Goal: Task Accomplishment & Management: Manage account settings

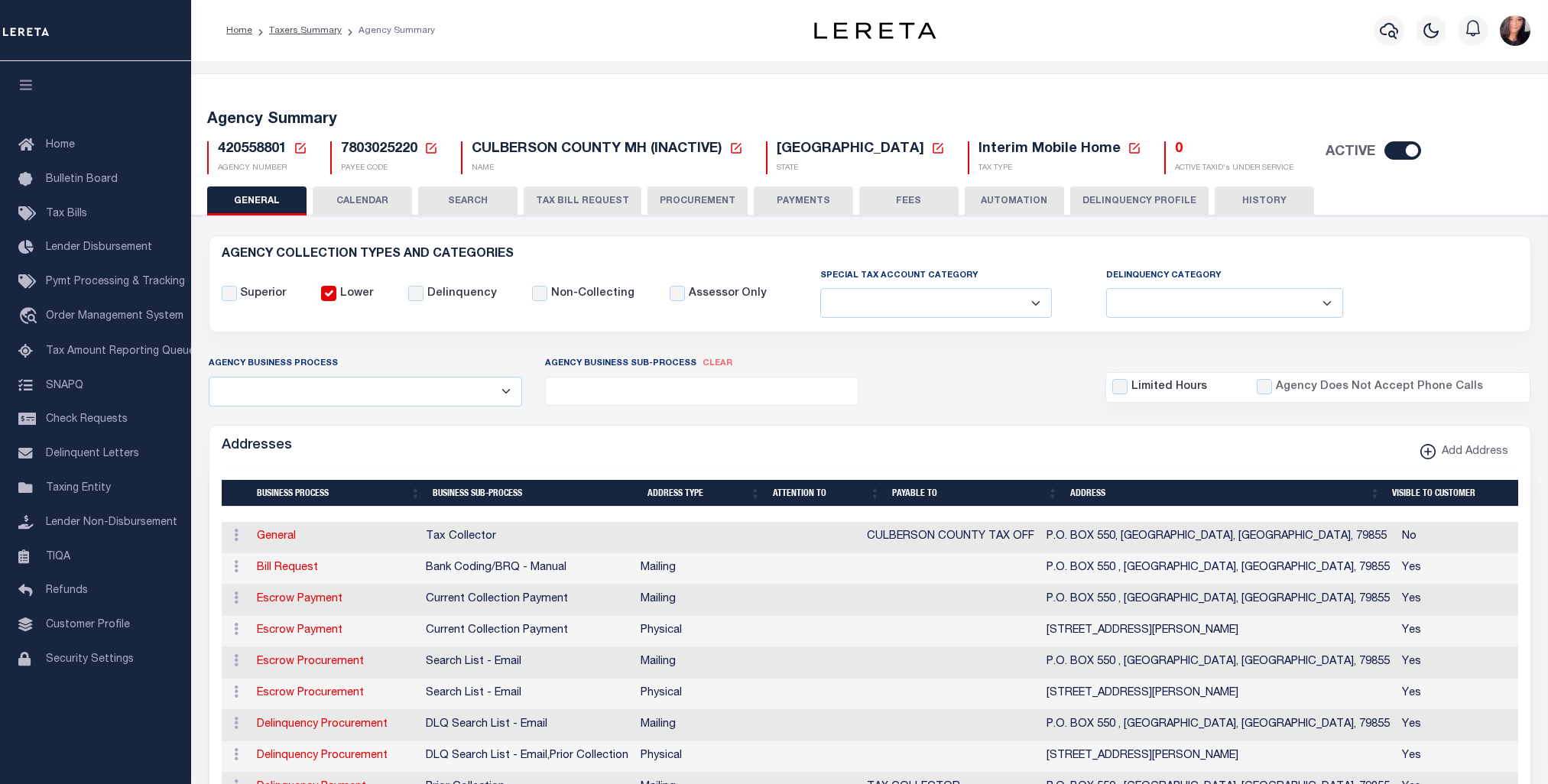
select select
click at [1384, 148] on input "checkbox" at bounding box center [1402, 151] width 36 height 19
checkbox input "false"
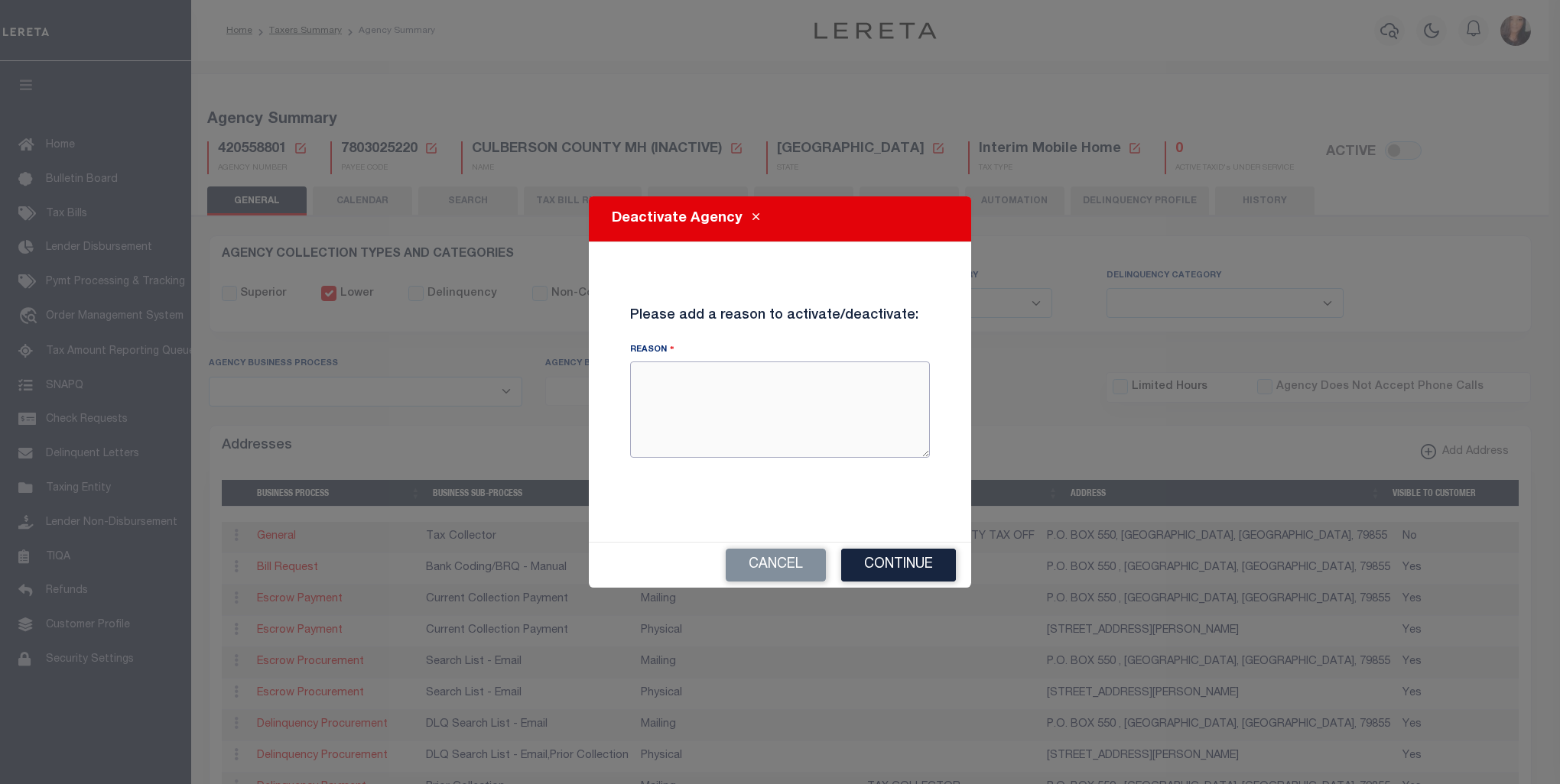
click at [721, 405] on textarea "Reason" at bounding box center [780, 409] width 300 height 97
click at [721, 405] on textarea "Ag" at bounding box center [780, 409] width 300 height 97
type textarea "Agency is Inactive."
click at [916, 571] on button "Continue" at bounding box center [898, 564] width 114 height 33
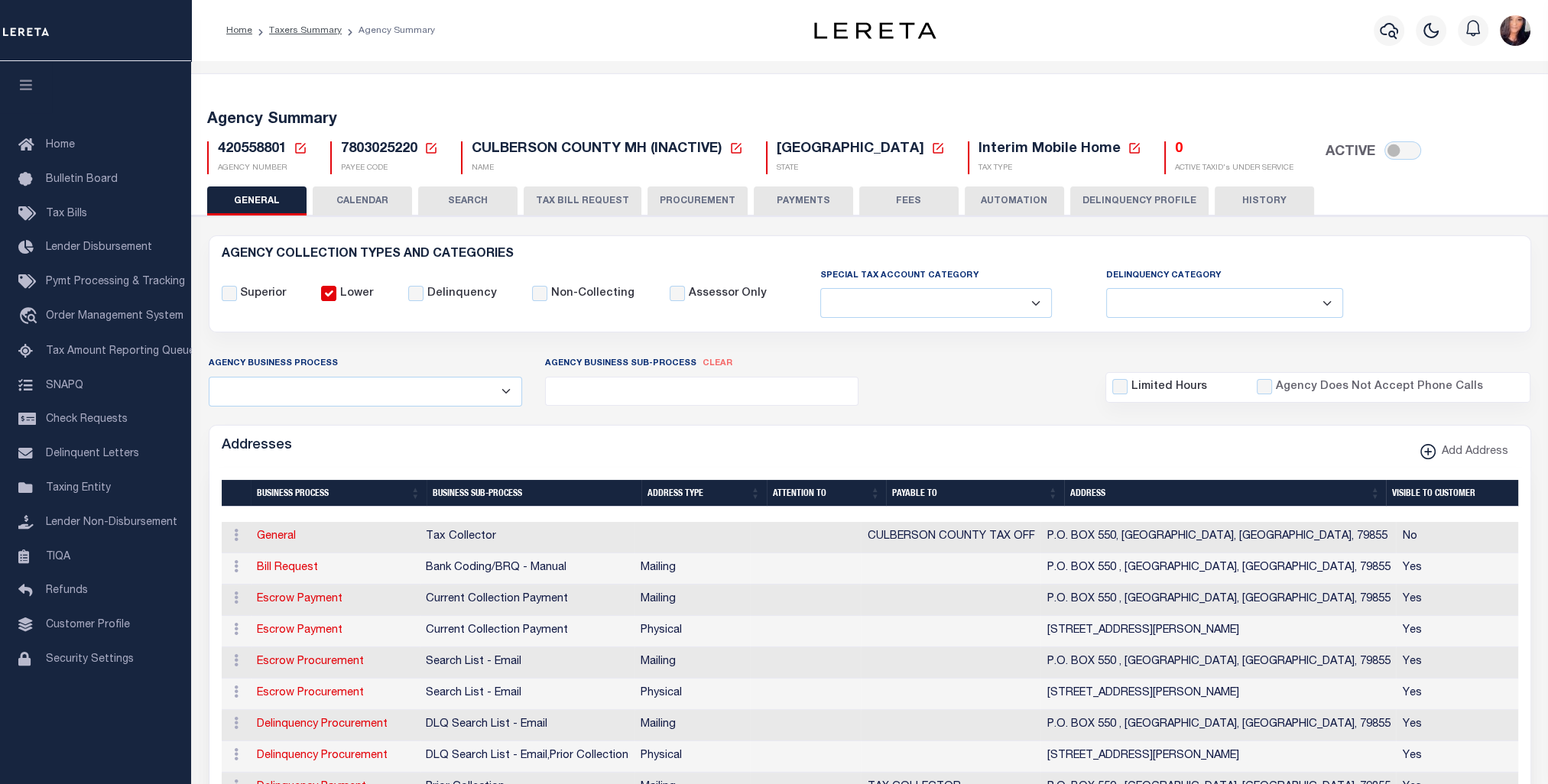
click at [305, 20] on ol "Home Taxers Summary Agency Summary" at bounding box center [331, 30] width 233 height 32
click at [309, 29] on link "Taxers Summary" at bounding box center [306, 30] width 73 height 9
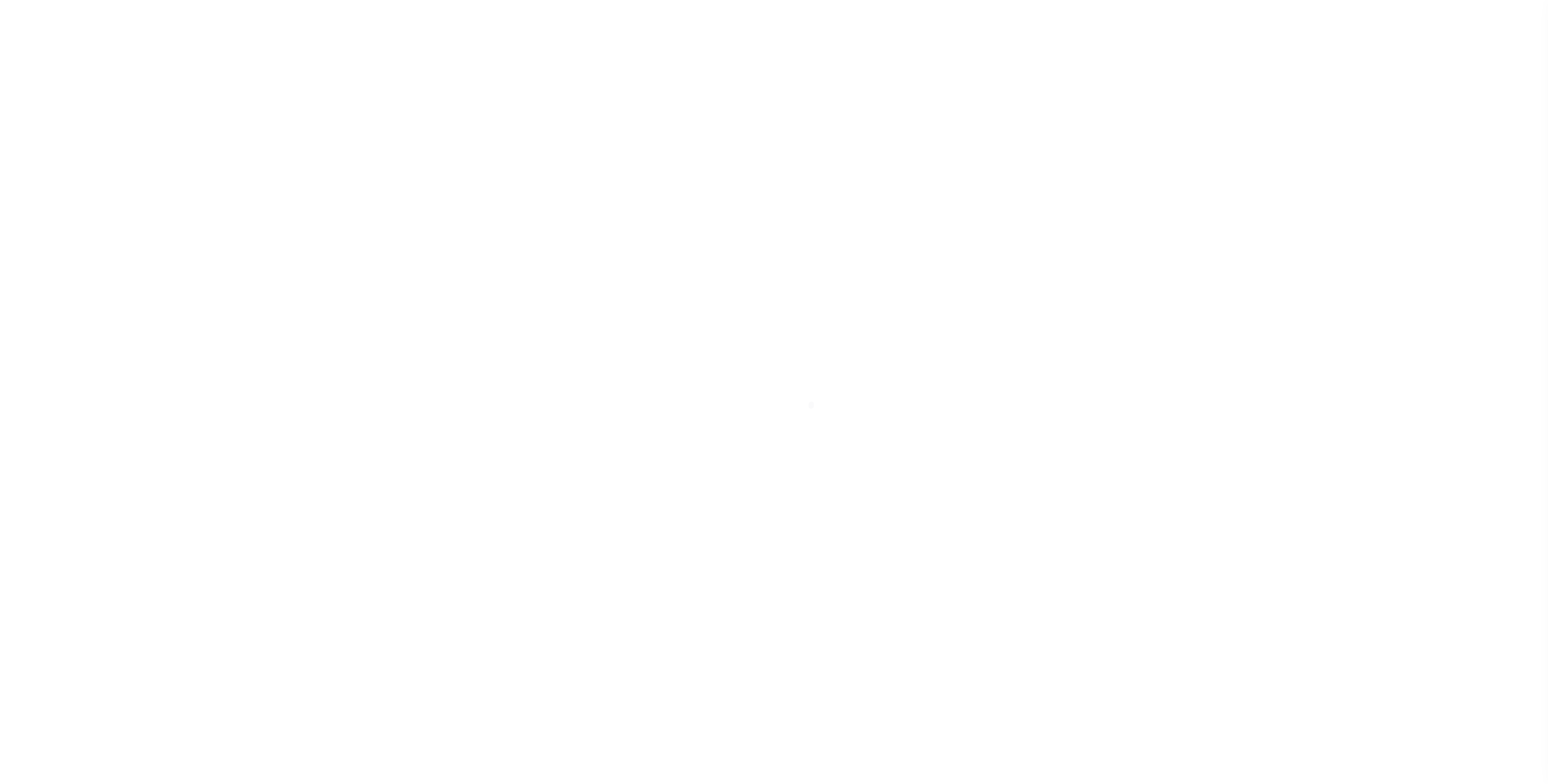
select select
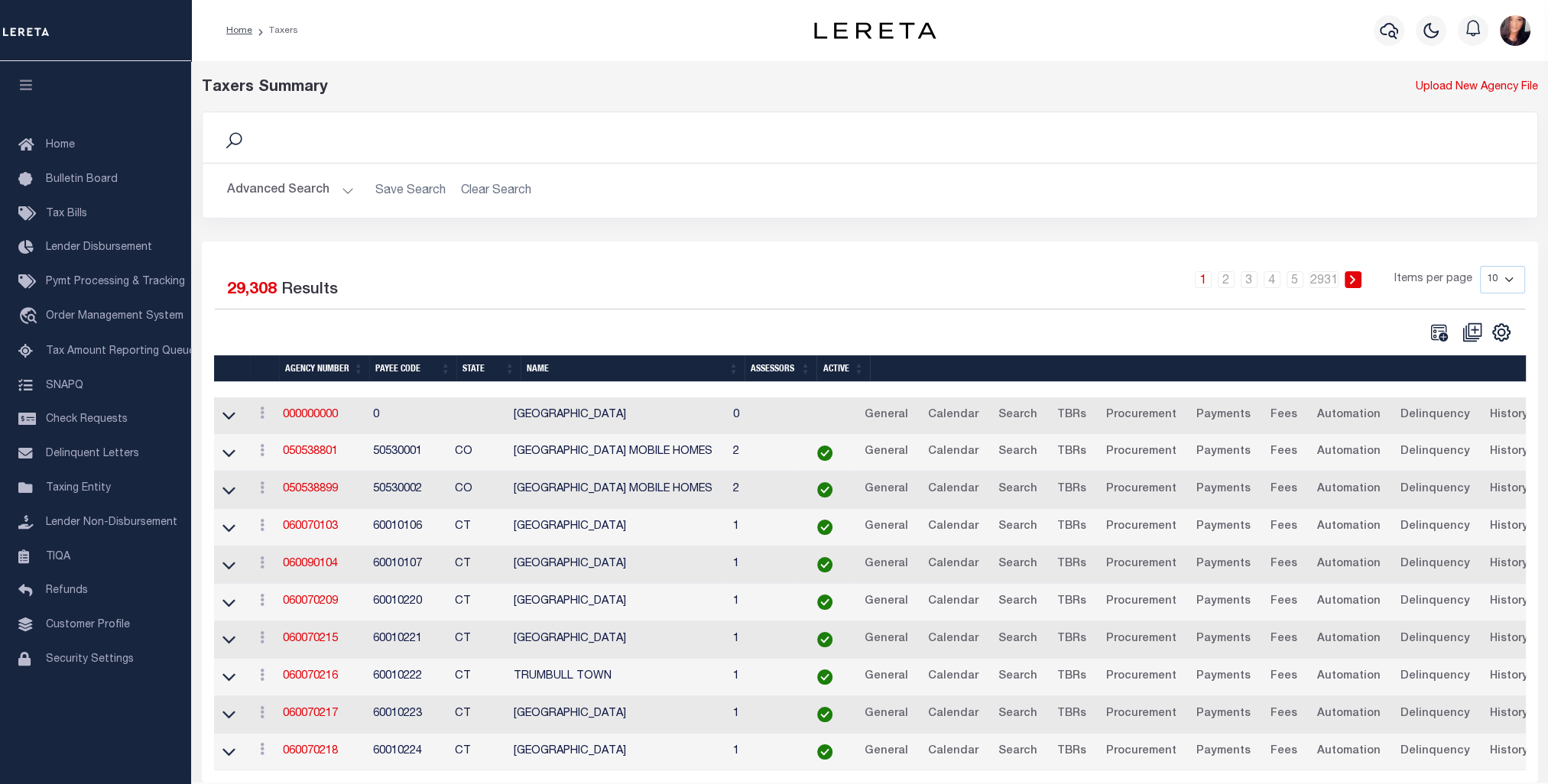
click at [330, 193] on button "Advanced Search" at bounding box center [290, 190] width 127 height 30
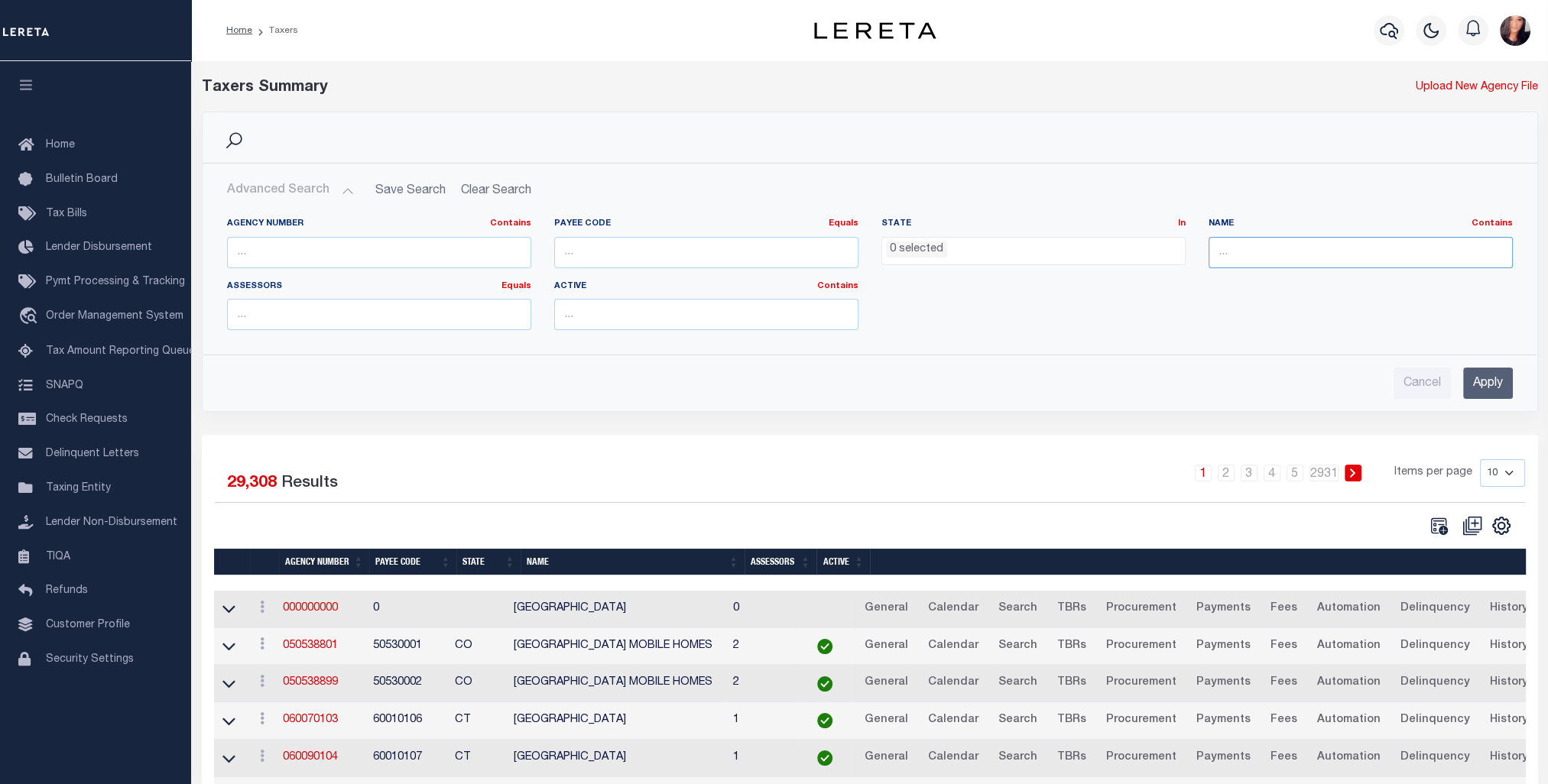
click at [1306, 259] on input "text" at bounding box center [1360, 252] width 304 height 31
type input "ERATH"
click at [1486, 381] on input "Apply" at bounding box center [1488, 383] width 50 height 31
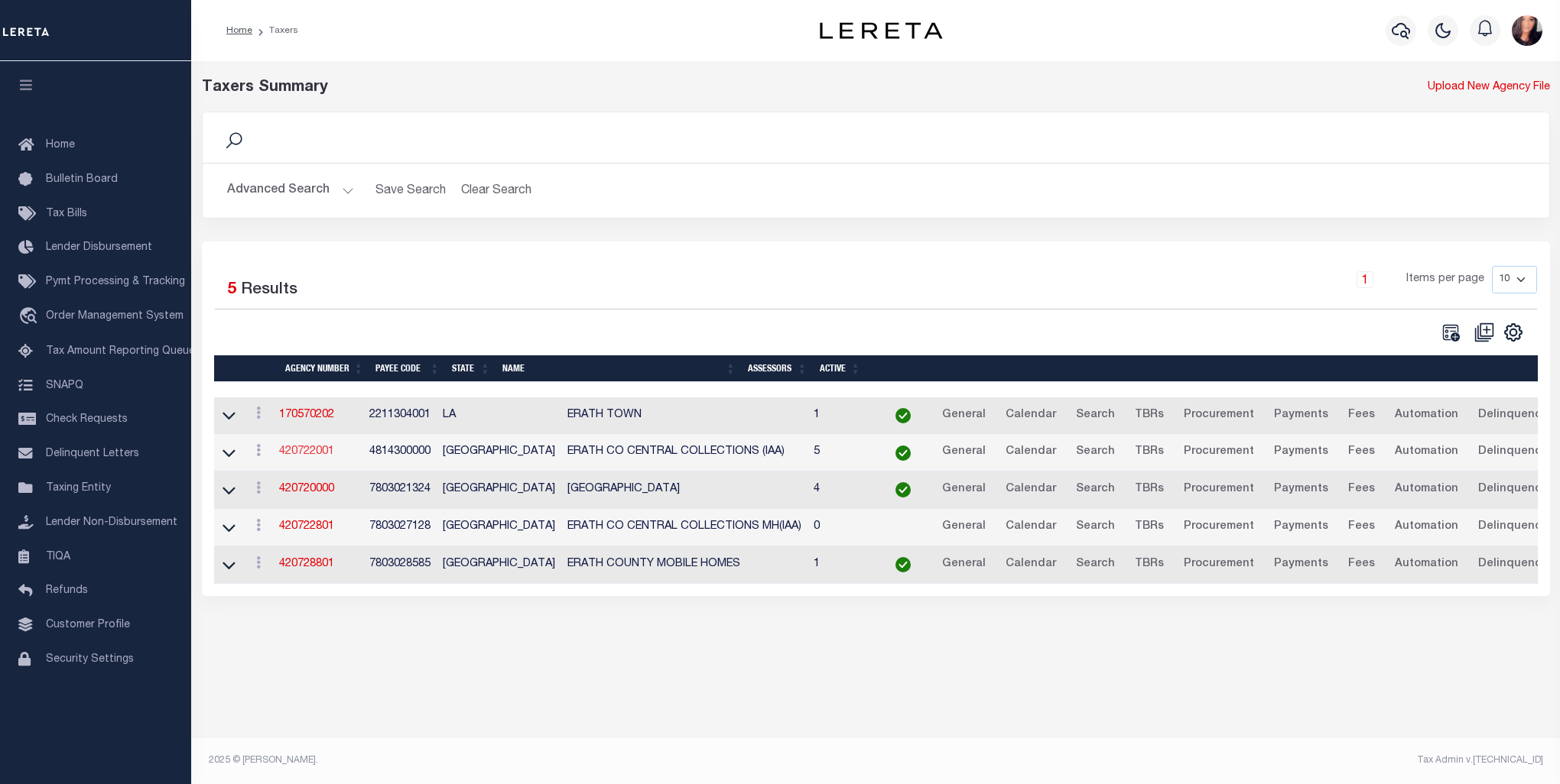
click at [322, 454] on link "420722001" at bounding box center [307, 452] width 55 height 11
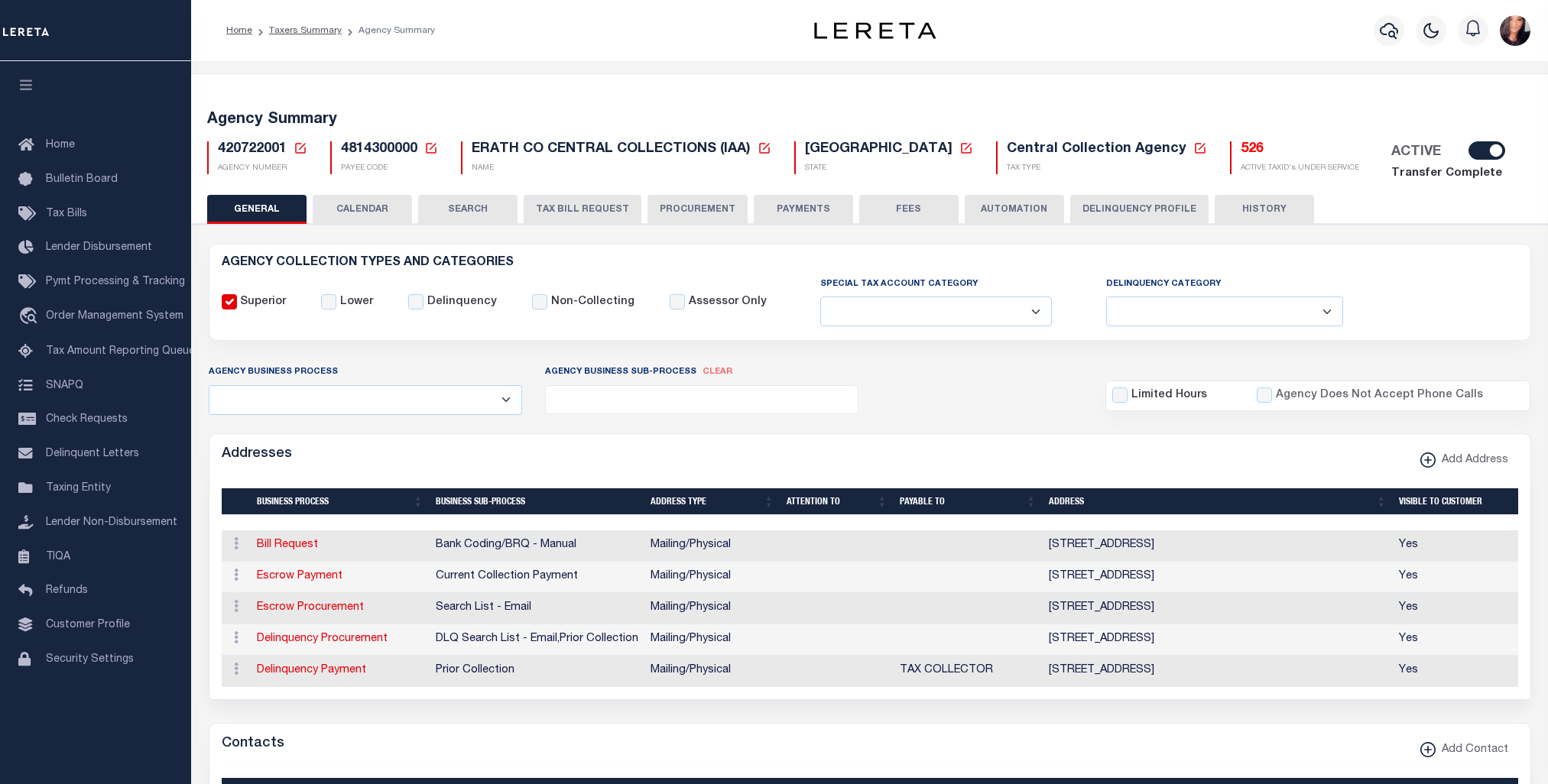
select select
click at [1241, 150] on h5 "526" at bounding box center [1300, 150] width 119 height 17
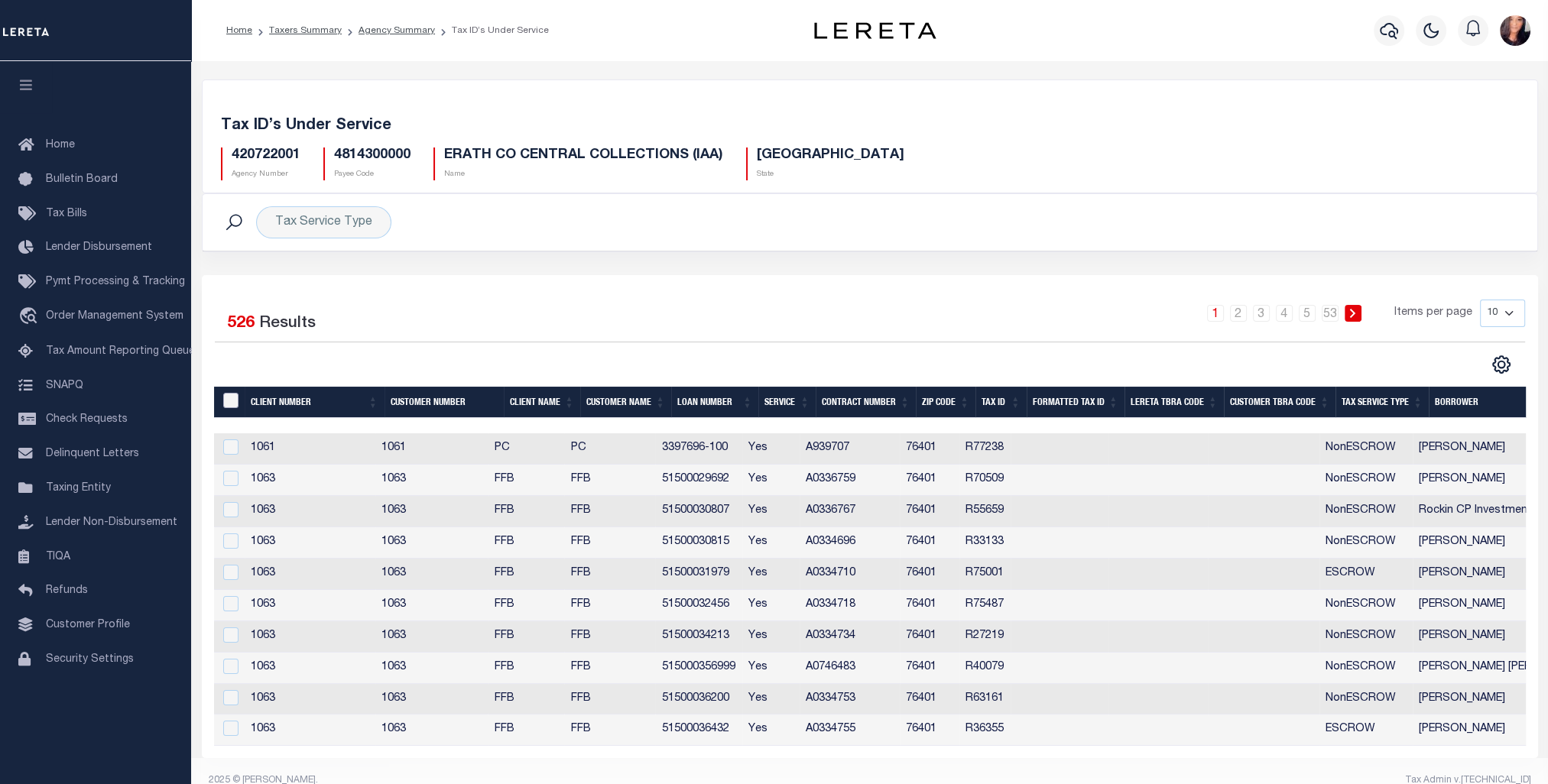
click at [231, 406] on input "&nbsp;" at bounding box center [230, 400] width 15 height 15
checkbox input "true"
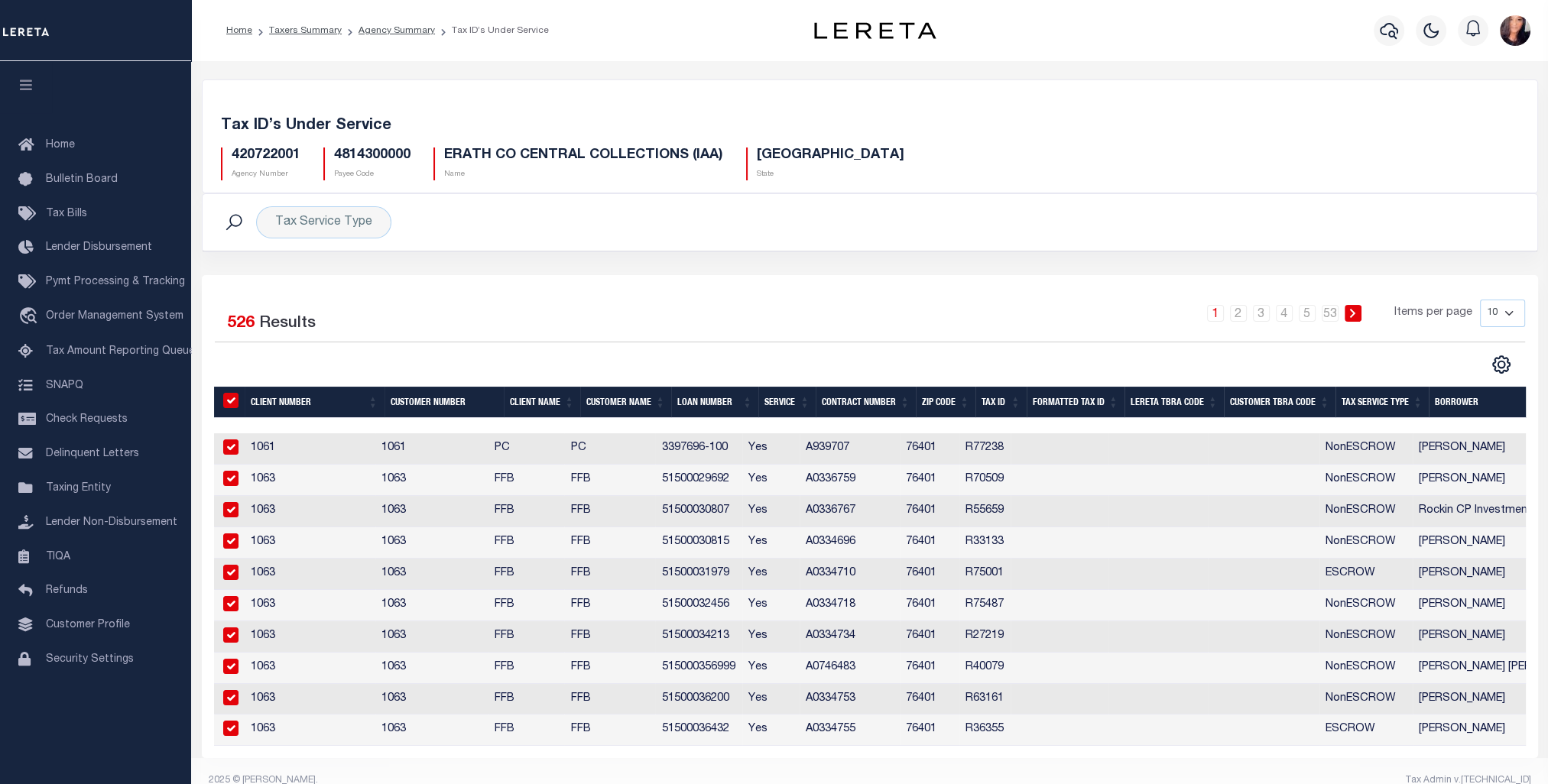
checkbox input "true"
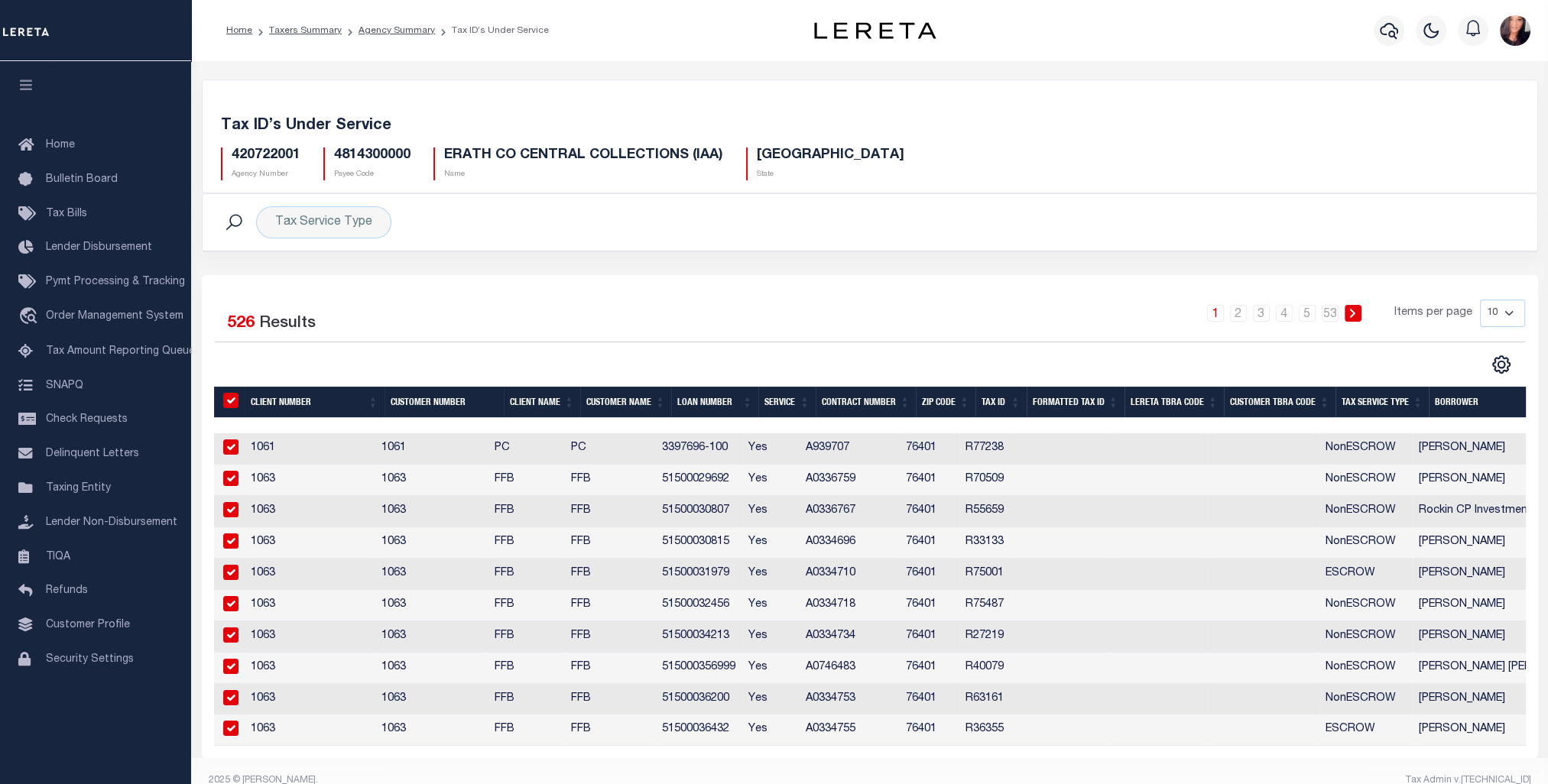
checkbox input "true"
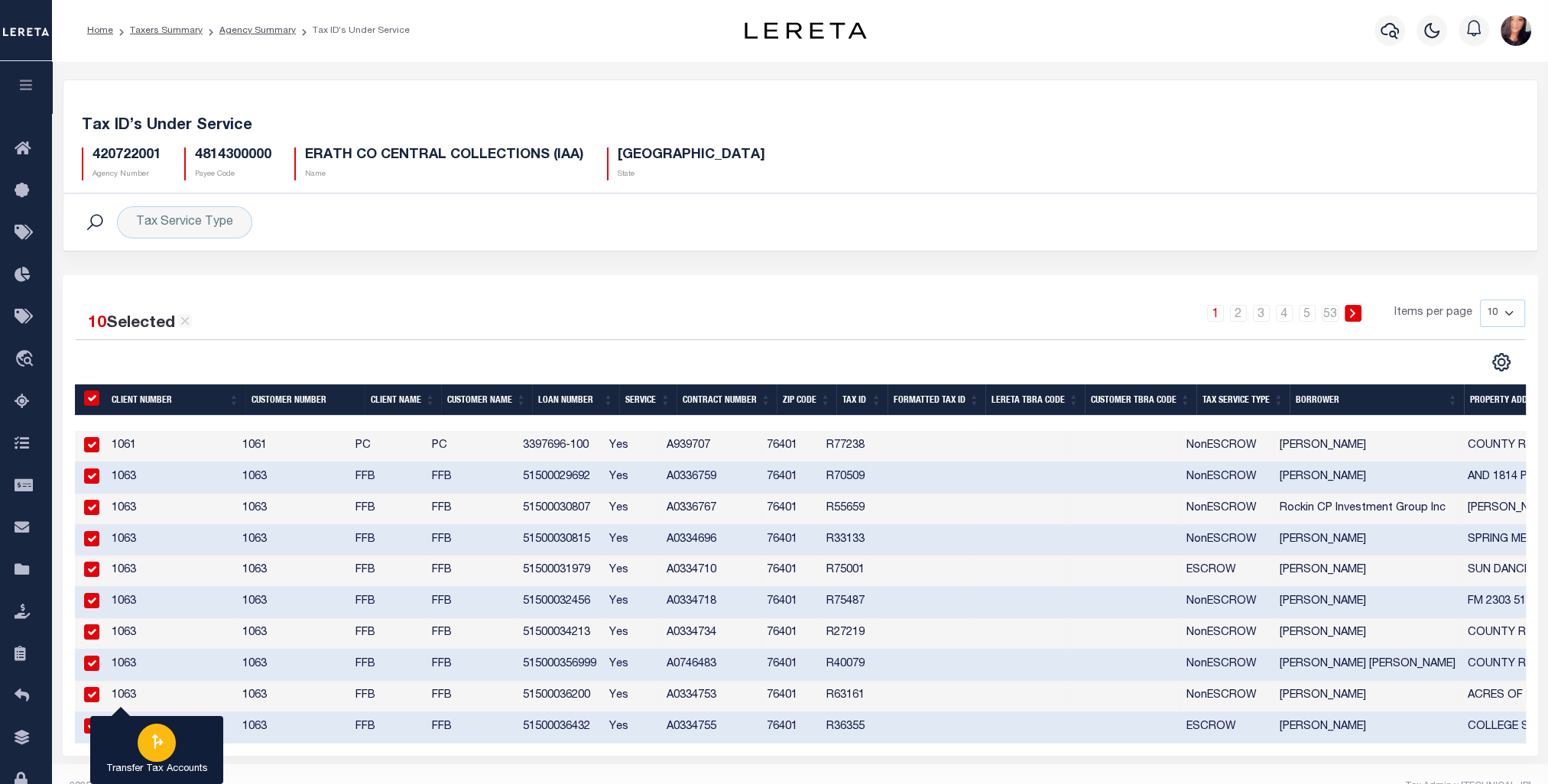
click at [161, 740] on icon "button" at bounding box center [157, 741] width 19 height 19
type input "420722001"
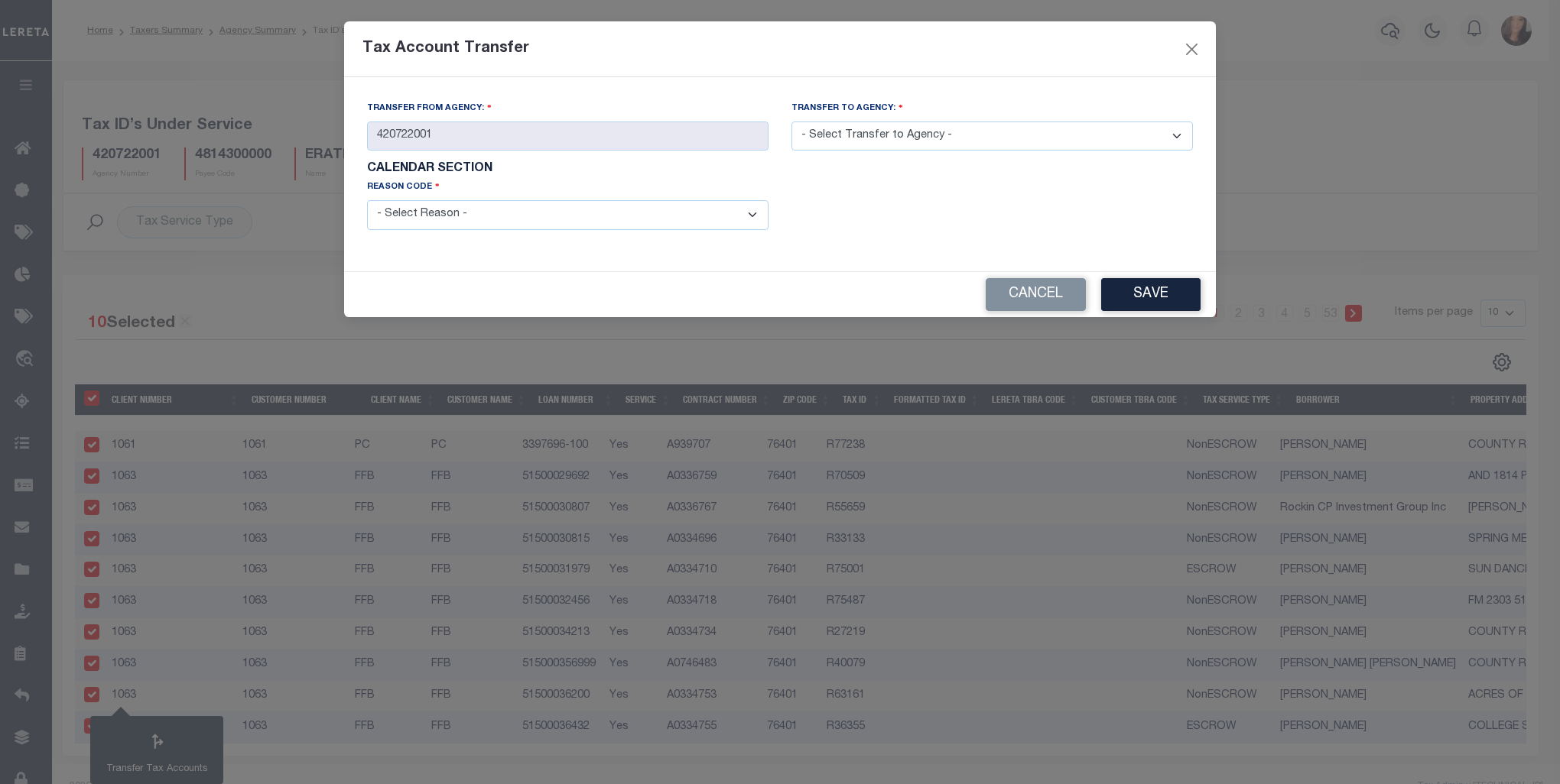
click at [1176, 134] on select "- Select Transfer to Agency - 420180000 420252001 420300000 420470000 420478801…" at bounding box center [992, 136] width 402 height 30
select select "420720000"
click at [792, 122] on select "- Select Transfer to Agency - 420180000 420252001 420300000 420470000 420478801…" at bounding box center [992, 136] width 402 height 30
click at [758, 221] on select "- Select Reason - 099 - Other (Provide additional detail) ACT - Agency Changed …" at bounding box center [567, 215] width 402 height 30
select select "099"
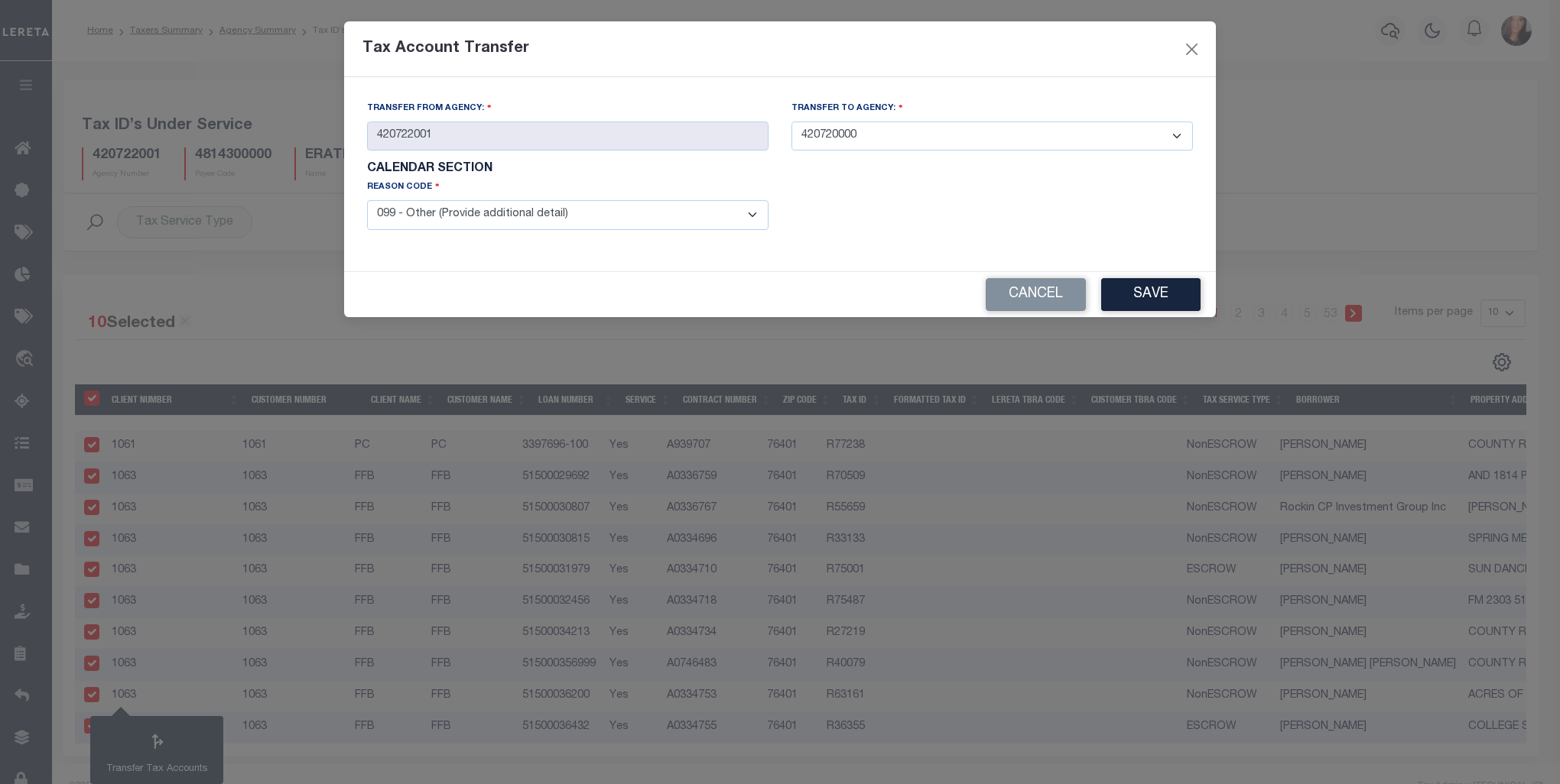
click at [367, 202] on select "- Select Reason - 099 - Other (Provide additional detail) ACT - Agency Changed …" at bounding box center [567, 215] width 402 height 30
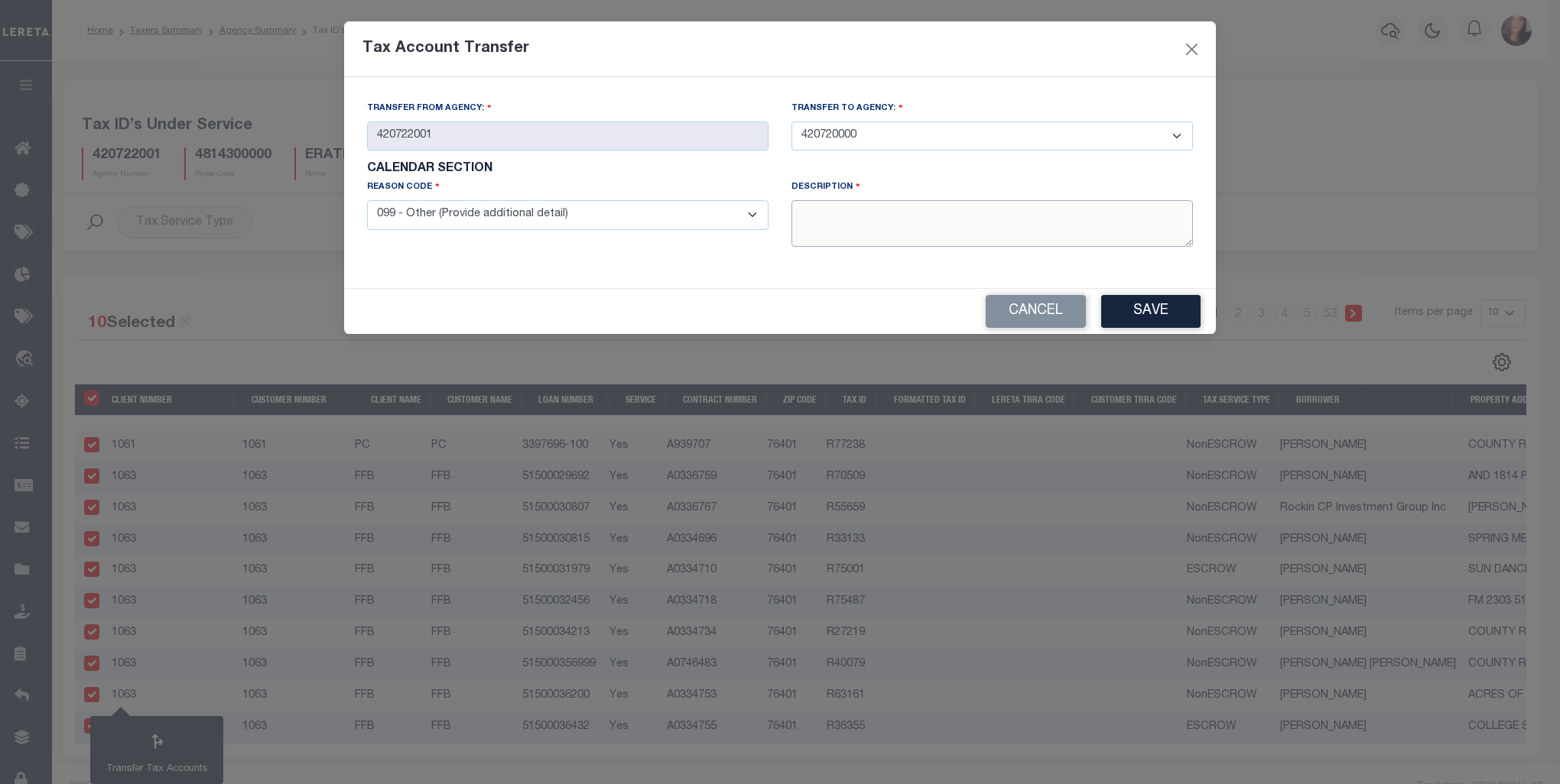
click at [823, 231] on textarea at bounding box center [992, 223] width 402 height 47
type textarea "Taxes are collected by the County, not the CAD."
drag, startPoint x: 1088, startPoint y: 47, endPoint x: 1278, endPoint y: 66, distance: 190.9
click at [1278, 66] on div "Tax Account Transfer Transfer from Agency: 420722001 Transfer to Agency: - Sele…" at bounding box center [780, 392] width 1560 height 784
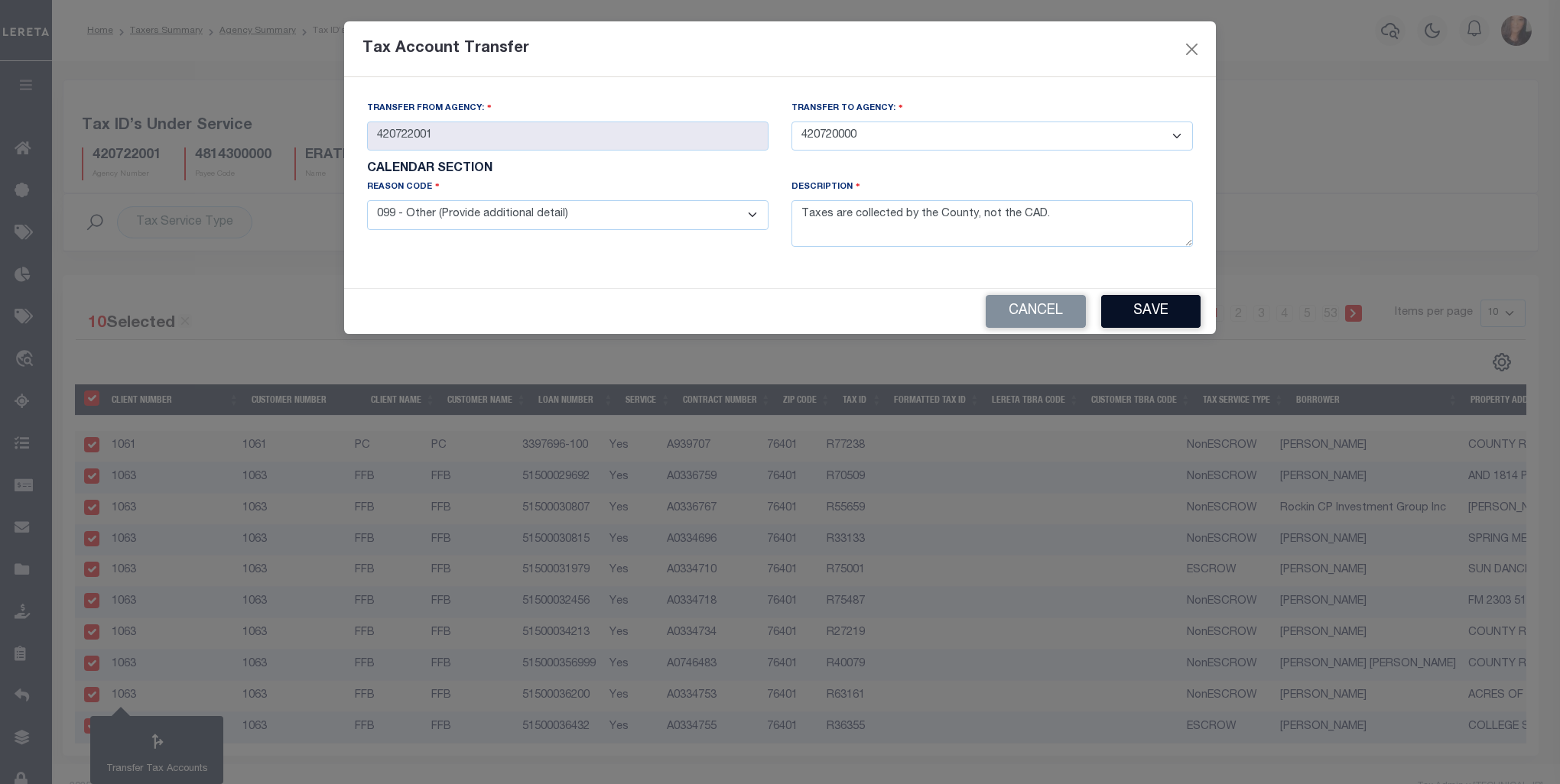
click at [1150, 310] on button "Save" at bounding box center [1150, 311] width 99 height 33
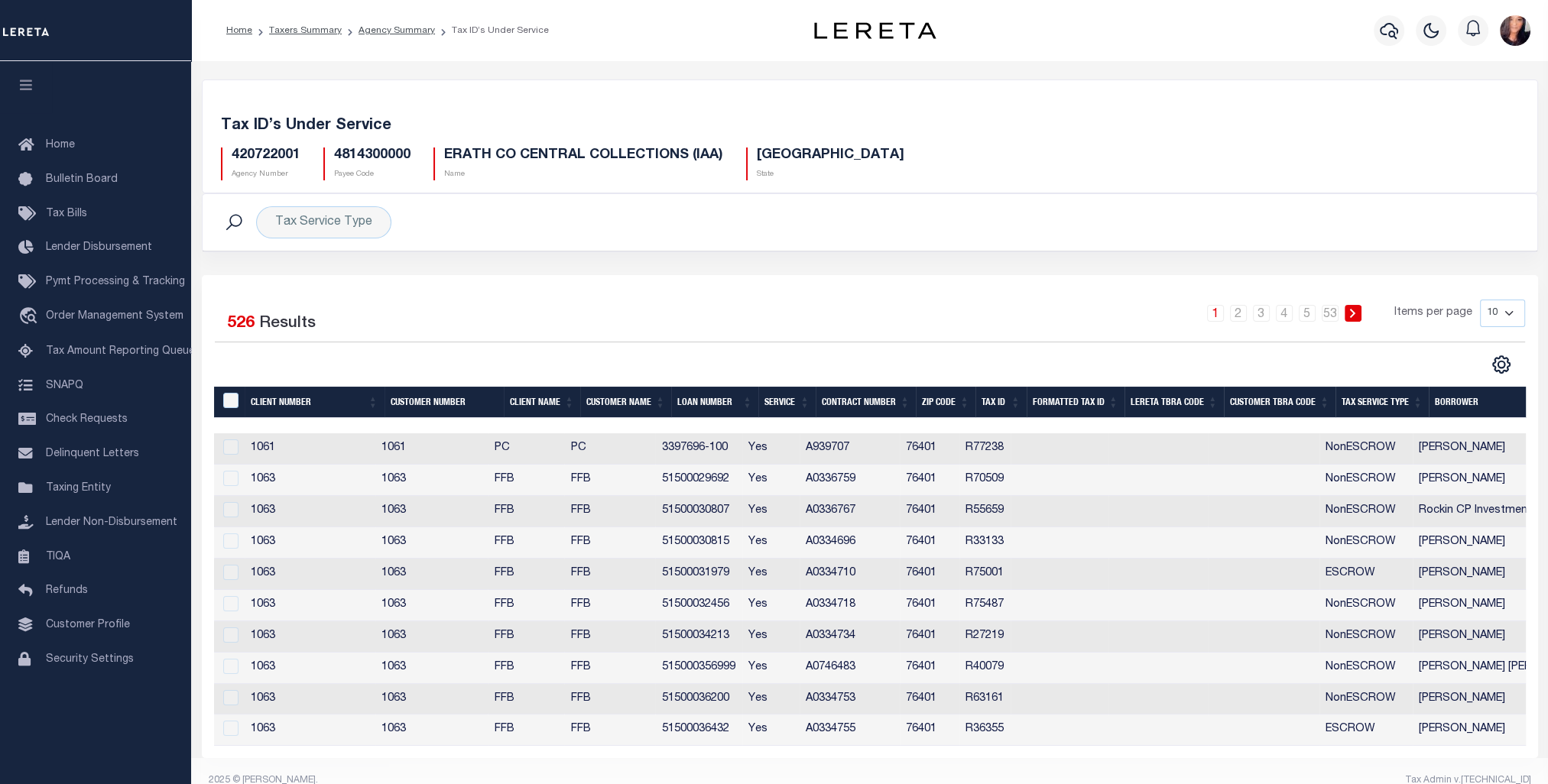
click at [1511, 310] on select "10 25 50 100" at bounding box center [1502, 313] width 45 height 27
select select "100"
click at [1480, 299] on select "10 25 50 100" at bounding box center [1502, 313] width 45 height 27
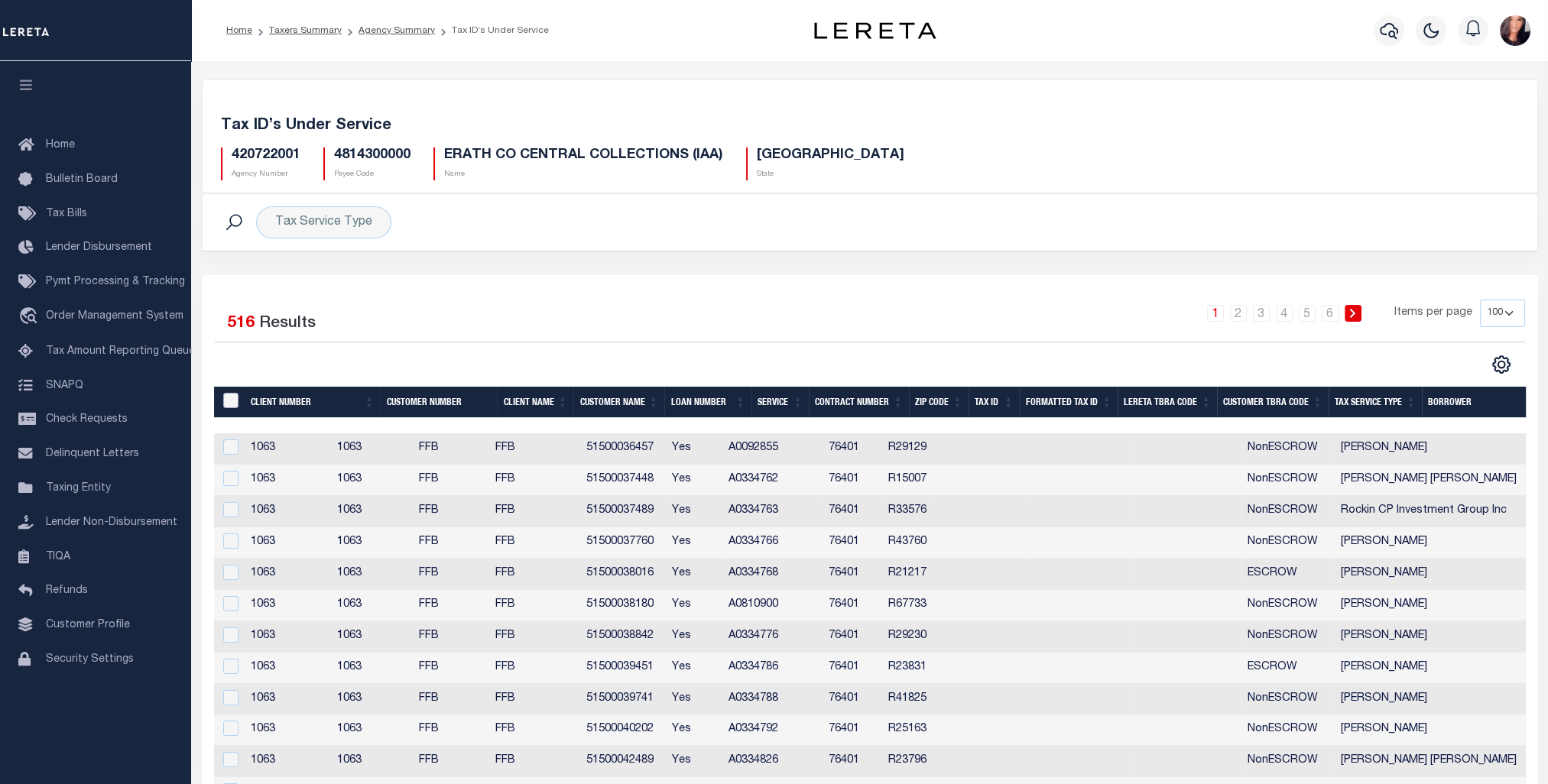
click at [235, 400] on input "&nbsp;" at bounding box center [230, 400] width 15 height 15
checkbox input "true"
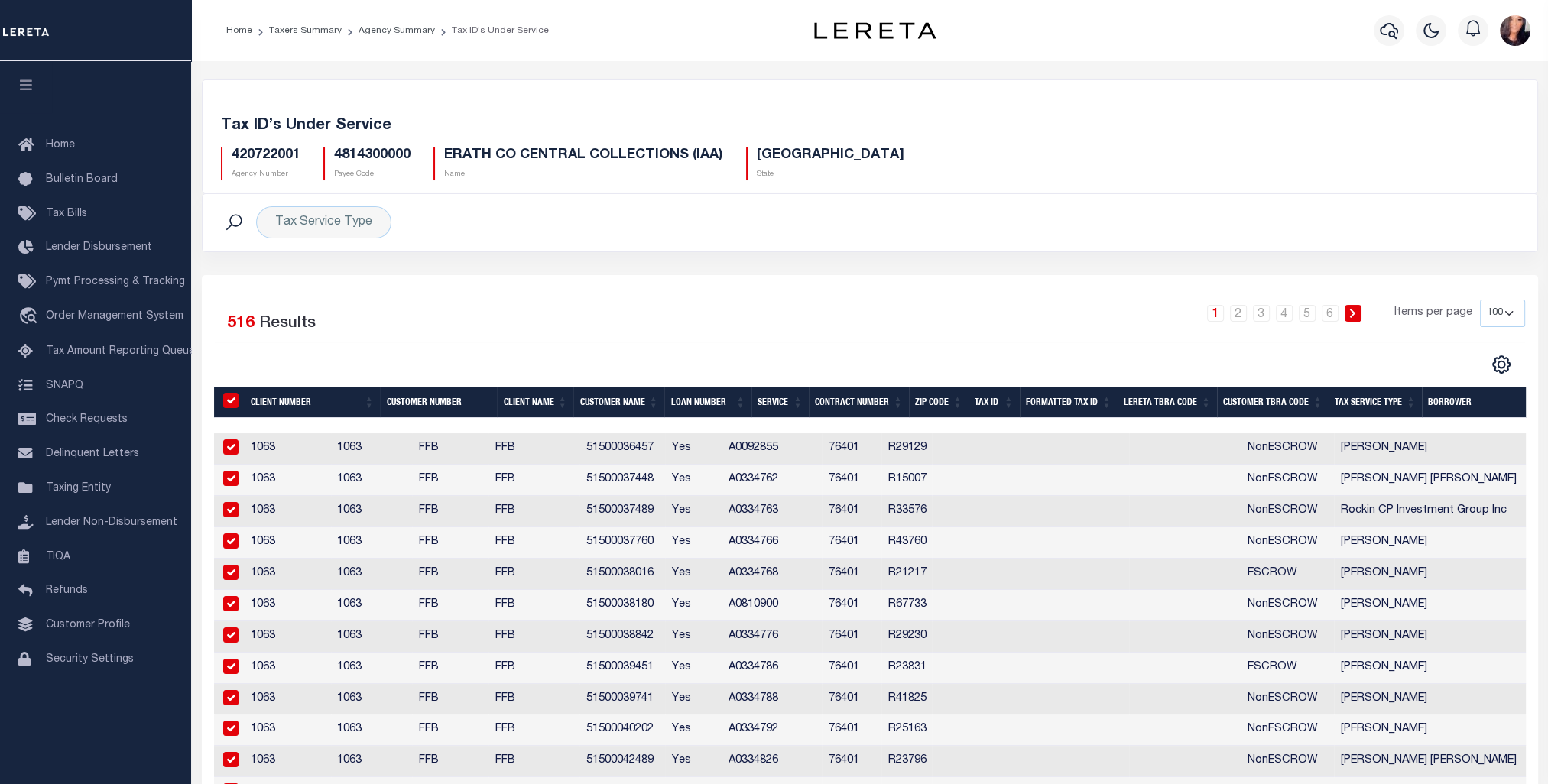
checkbox input "true"
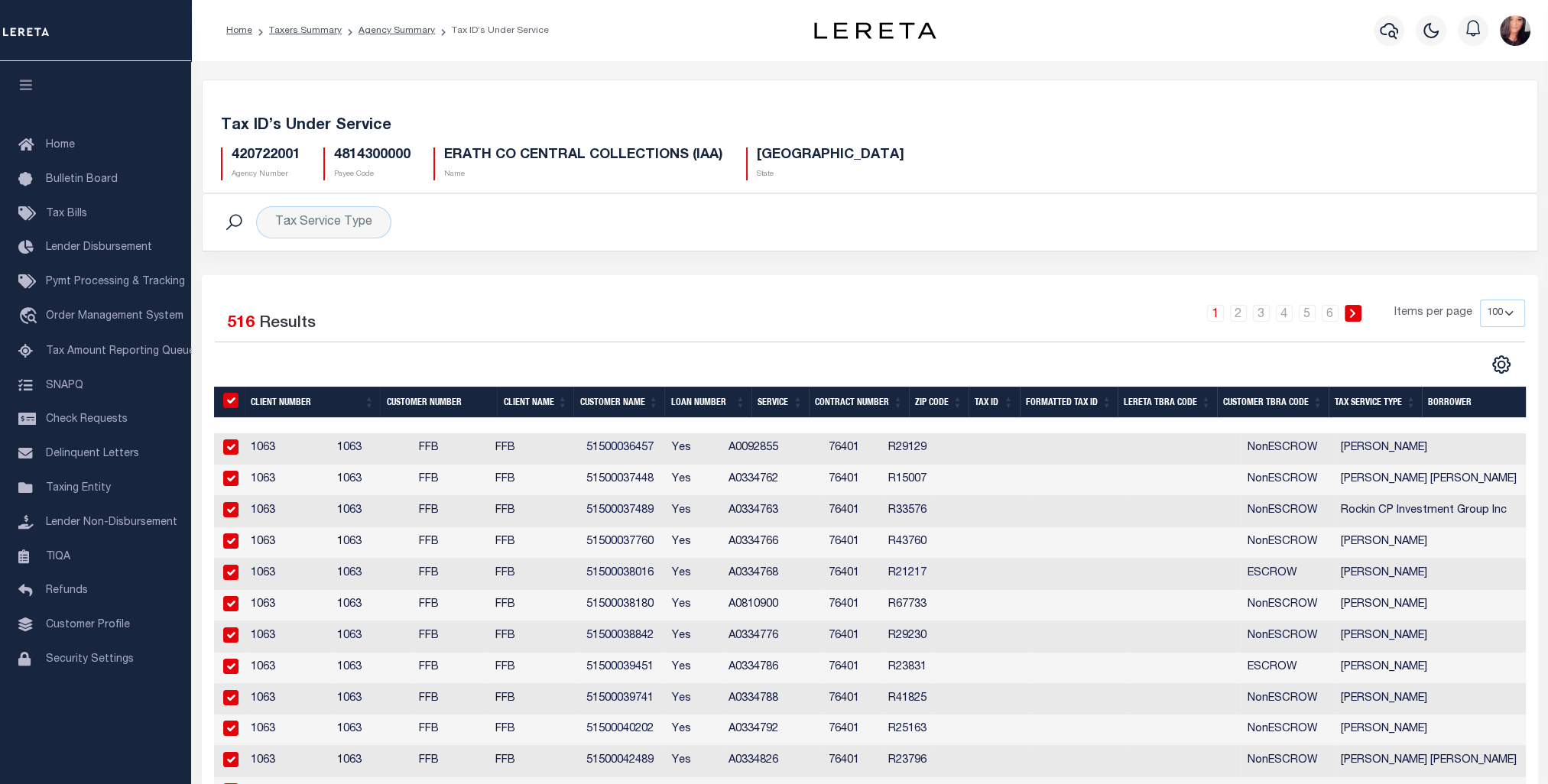
checkbox input "true"
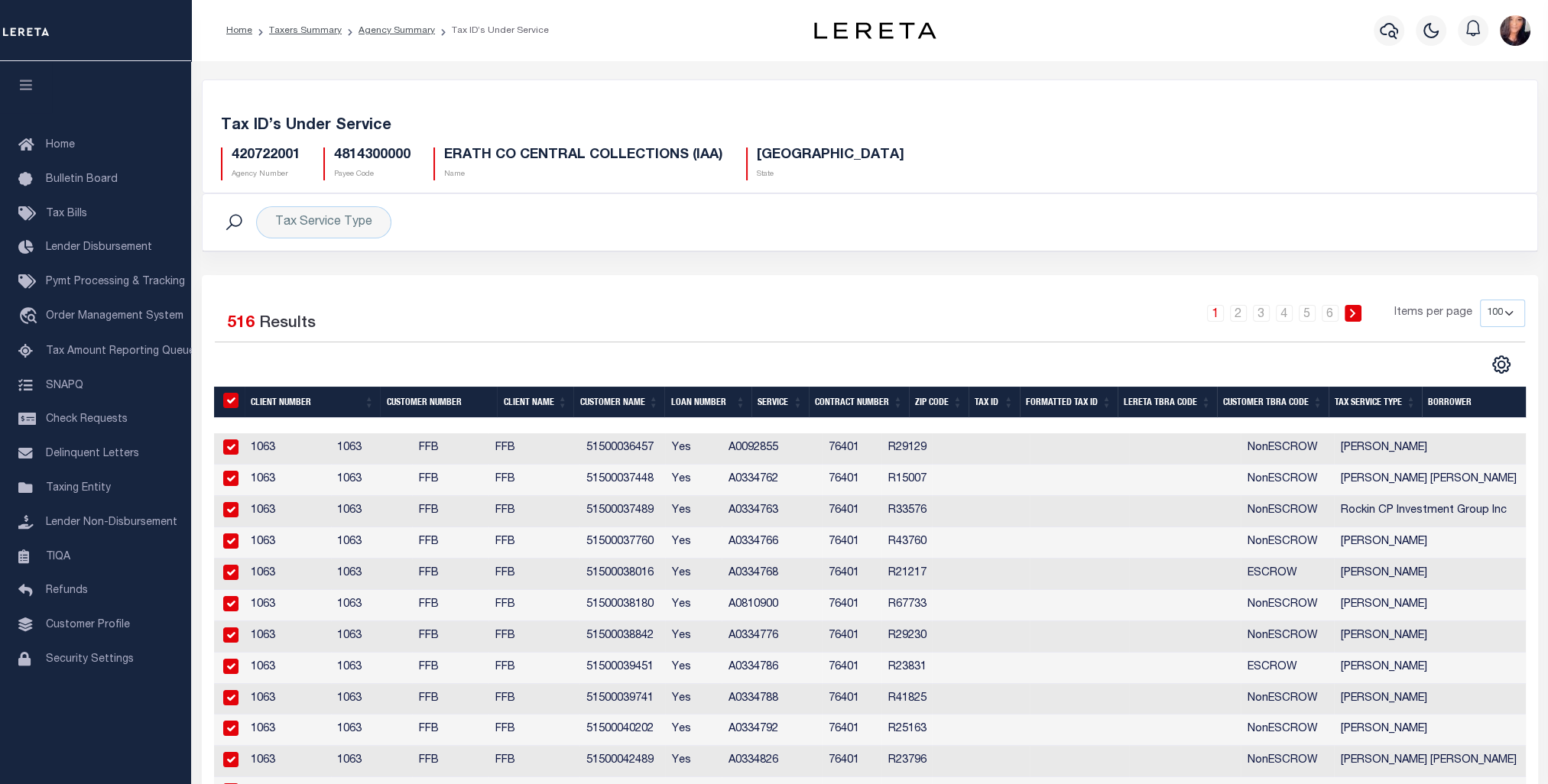
checkbox input "true"
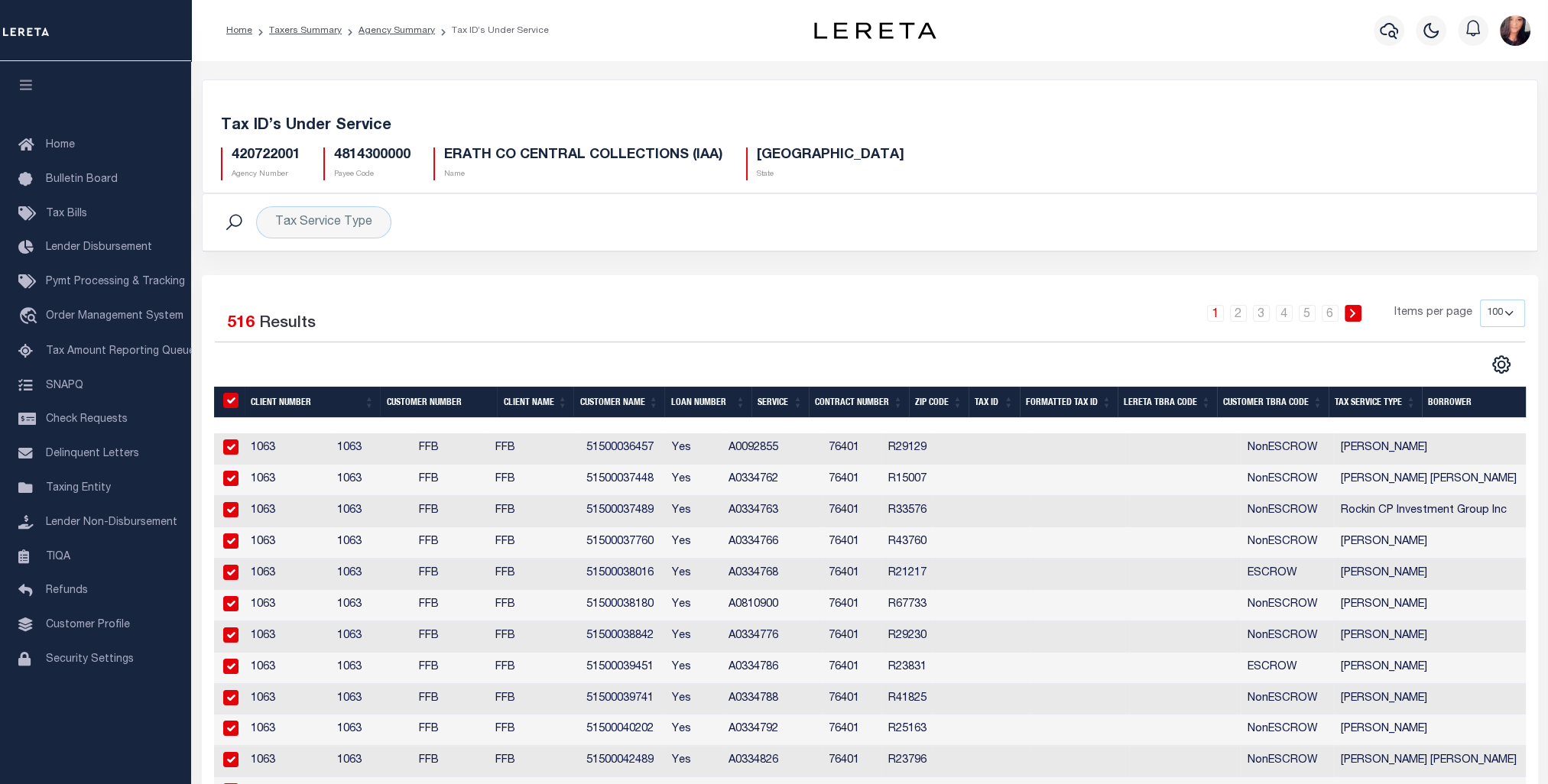
checkbox input "true"
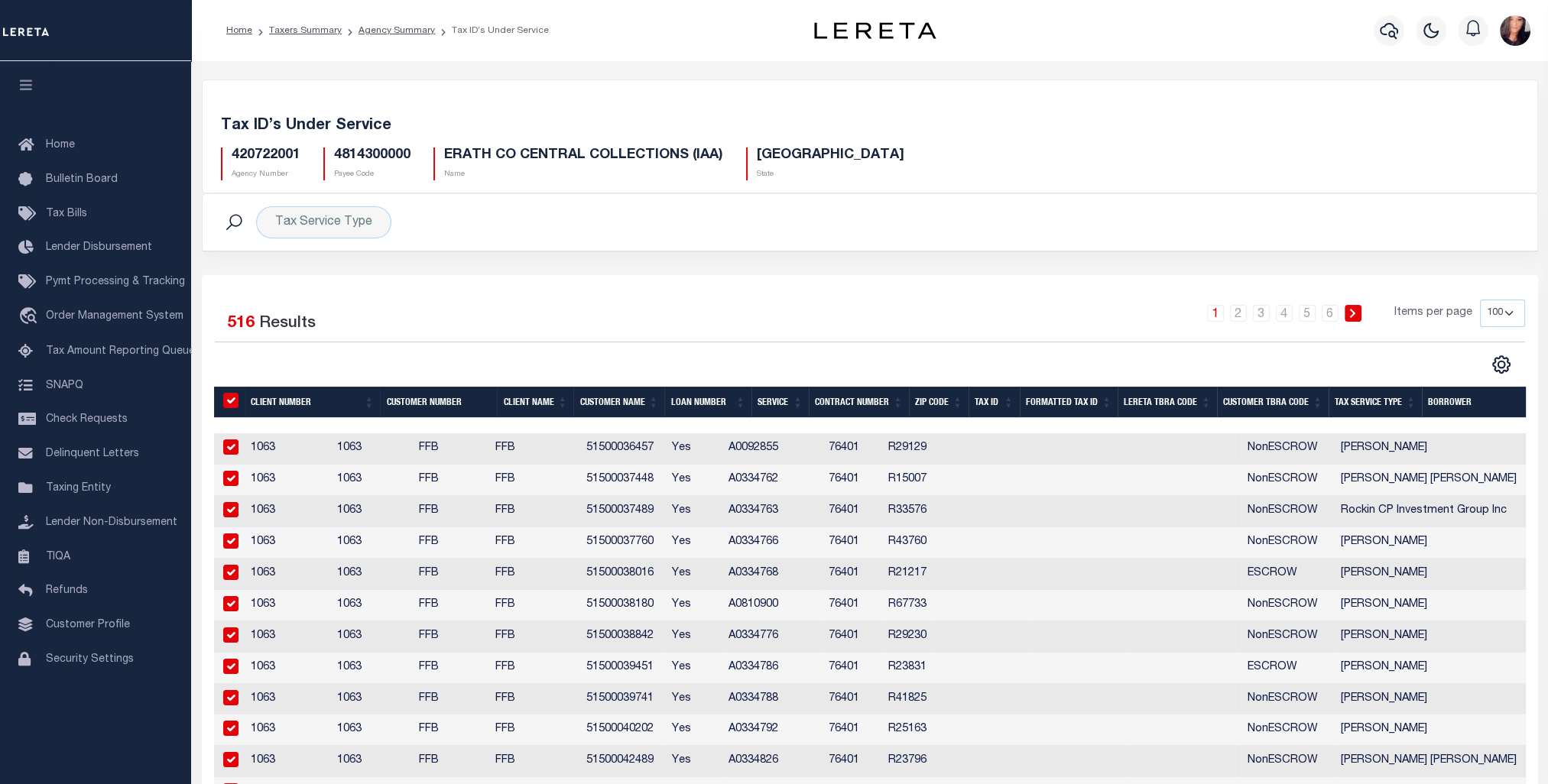
checkbox input "true"
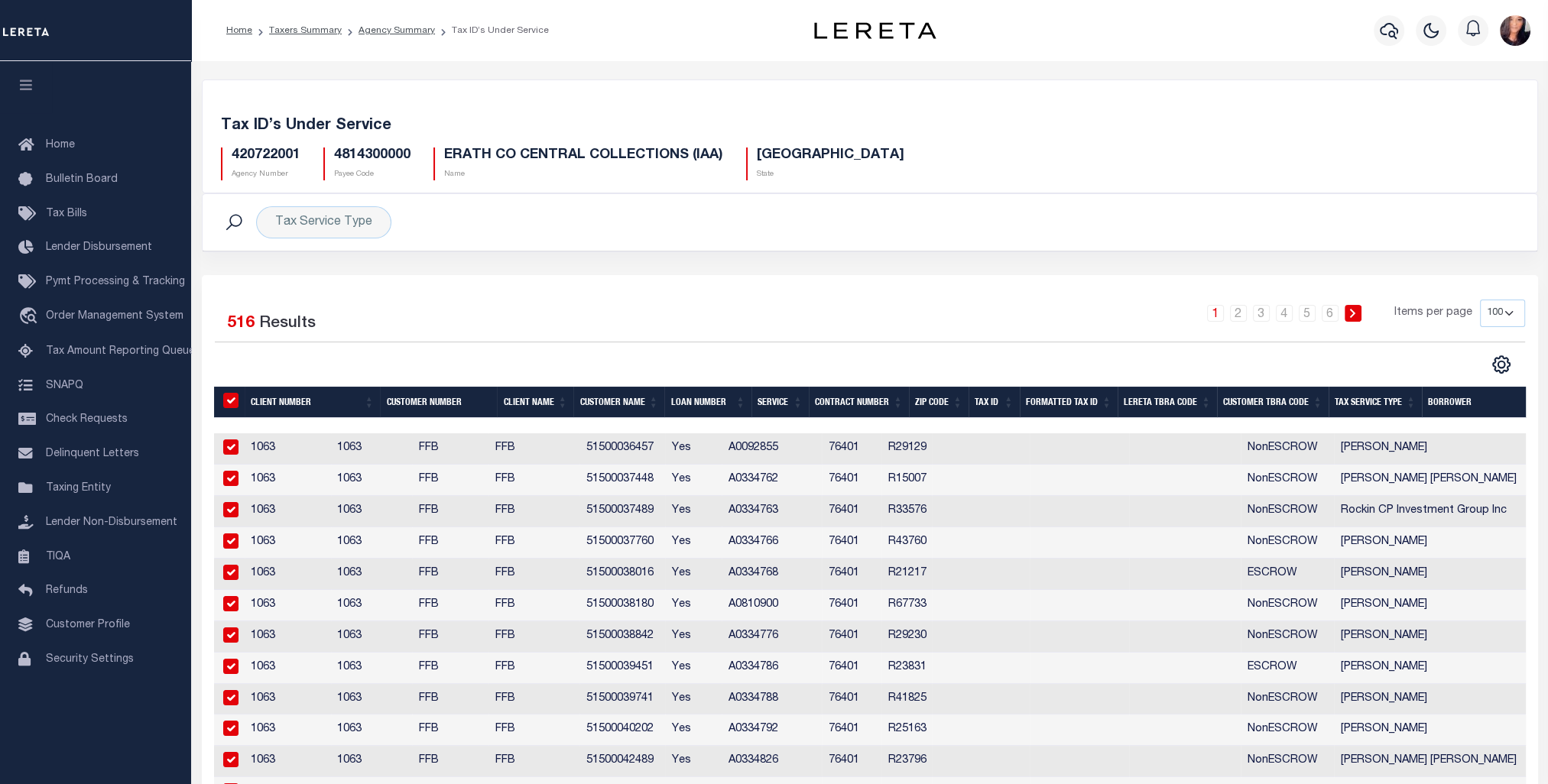
checkbox input "true"
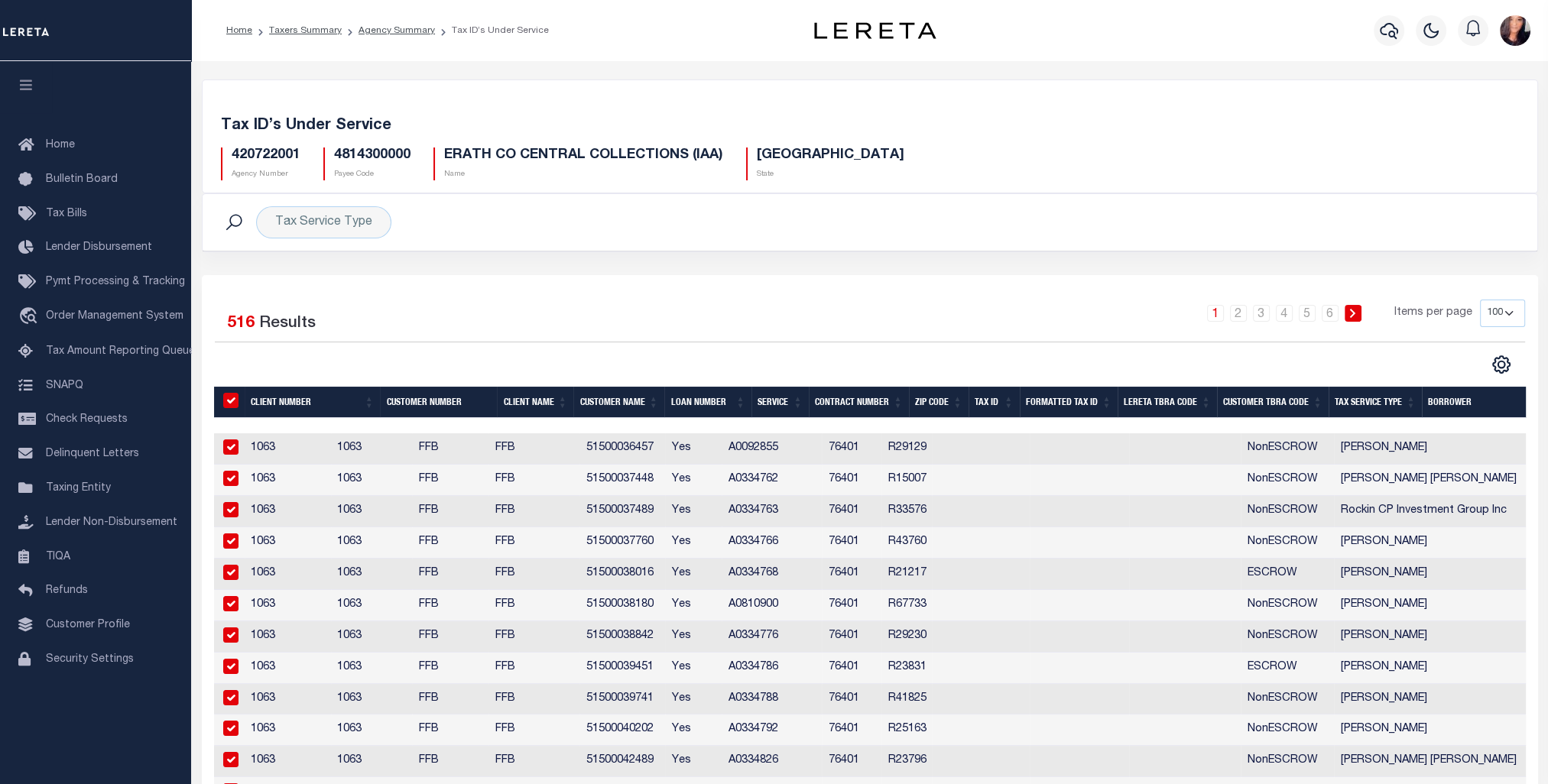
checkbox input "true"
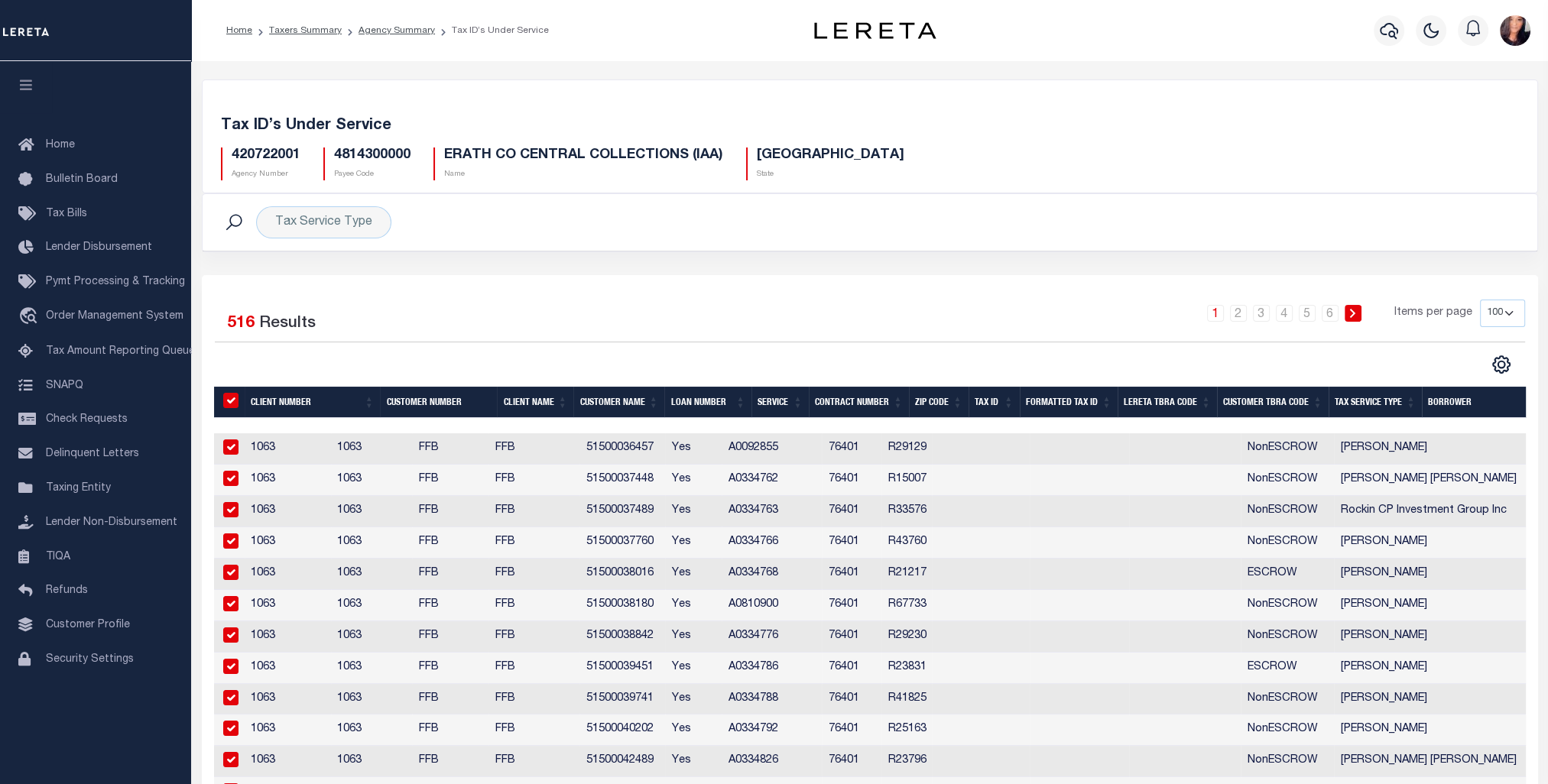
checkbox input "true"
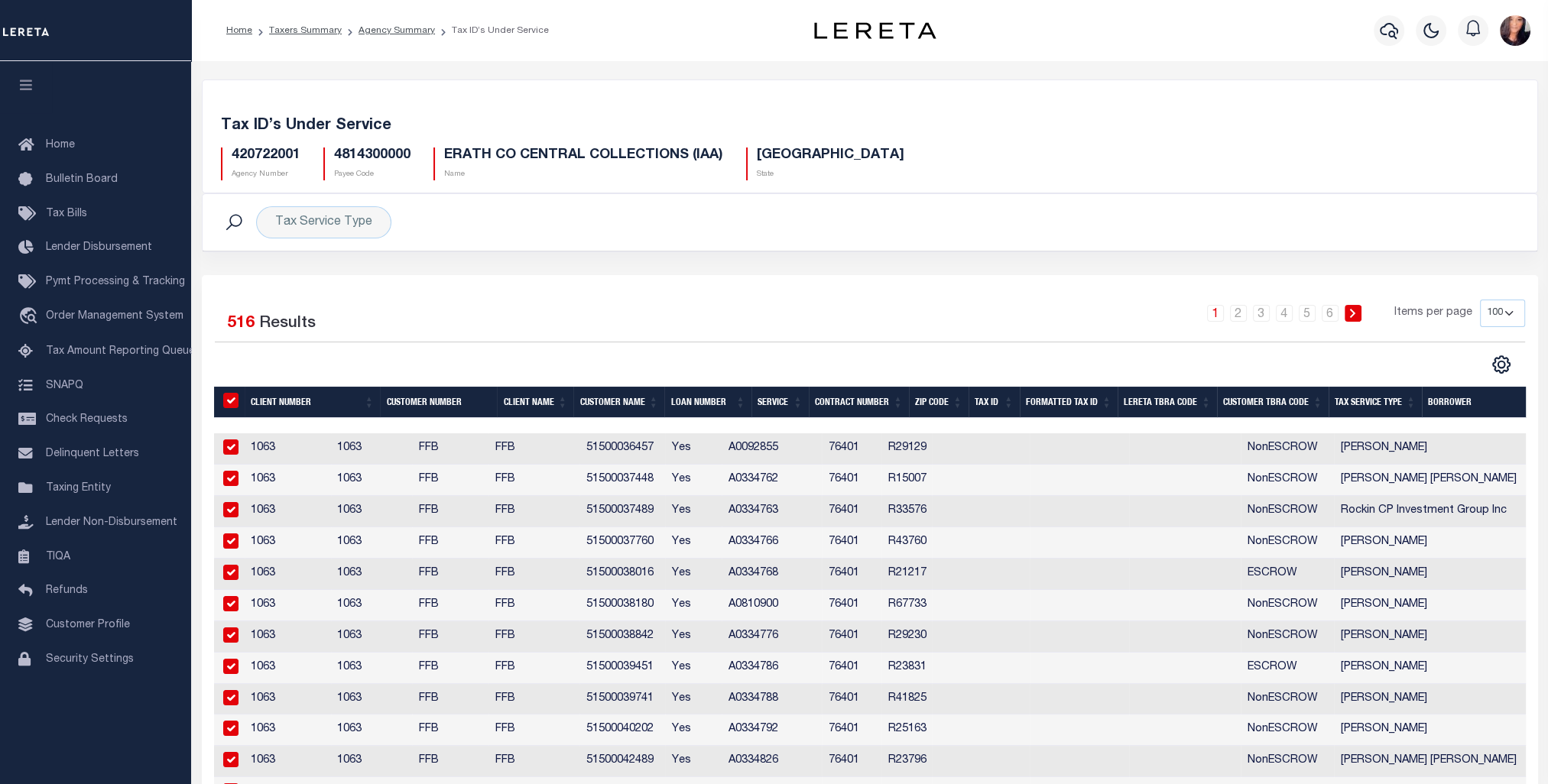
checkbox input "true"
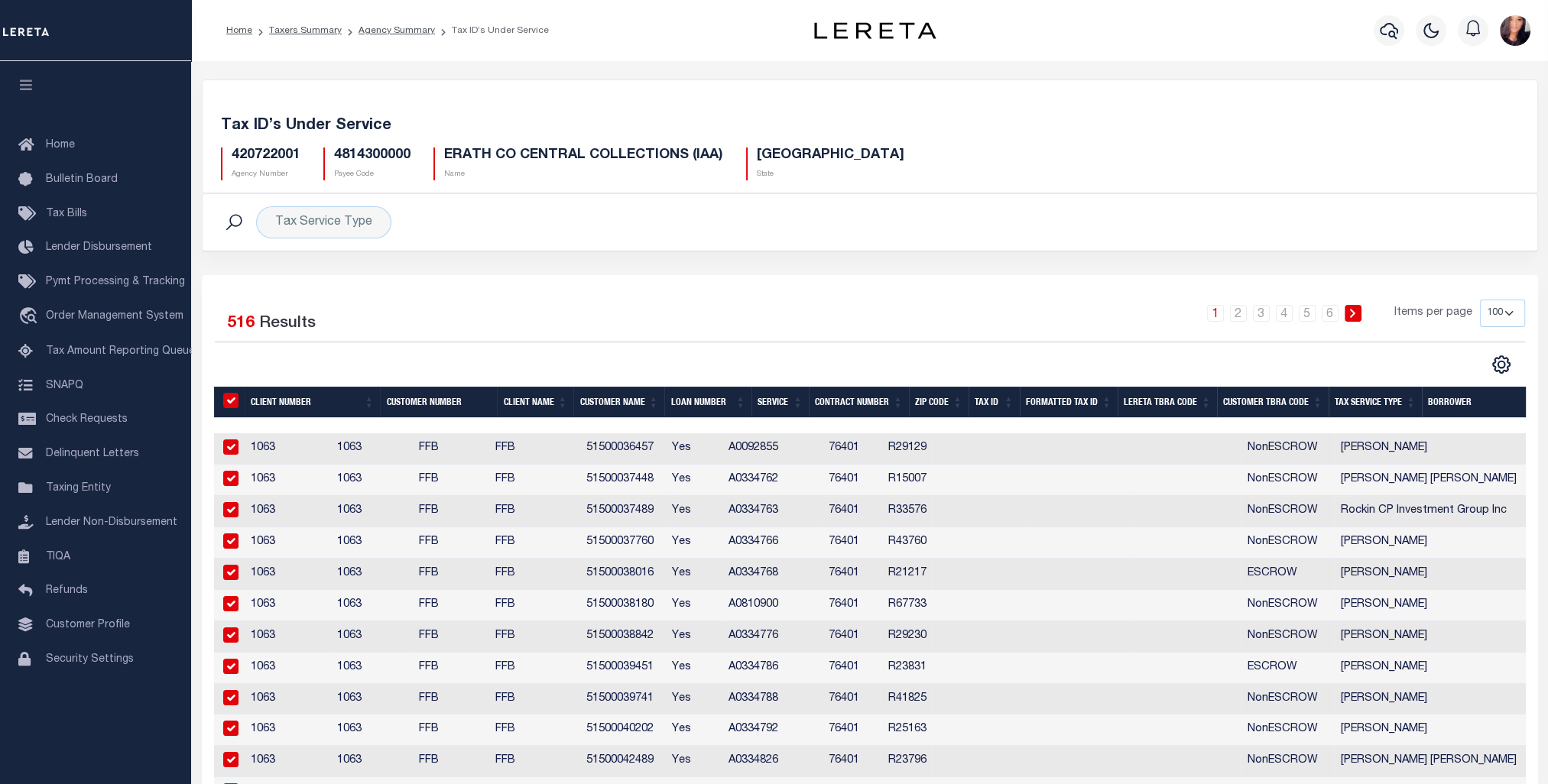
checkbox input "true"
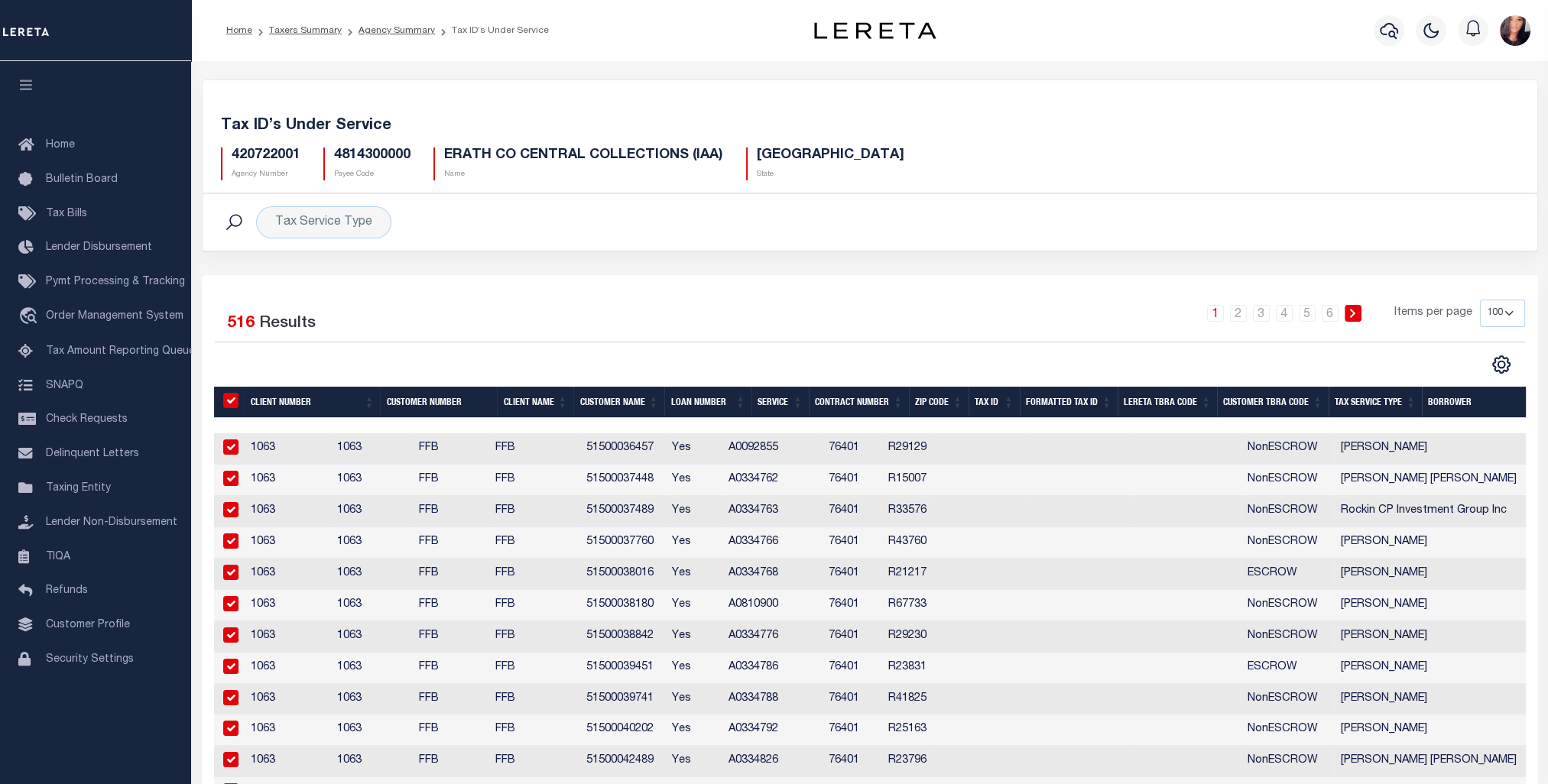
checkbox input "true"
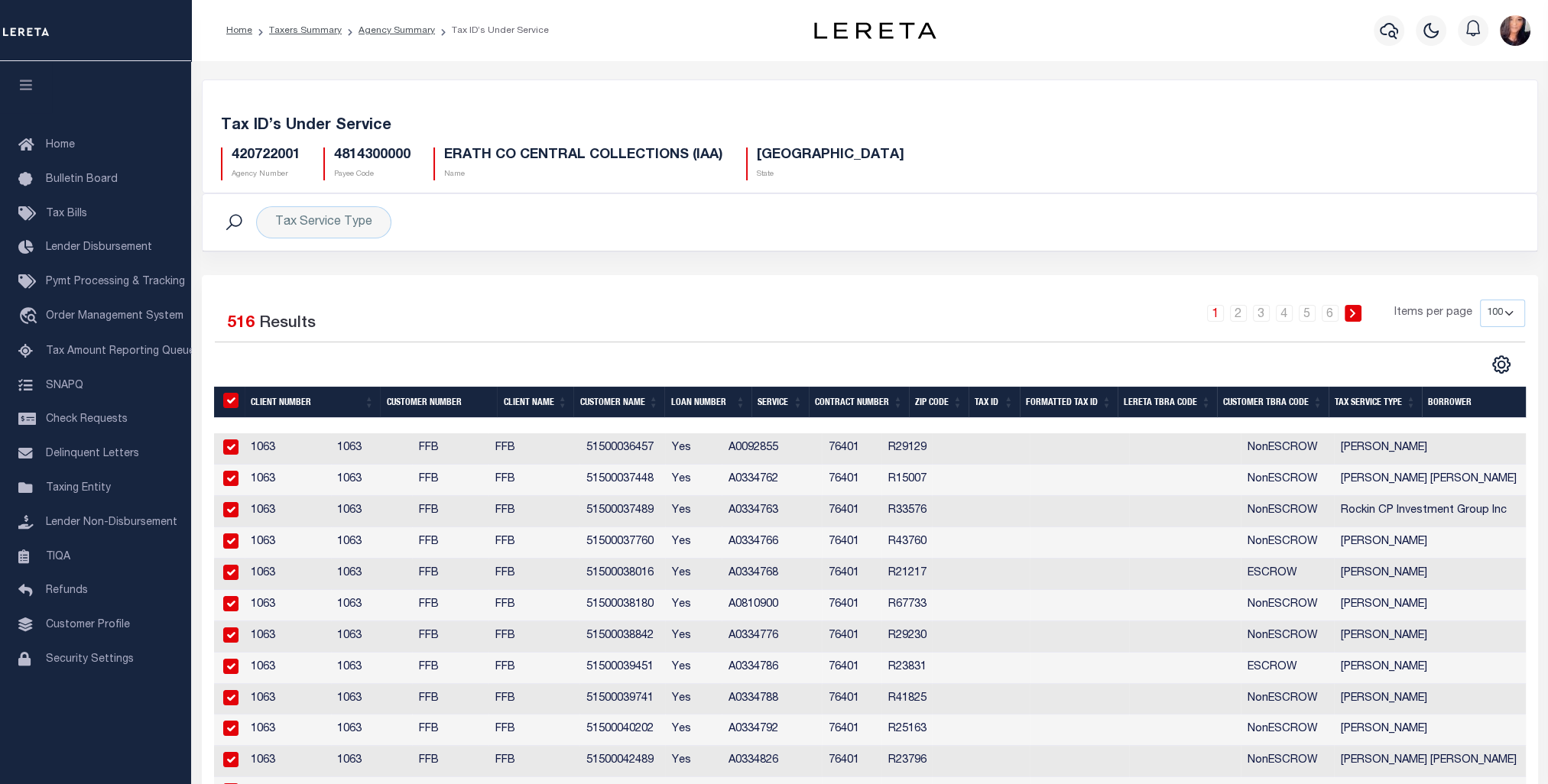
checkbox input "true"
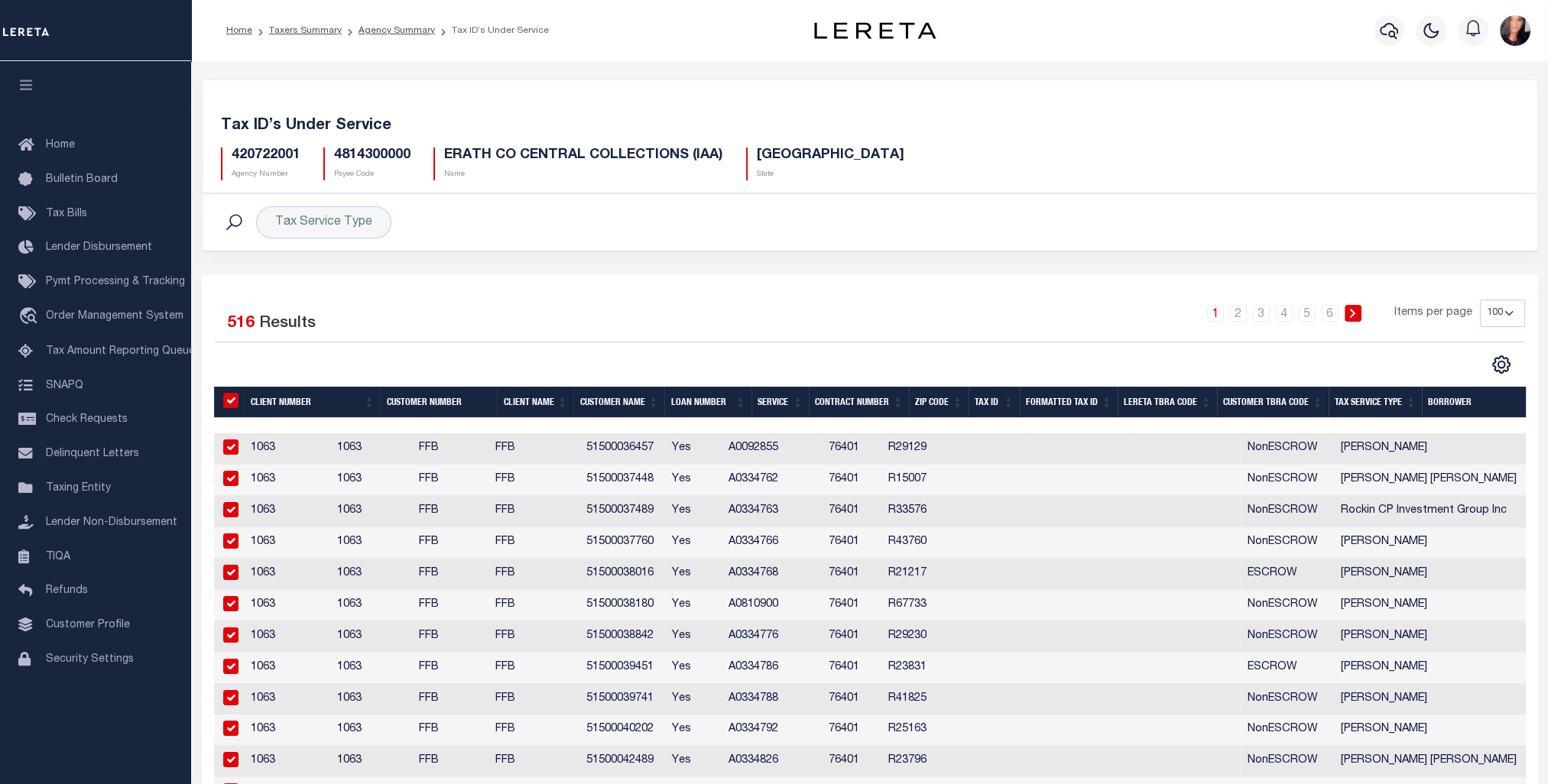
checkbox input "true"
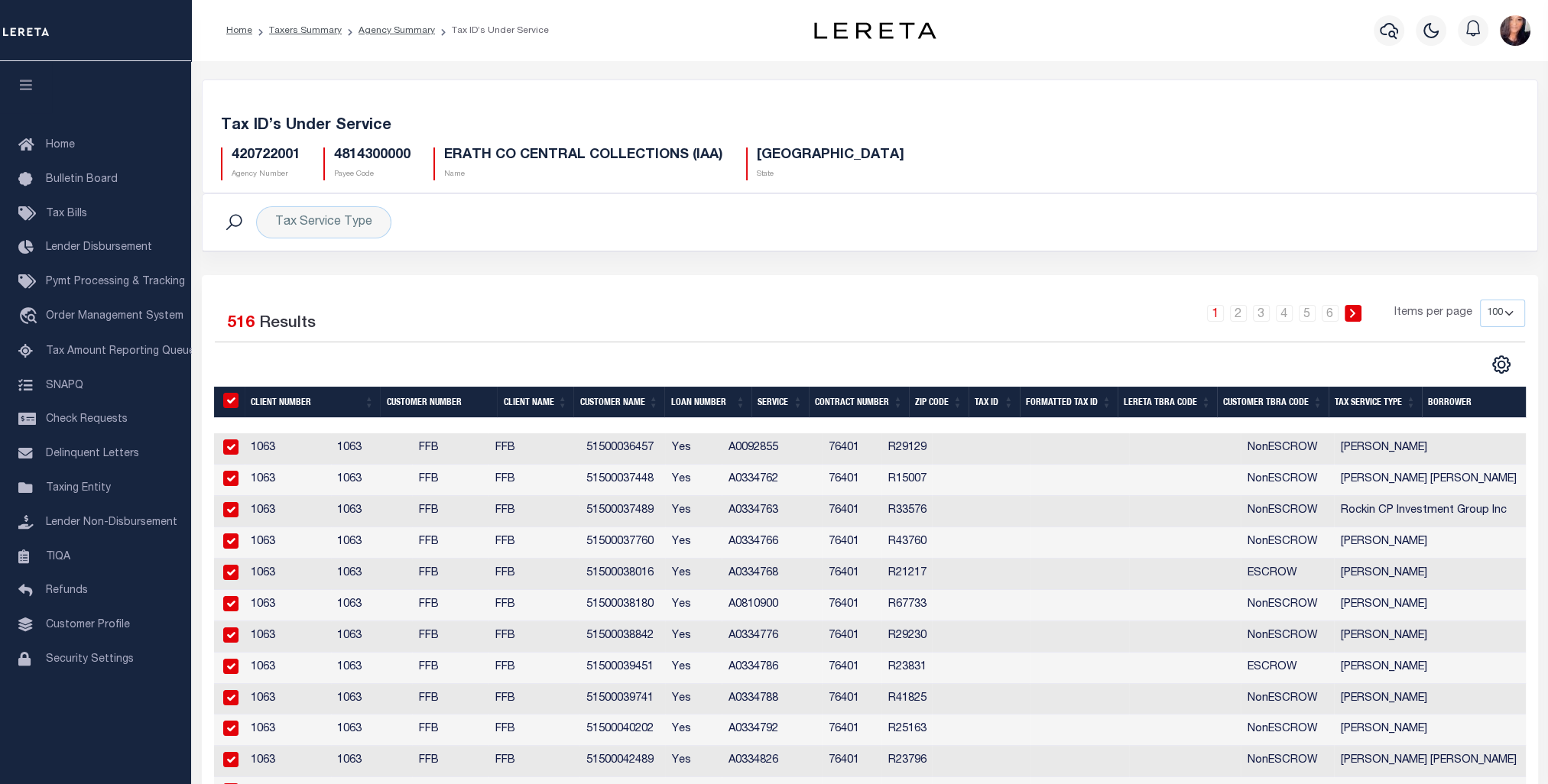
checkbox input "true"
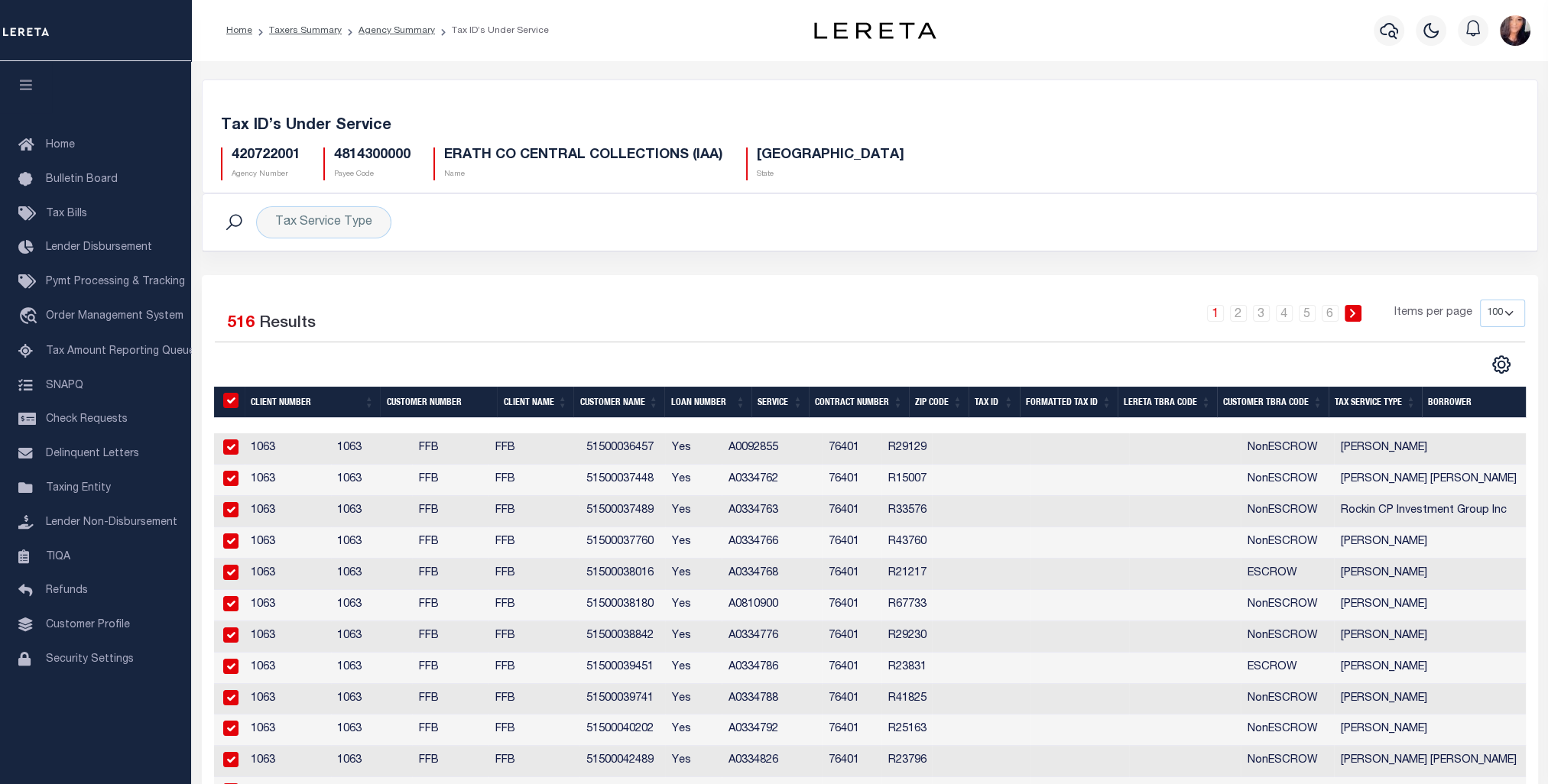
checkbox input "true"
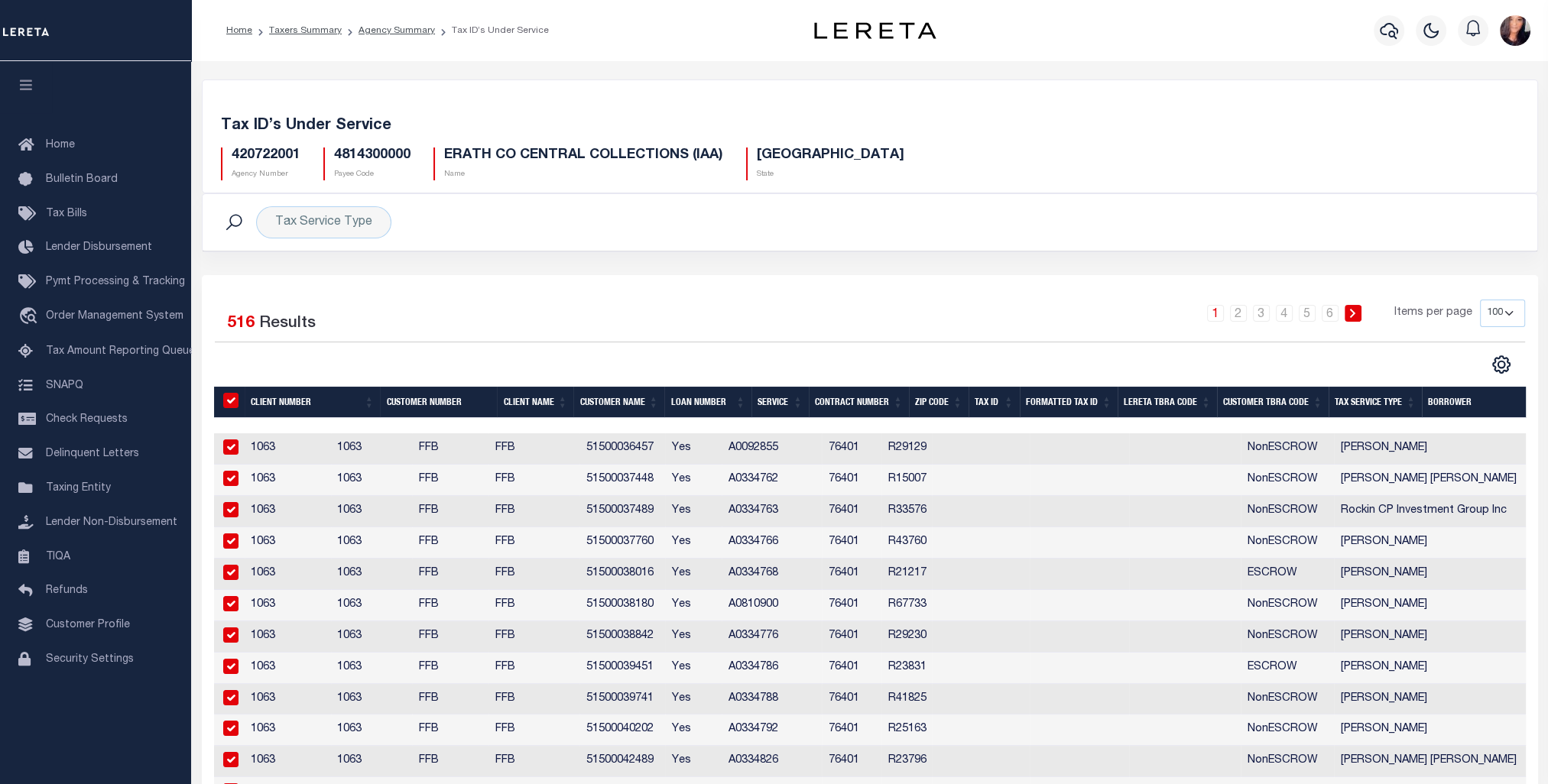
checkbox input "true"
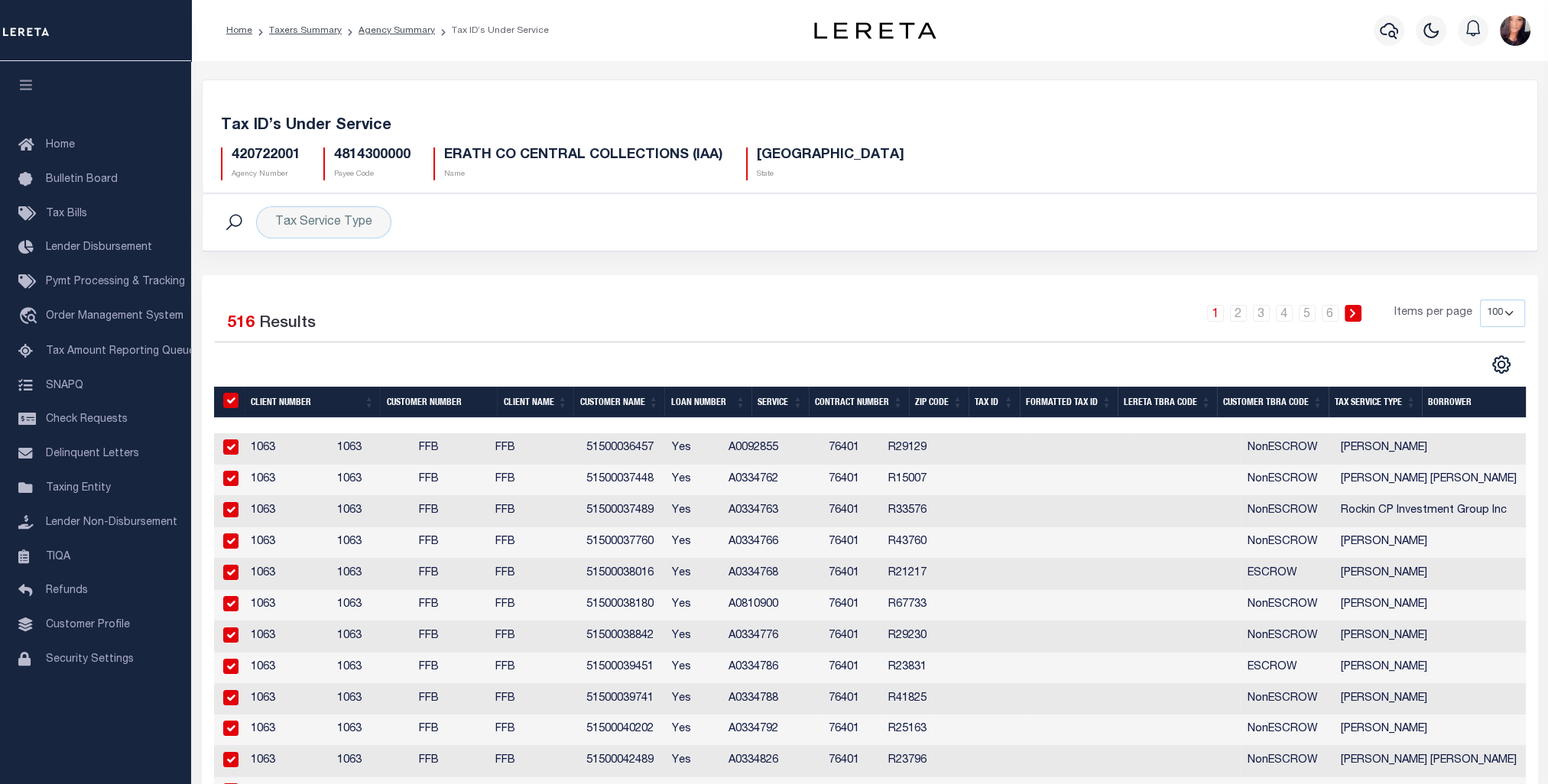
checkbox input "true"
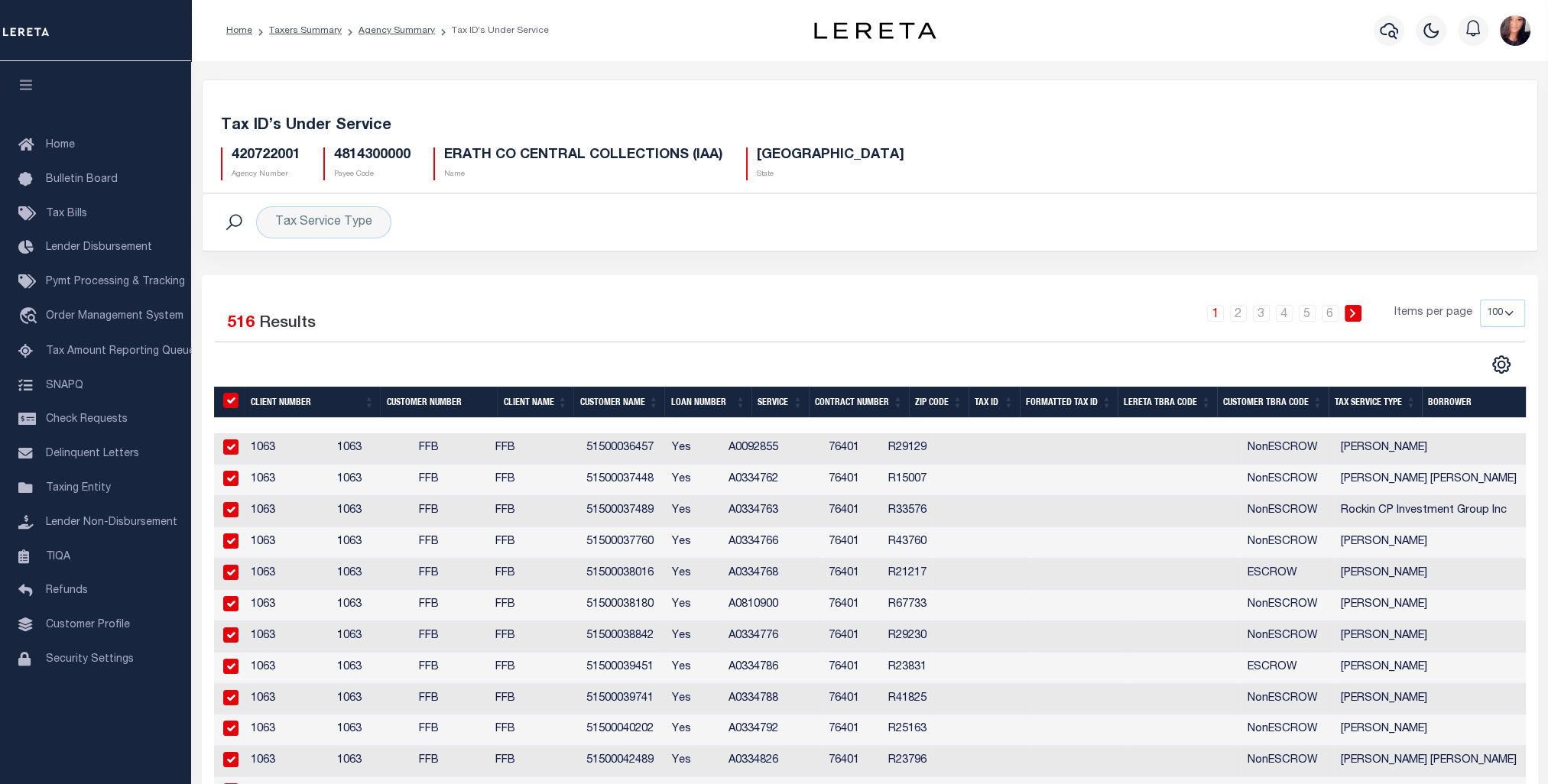
checkbox input "true"
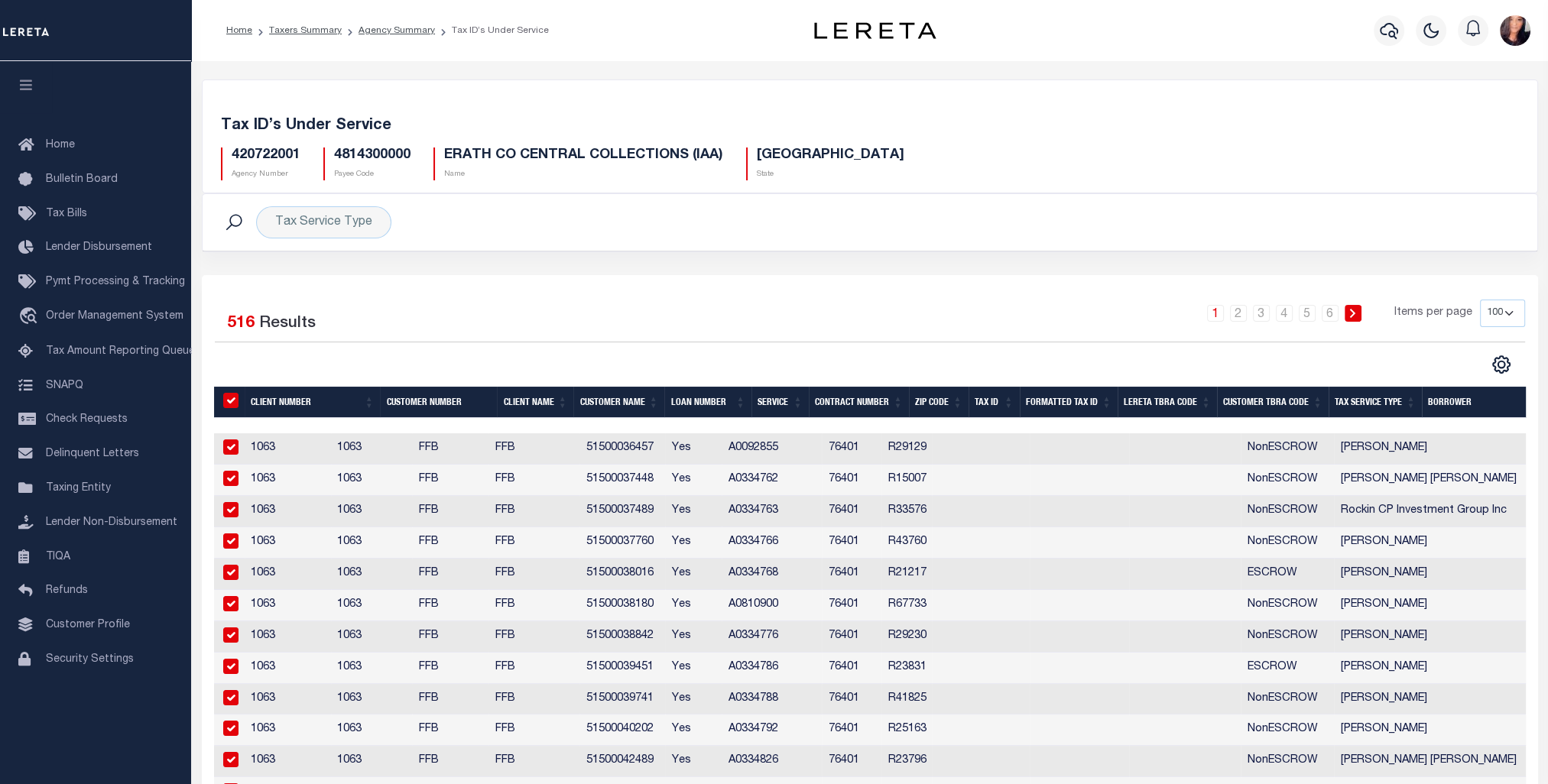
checkbox input "true"
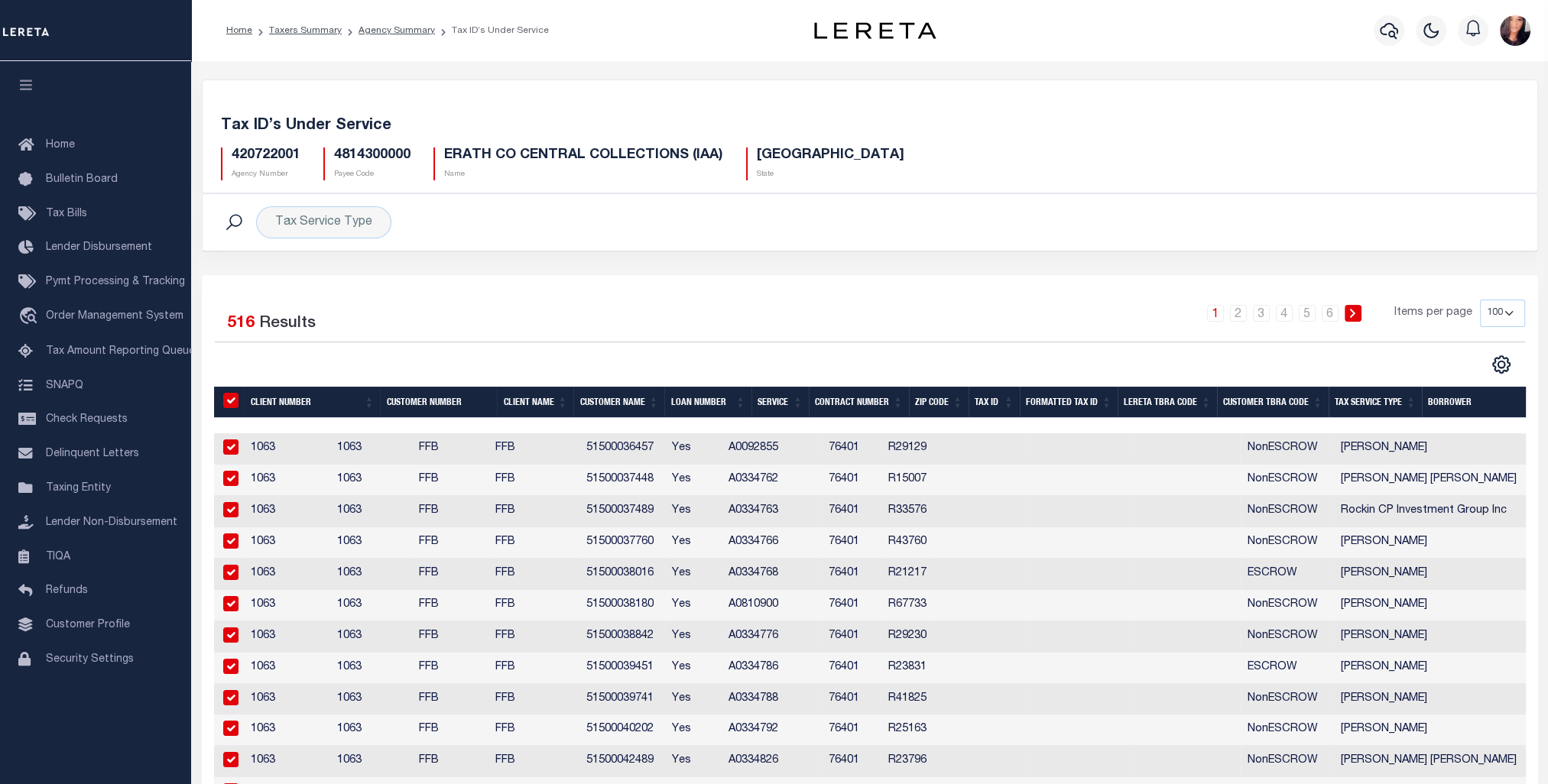
checkbox input "true"
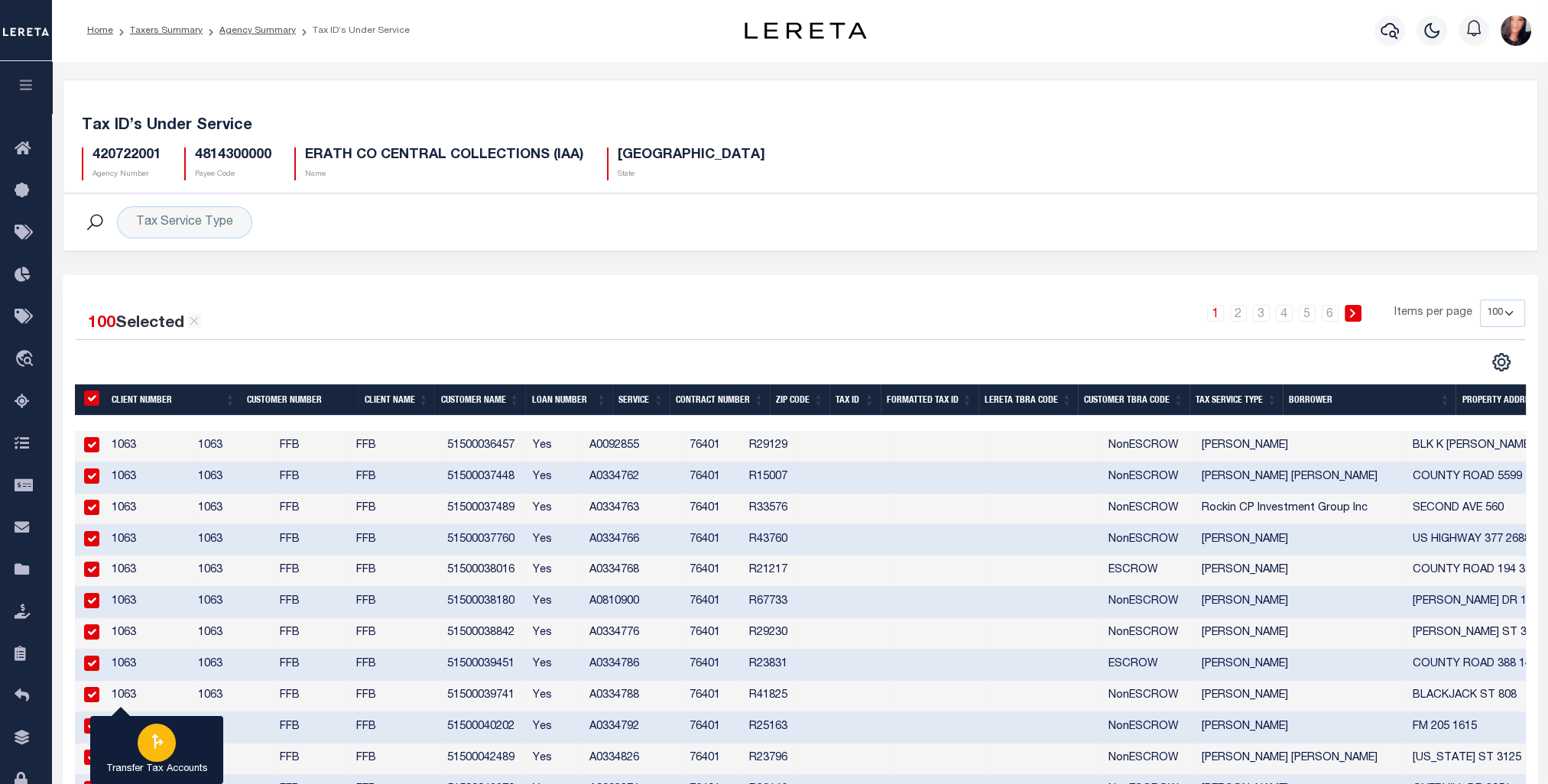
click at [157, 754] on div "button" at bounding box center [156, 742] width 38 height 38
type input "420722001"
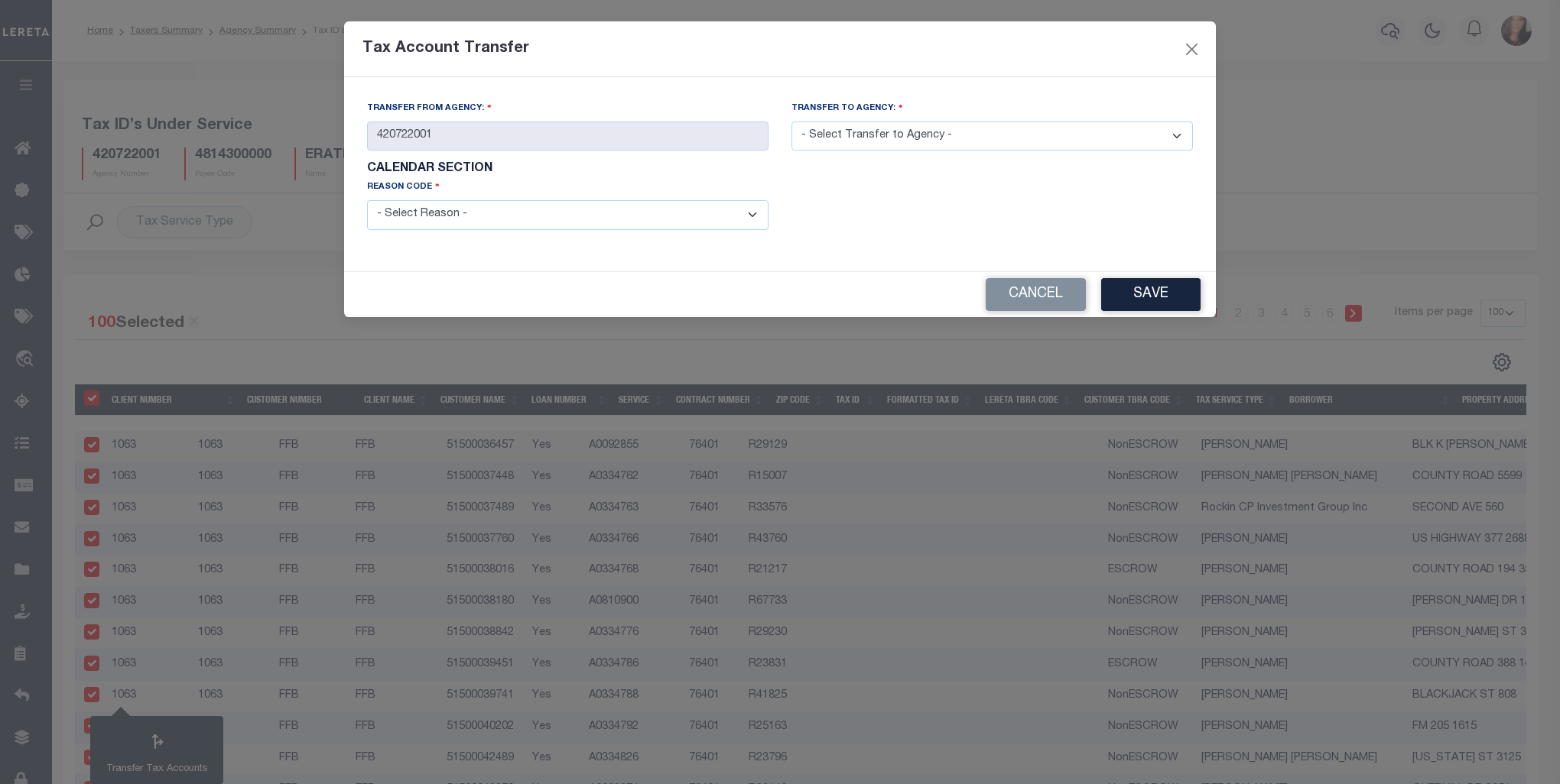
click at [1183, 138] on select "- Select Transfer to Agency - 420180000 420252001 420300000 420470000 420478801…" at bounding box center [992, 136] width 402 height 30
select select "420720000"
click at [792, 122] on select "- Select Transfer to Agency - 420180000 420252001 420300000 420470000 420478801…" at bounding box center [992, 136] width 402 height 30
click at [425, 213] on select "- Select Reason - 099 - Other (Provide additional detail) ACT - Agency Changed …" at bounding box center [567, 215] width 402 height 30
select select "099"
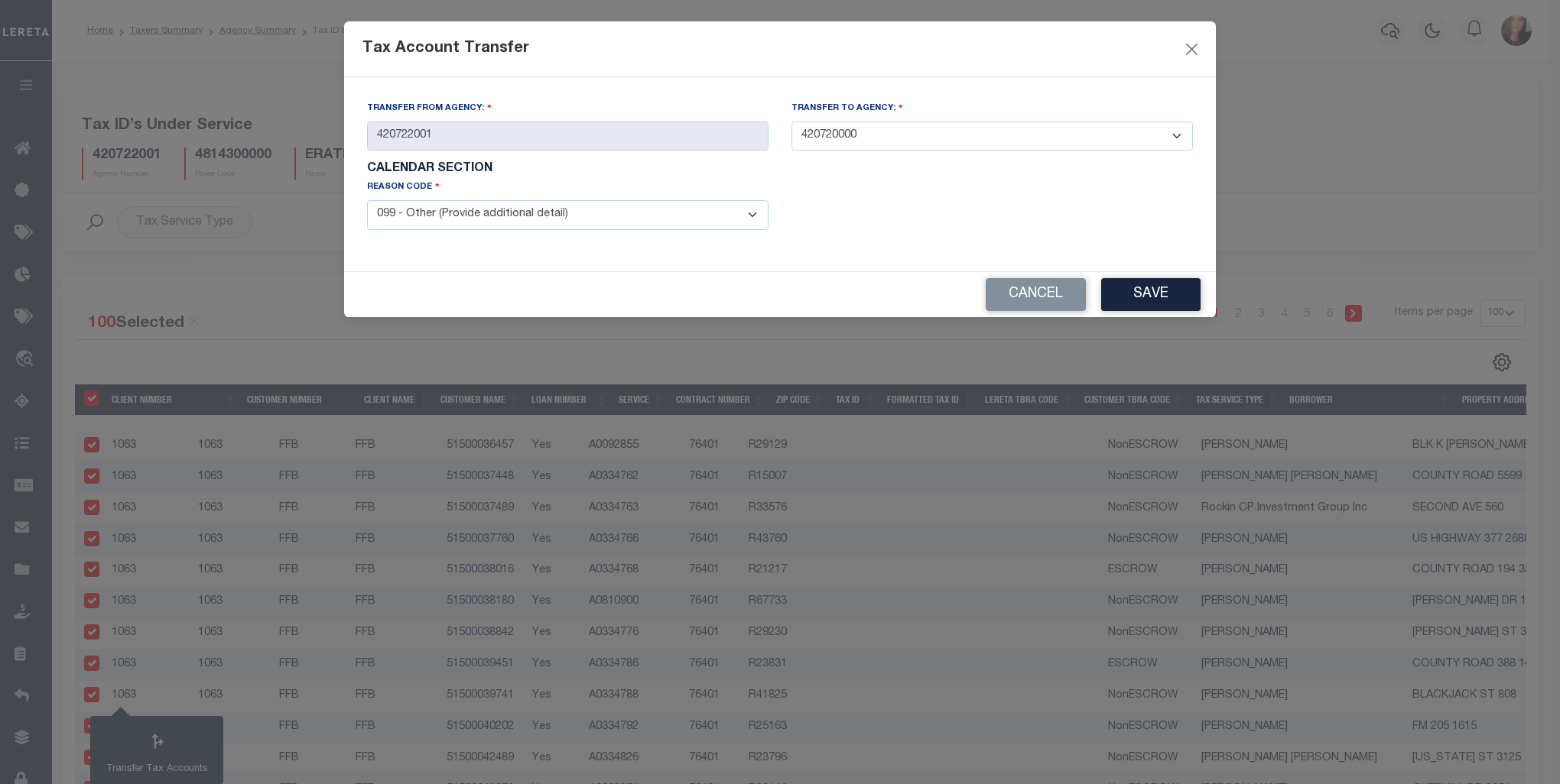
click at [367, 202] on select "- Select Reason - 099 - Other (Provide additional detail) ACT - Agency Changed …" at bounding box center [567, 215] width 402 height 30
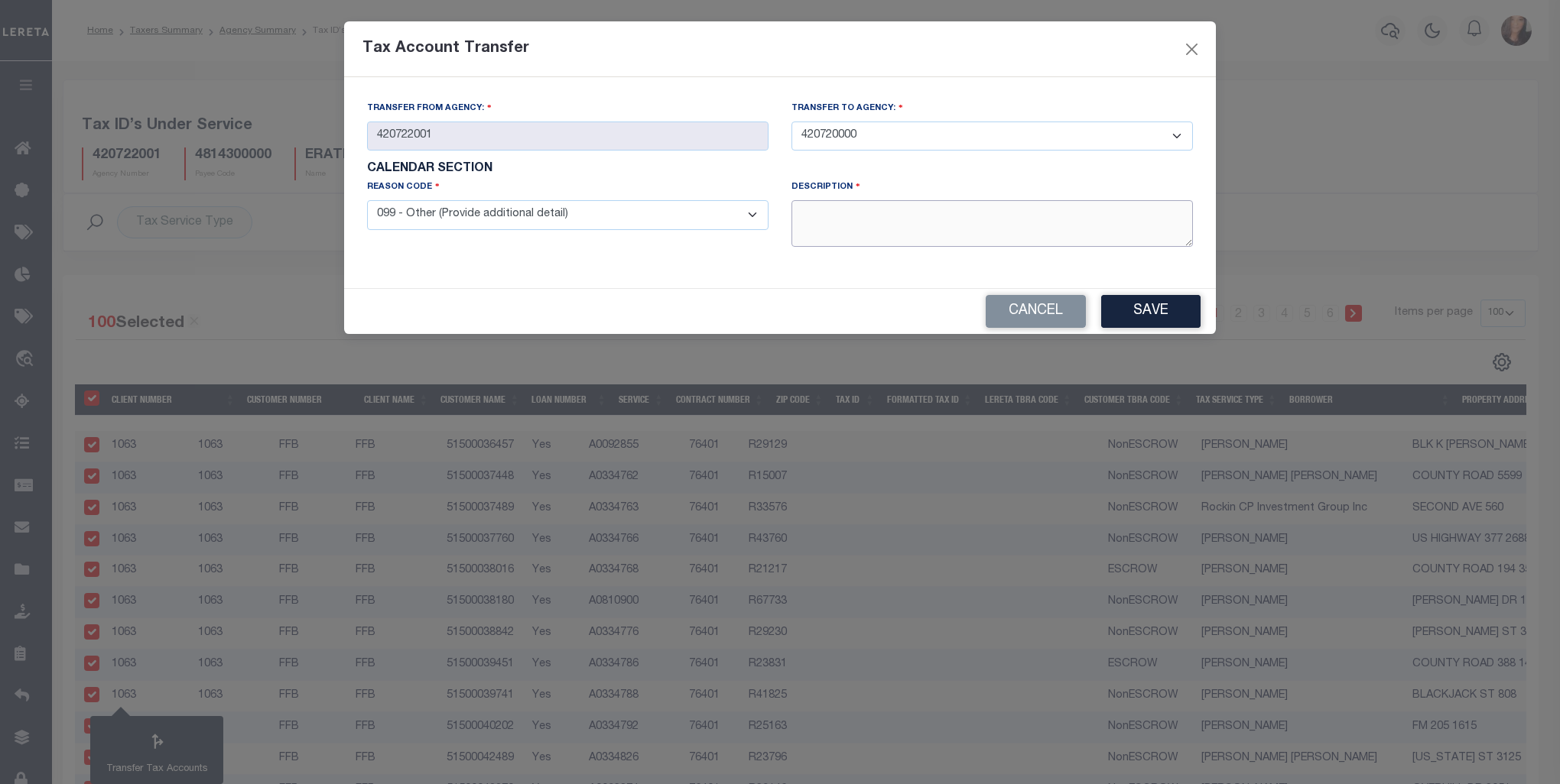
click at [861, 226] on textarea at bounding box center [992, 223] width 402 height 47
type textarea "Taxes are collected by the County, not the CAD."
click at [1144, 303] on button "Save" at bounding box center [1150, 311] width 99 height 33
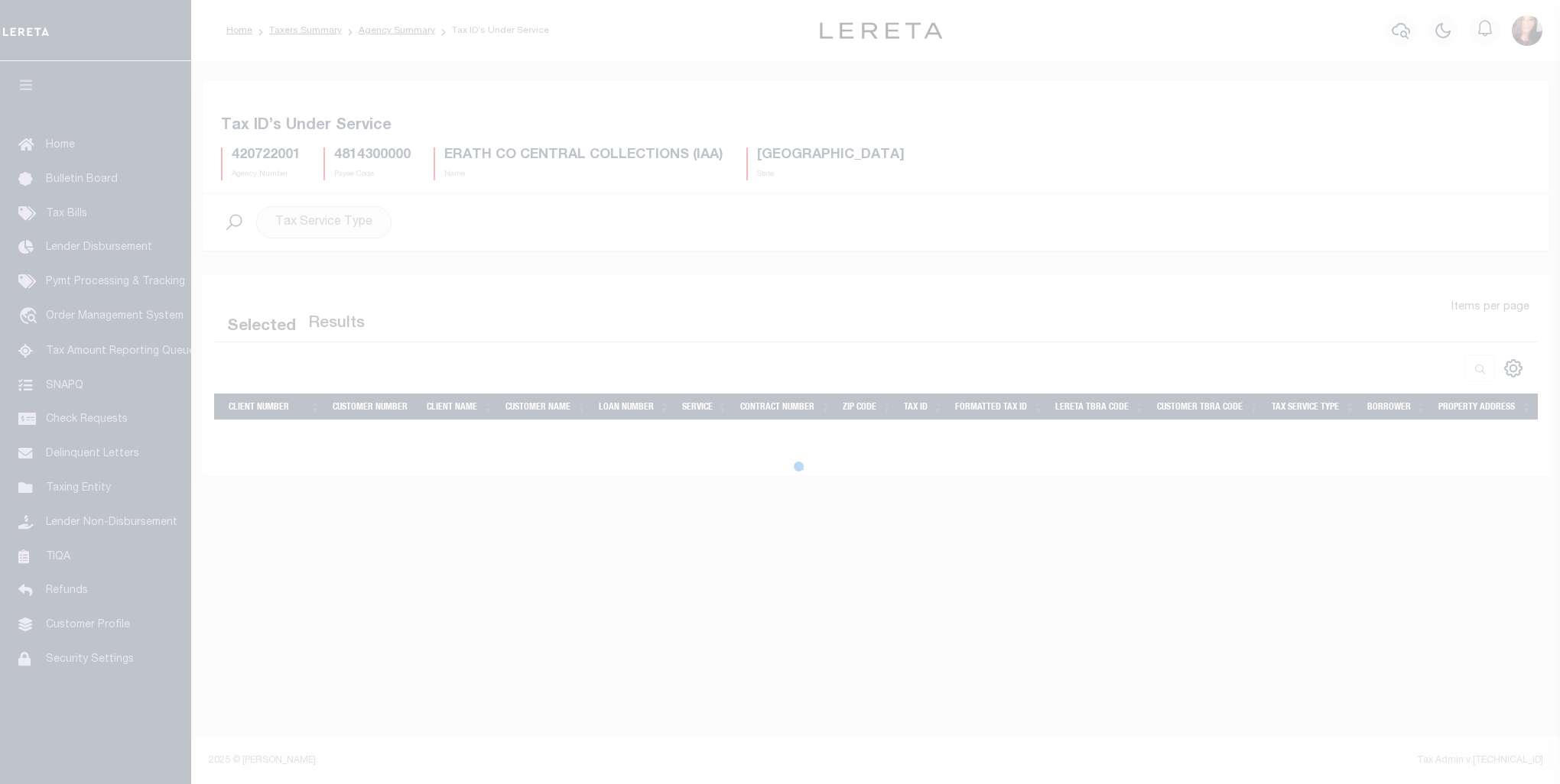
select select "100"
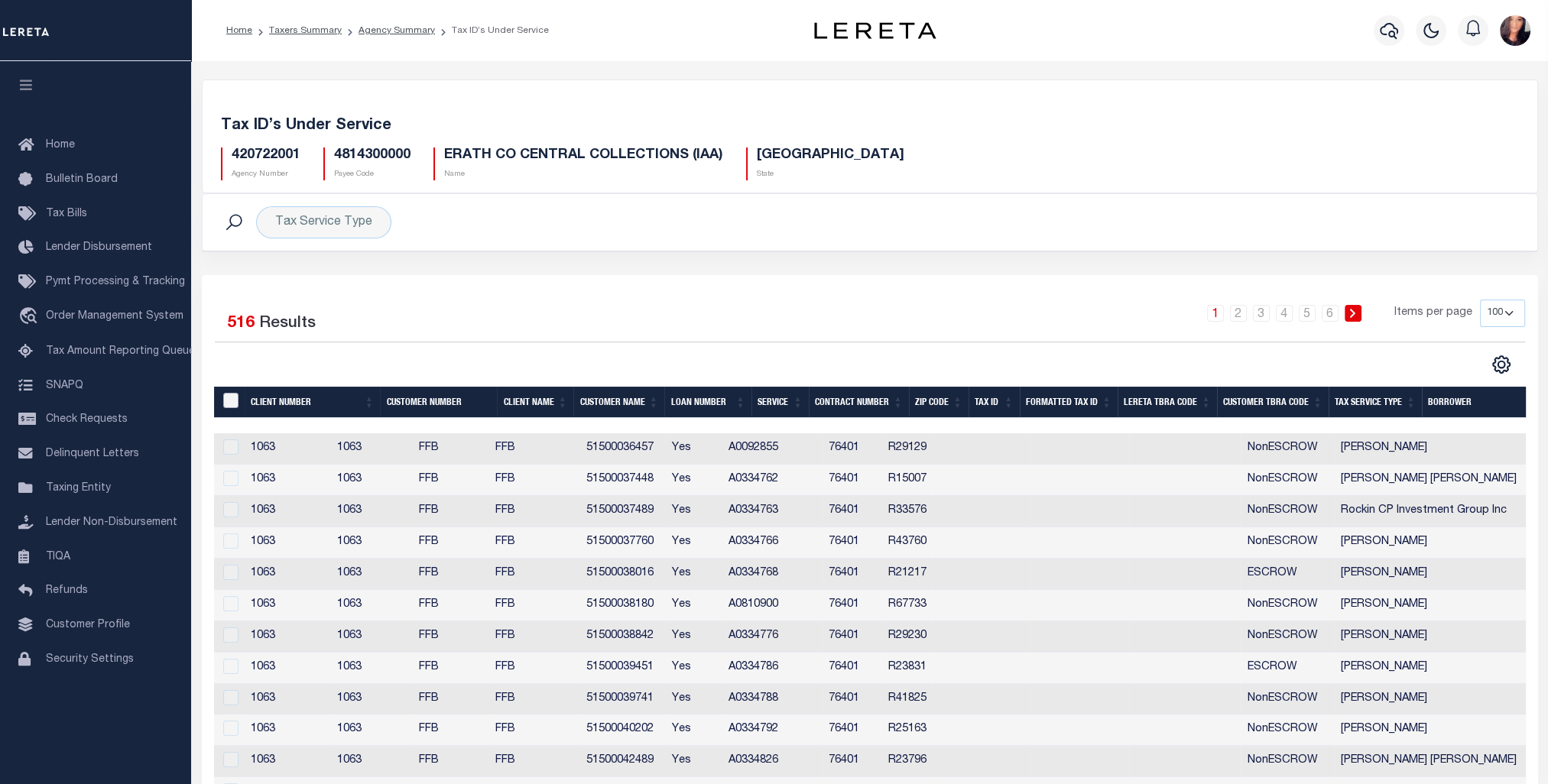
click at [225, 399] on input "&nbsp;" at bounding box center [230, 400] width 15 height 15
click at [232, 406] on input "&nbsp;" at bounding box center [230, 400] width 15 height 15
click at [231, 402] on input "&nbsp;" at bounding box center [230, 400] width 15 height 15
click at [228, 459] on td at bounding box center [229, 448] width 31 height 31
click at [231, 448] on div at bounding box center [229, 447] width 19 height 17
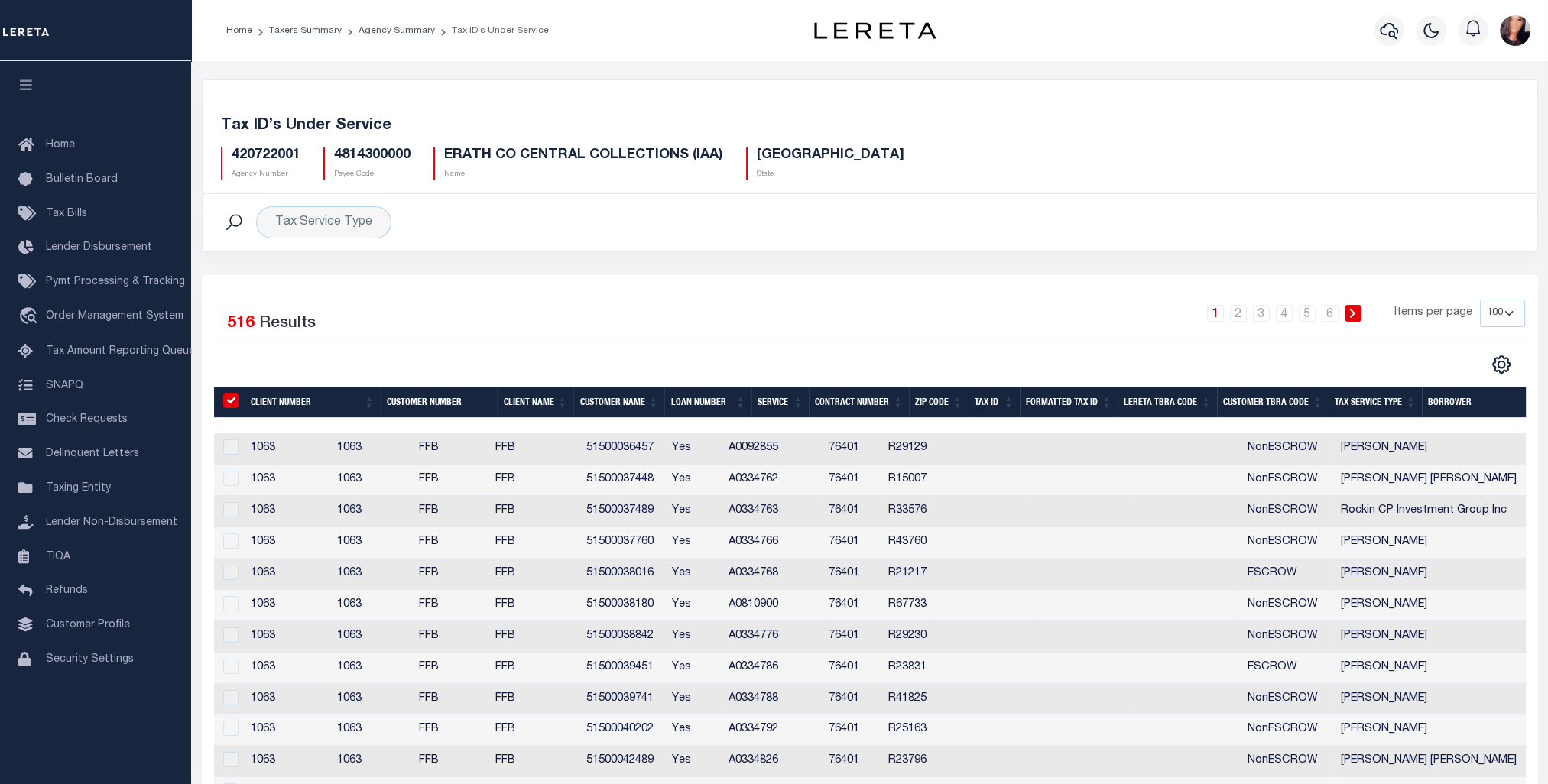
click at [231, 405] on input "&nbsp;" at bounding box center [230, 400] width 15 height 15
checkbox input "false"
click at [412, 31] on link "Agency Summary" at bounding box center [397, 30] width 76 height 9
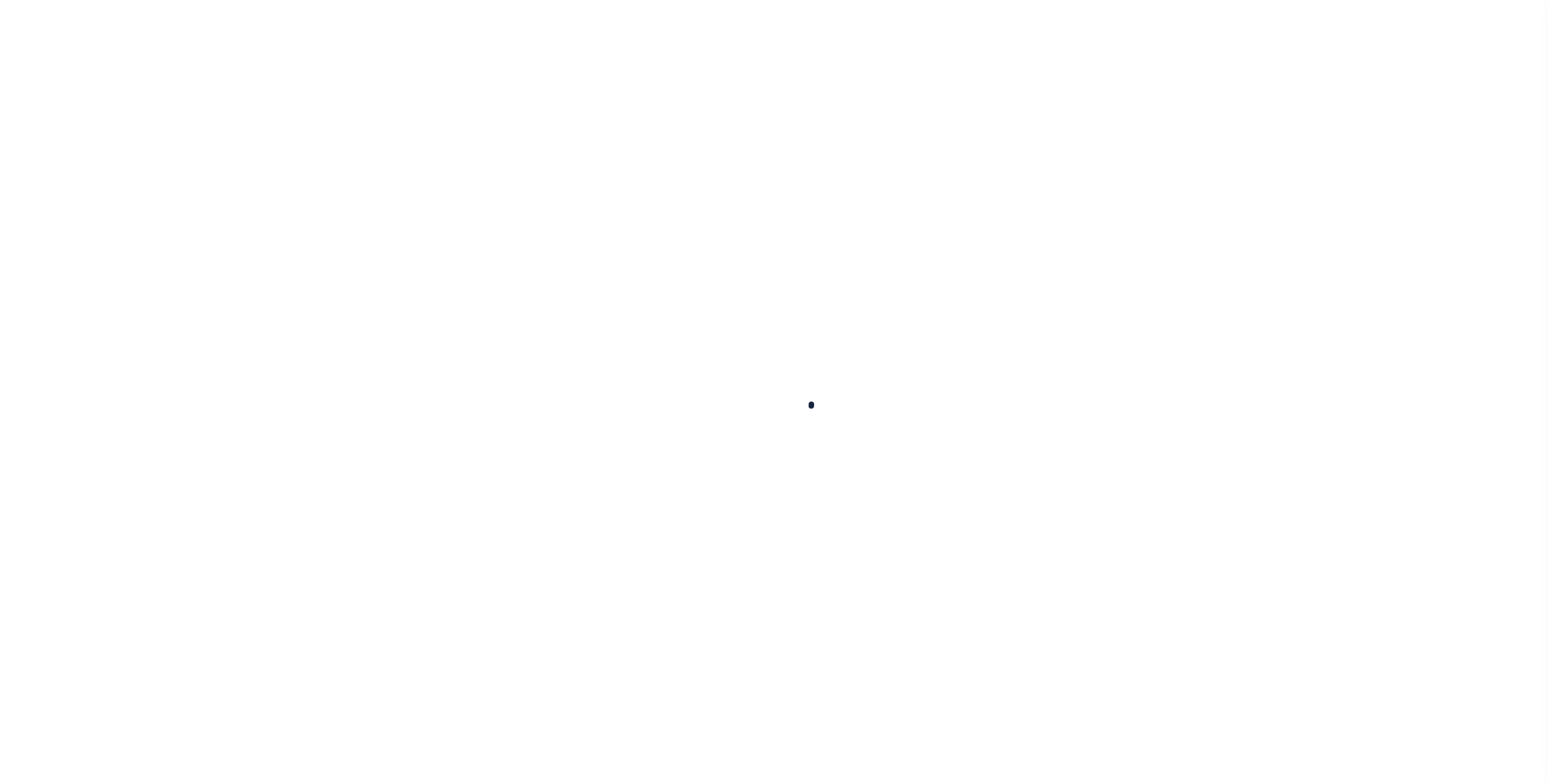
select select
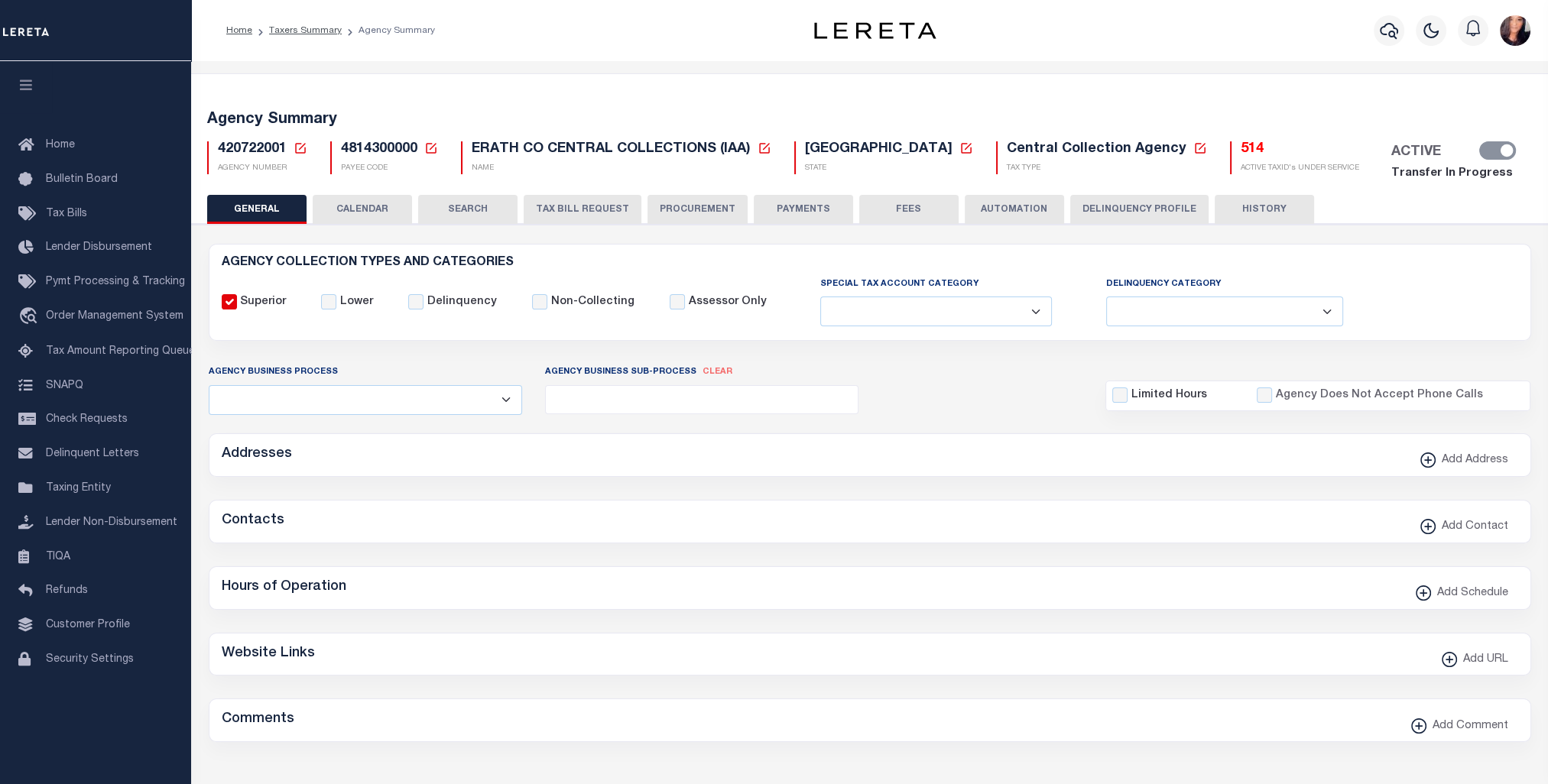
checkbox input "false"
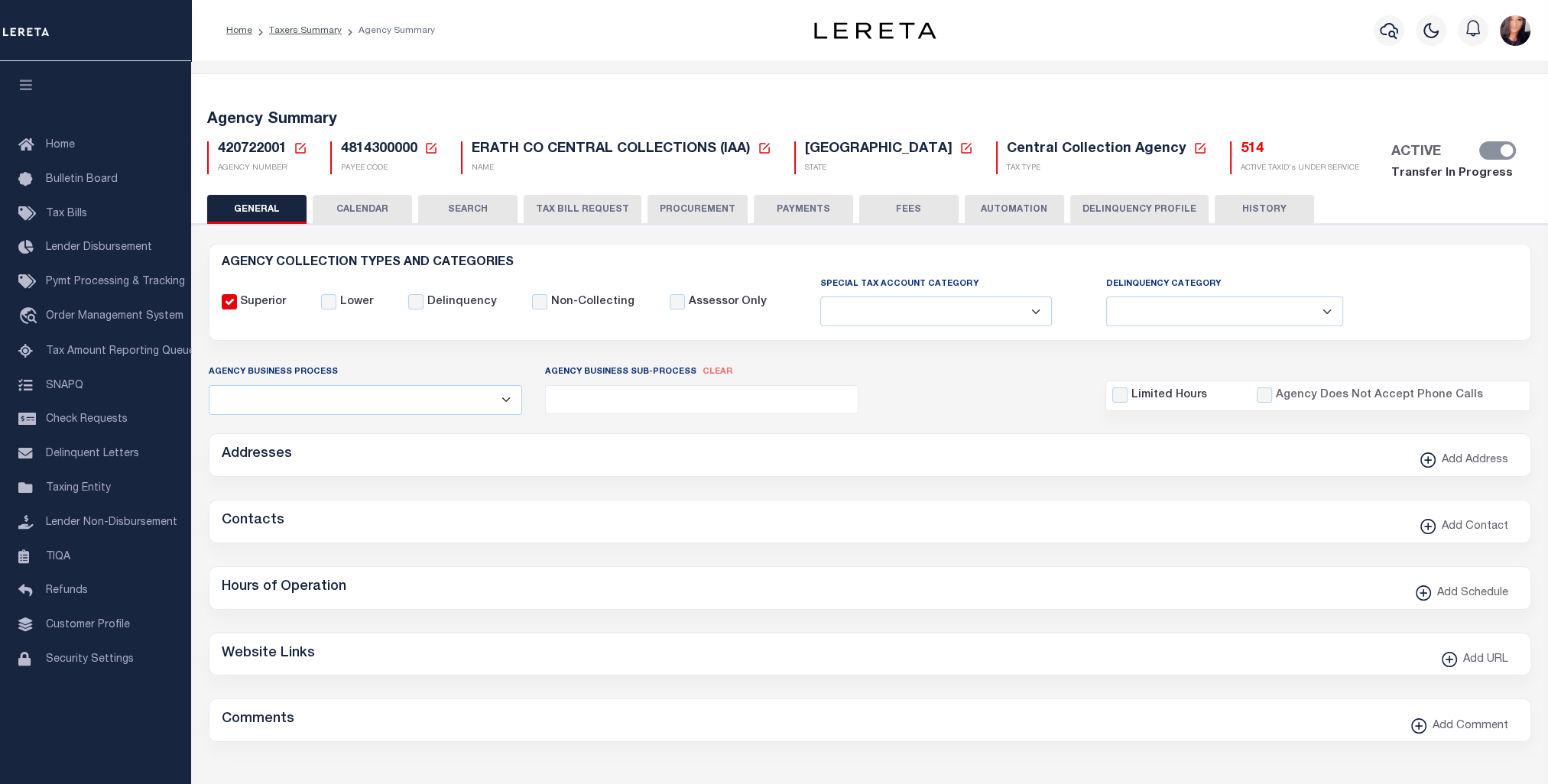
type input "4814300000"
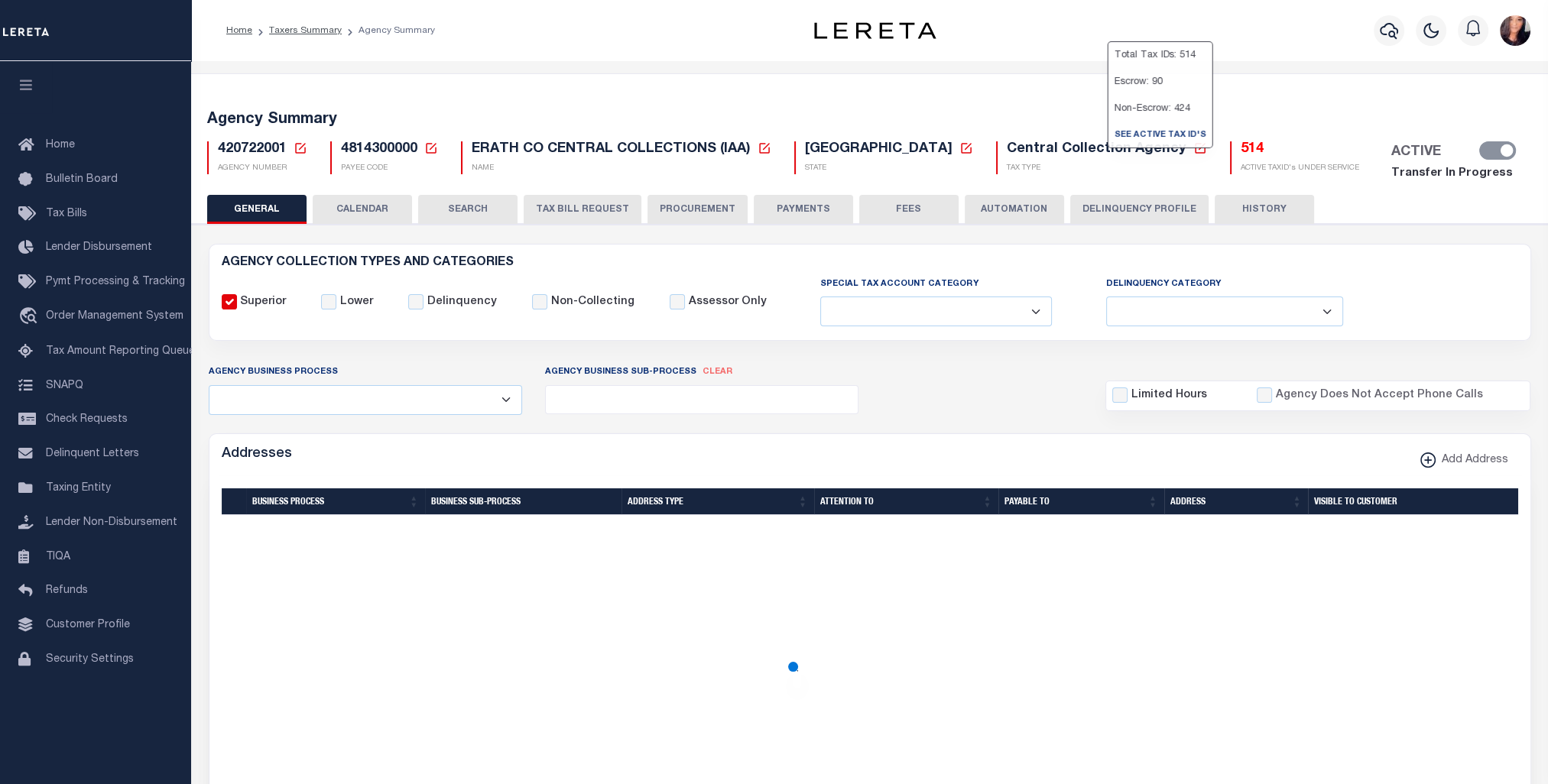
click at [1241, 153] on h5 "514" at bounding box center [1300, 150] width 119 height 17
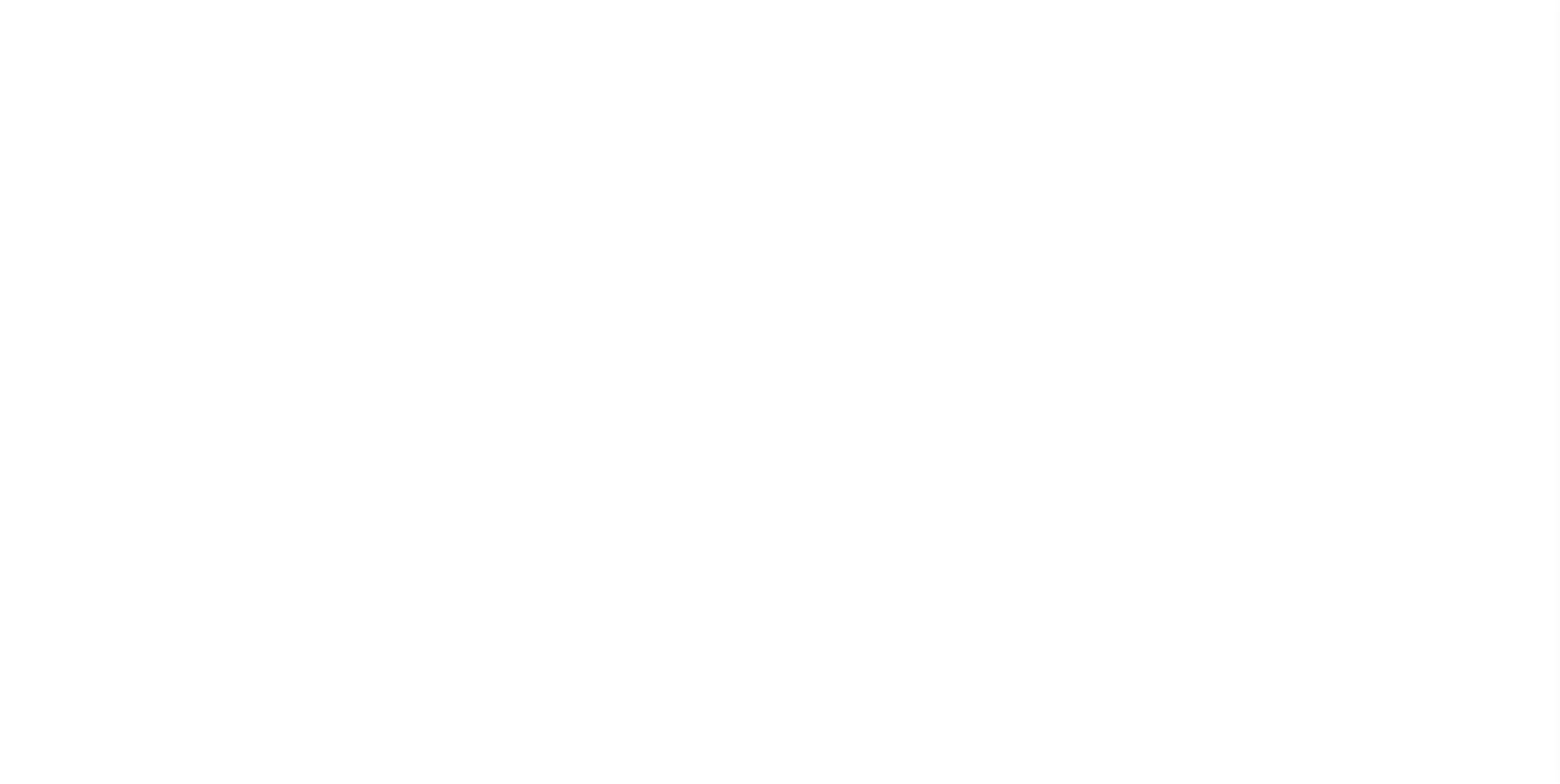
select select "100"
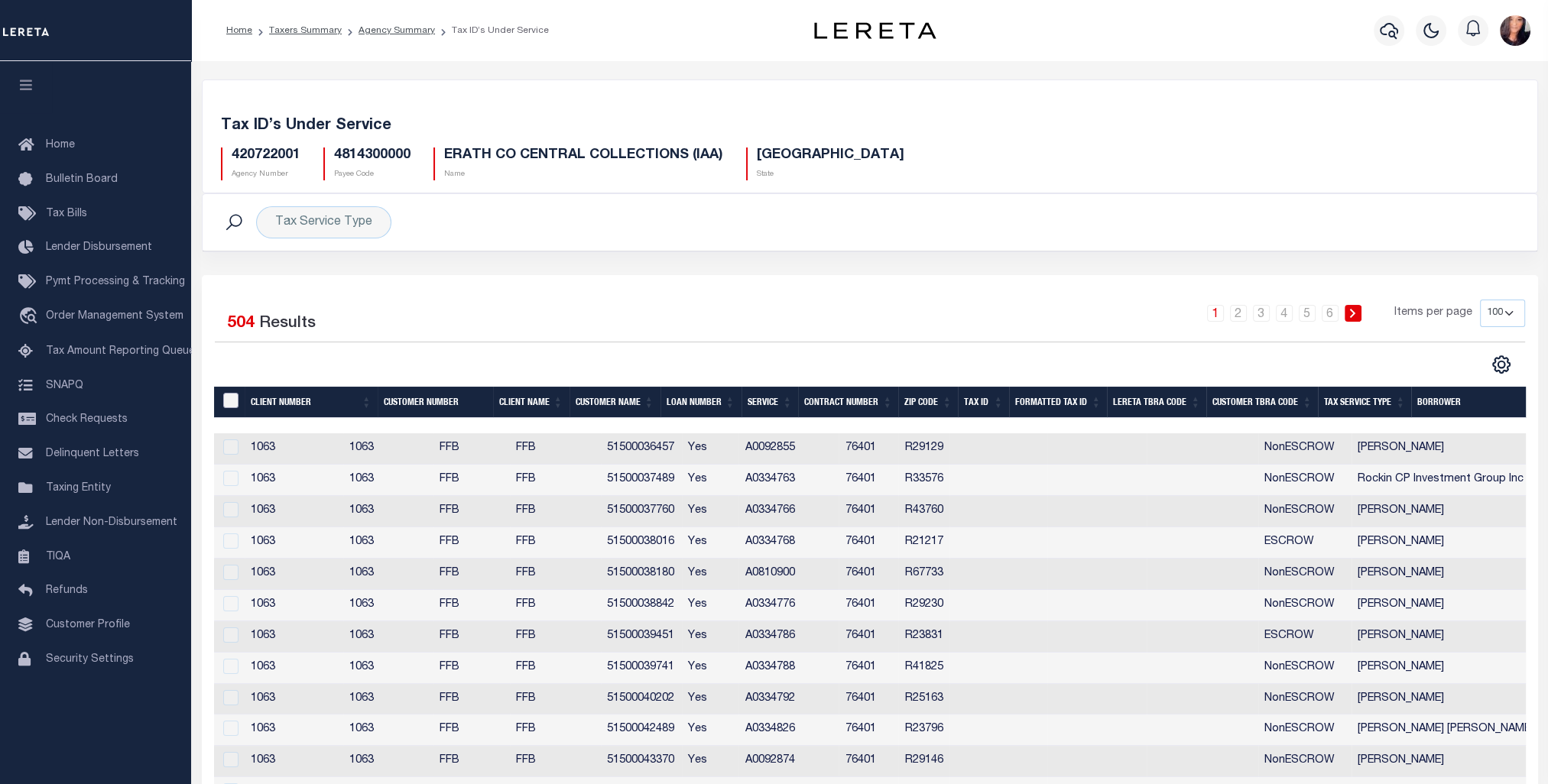
click at [229, 398] on input "&nbsp;" at bounding box center [230, 400] width 15 height 15
checkbox input "true"
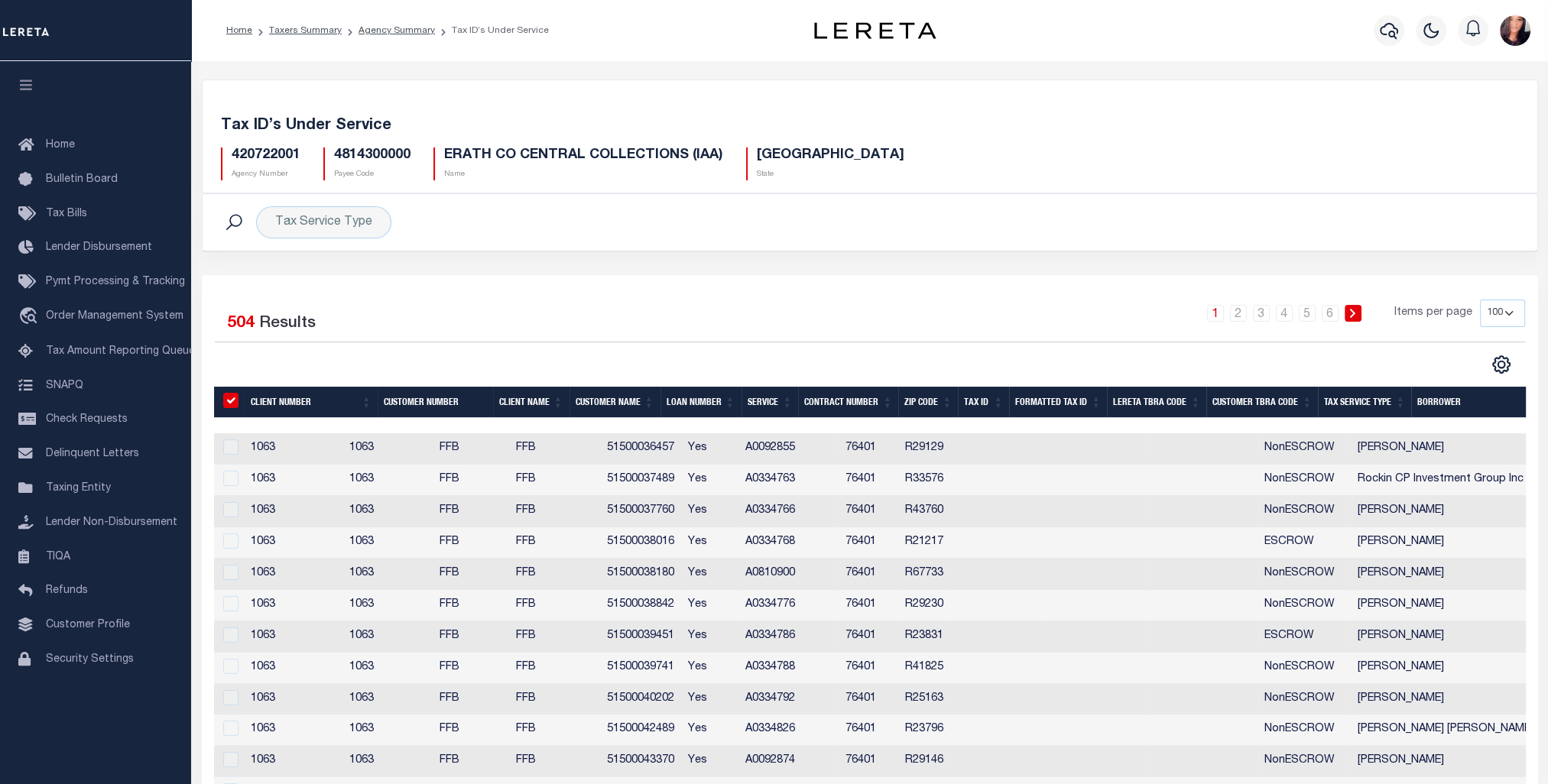
checkbox input "true"
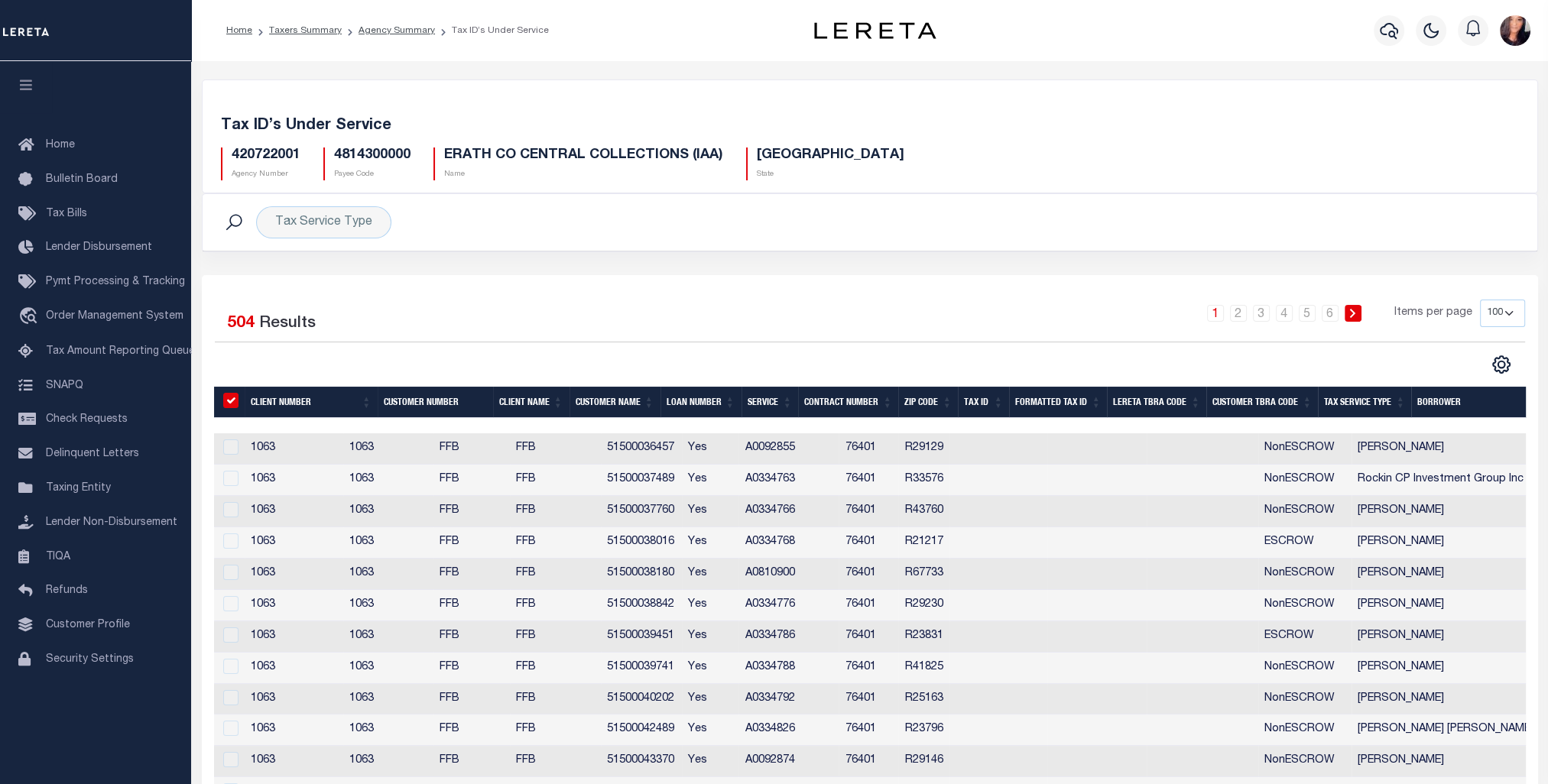
checkbox input "true"
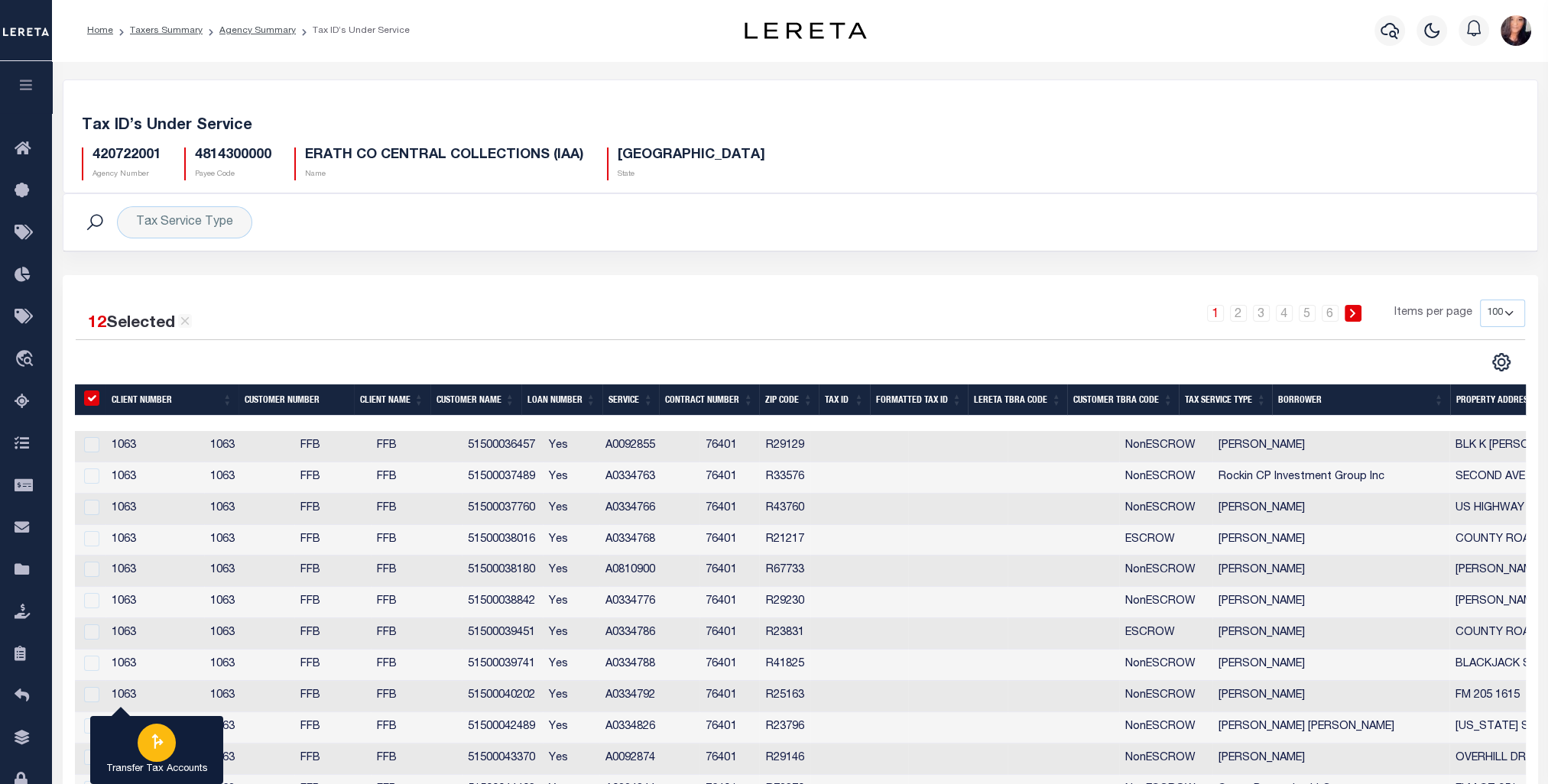
click at [147, 740] on icon "button" at bounding box center [157, 741] width 19 height 19
type input "420722001"
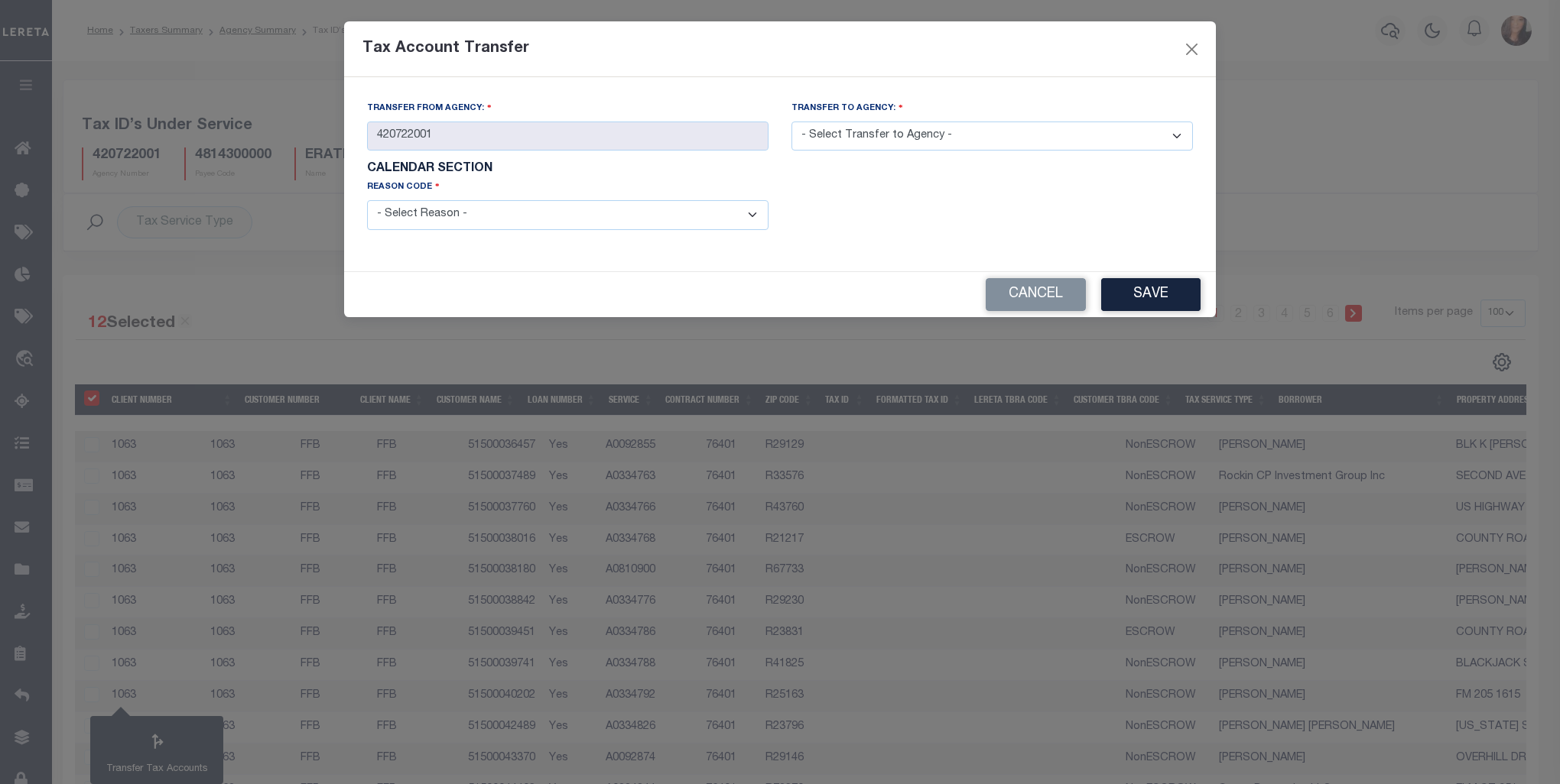
click at [1033, 128] on select "- Select Transfer to Agency - 420180000 420252001 420300000 420470000 420478801…" at bounding box center [992, 136] width 402 height 30
select select "420720000"
click at [792, 122] on select "- Select Transfer to Agency - 420180000 420252001 420300000 420470000 420478801…" at bounding box center [992, 136] width 402 height 30
click at [755, 215] on select "- Select Reason - 099 - Other (Provide additional detail) ACT - Agency Changed …" at bounding box center [567, 215] width 402 height 30
select select "099"
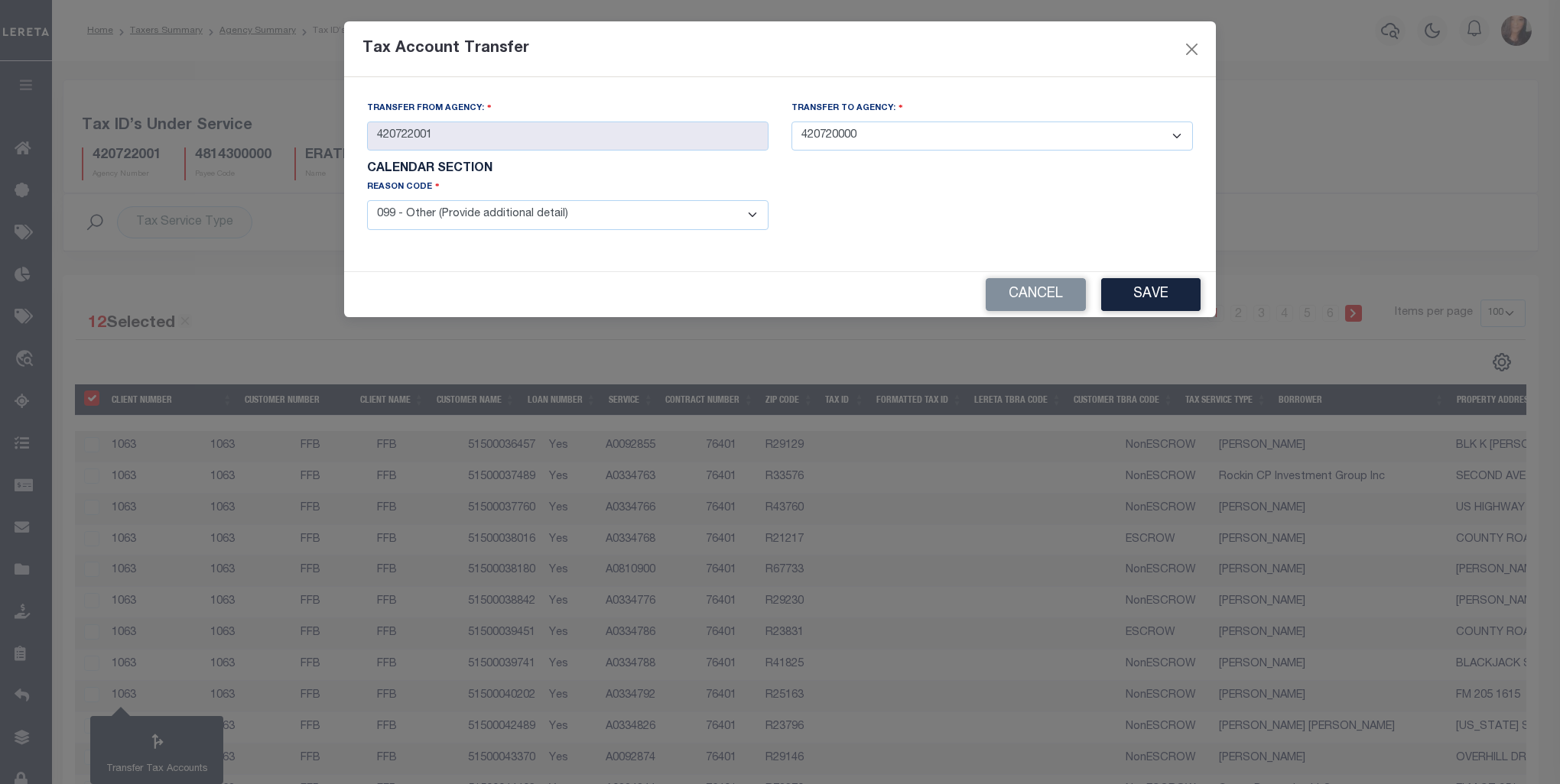
click at [367, 202] on select "- Select Reason - 099 - Other (Provide additional detail) ACT - Agency Changed …" at bounding box center [567, 215] width 402 height 30
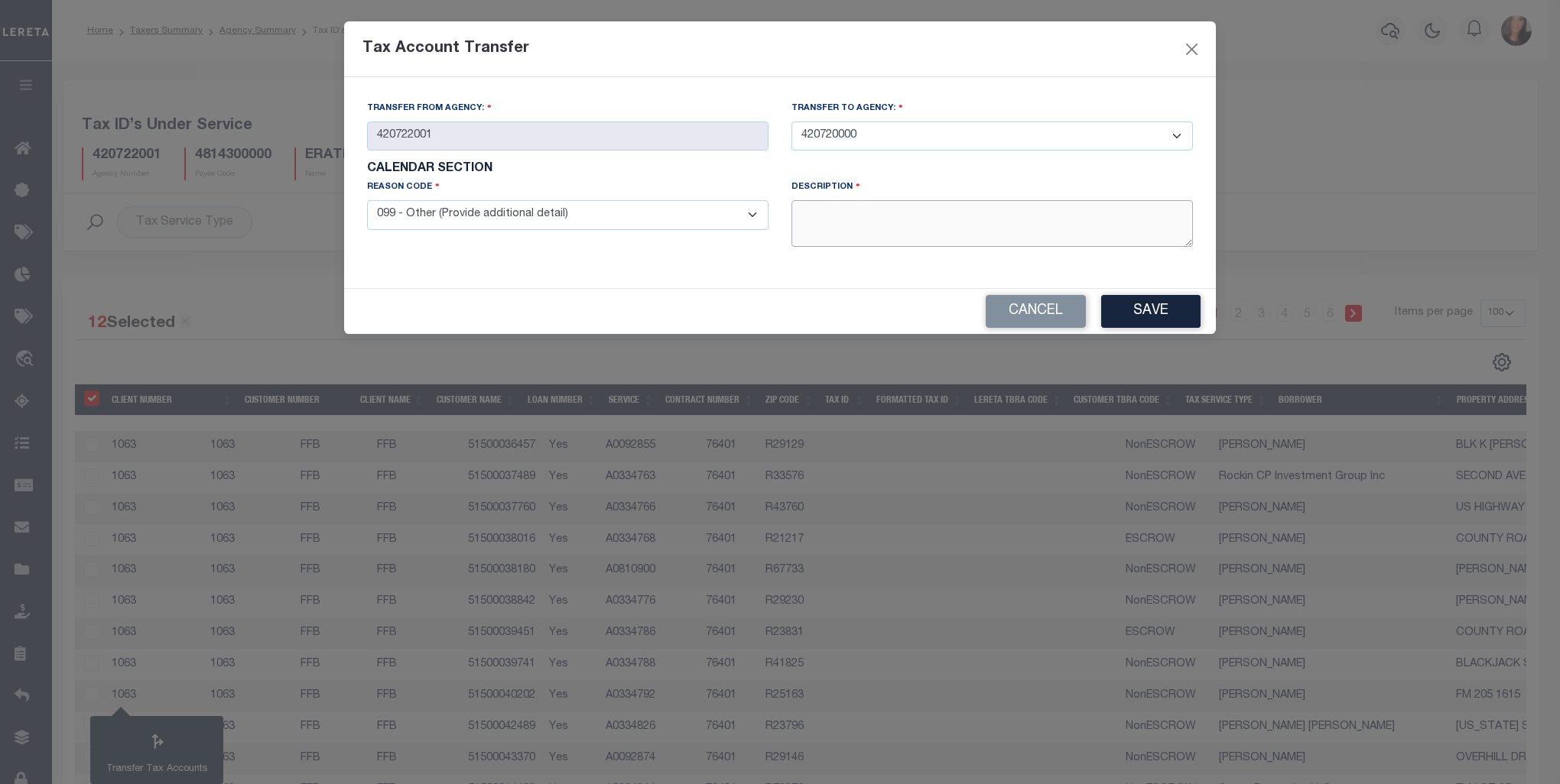
click at [872, 234] on textarea at bounding box center [992, 223] width 402 height 47
type textarea "Taxes are collected by the County not the CAD."
click at [1185, 315] on button "Save" at bounding box center [1150, 311] width 99 height 33
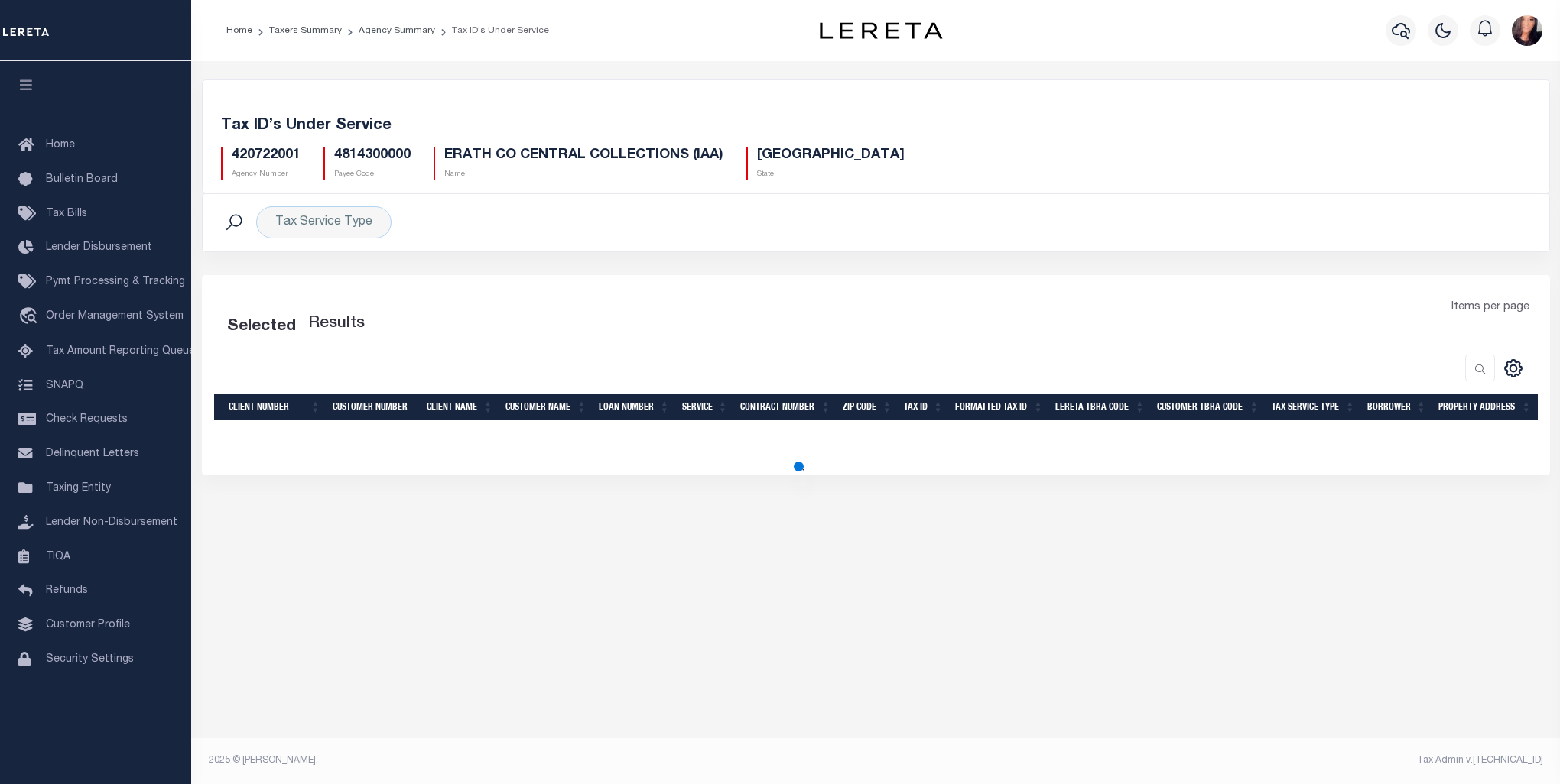
select select "100"
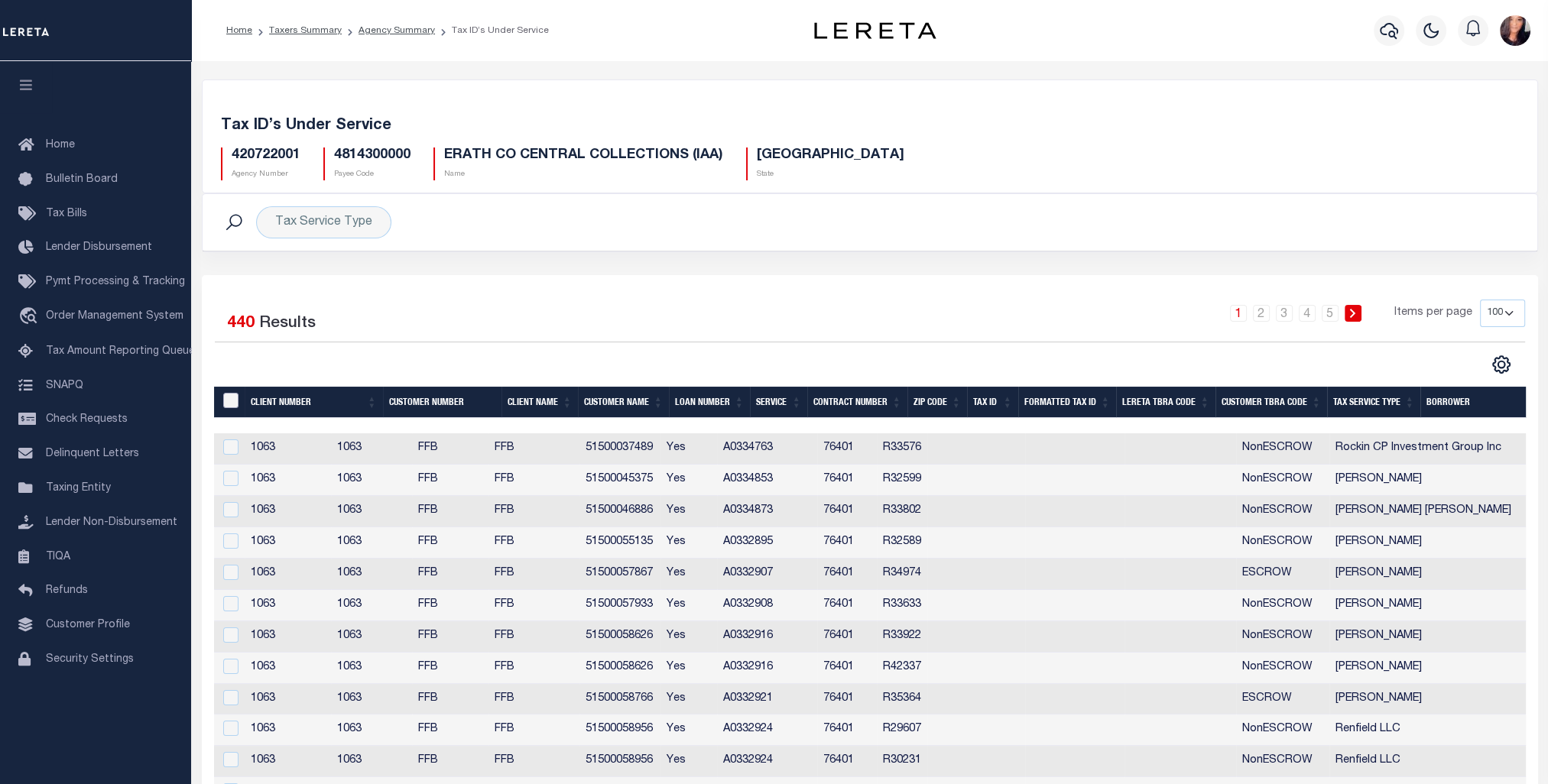
click at [229, 398] on input "&nbsp;" at bounding box center [230, 400] width 15 height 15
checkbox input "true"
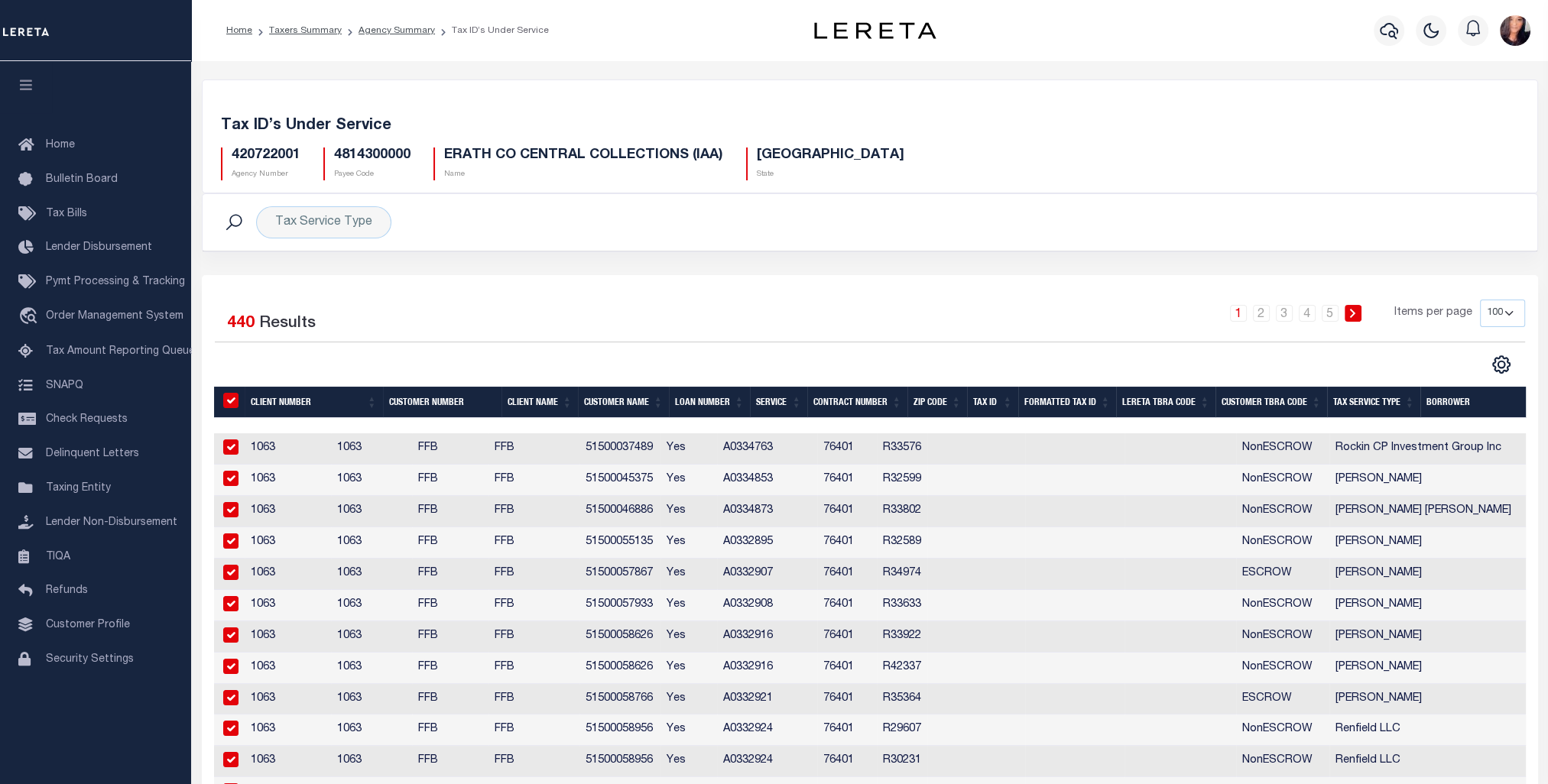
checkbox input "true"
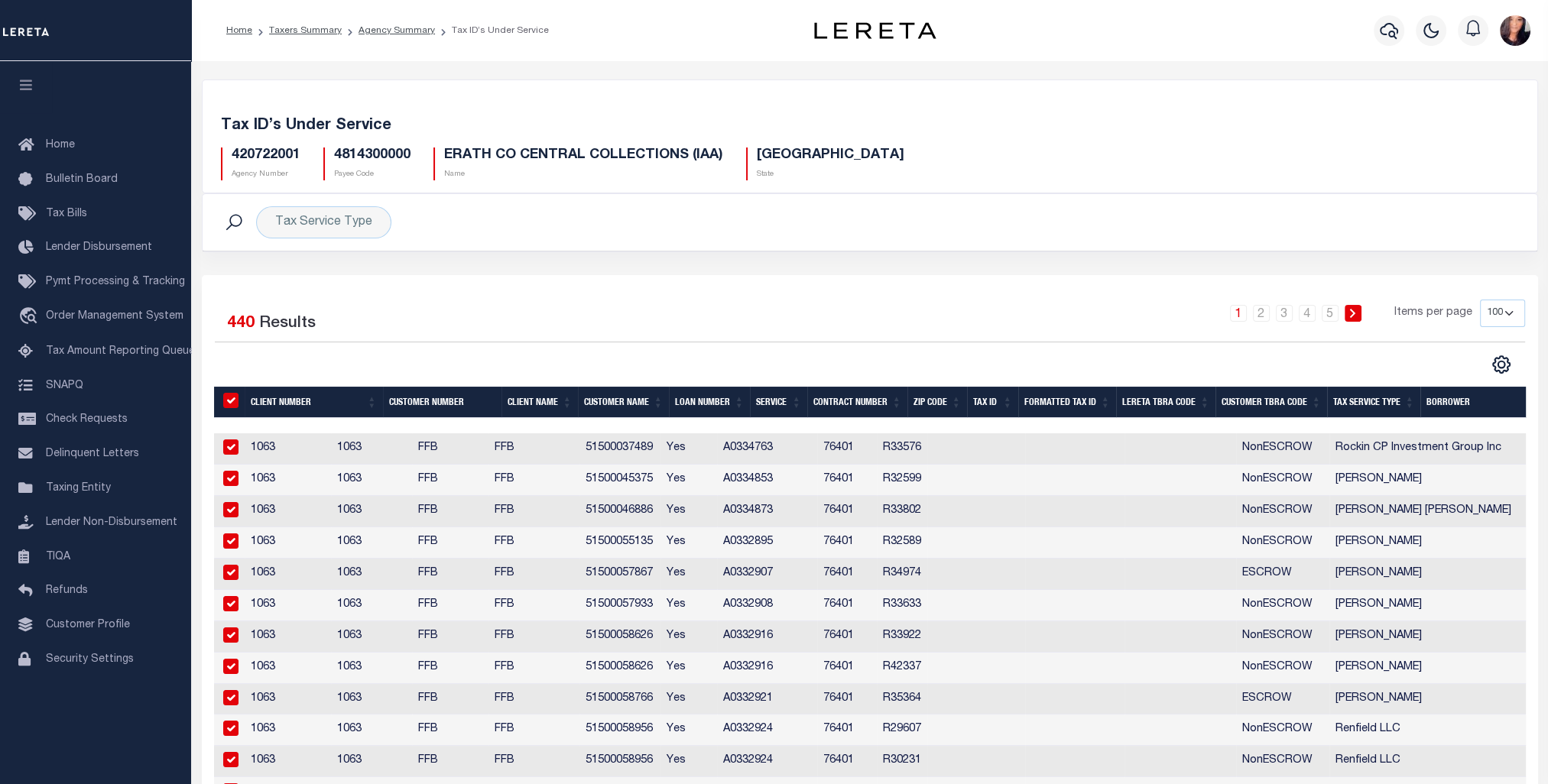
checkbox input "true"
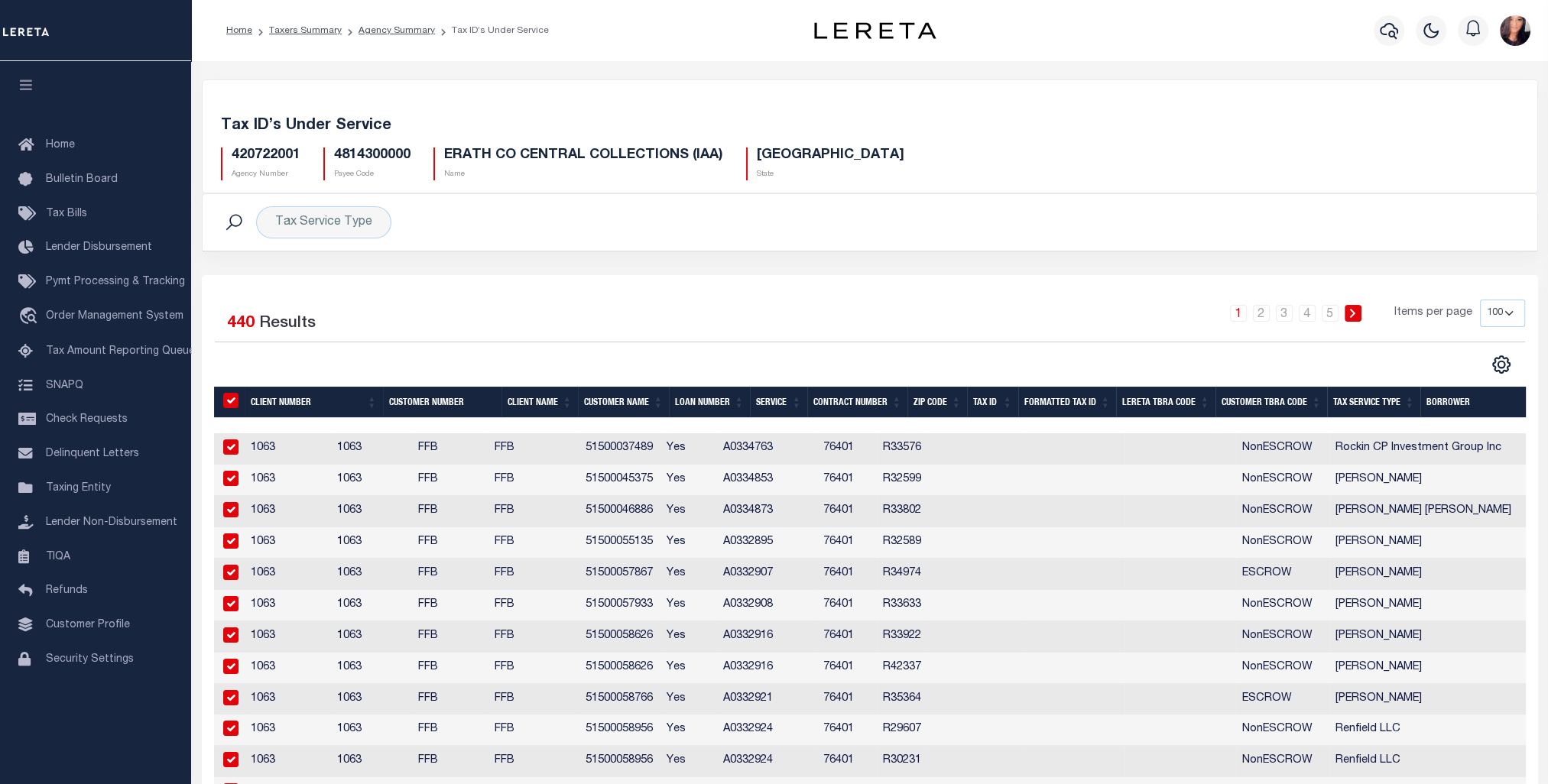
checkbox input "true"
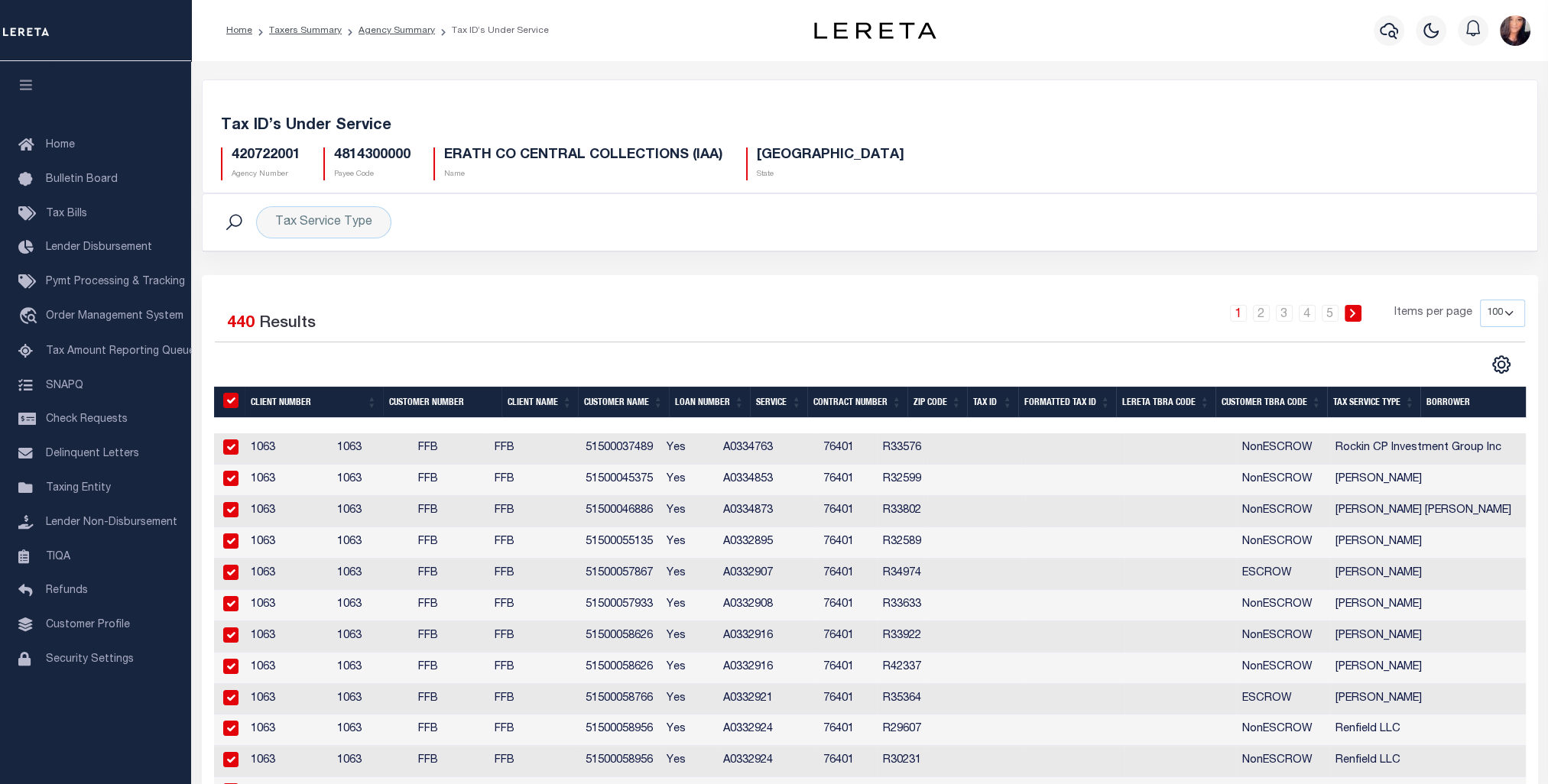
checkbox input "true"
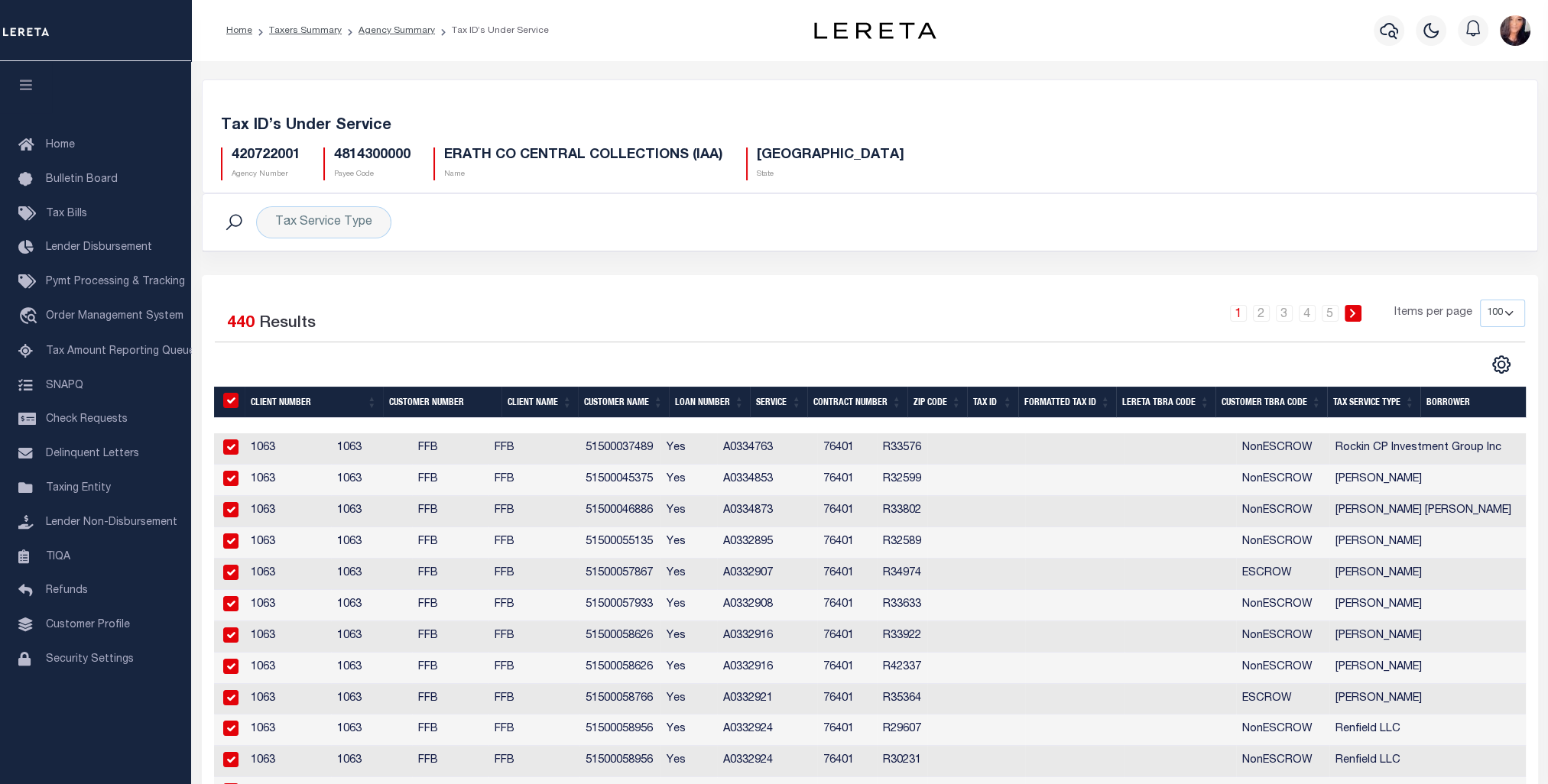
checkbox input "true"
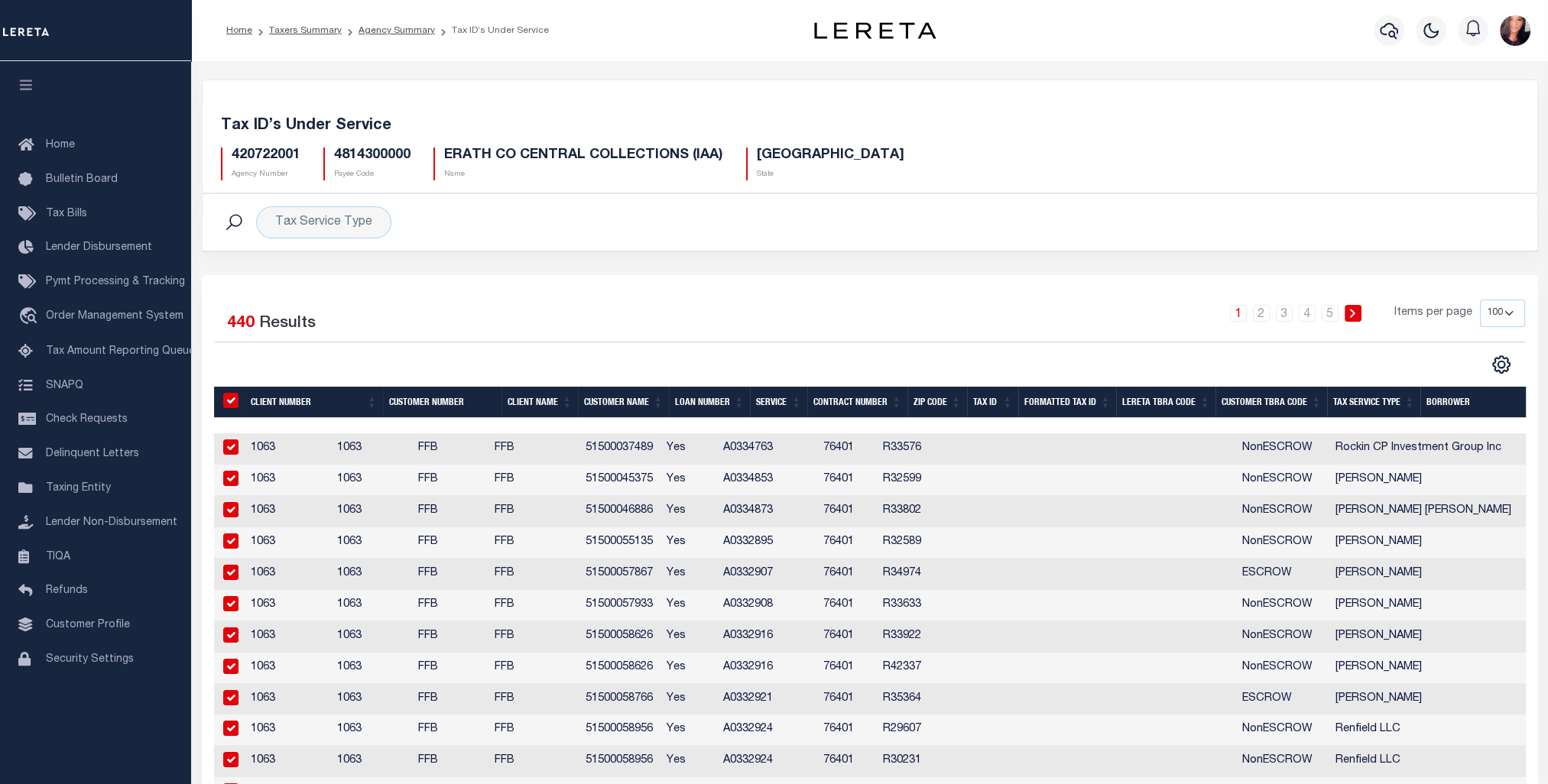
checkbox input "true"
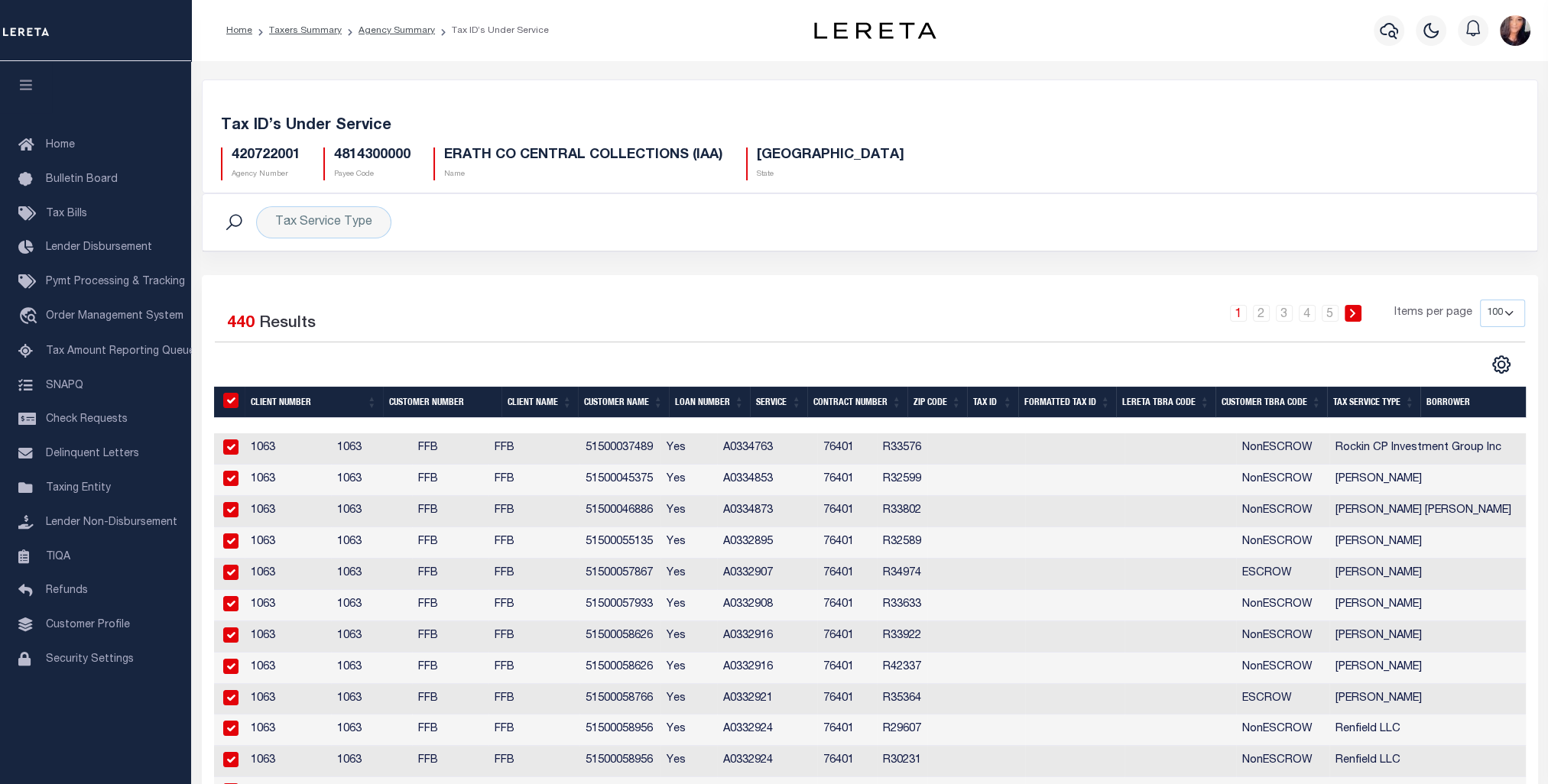
checkbox input "true"
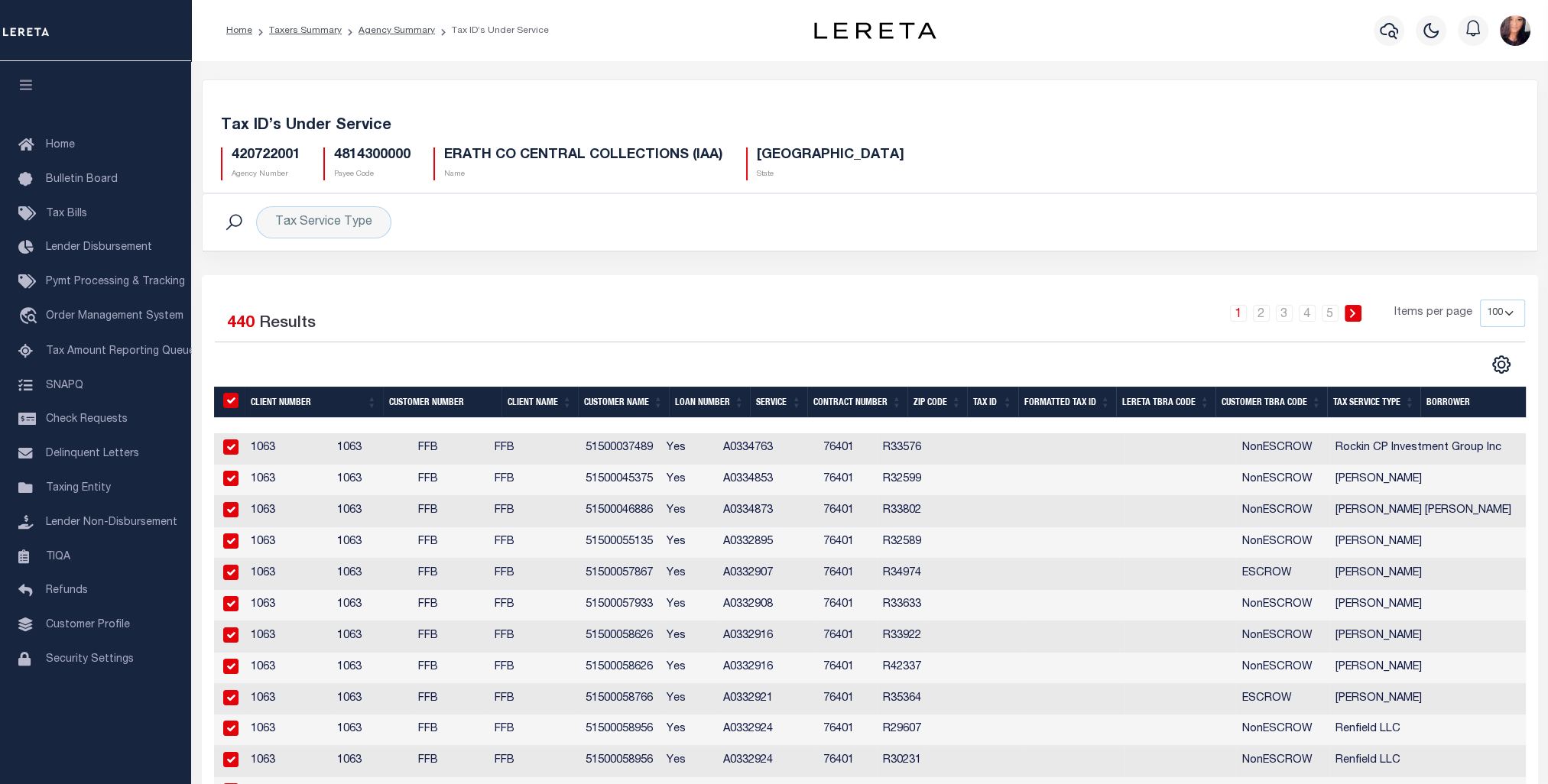
checkbox input "true"
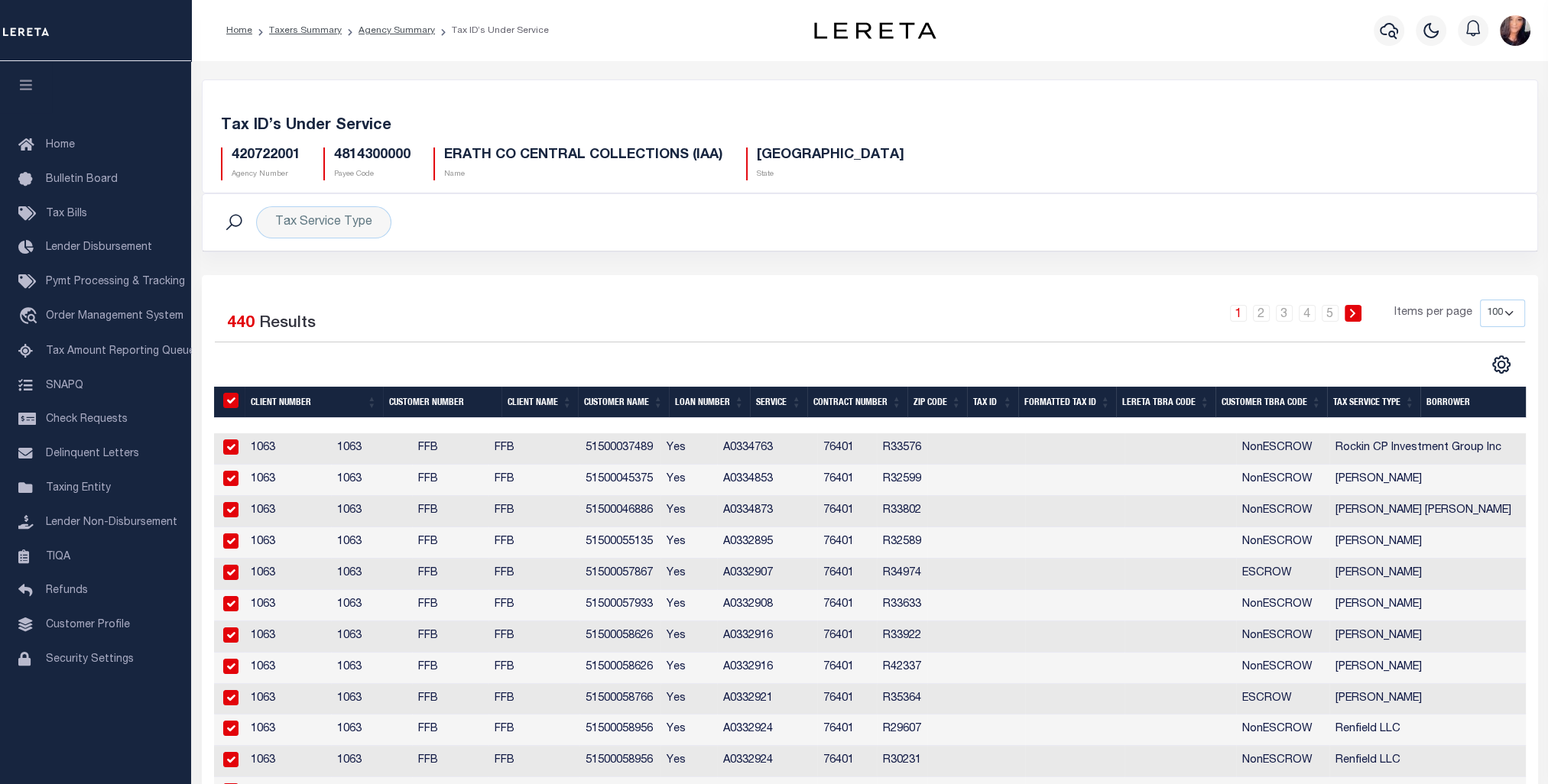
checkbox input "true"
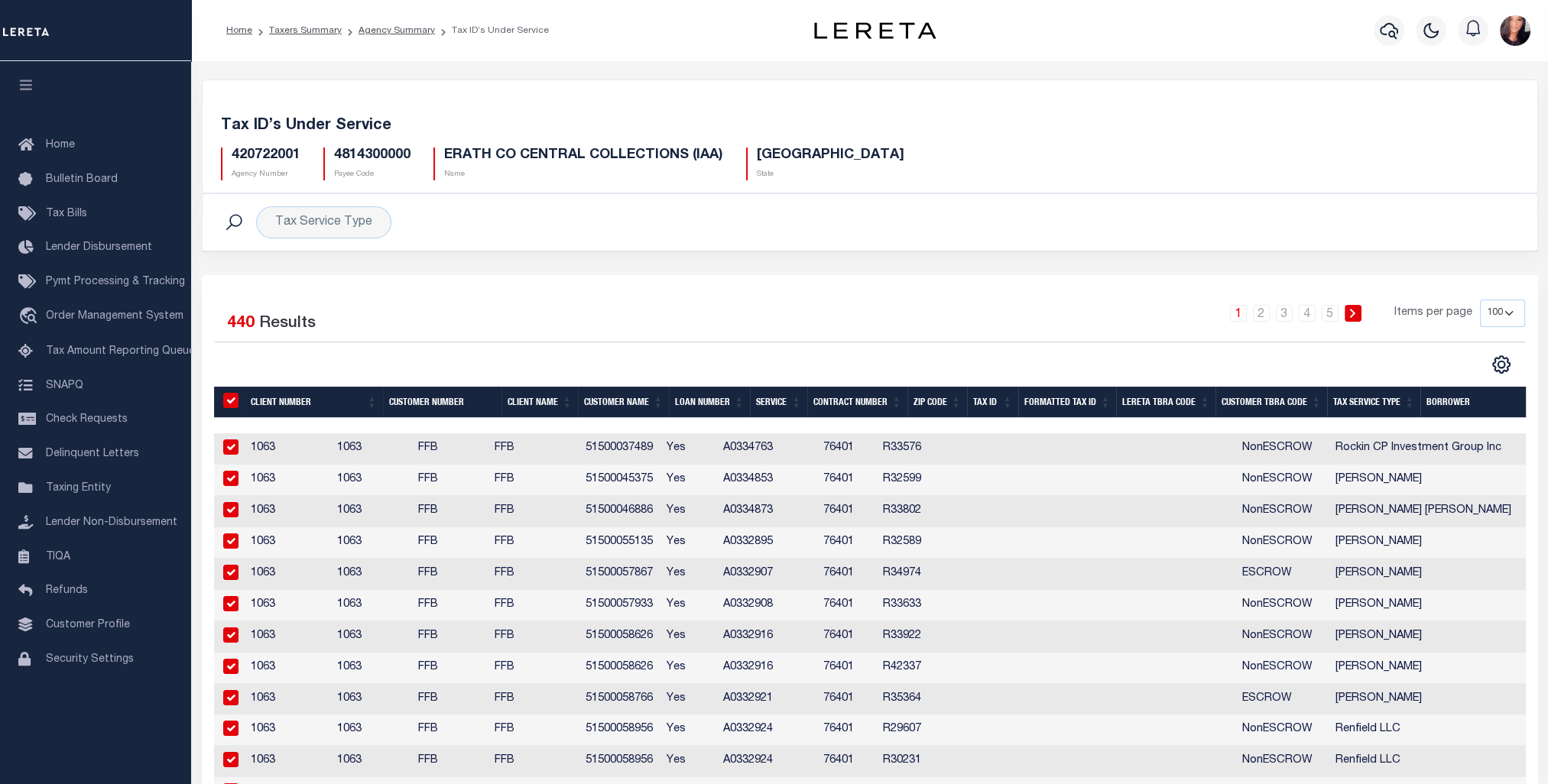
checkbox input "true"
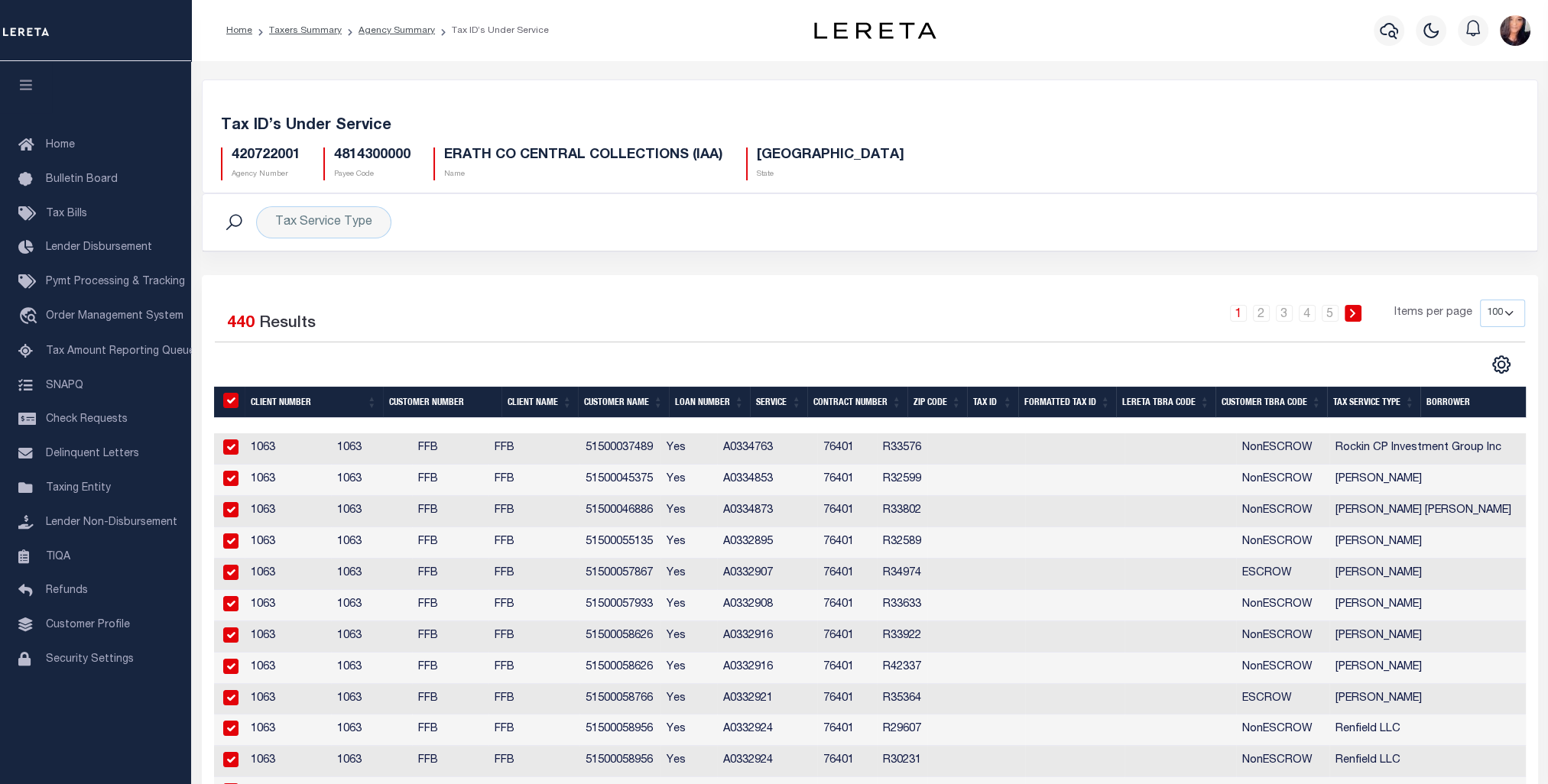
checkbox input "true"
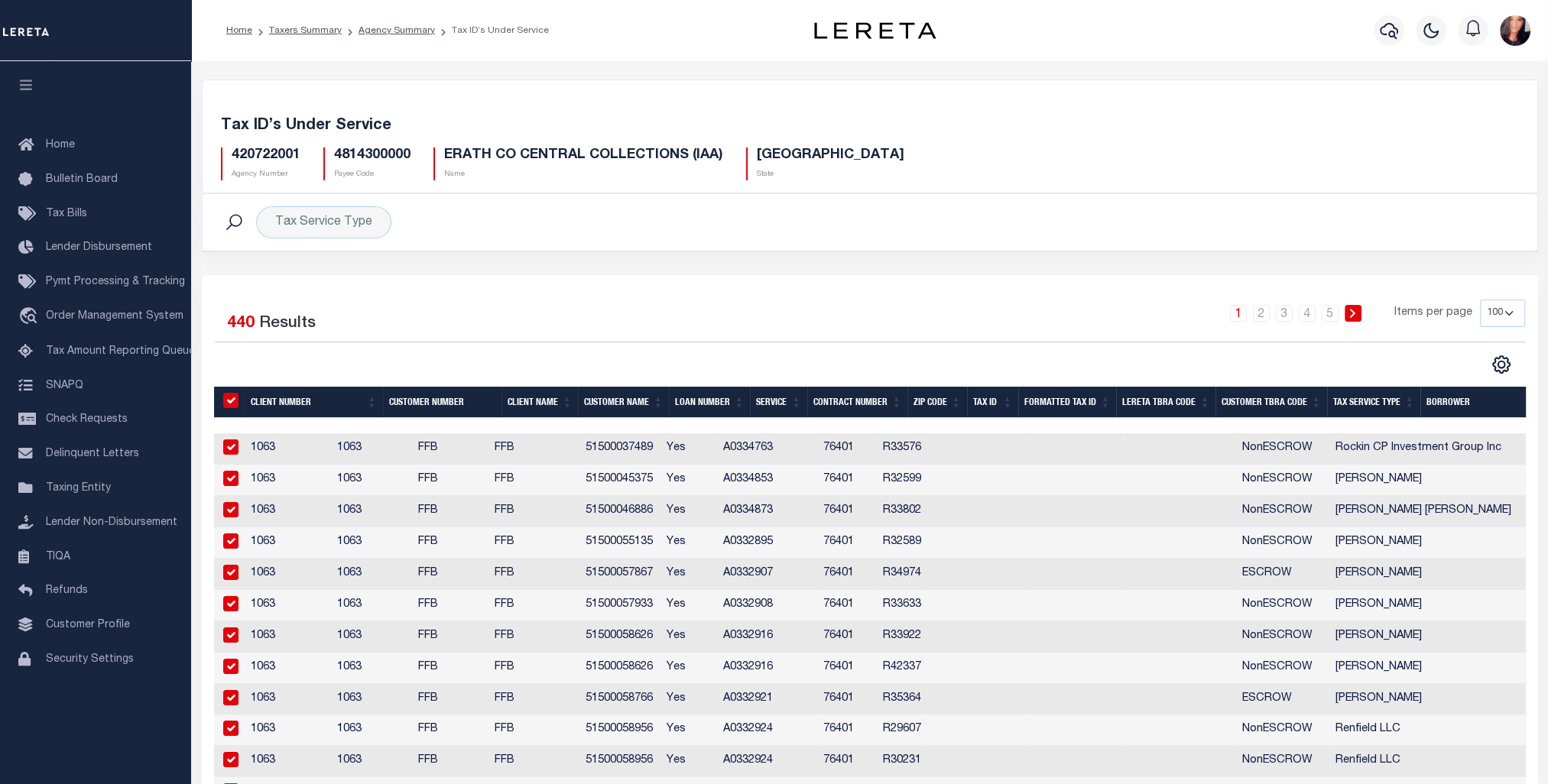
checkbox input "true"
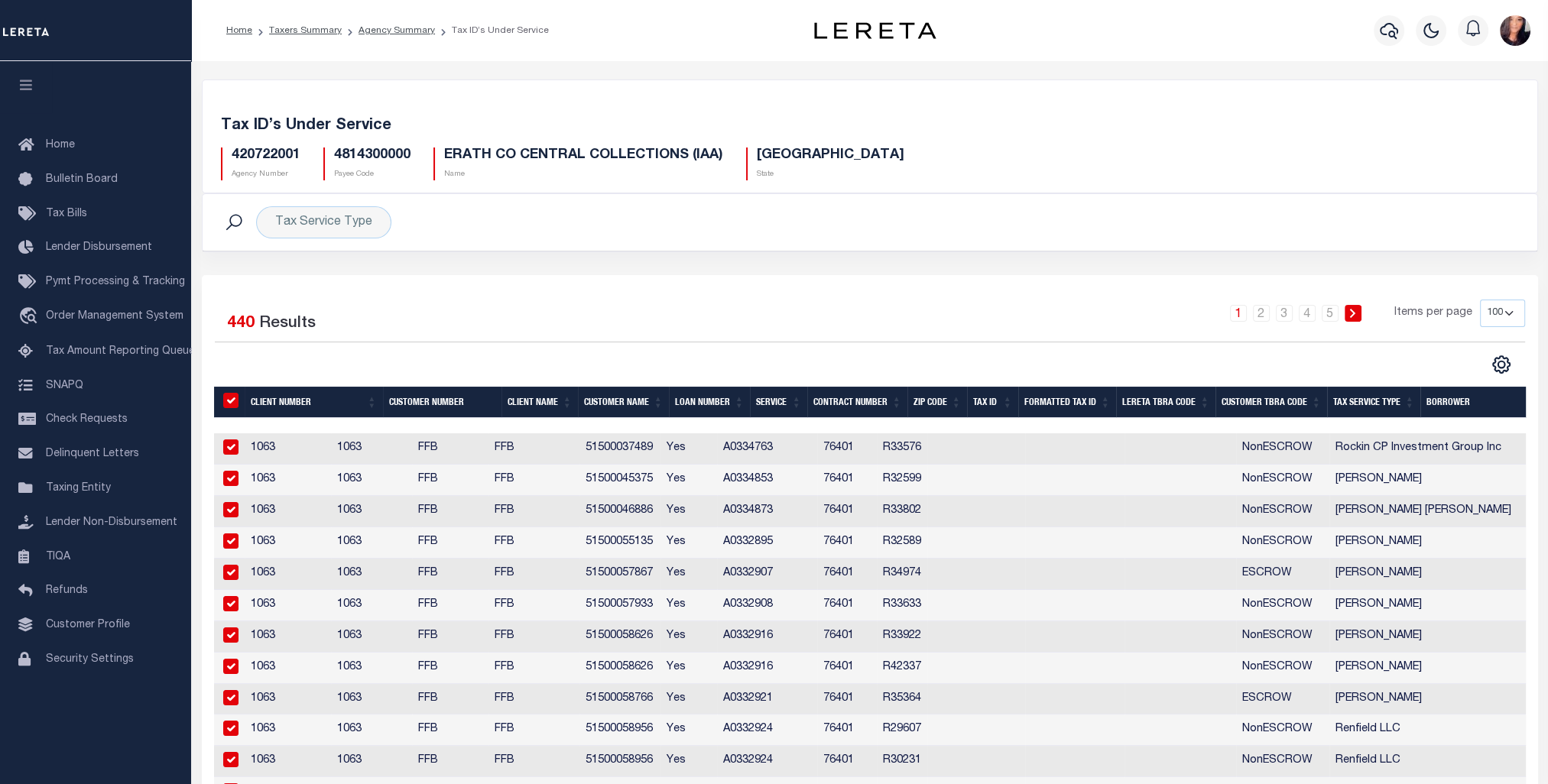
checkbox input "true"
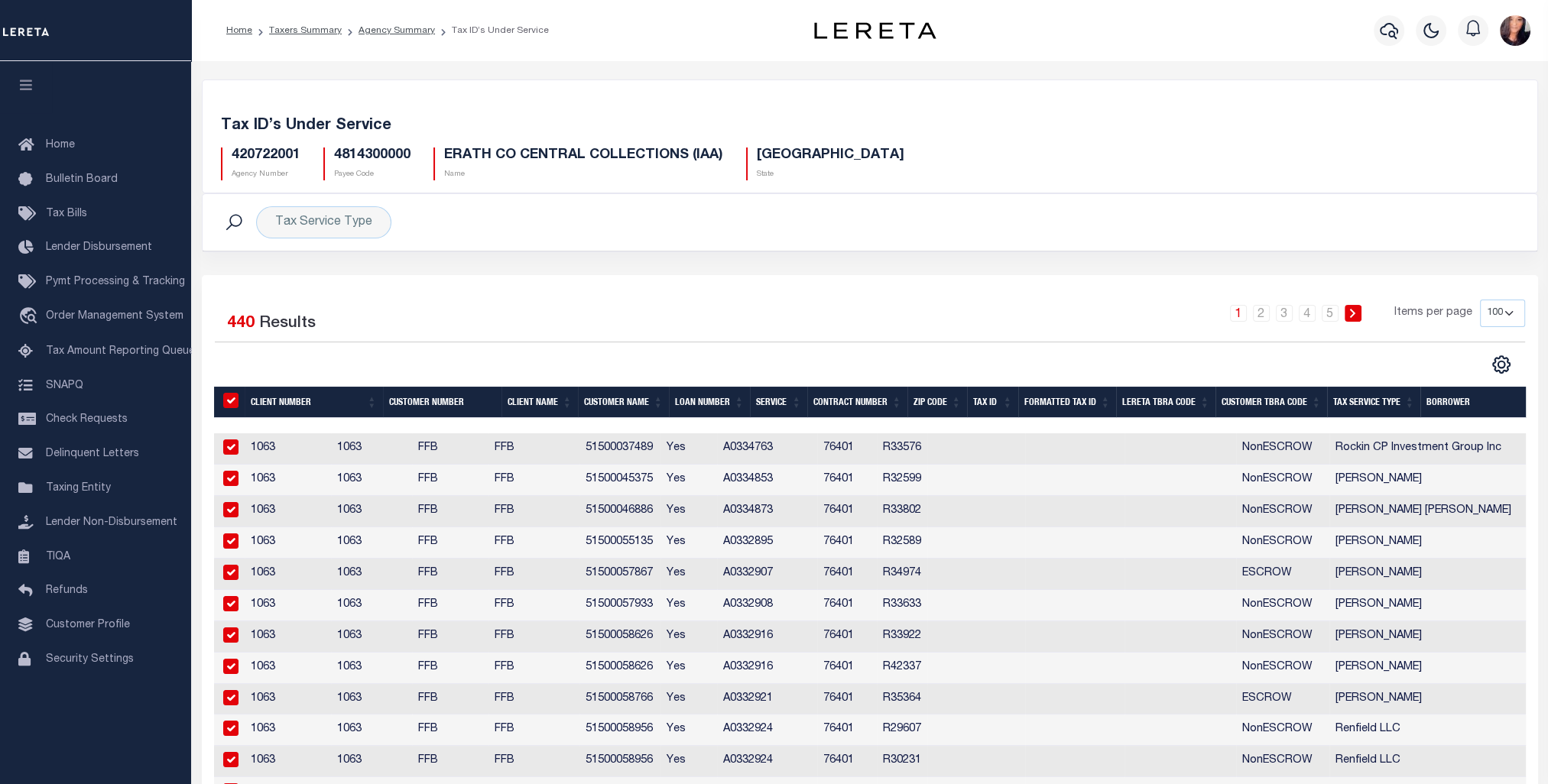
checkbox input "true"
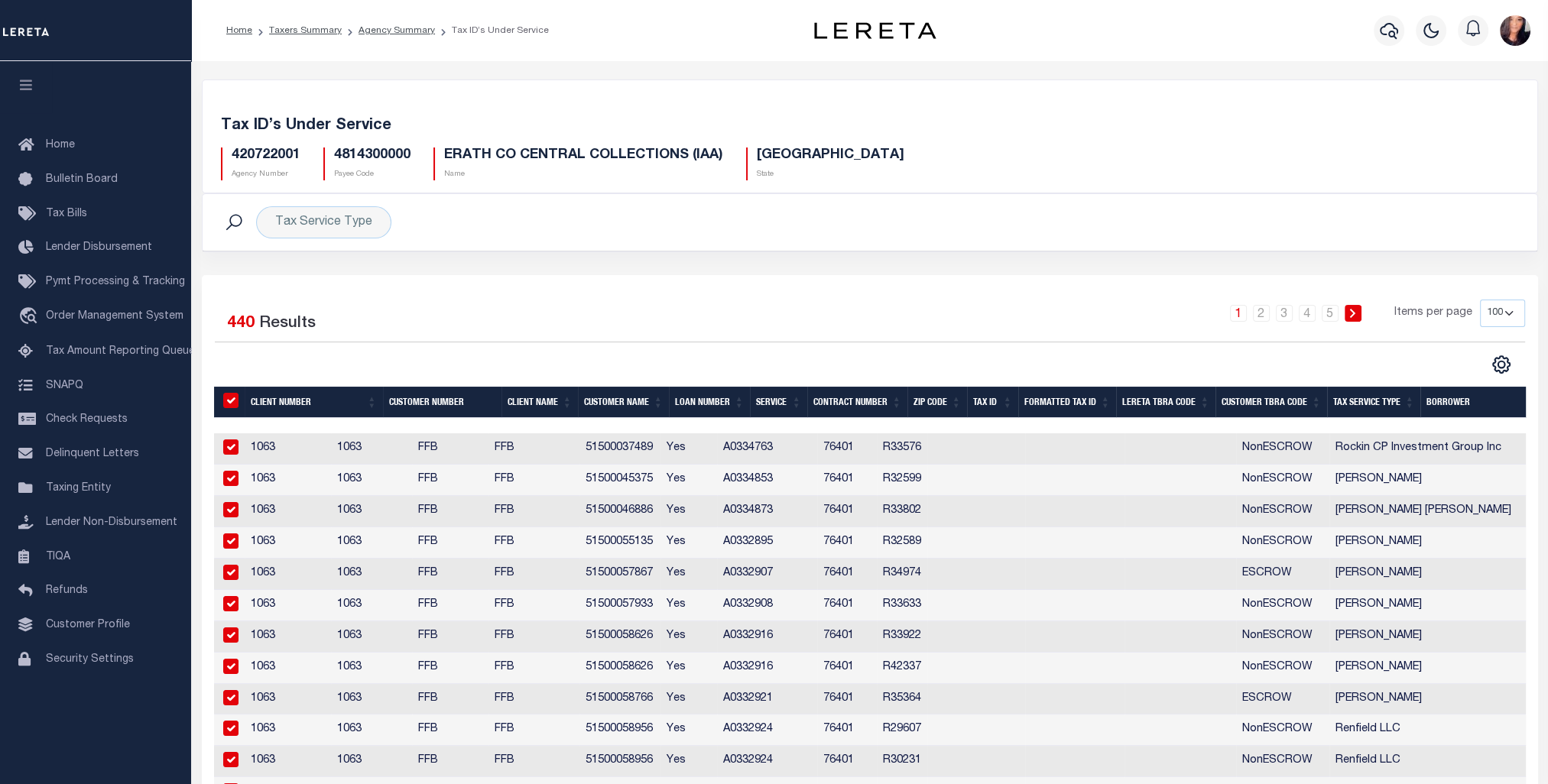
checkbox input "true"
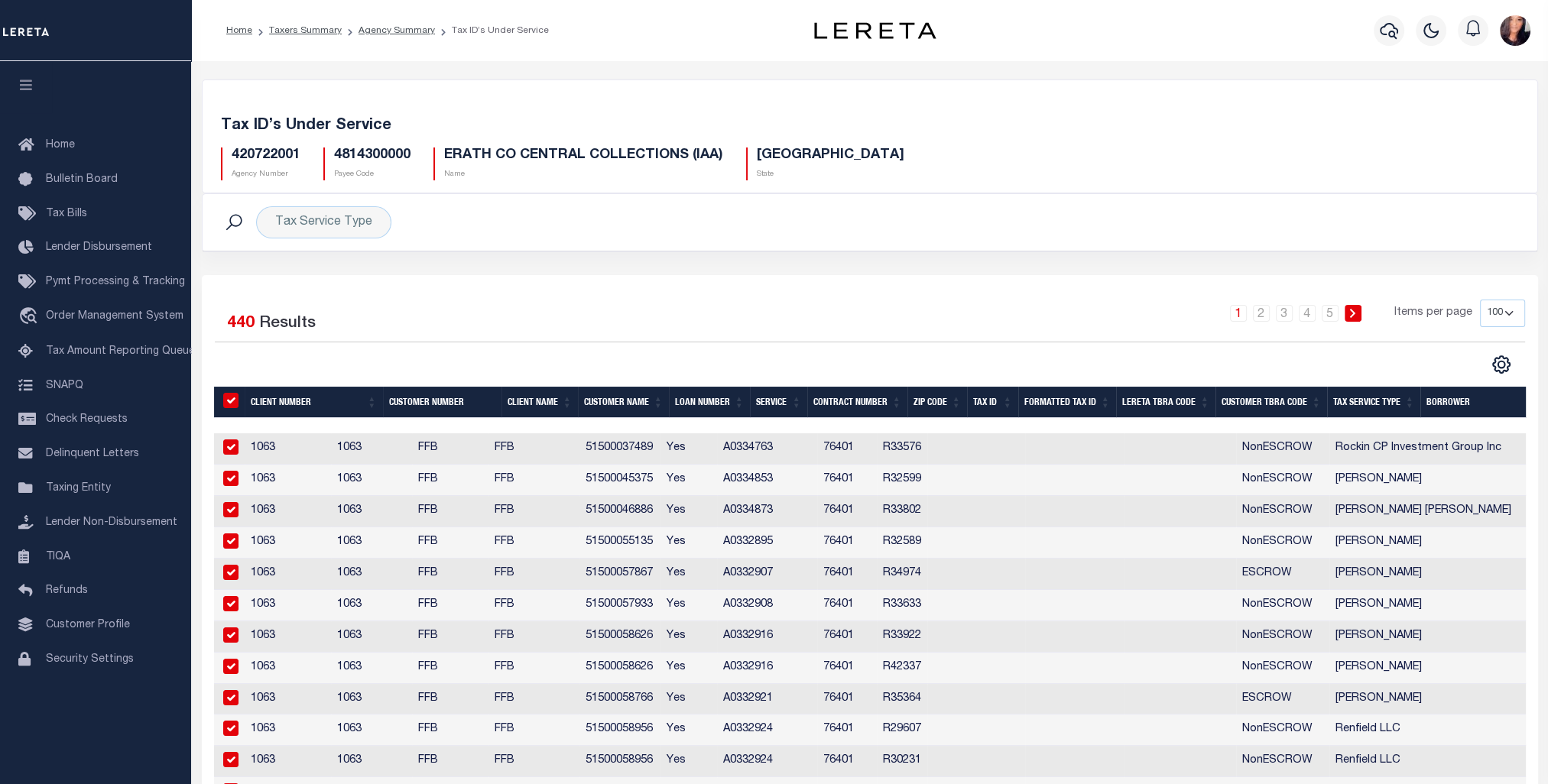
checkbox input "true"
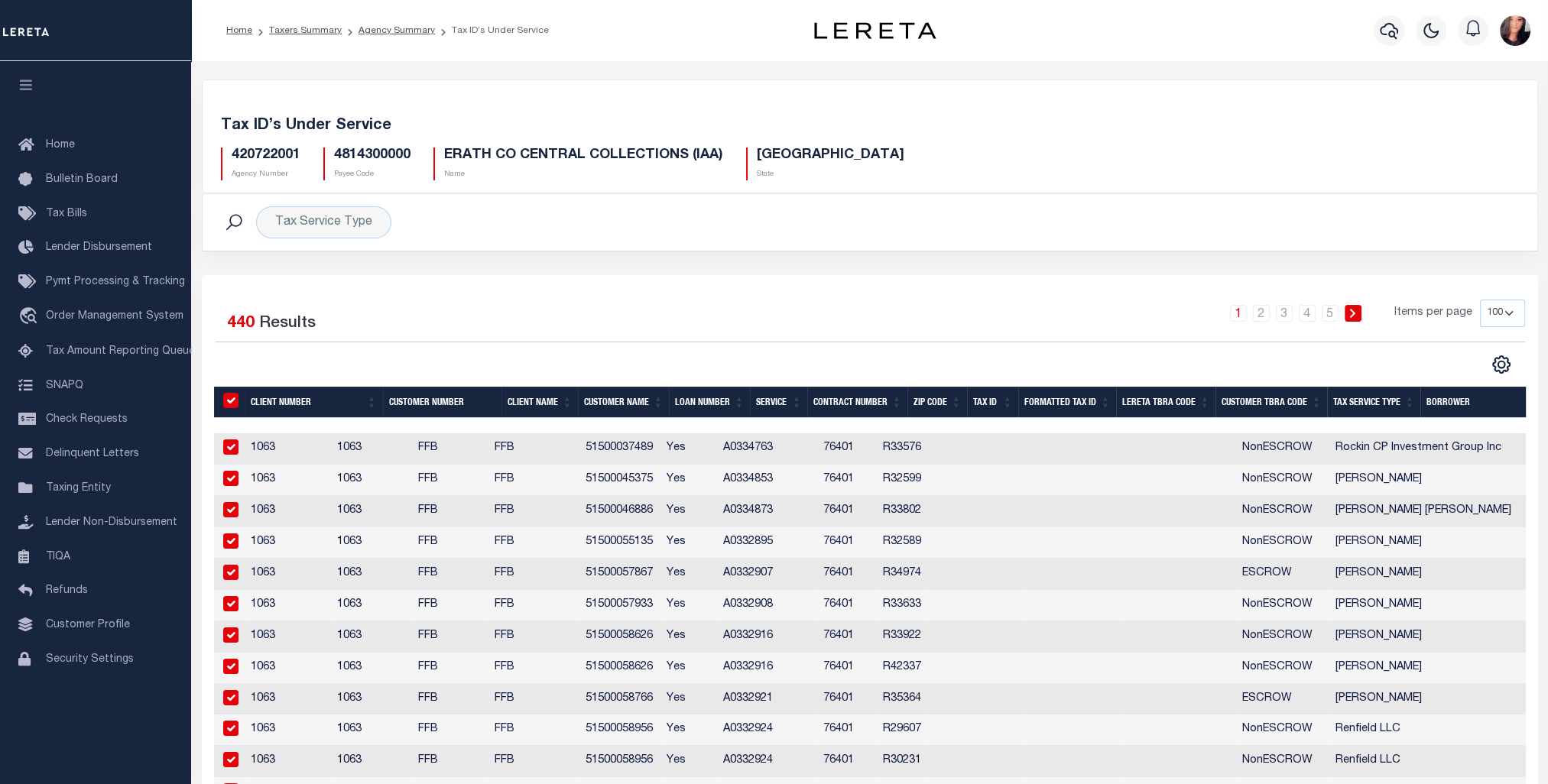
checkbox input "true"
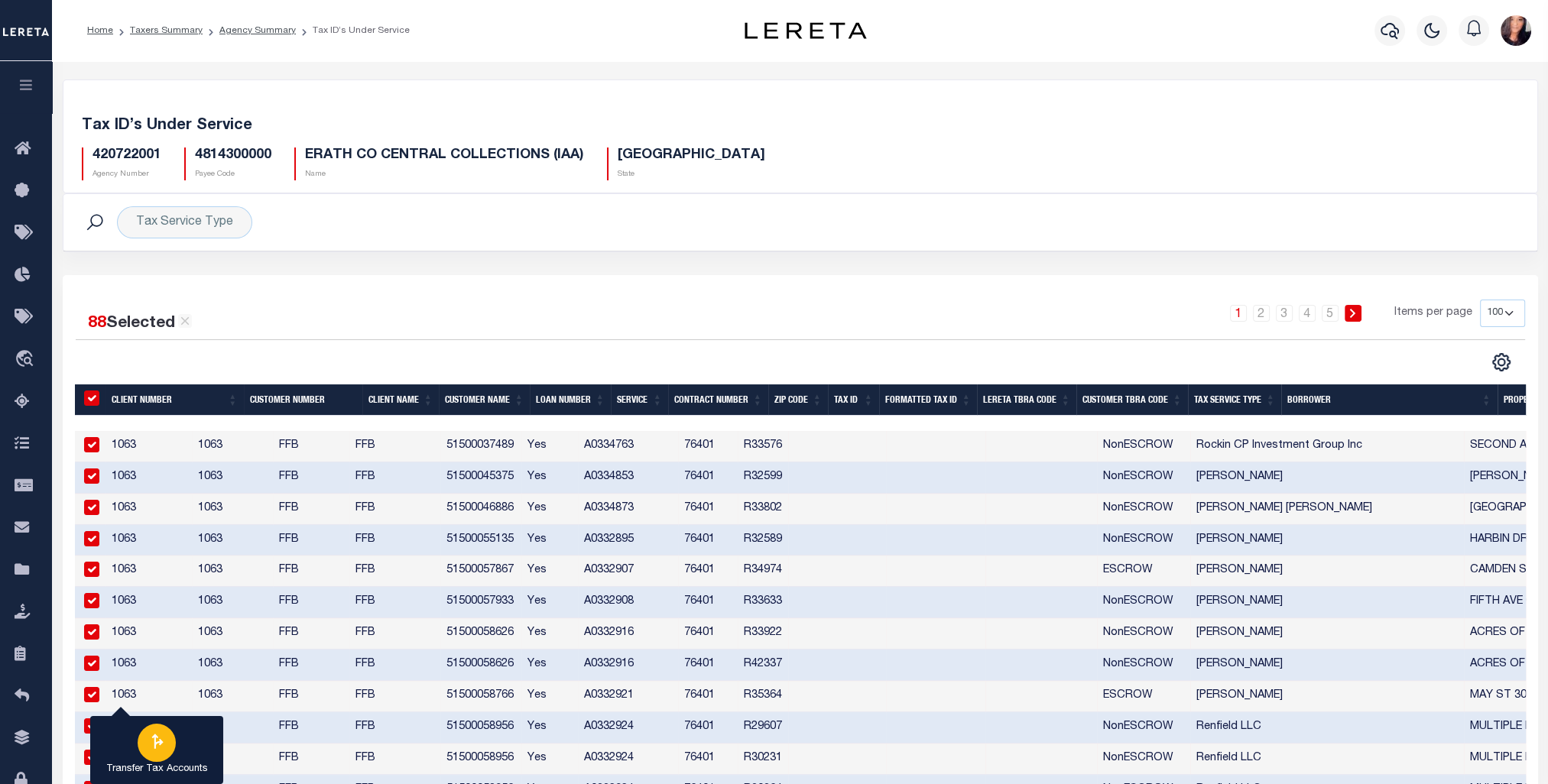
click at [152, 738] on icon "button" at bounding box center [158, 741] width 12 height 15
type input "420722001"
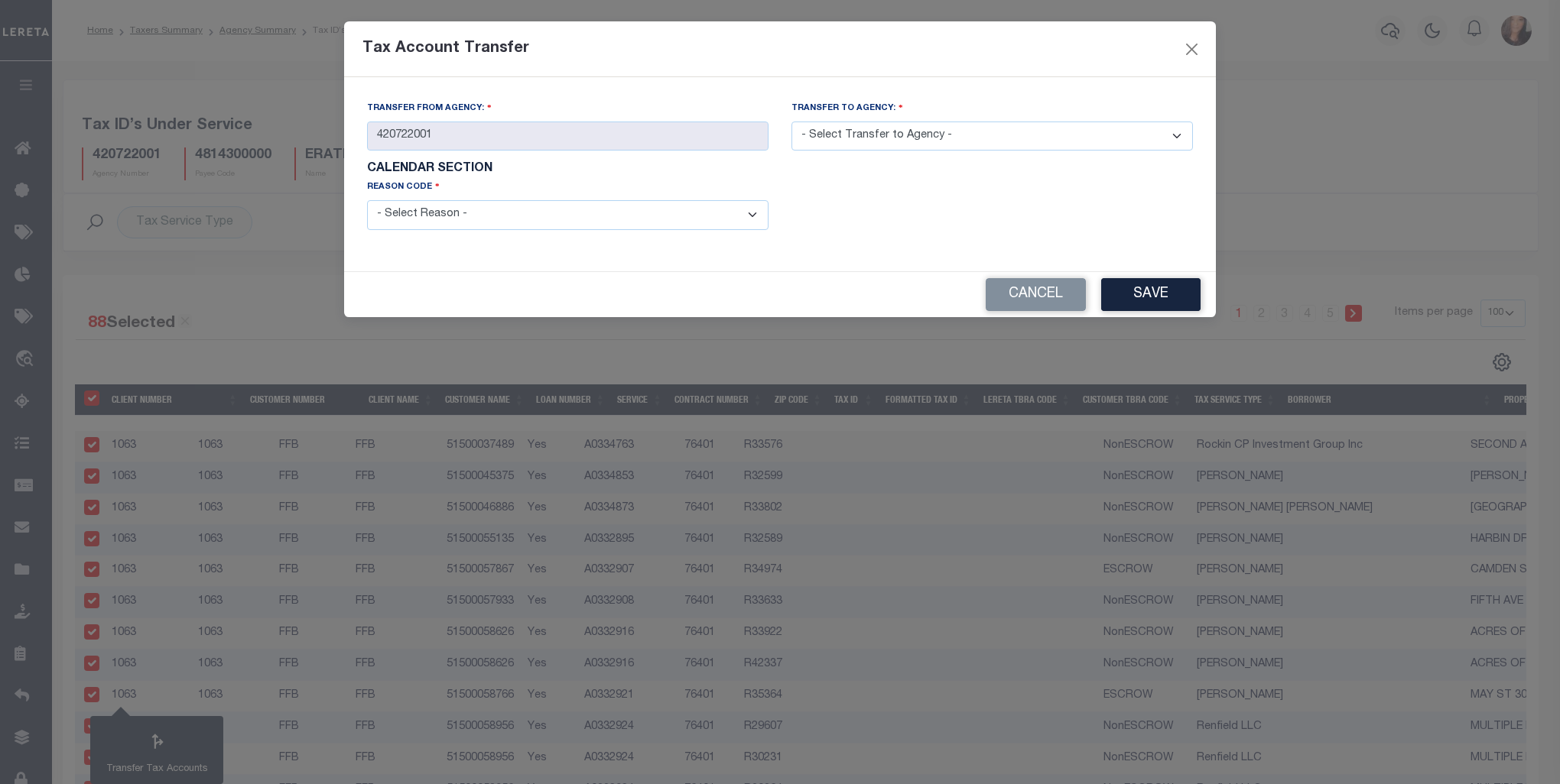
click at [1184, 134] on select "- Select Transfer to Agency - 420180000 420252001 420300000 420470000 420478801…" at bounding box center [992, 136] width 402 height 30
select select "420720000"
click at [792, 122] on select "- Select Transfer to Agency - 420180000 420252001 420300000 420470000 420478801…" at bounding box center [992, 136] width 402 height 30
click at [757, 216] on select "- Select Reason - 099 - Other (Provide additional detail) ACT - Agency Changed …" at bounding box center [567, 215] width 402 height 30
select select "099"
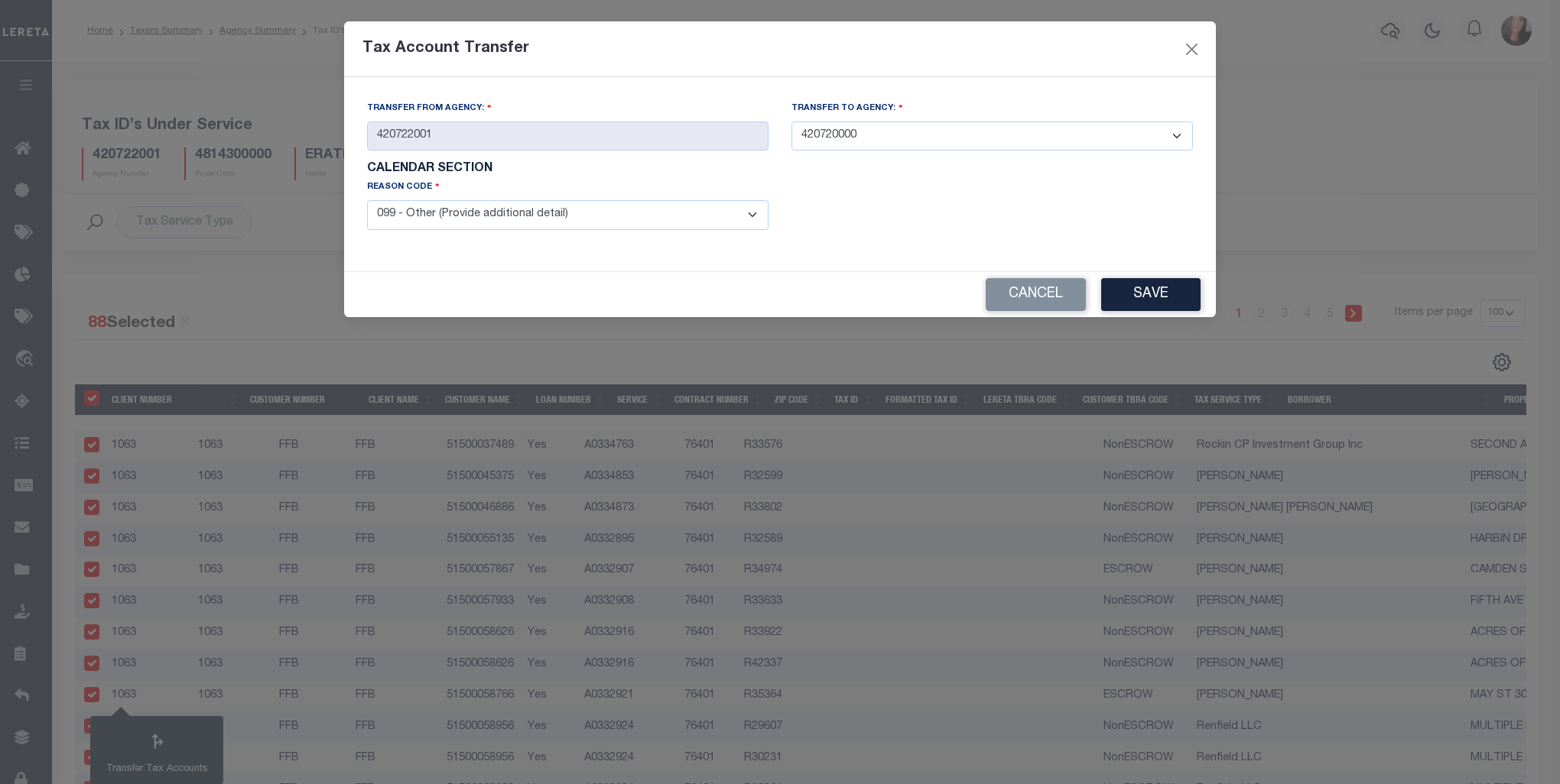
click at [367, 202] on select "- Select Reason - 099 - Other (Provide additional detail) ACT - Agency Changed …" at bounding box center [567, 215] width 402 height 30
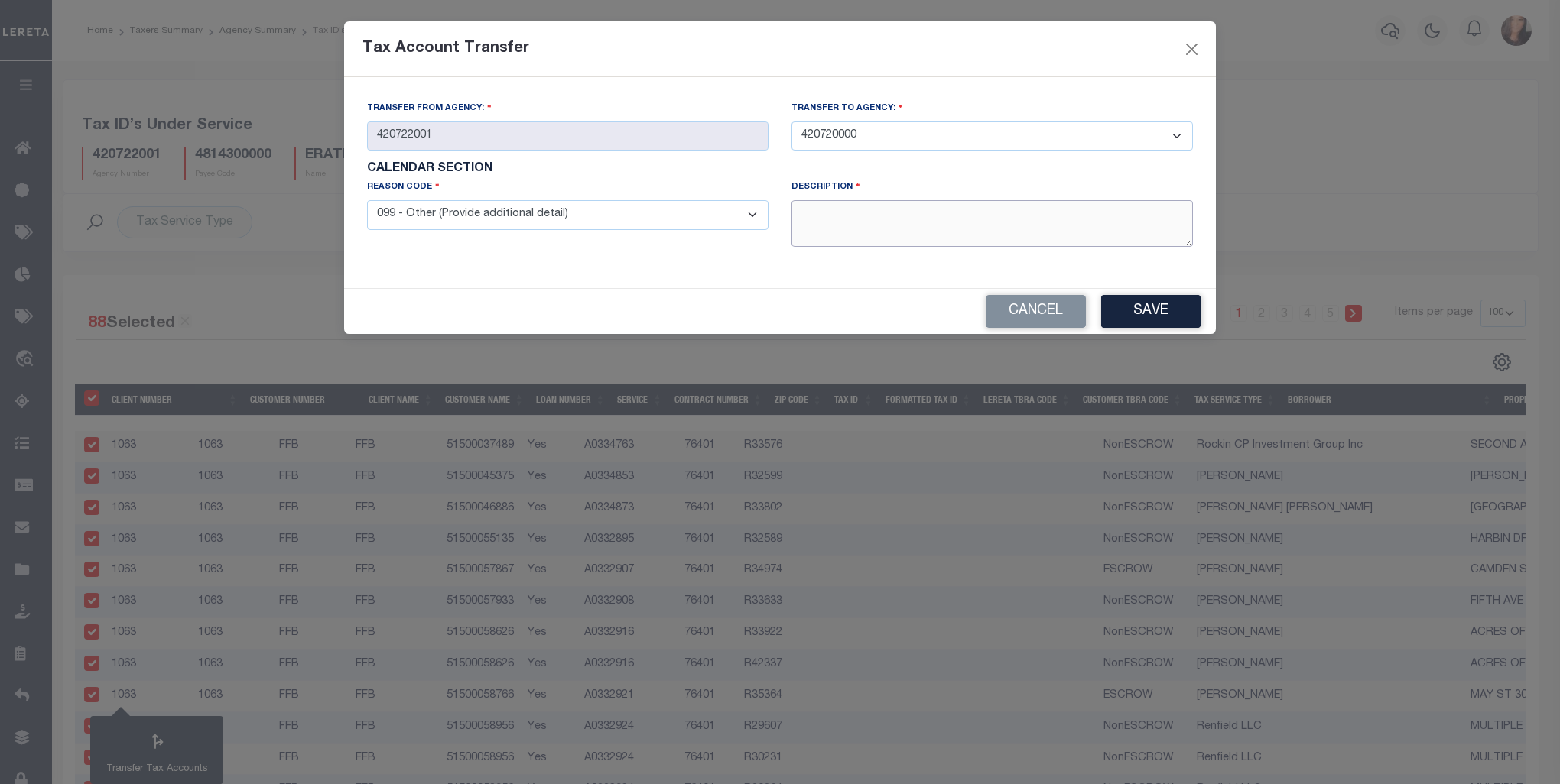
click at [901, 225] on textarea at bounding box center [992, 223] width 402 height 47
type textarea "Taxes are collected by the County, not the CAD."
click at [1178, 310] on button "Save" at bounding box center [1150, 311] width 99 height 33
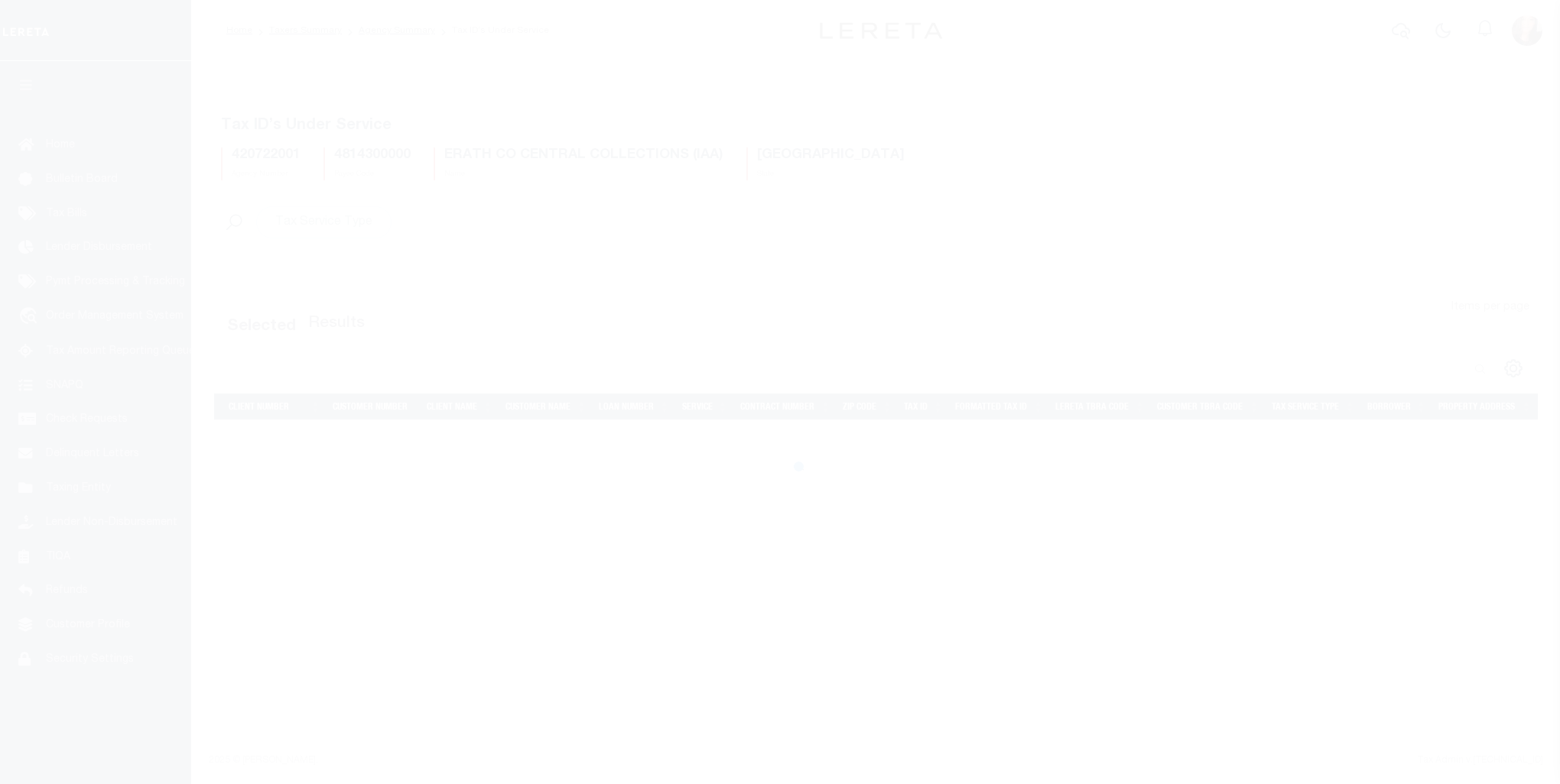
select select "100"
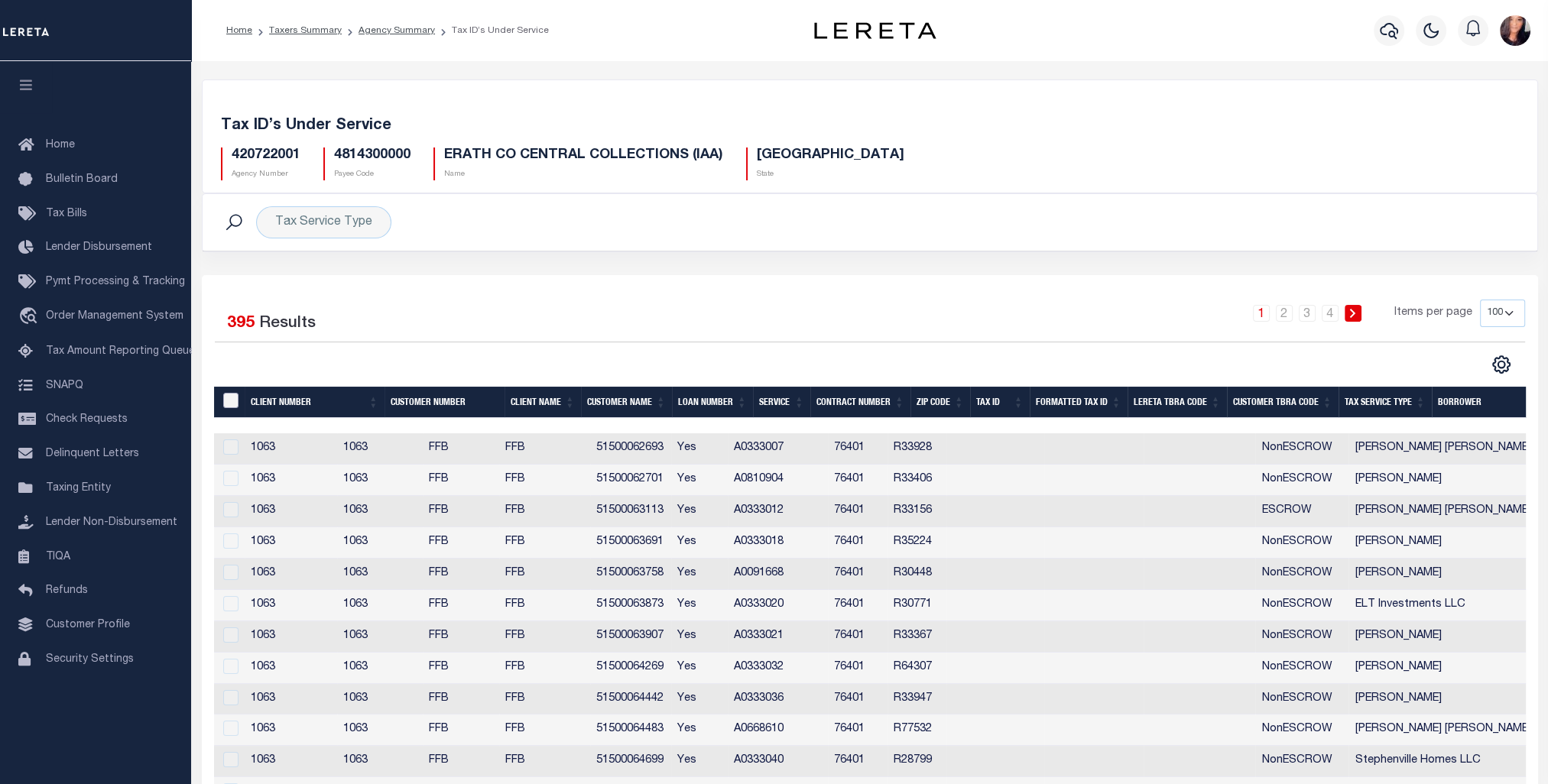
click at [227, 398] on input "&nbsp;" at bounding box center [230, 400] width 15 height 15
checkbox input "true"
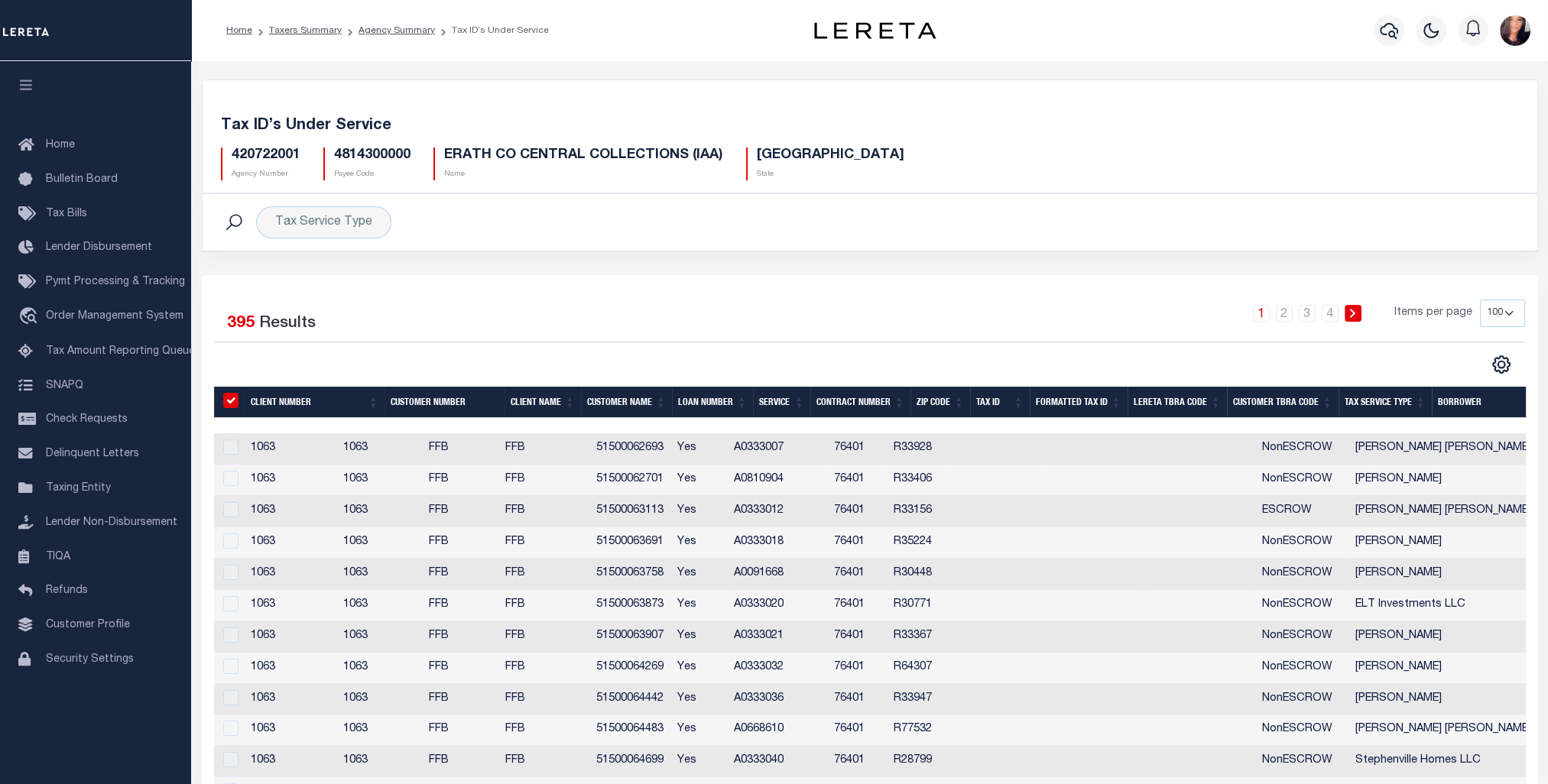
checkbox input "true"
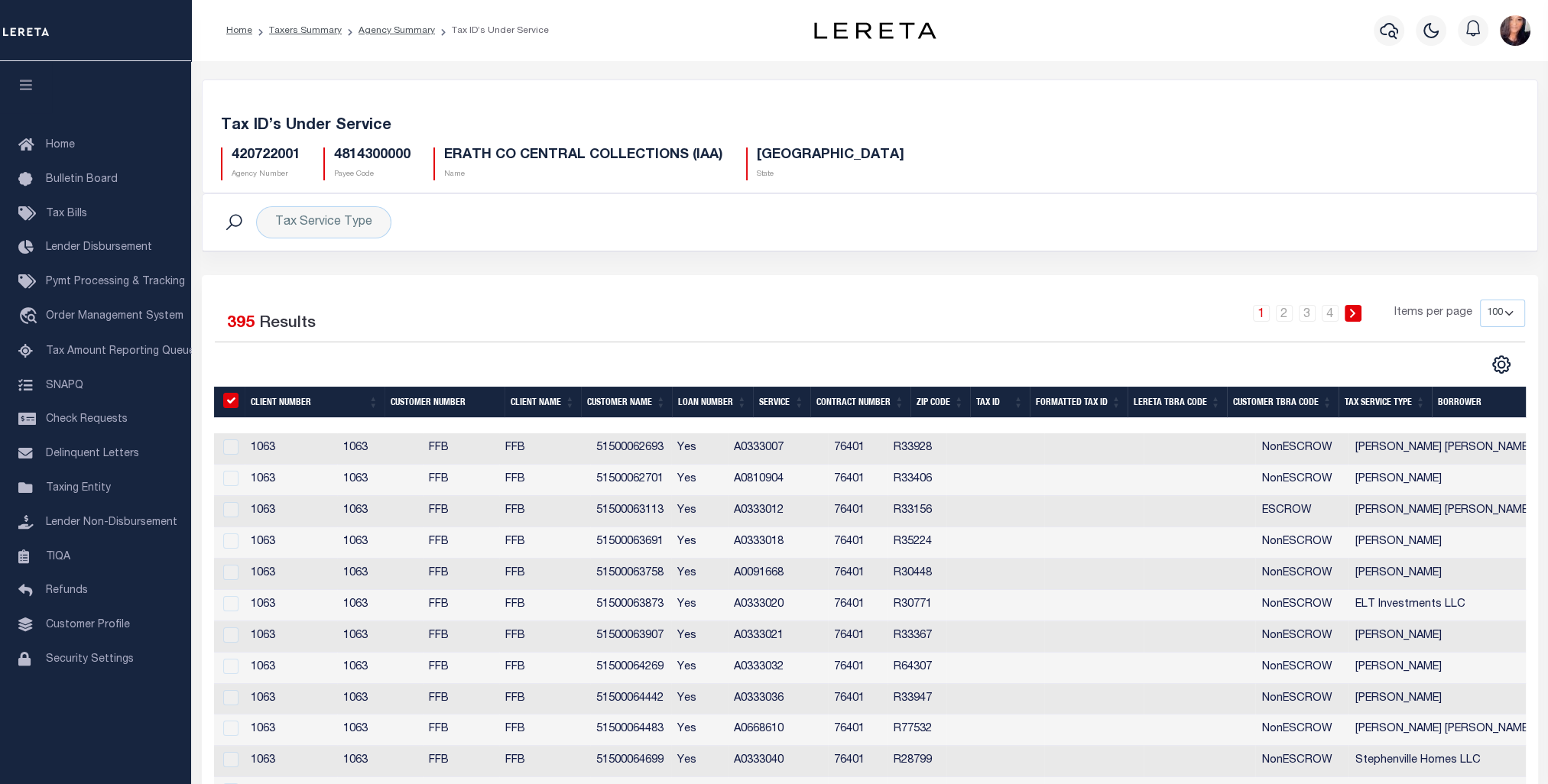
checkbox input "true"
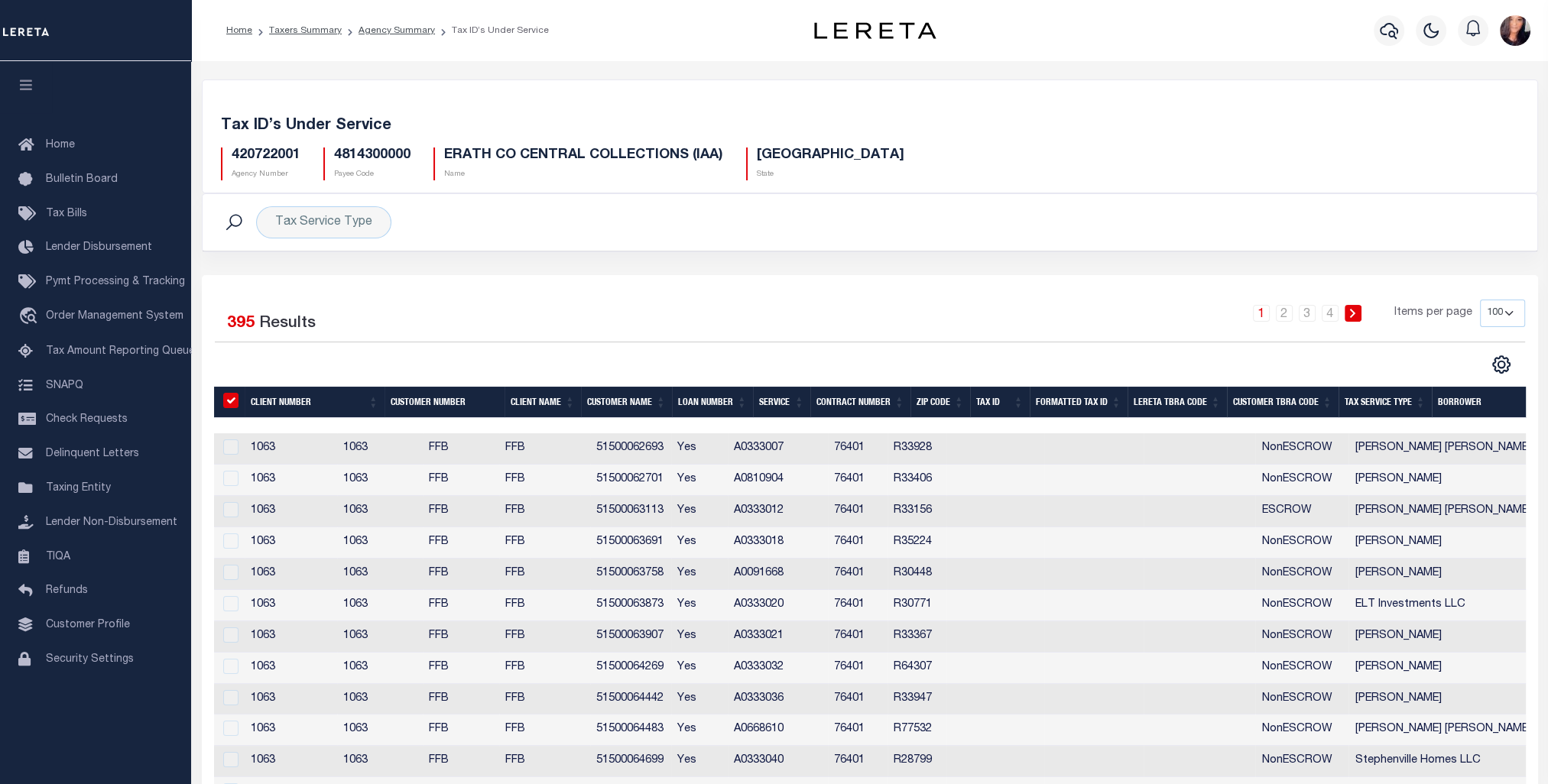
checkbox input "true"
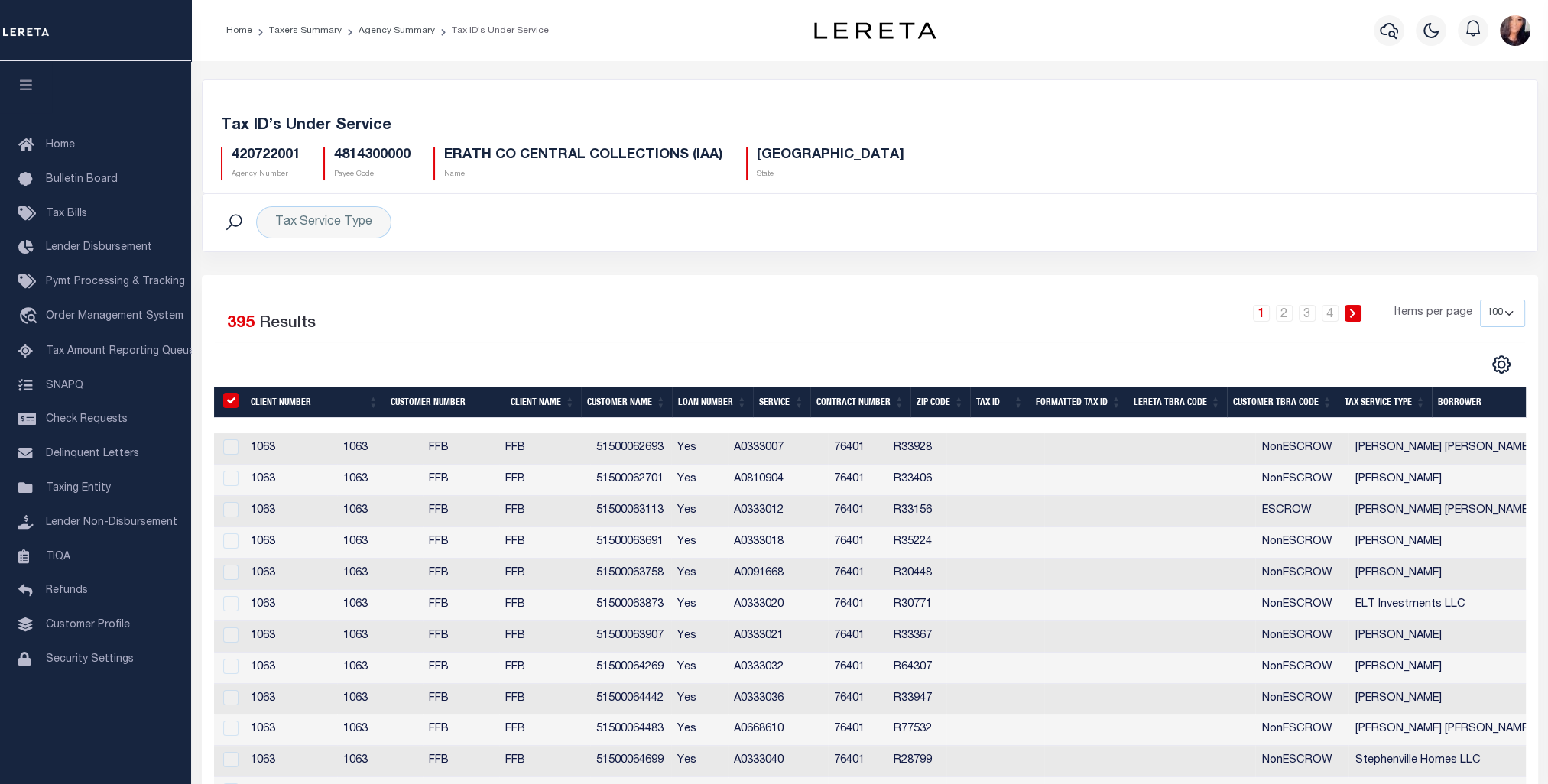
checkbox input "true"
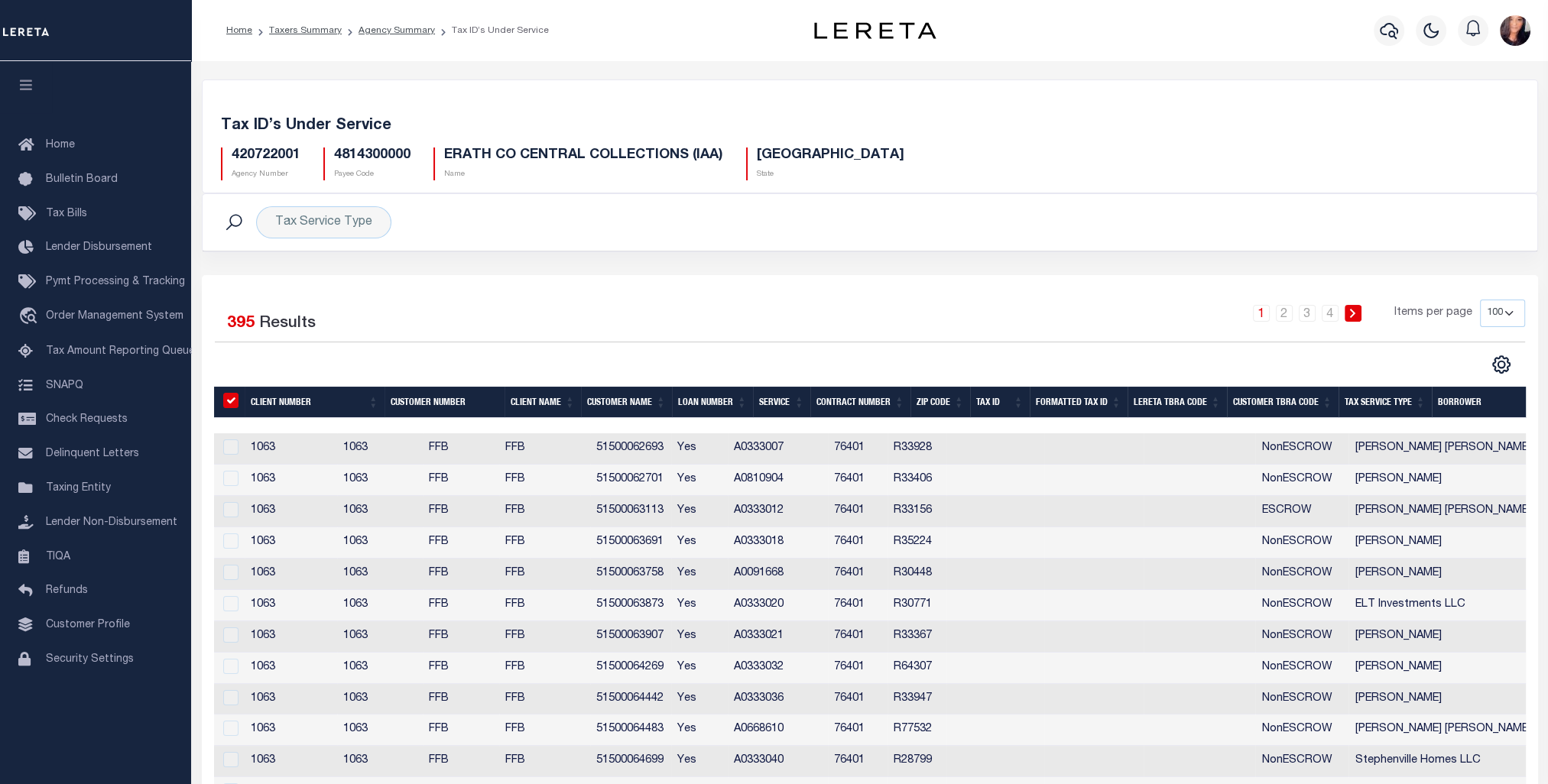
checkbox input "true"
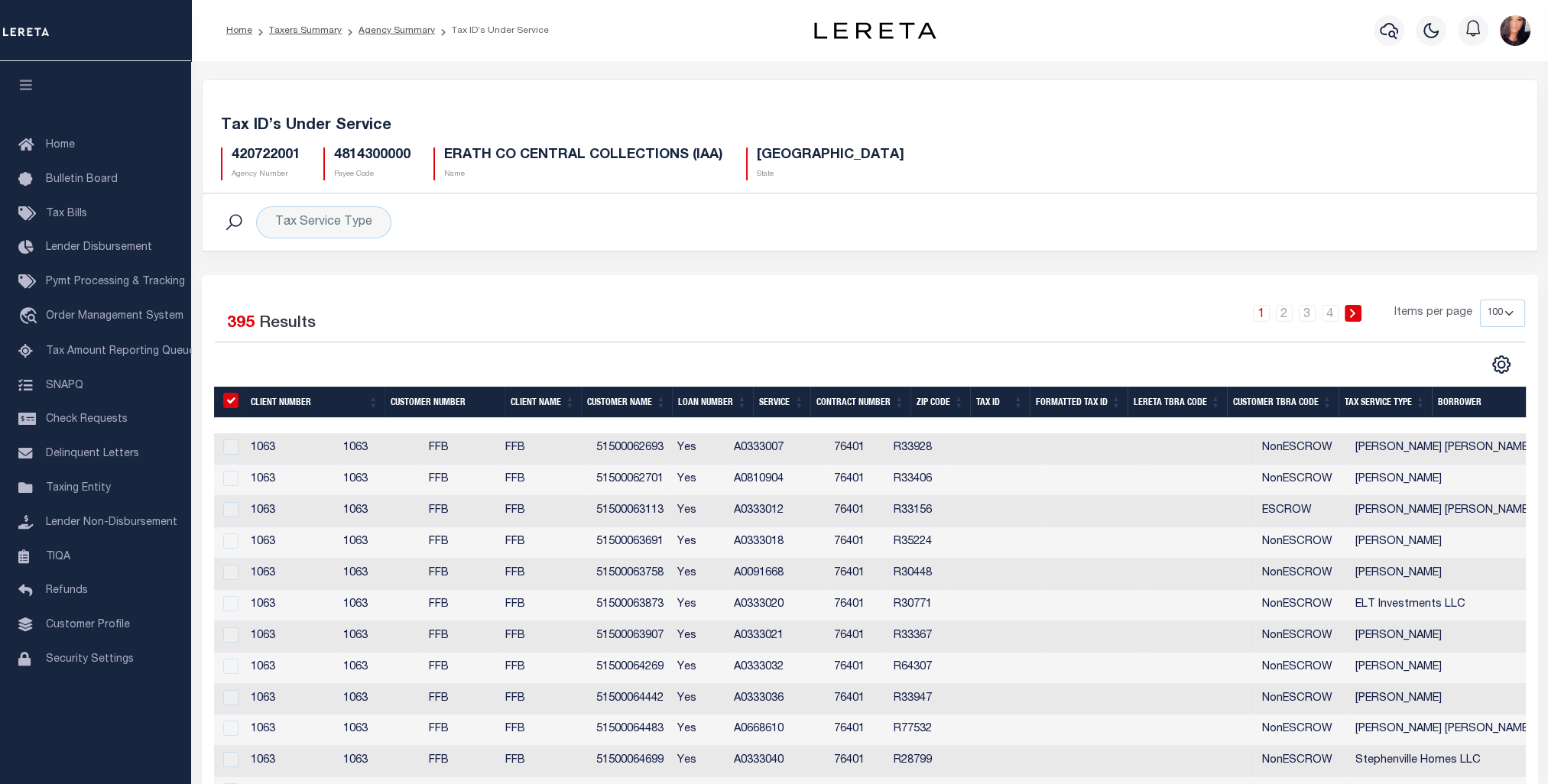
checkbox input "true"
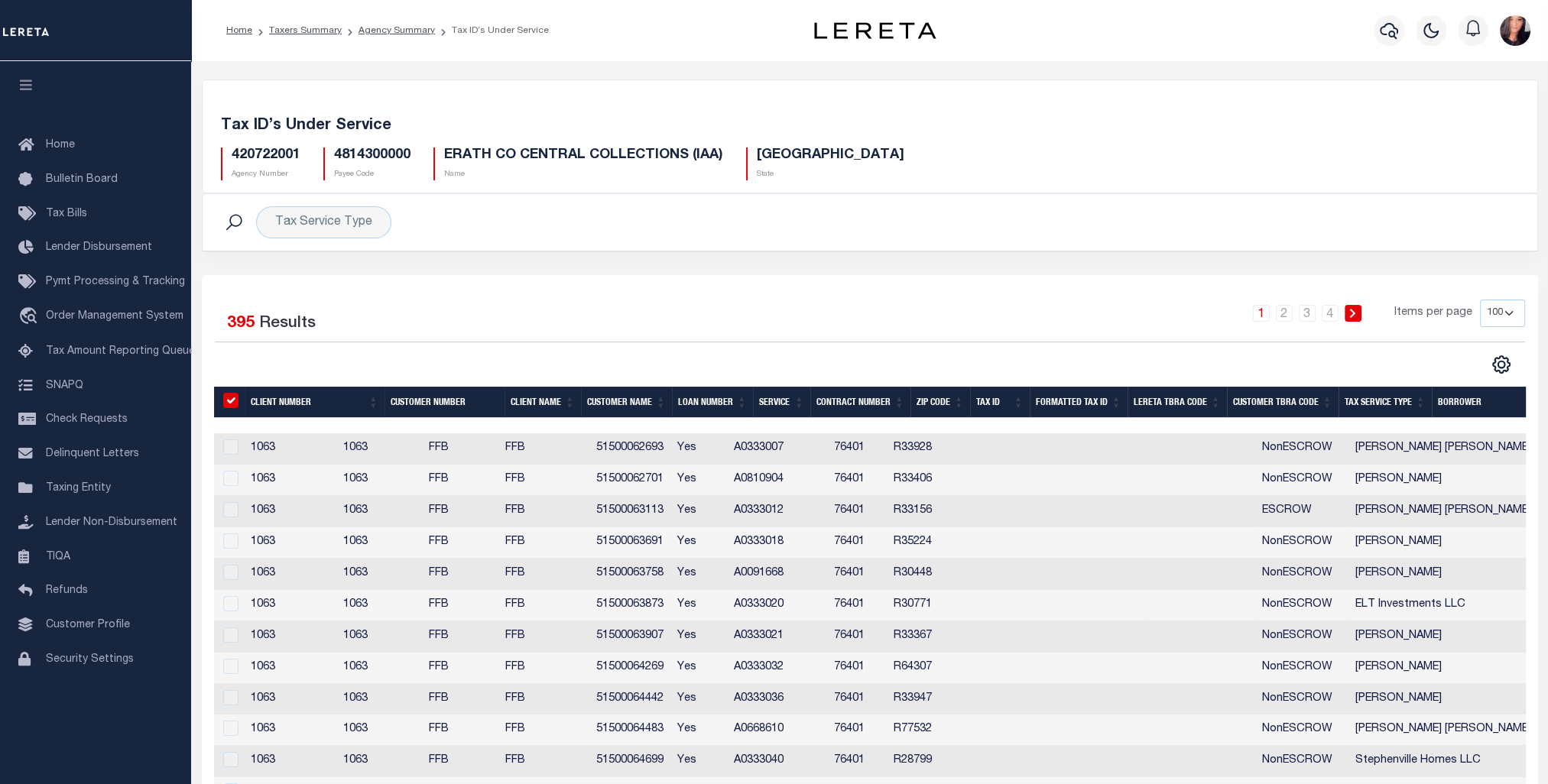
checkbox input "true"
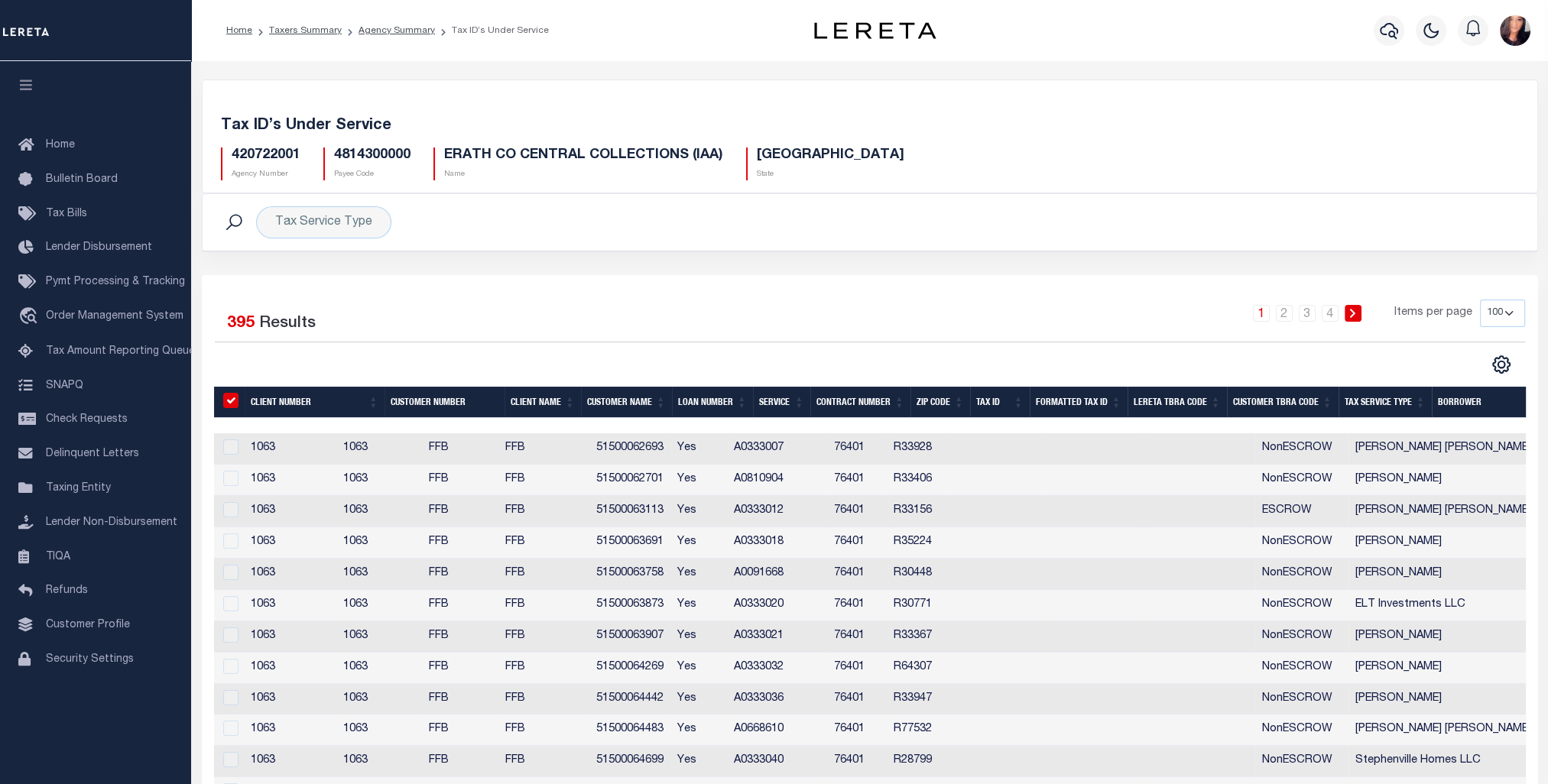
checkbox input "true"
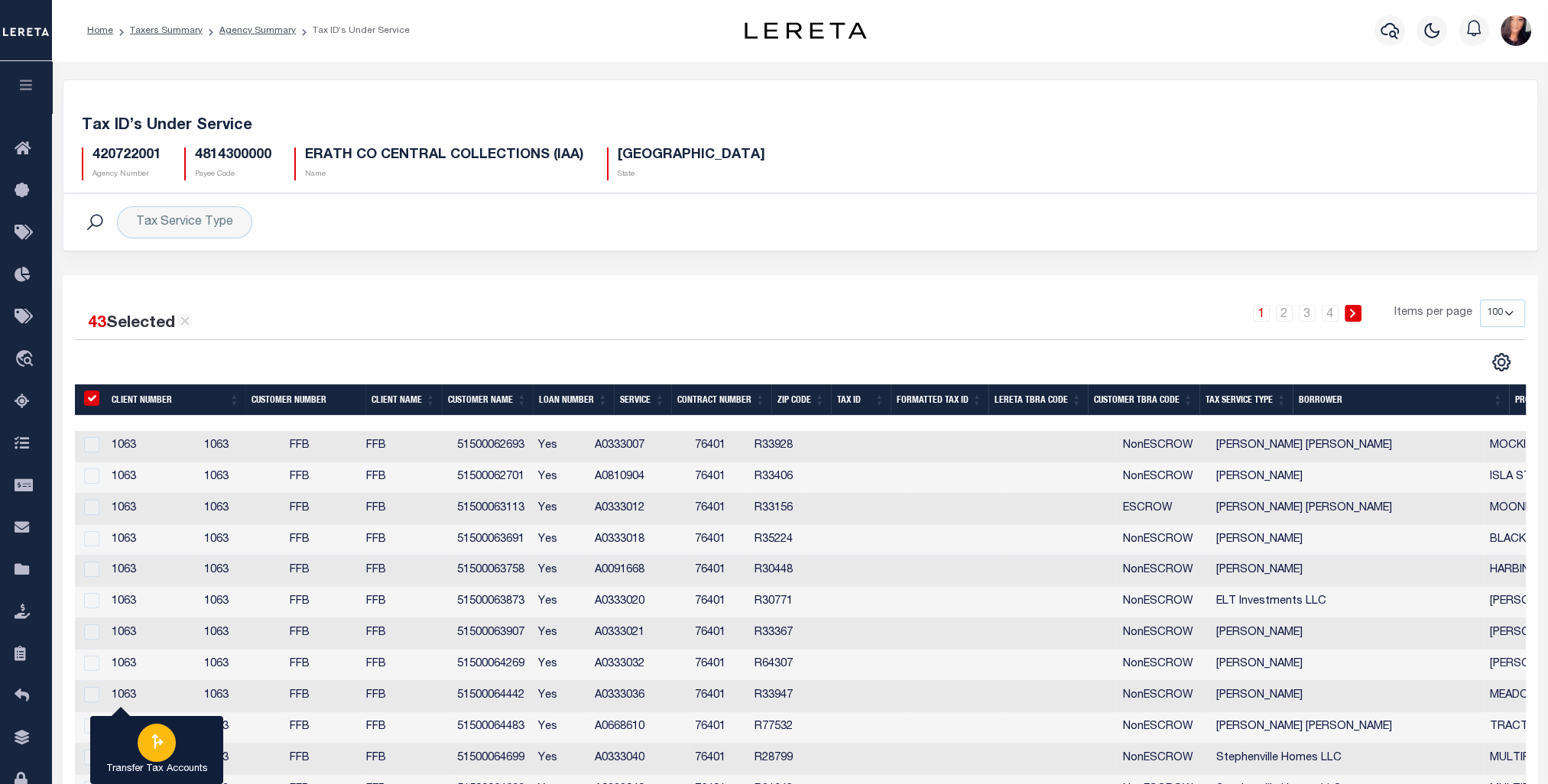
click at [152, 750] on icon "button" at bounding box center [157, 741] width 19 height 19
type input "420722001"
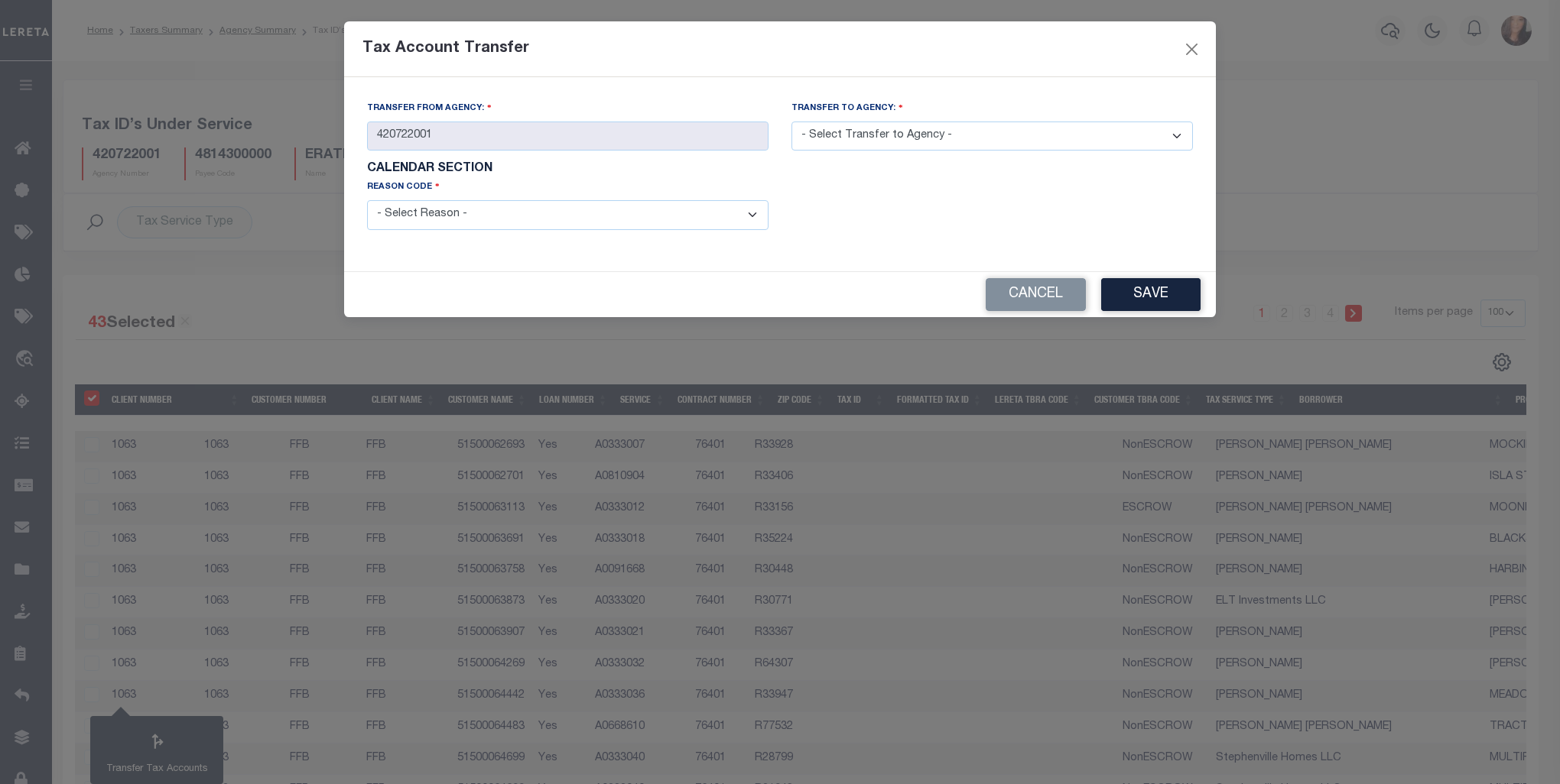
click at [759, 219] on select "- Select Reason - 099 - Other (Provide additional detail) ACT - Agency Changed …" at bounding box center [567, 215] width 402 height 30
select select "099"
click at [367, 202] on select "- Select Reason - 099 - Other (Provide additional detail) ACT - Agency Changed …" at bounding box center [567, 215] width 402 height 30
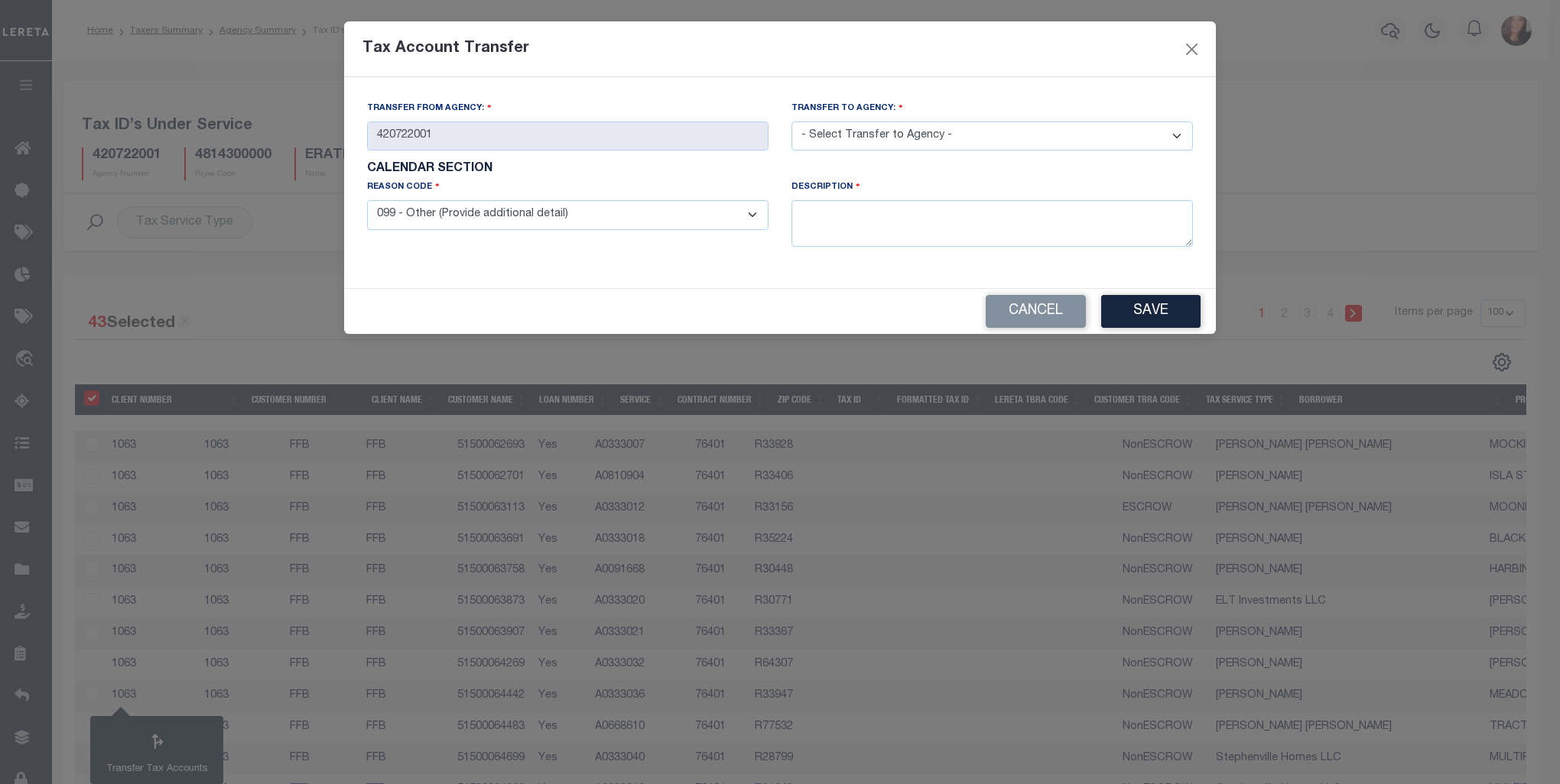
click at [1179, 141] on select "- Select Transfer to Agency - 420180000 420252001 420300000 420470000 420478801…" at bounding box center [992, 136] width 402 height 30
select select "420720000"
click at [792, 122] on select "- Select Transfer to Agency - 420180000 420252001 420300000 420470000 420478801…" at bounding box center [992, 136] width 402 height 30
click at [879, 227] on textarea at bounding box center [992, 223] width 402 height 47
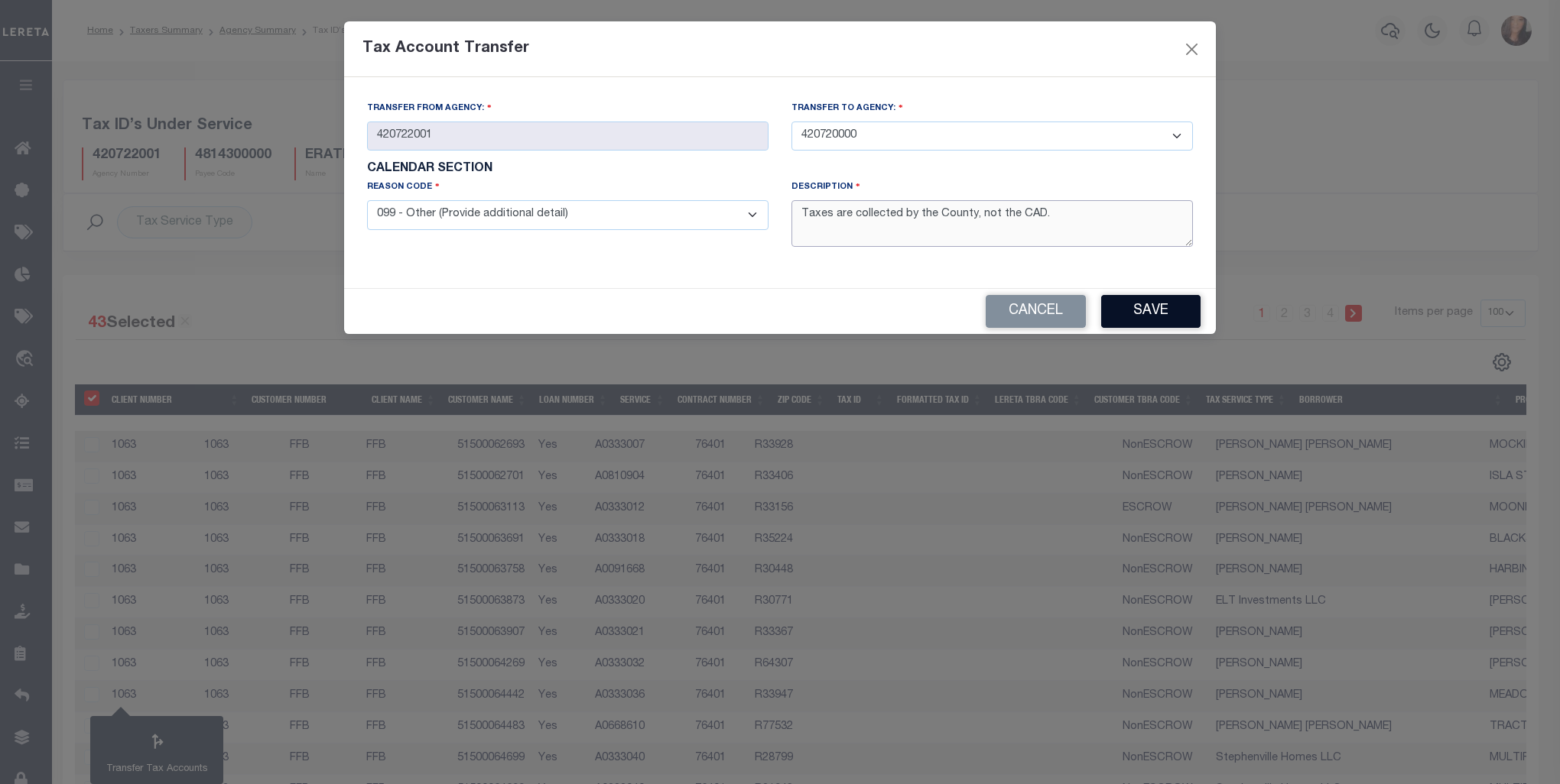
type textarea "Taxes are collected by the County, not the CAD."
click at [1158, 320] on button "Save" at bounding box center [1150, 311] width 99 height 33
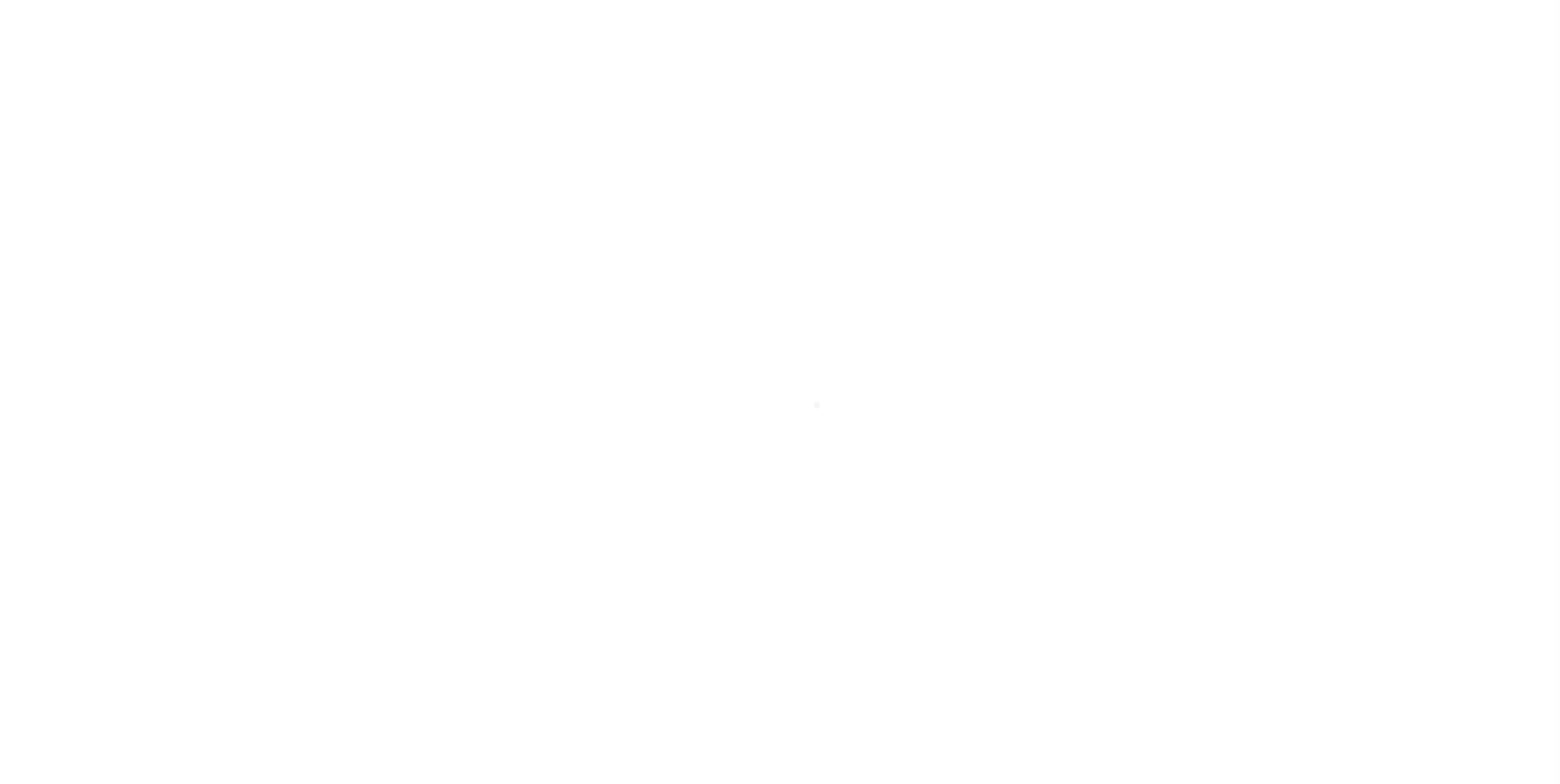
select select "100"
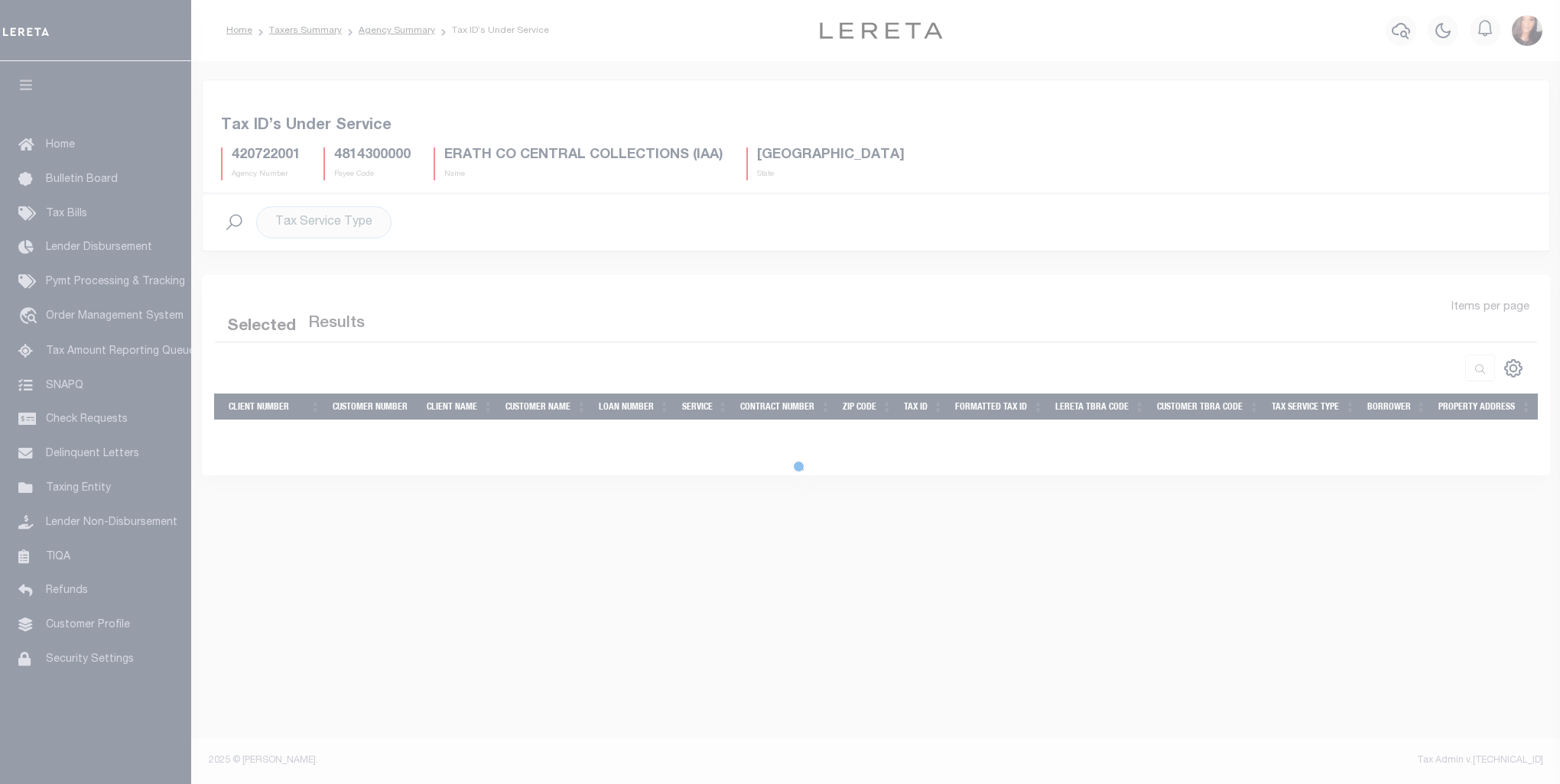
select select "100"
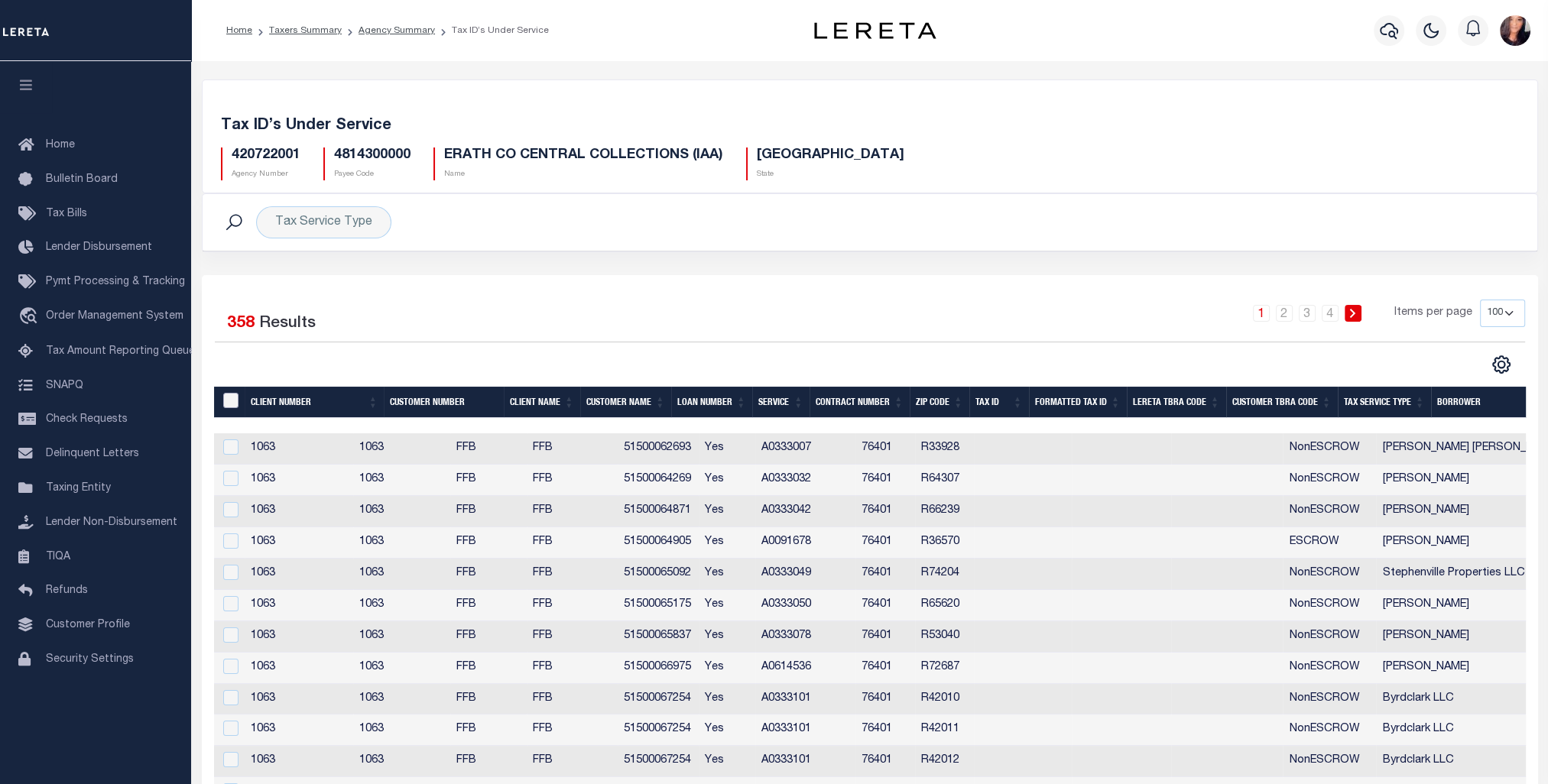
click at [233, 401] on input "&nbsp;" at bounding box center [230, 400] width 15 height 15
checkbox input "true"
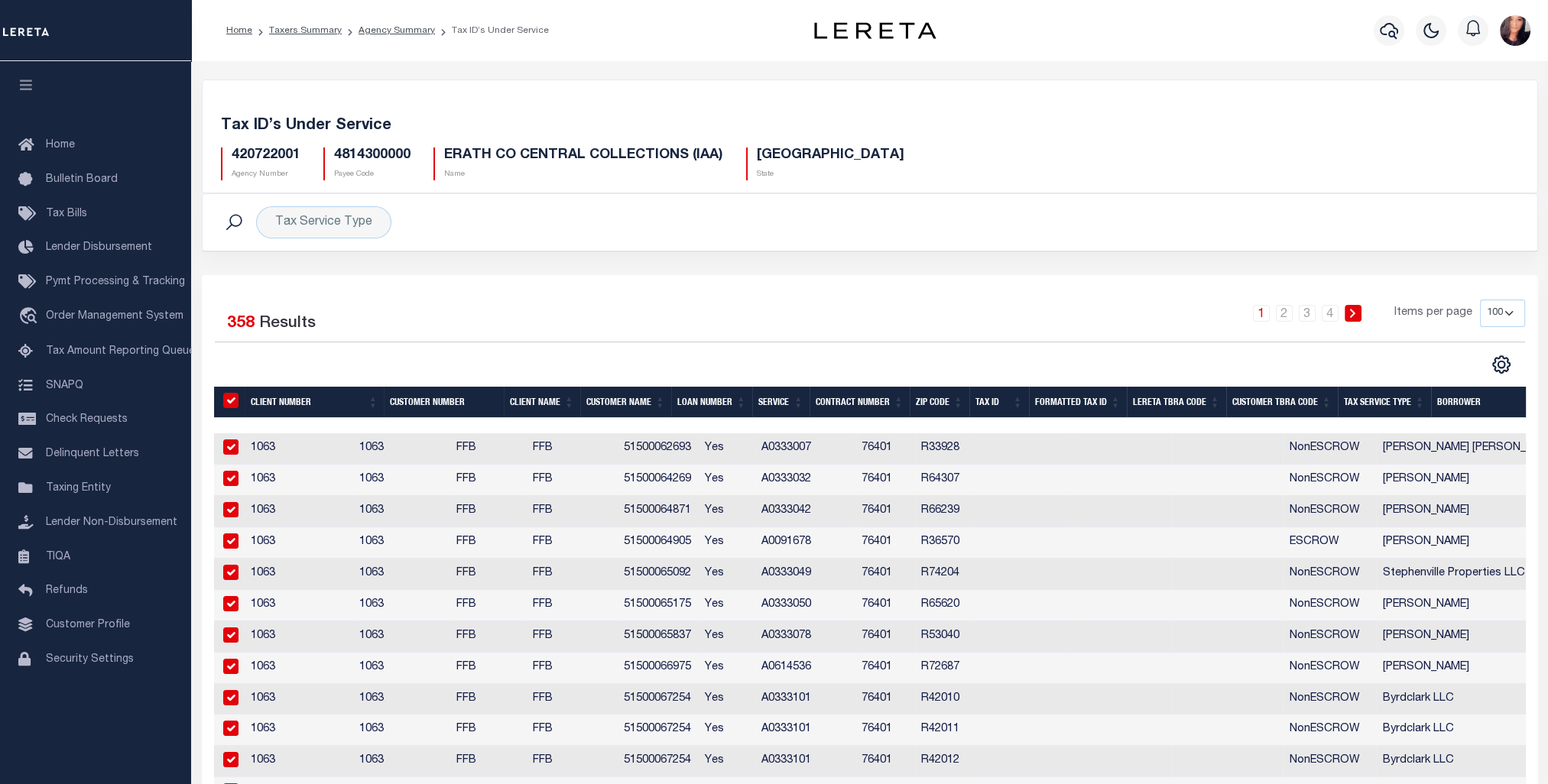
checkbox input "true"
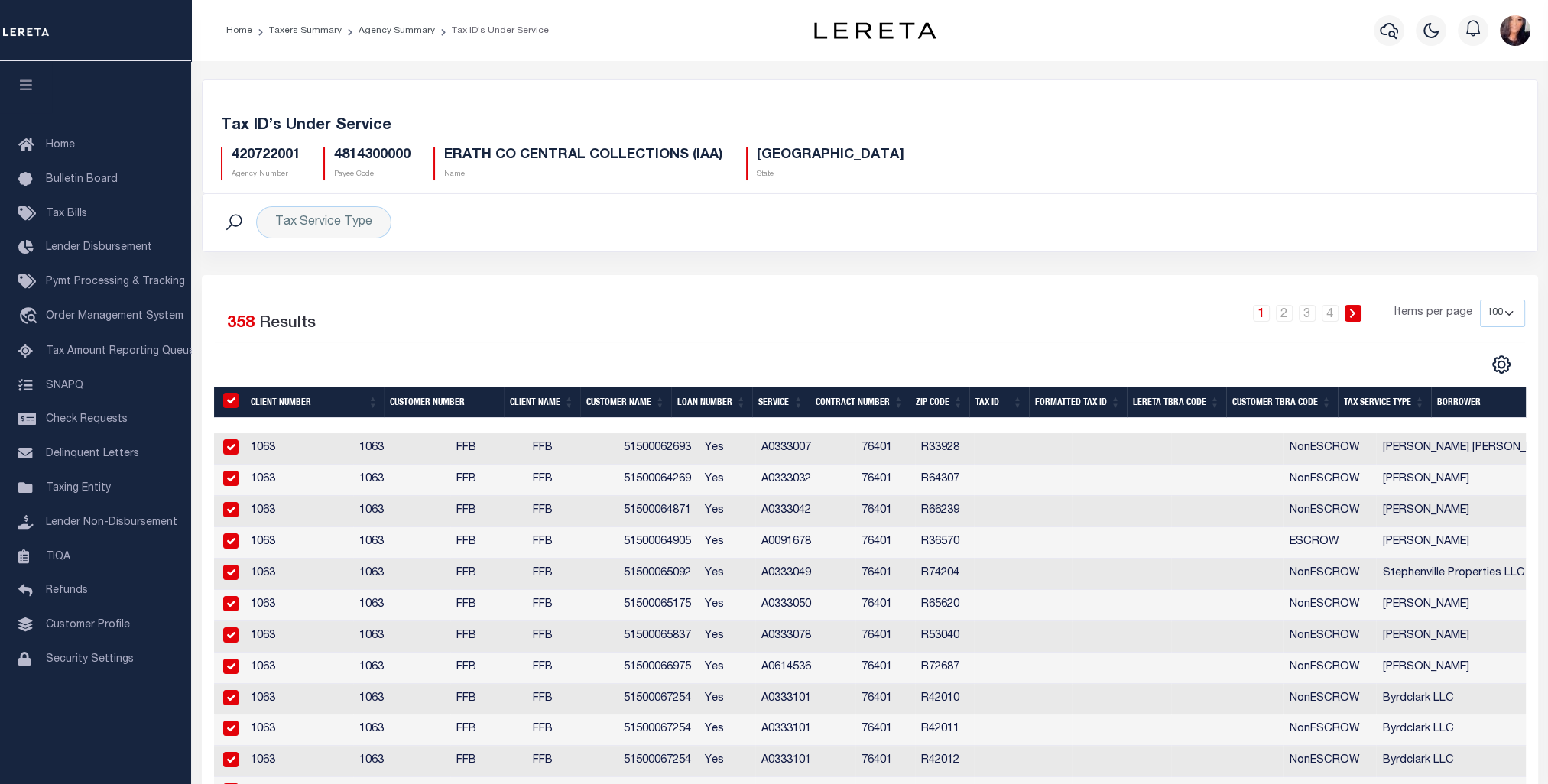
checkbox input "true"
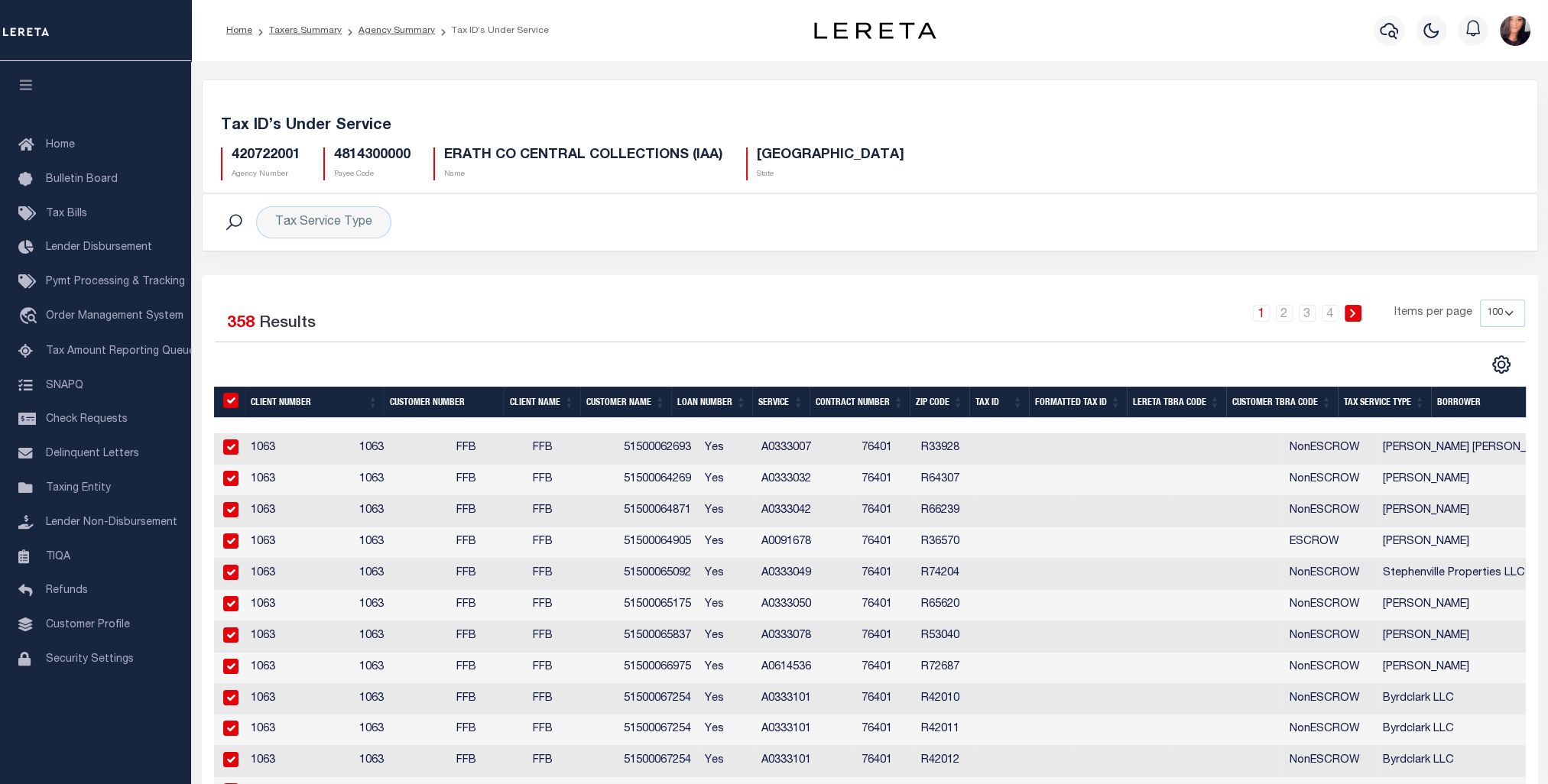
checkbox input "true"
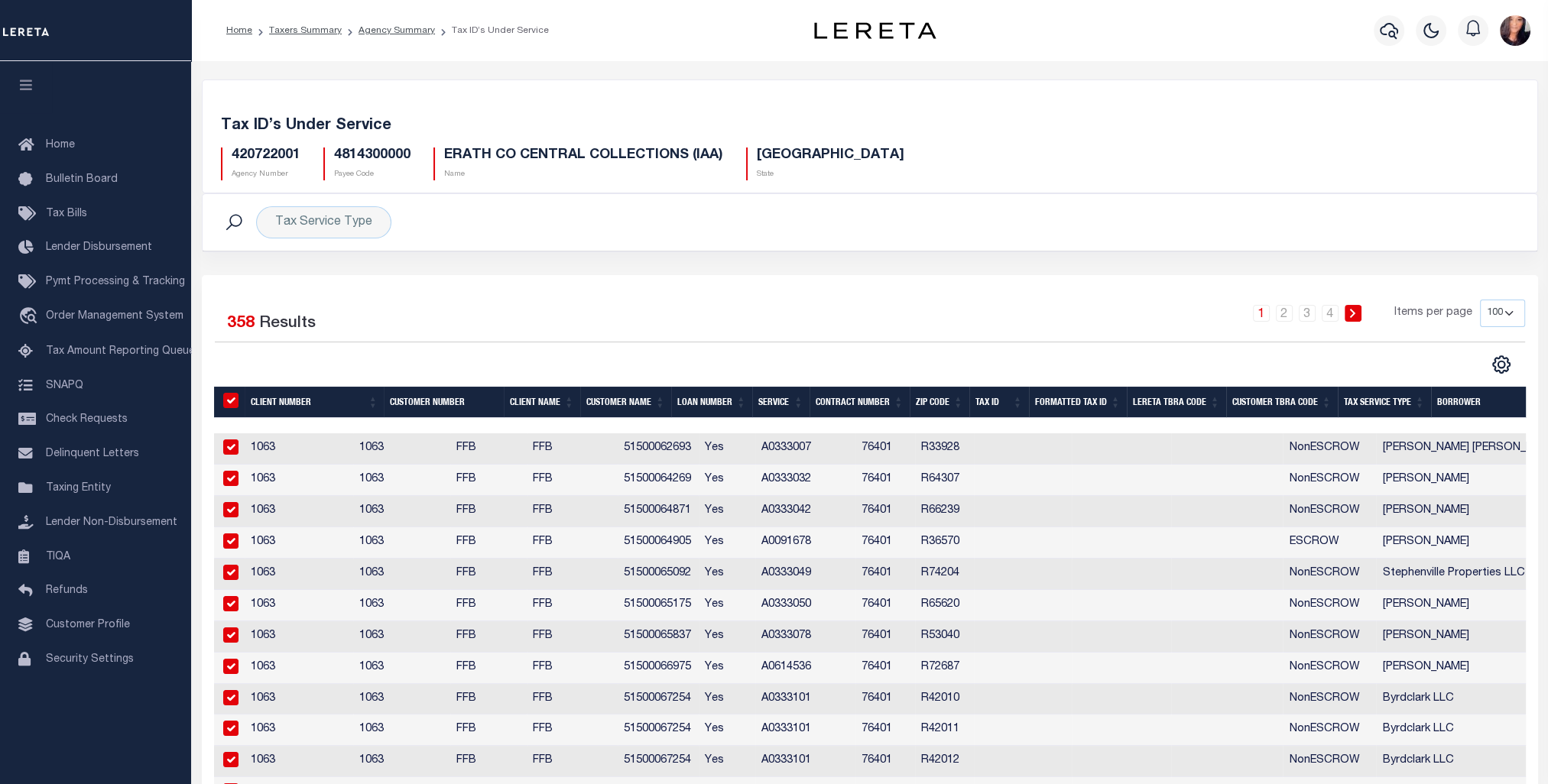
checkbox input "true"
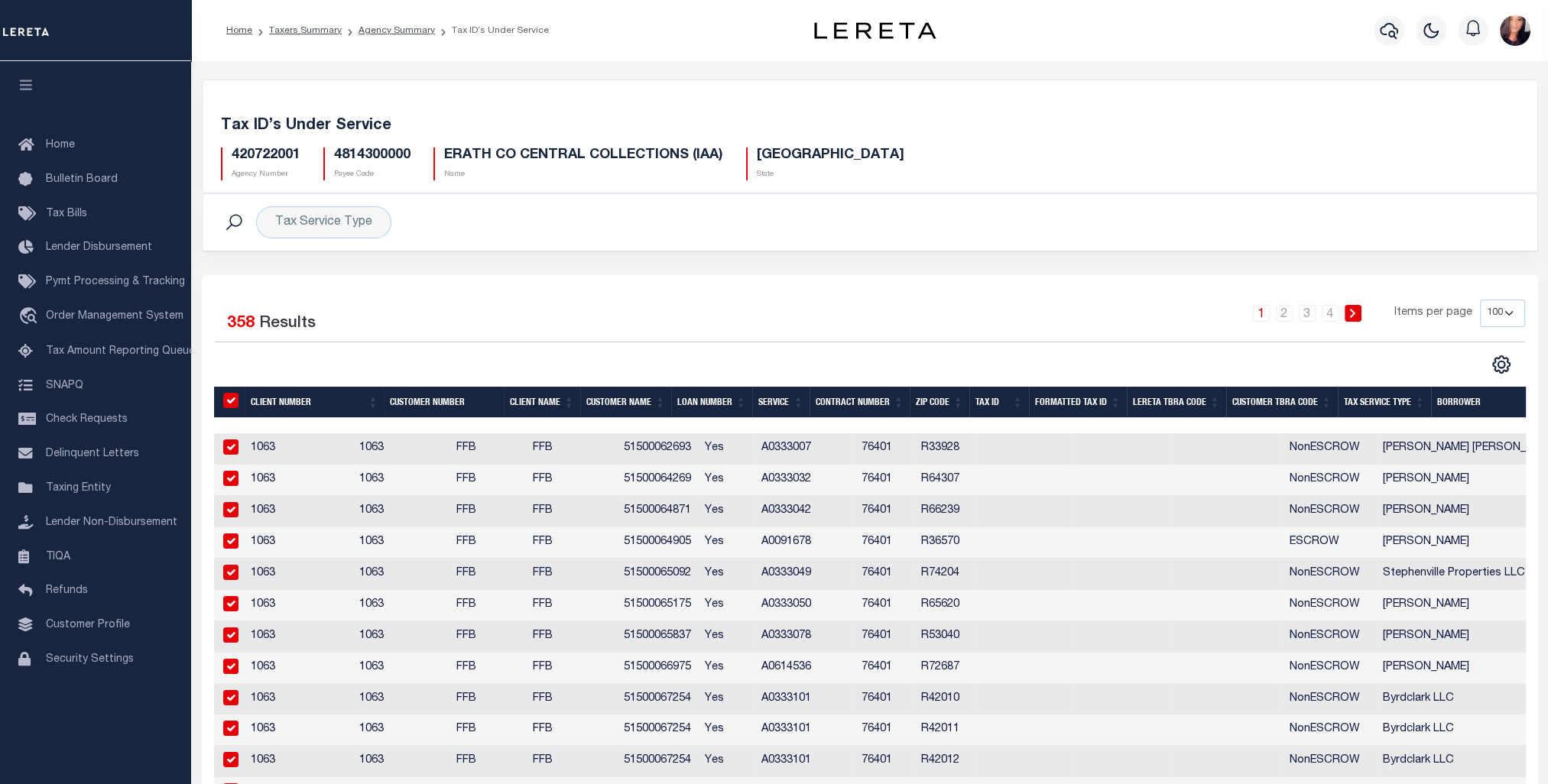
checkbox input "true"
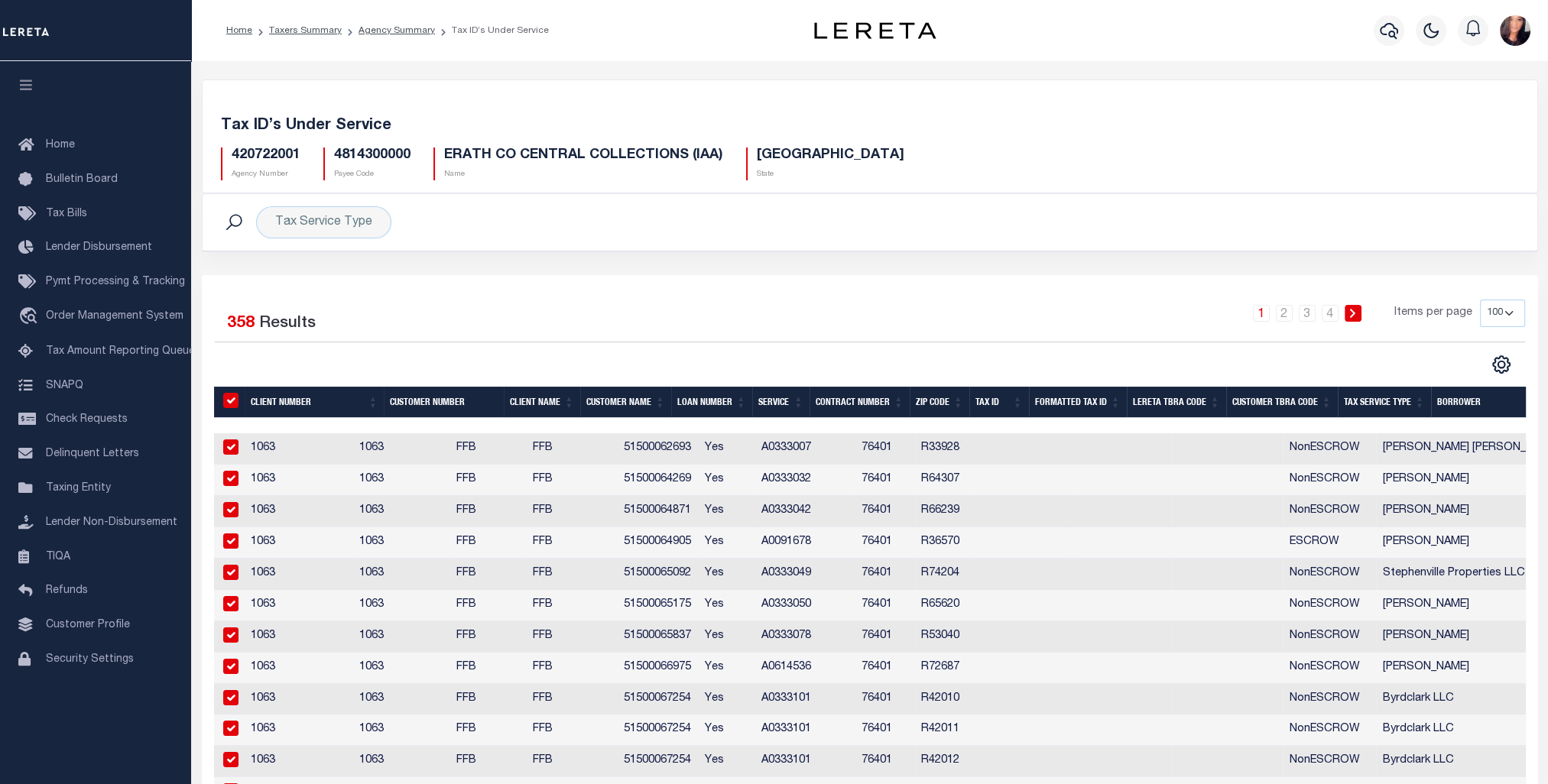
checkbox input "true"
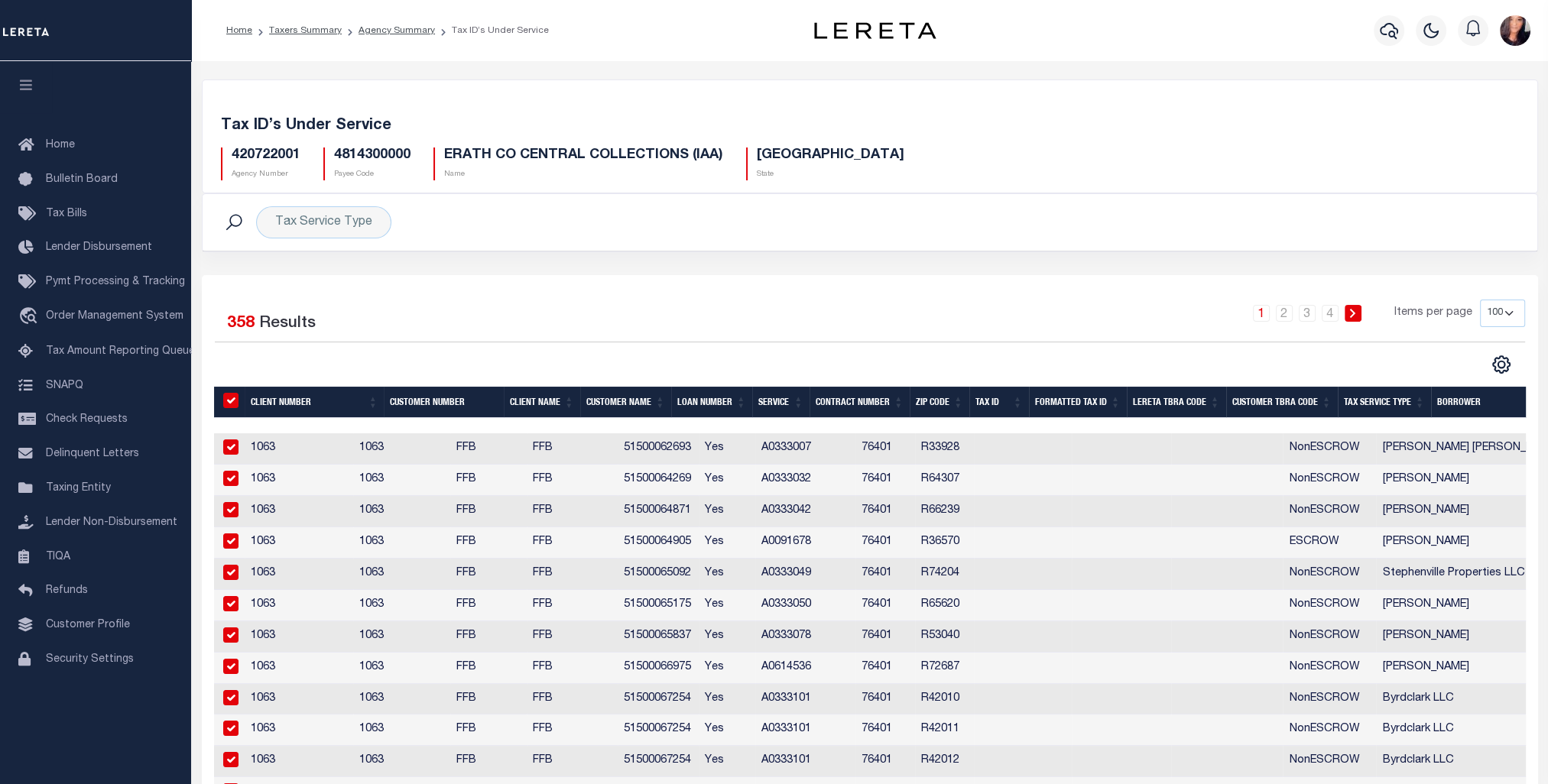
checkbox input "true"
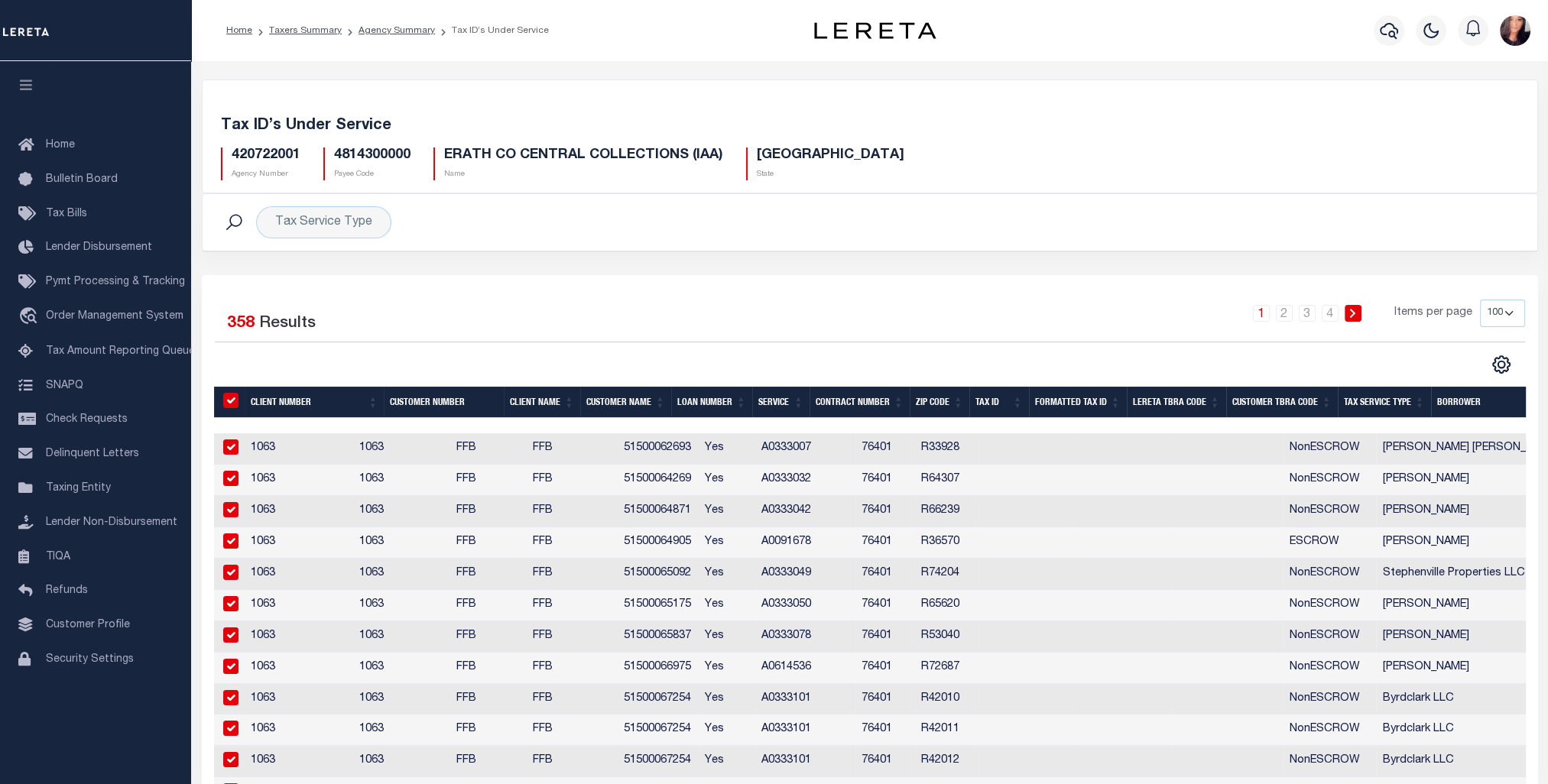
checkbox input "true"
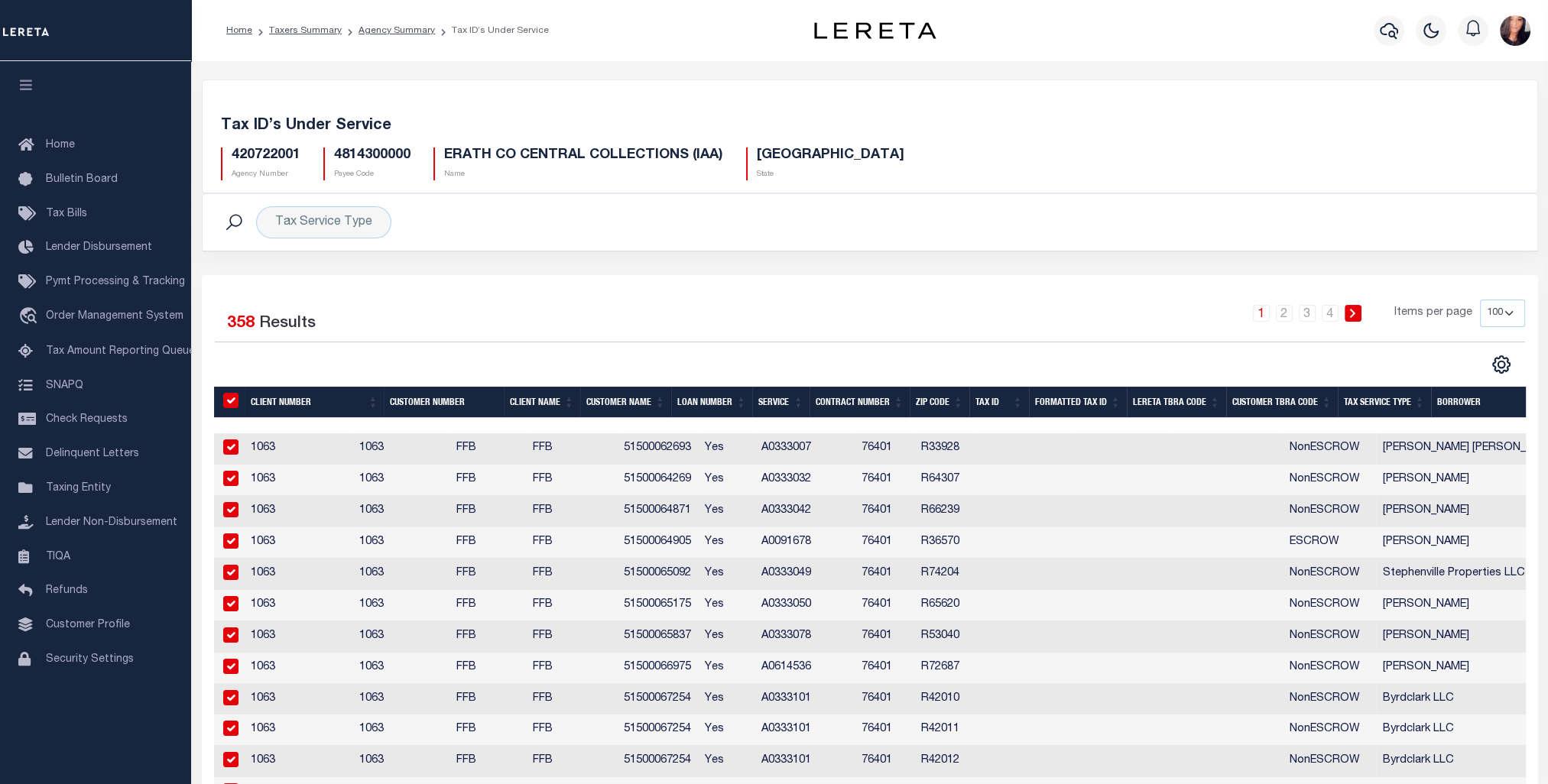
checkbox input "true"
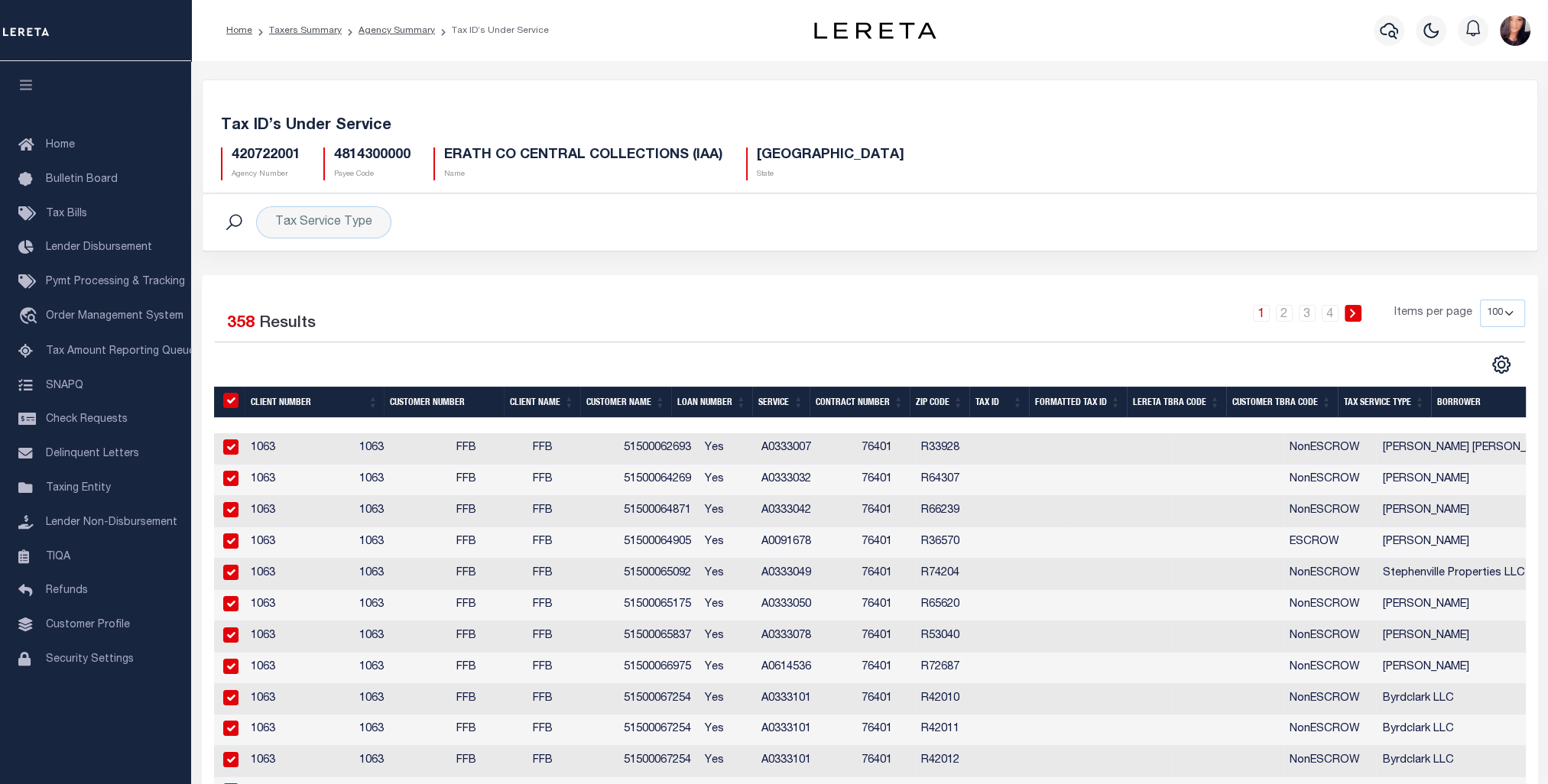
checkbox input "true"
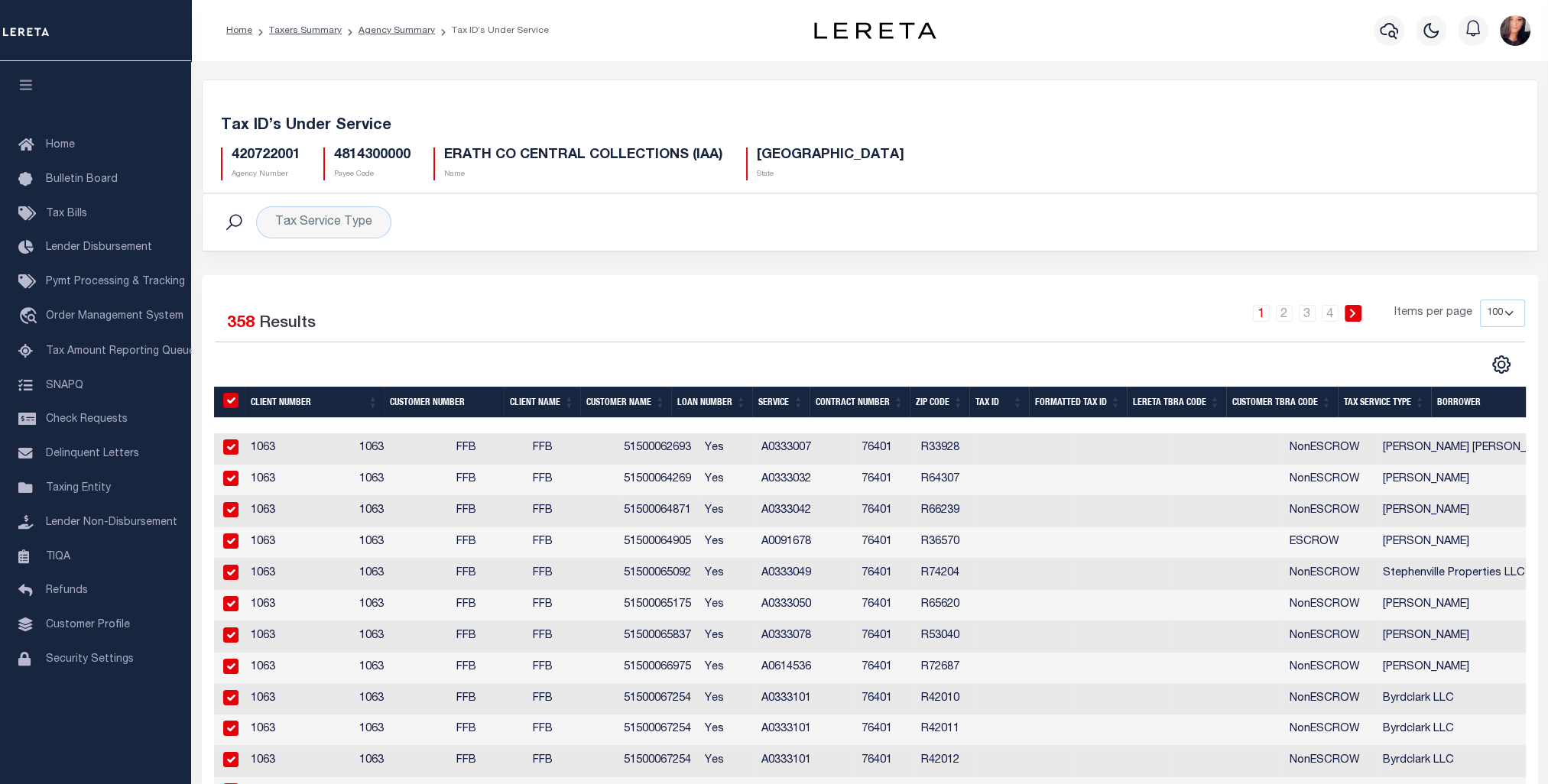
checkbox input "true"
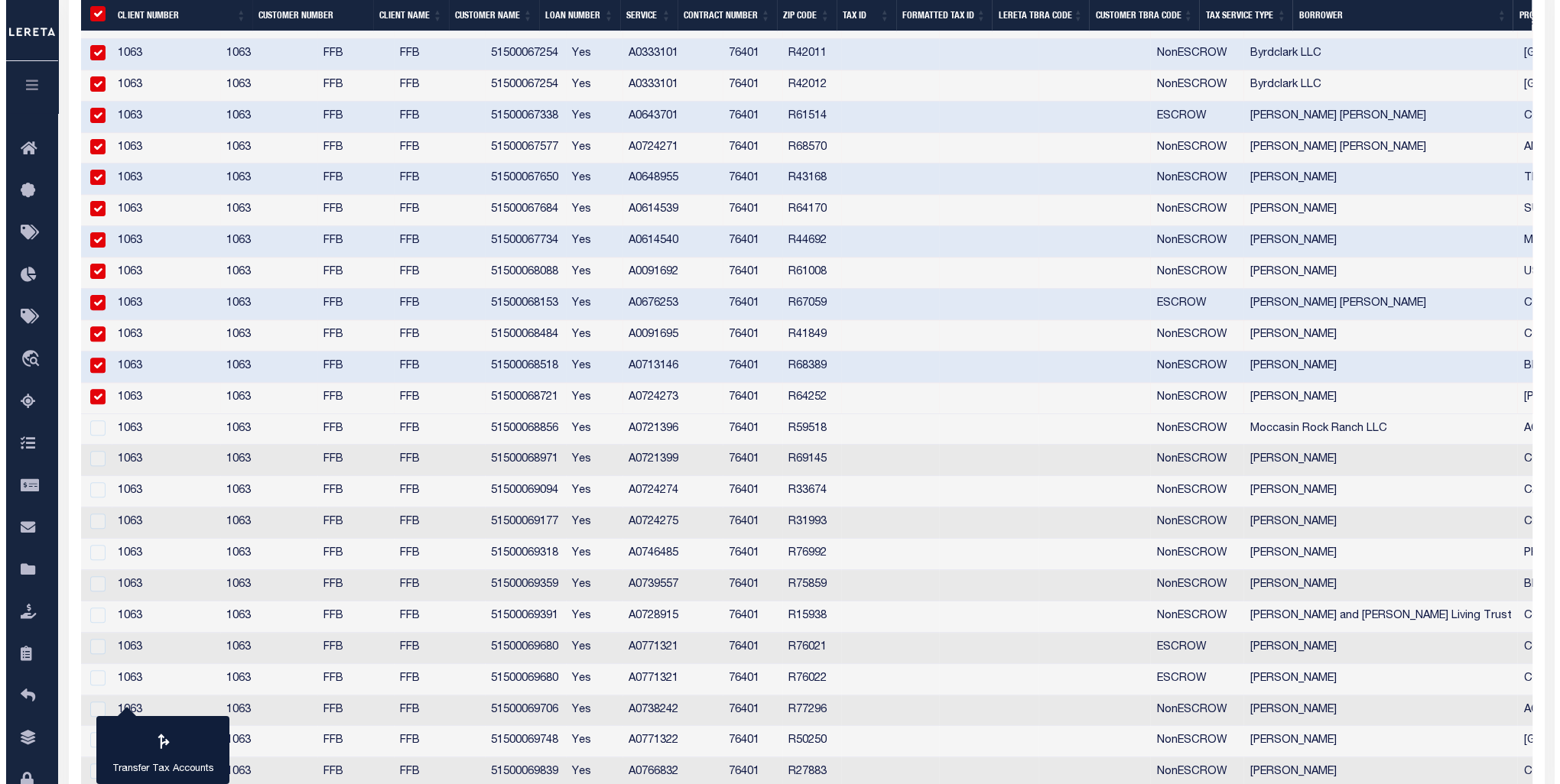
scroll to position [841, 0]
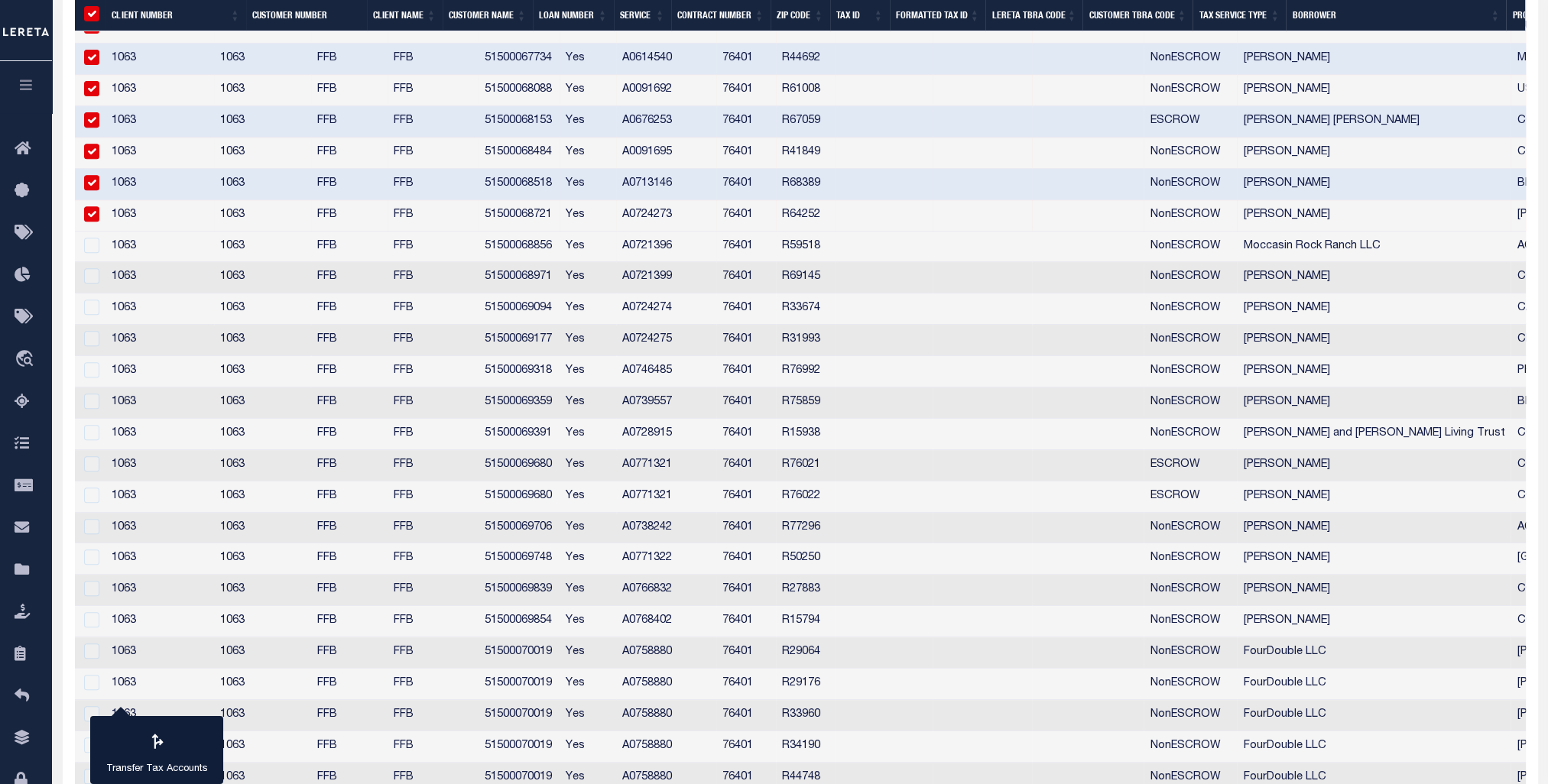
click at [89, 237] on div at bounding box center [90, 245] width 19 height 17
drag, startPoint x: 526, startPoint y: 470, endPoint x: 732, endPoint y: 499, distance: 208.0
drag, startPoint x: 732, startPoint y: 499, endPoint x: 756, endPoint y: 505, distance: 24.7
drag, startPoint x: 756, startPoint y: 505, endPoint x: 890, endPoint y: 526, distance: 135.6
drag, startPoint x: 890, startPoint y: 526, endPoint x: 1101, endPoint y: 515, distance: 211.3
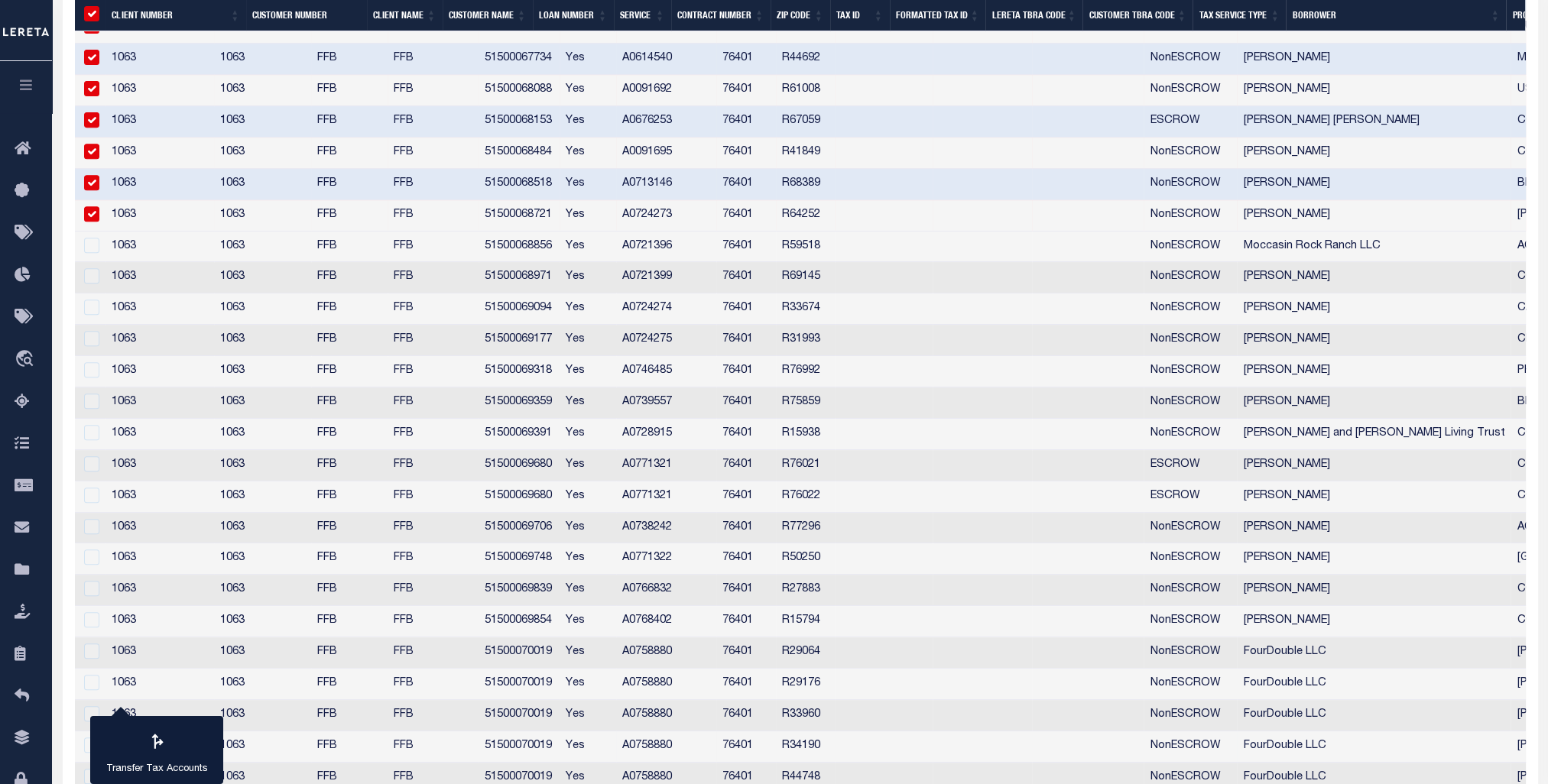
drag, startPoint x: 1181, startPoint y: 481, endPoint x: 899, endPoint y: 734, distance: 378.9
drag, startPoint x: 899, startPoint y: 734, endPoint x: 515, endPoint y: 638, distance: 395.8
drag, startPoint x: 515, startPoint y: 638, endPoint x: 163, endPoint y: 773, distance: 377.0
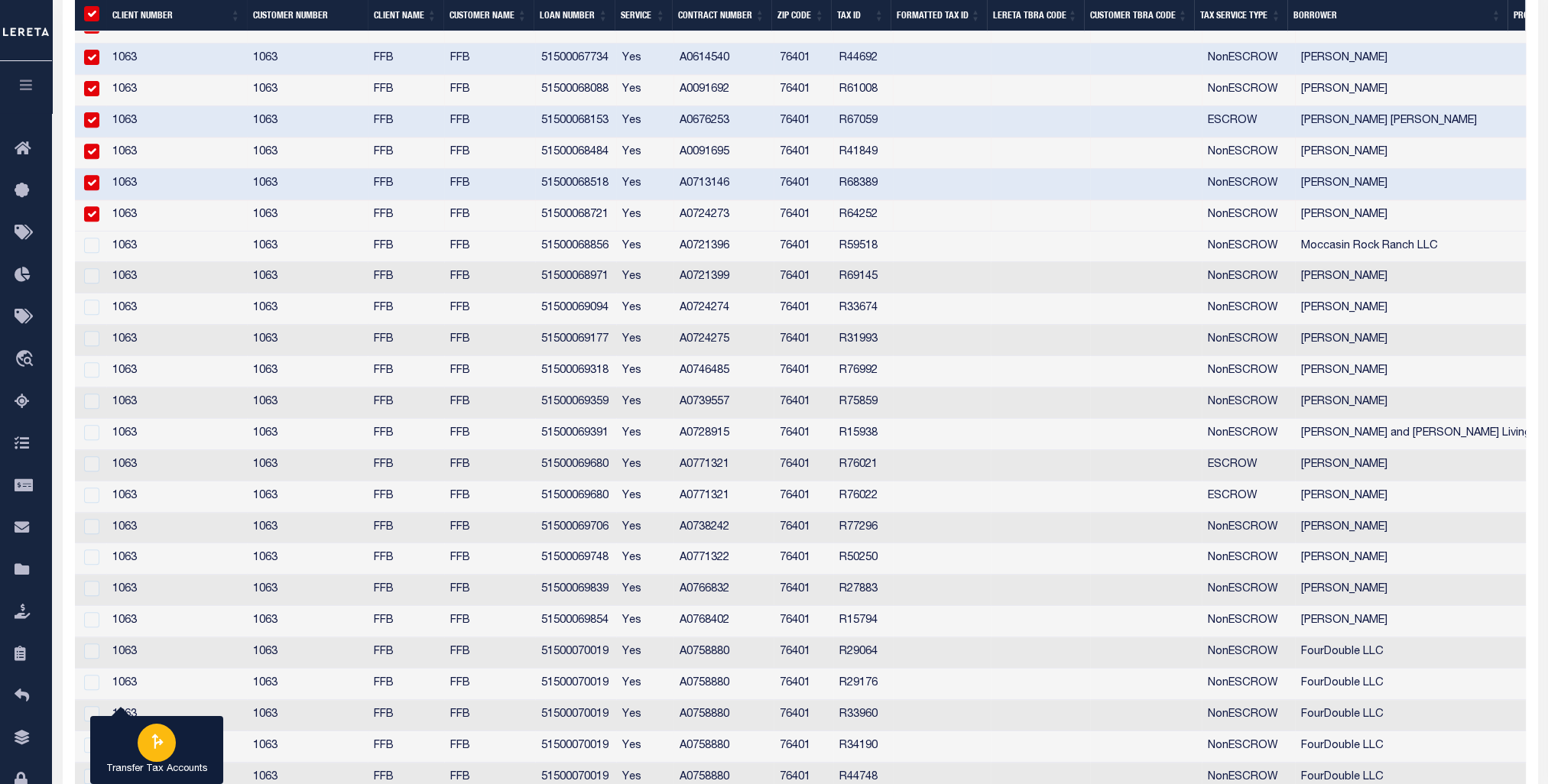
drag, startPoint x: 144, startPoint y: 724, endPoint x: 155, endPoint y: 742, distance: 21.1
click at [155, 742] on icon "button" at bounding box center [157, 741] width 19 height 19
type input "420722001"
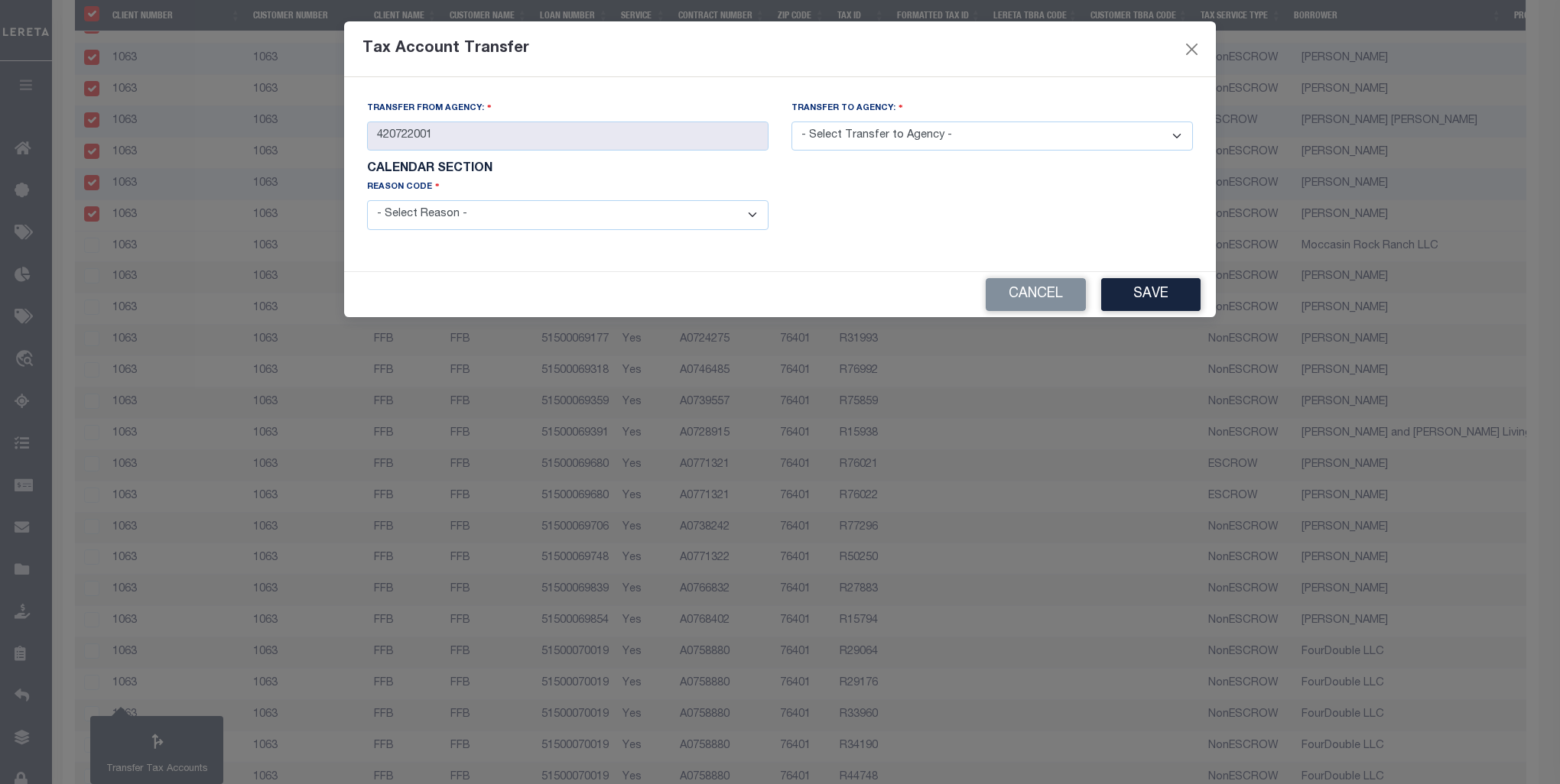
drag, startPoint x: 757, startPoint y: 215, endPoint x: 662, endPoint y: 234, distance: 96.9
click at [755, 214] on select "- Select Reason - 099 - Other (Provide additional detail) ACT - Agency Changed …" at bounding box center [567, 215] width 402 height 30
select select "099"
click at [367, 202] on select "- Select Reason - 099 - Other (Provide additional detail) ACT - Agency Changed …" at bounding box center [567, 215] width 402 height 30
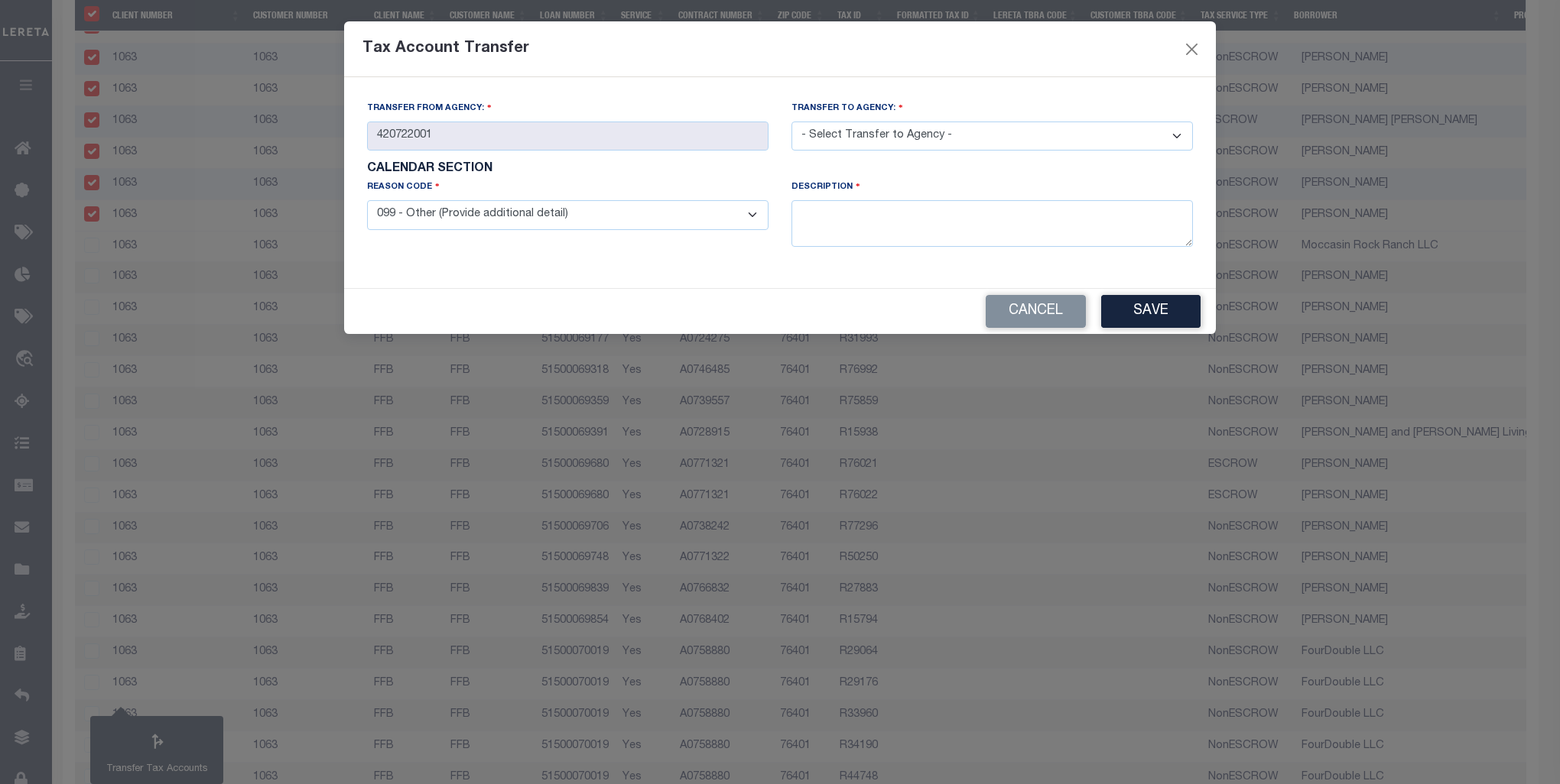
click at [924, 136] on select "- Select Transfer to Agency - 420180000 420252001 420300000 420470000 420478801…" at bounding box center [992, 136] width 402 height 30
click at [792, 122] on select "- Select Transfer to Agency - 420180000 420252001 420300000 420470000 420478801…" at bounding box center [992, 136] width 402 height 30
drag, startPoint x: 844, startPoint y: 321, endPoint x: 840, endPoint y: 359, distance: 38.2
drag, startPoint x: 840, startPoint y: 359, endPoint x: 903, endPoint y: 133, distance: 234.6
click at [909, 131] on select "- Select Transfer to Agency - 420180000 420252001 420300000 420470000 420478801…" at bounding box center [992, 136] width 402 height 30
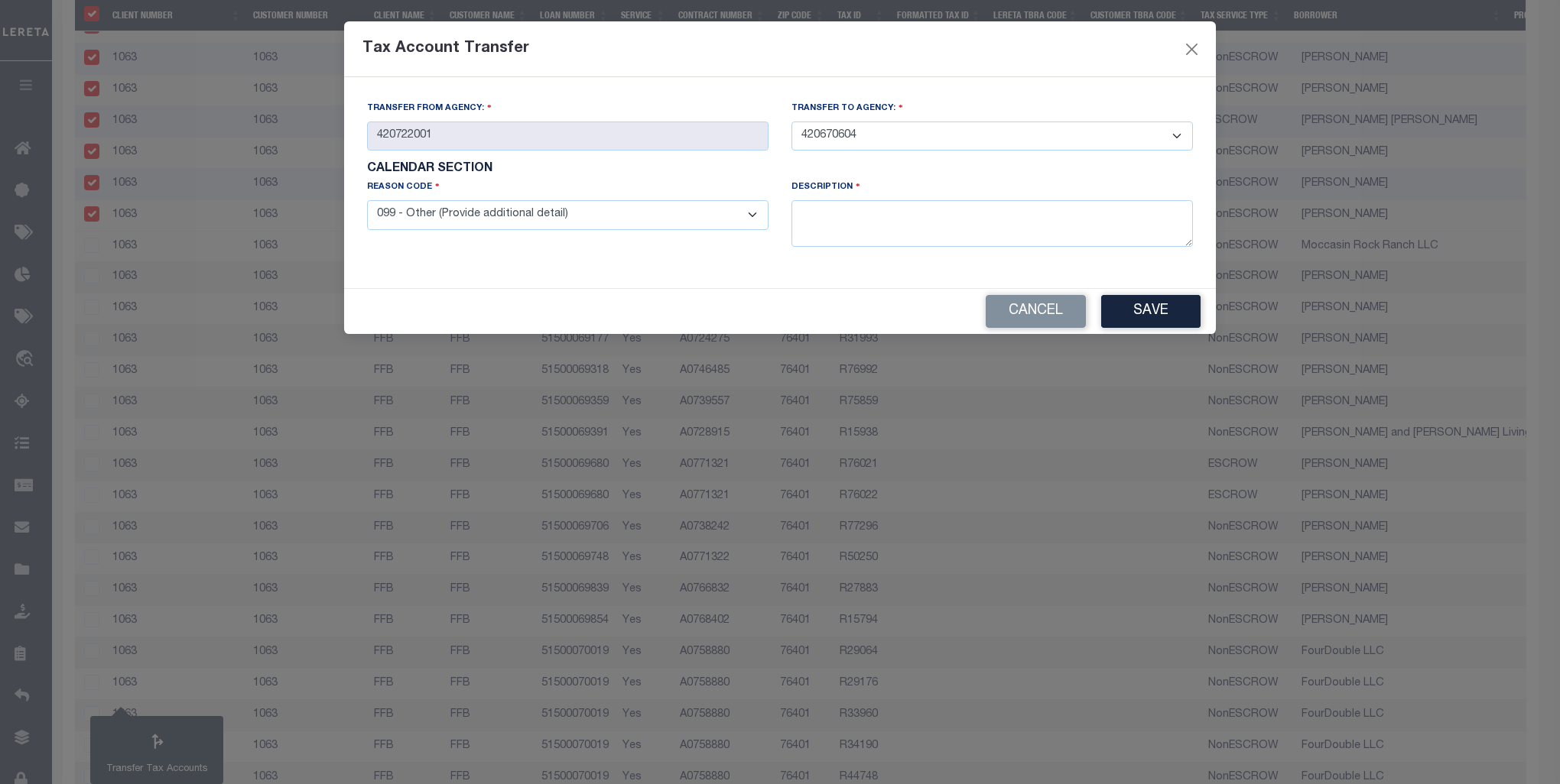
select select "420720000"
click at [792, 122] on select "- Select Transfer to Agency - 420180000 420252001 420300000 420470000 420478801…" at bounding box center [992, 136] width 402 height 30
click at [878, 234] on textarea at bounding box center [992, 223] width 402 height 47
click at [878, 237] on textarea at bounding box center [992, 223] width 402 height 47
type textarea "Taxes are collected by the County, not the CAD."
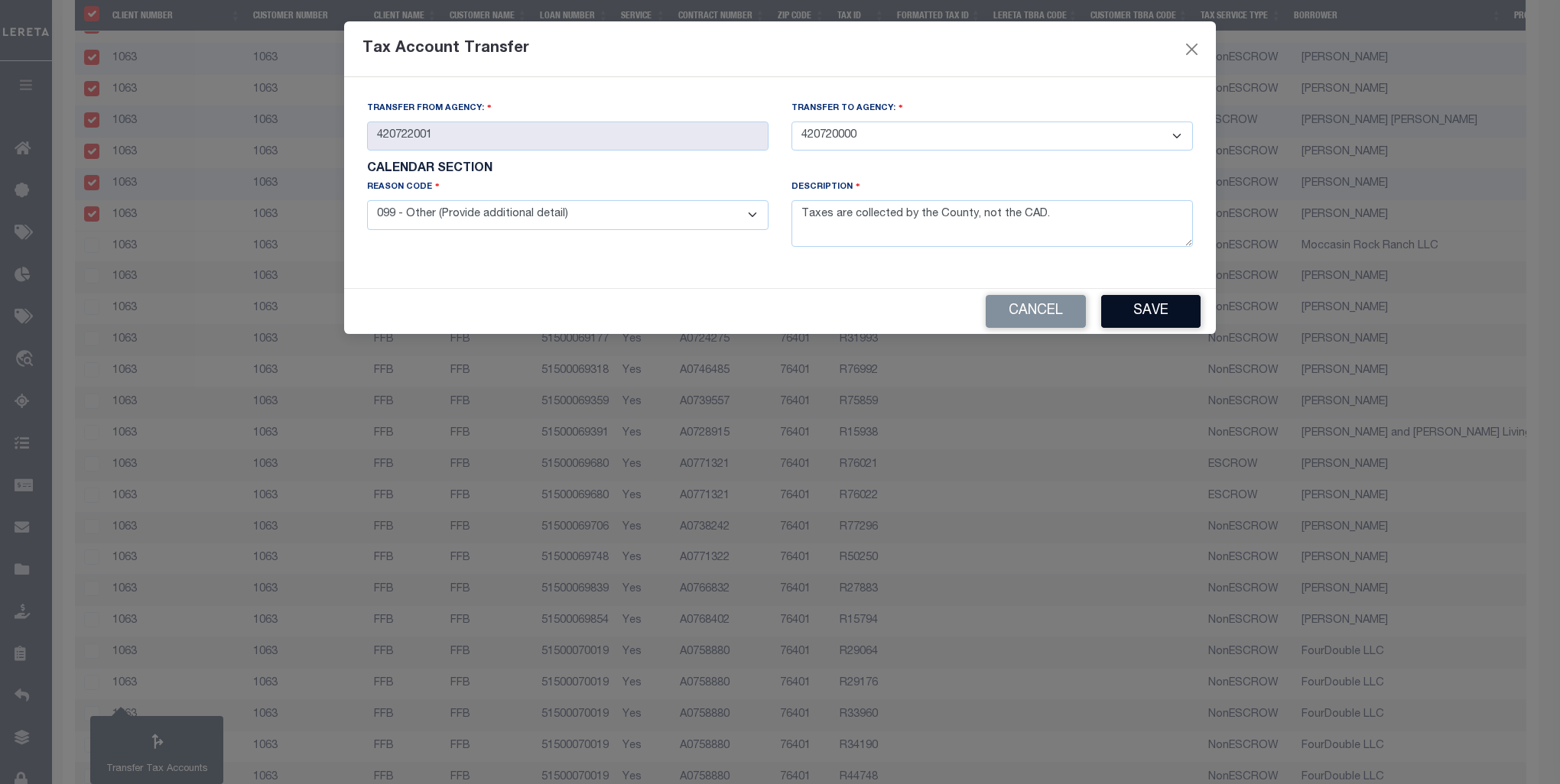
click at [1150, 314] on button "Save" at bounding box center [1150, 311] width 99 height 33
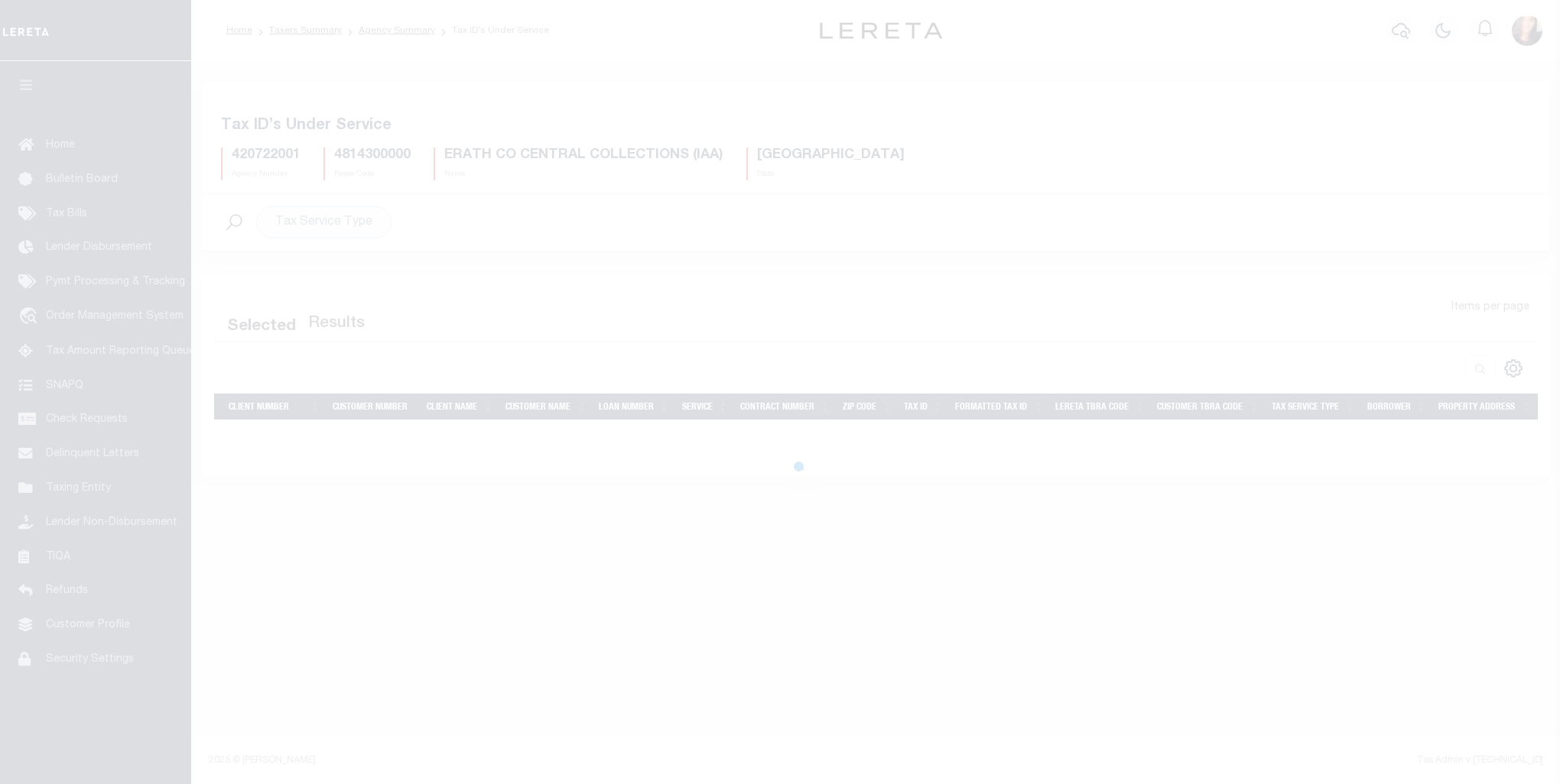
select select "100"
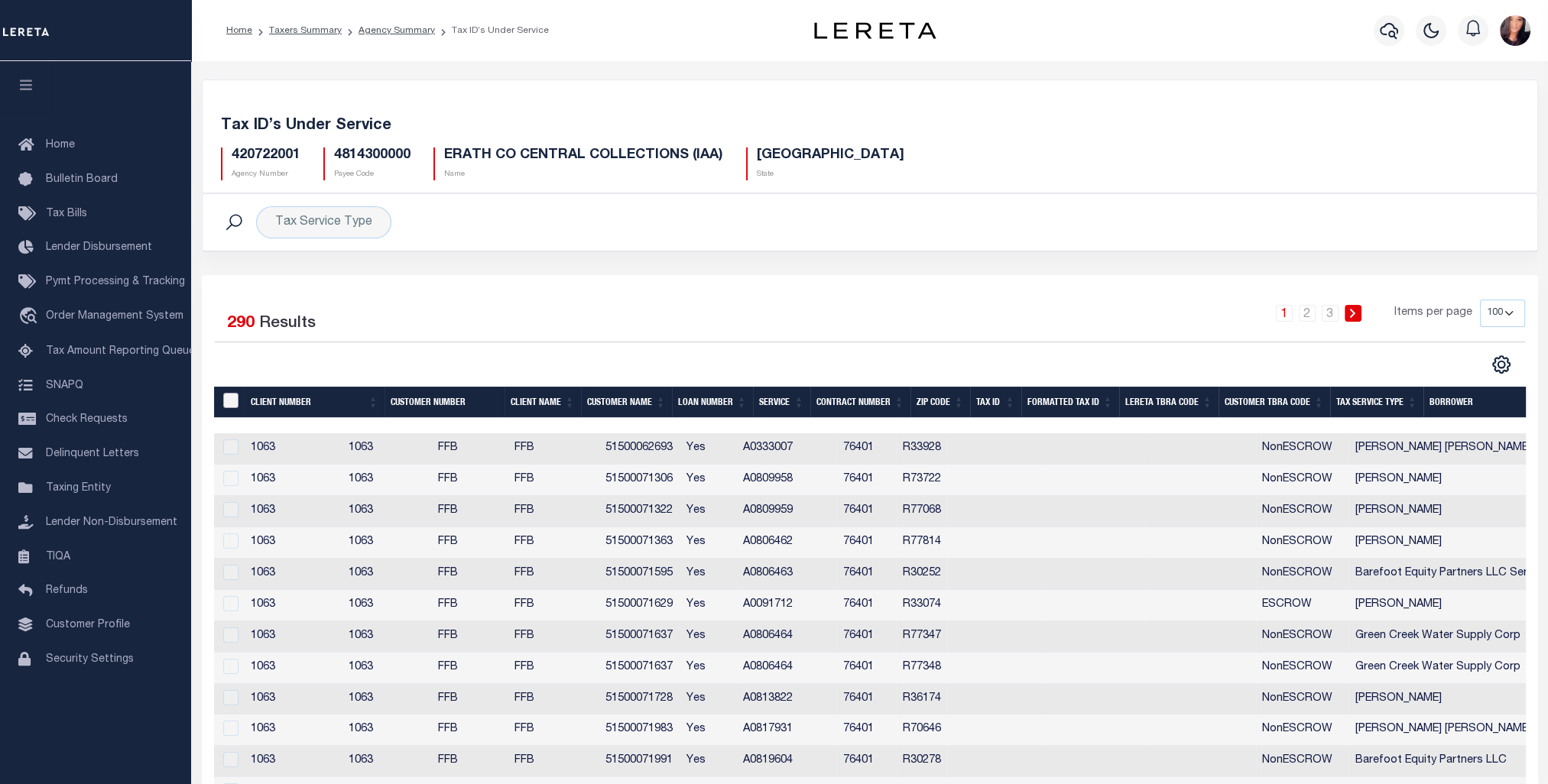
click at [236, 400] on input "&nbsp;" at bounding box center [230, 400] width 15 height 15
checkbox input "true"
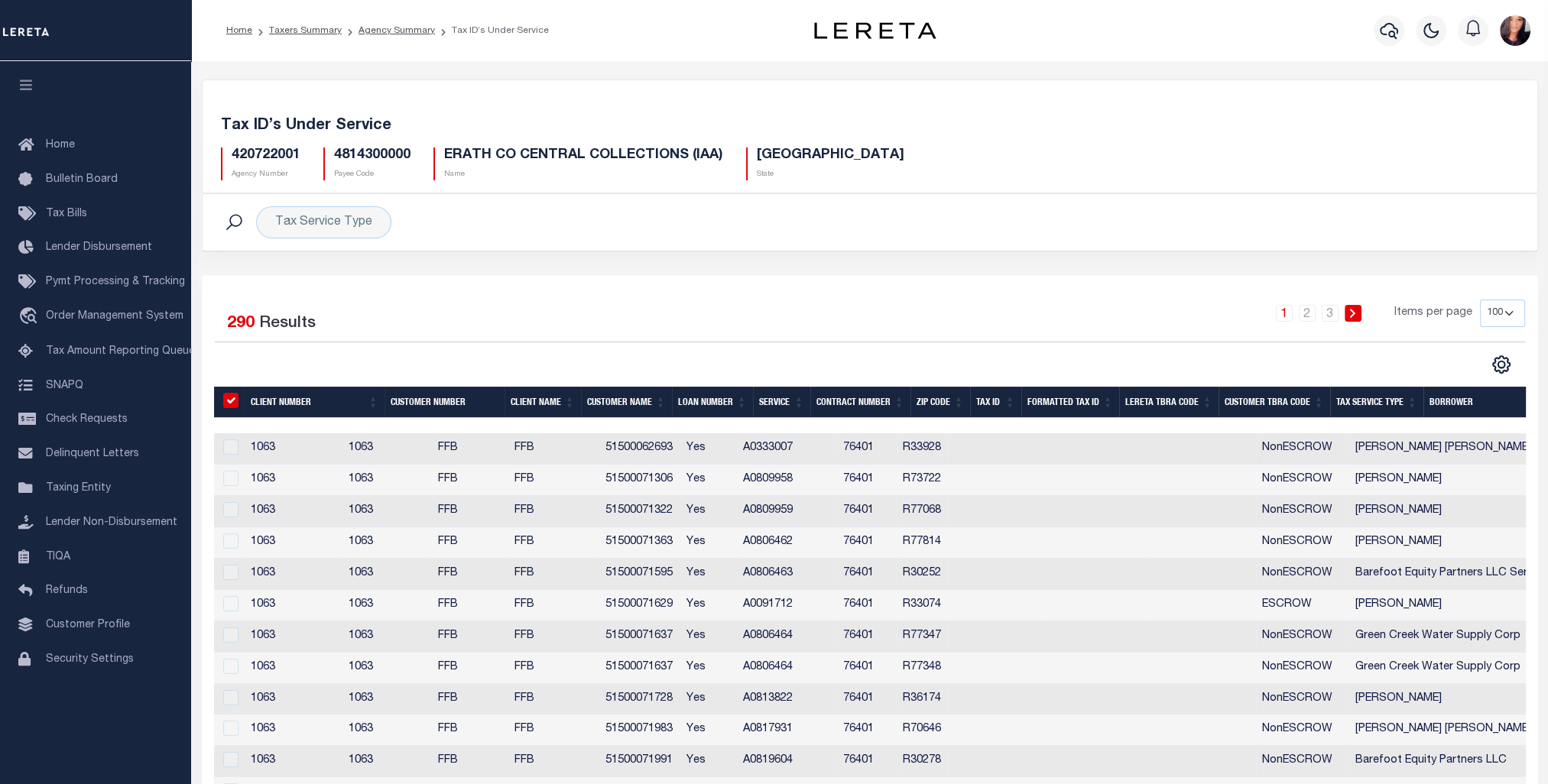
checkbox input "true"
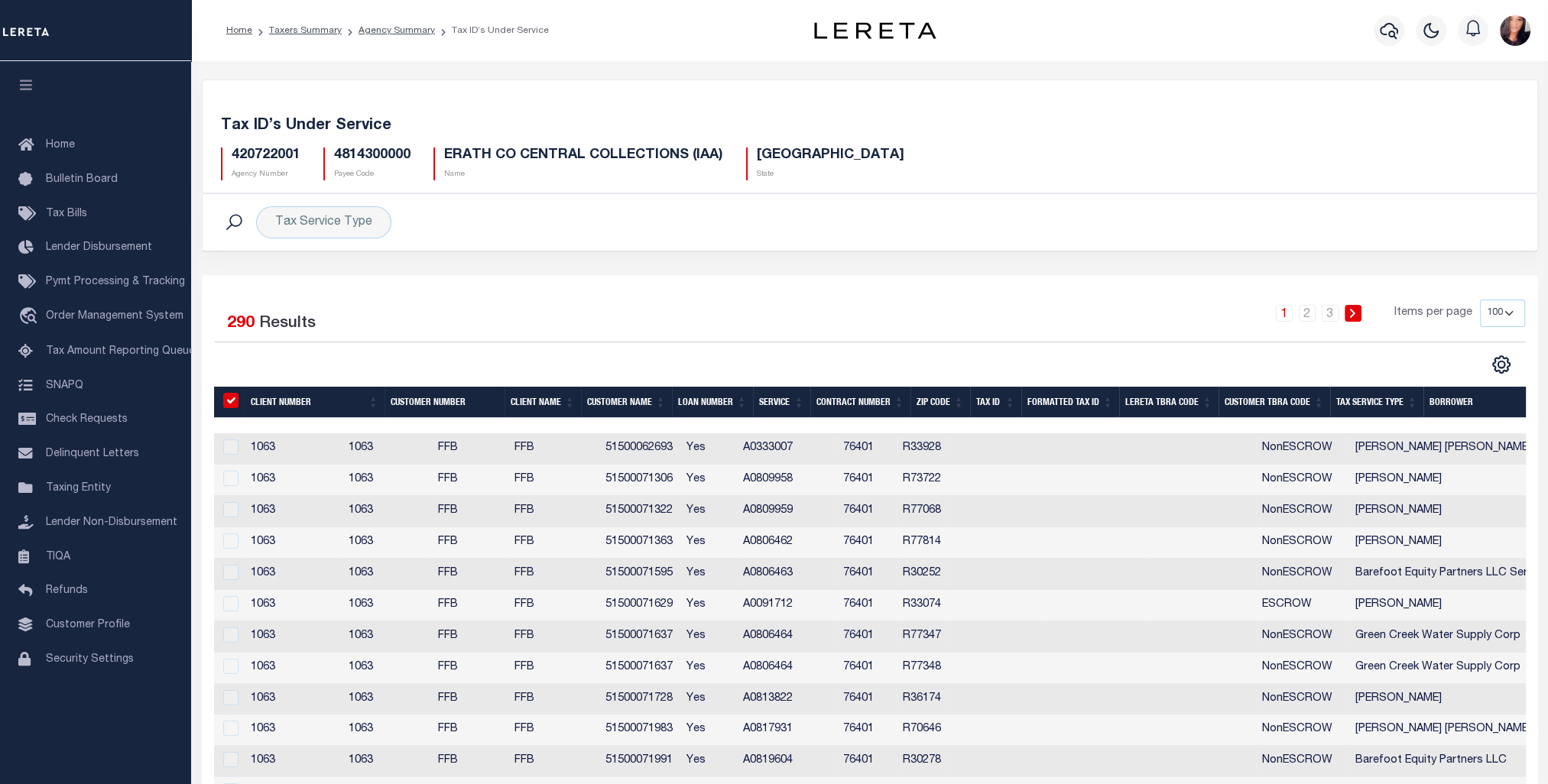
checkbox input "true"
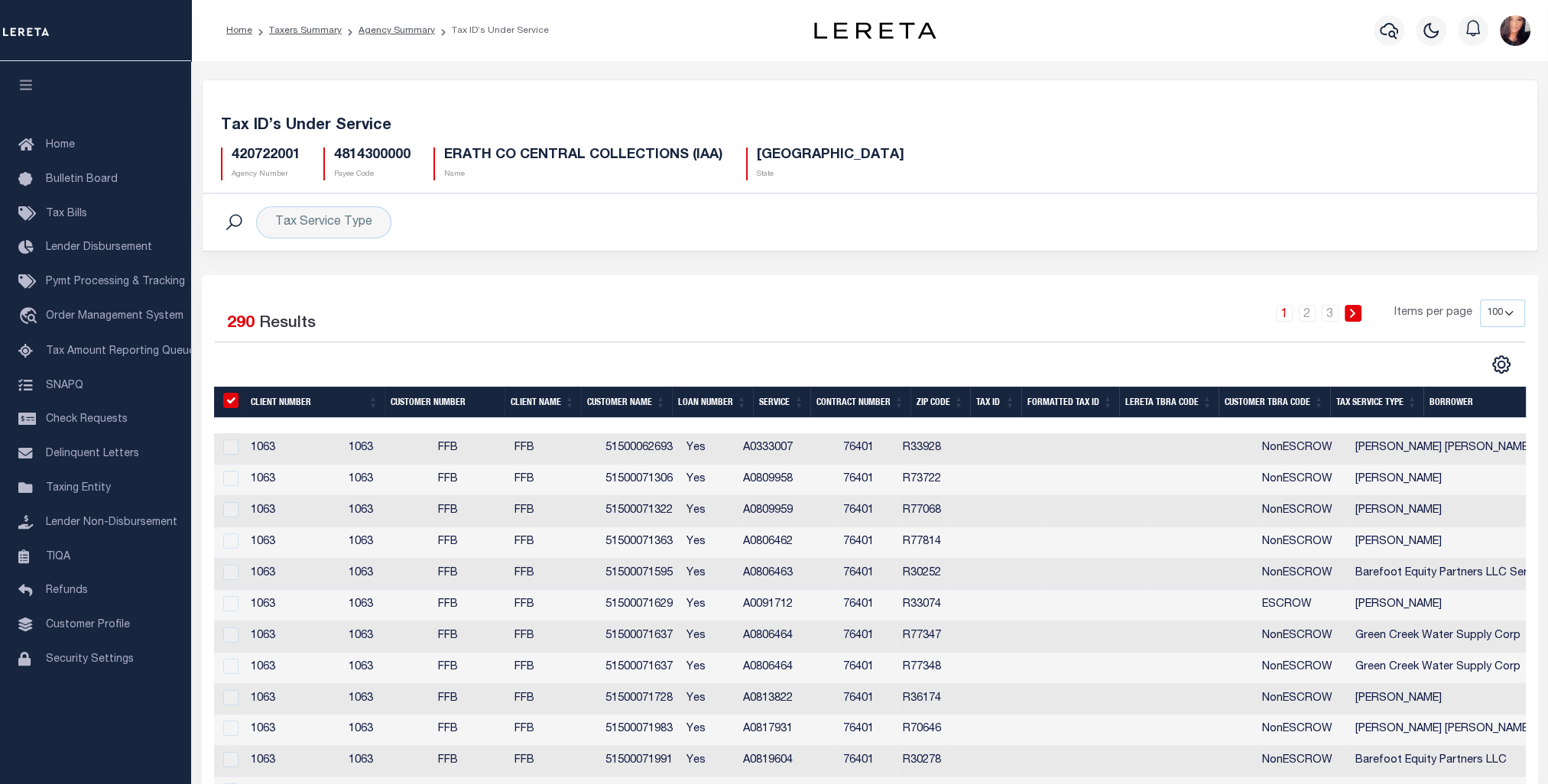
checkbox input "true"
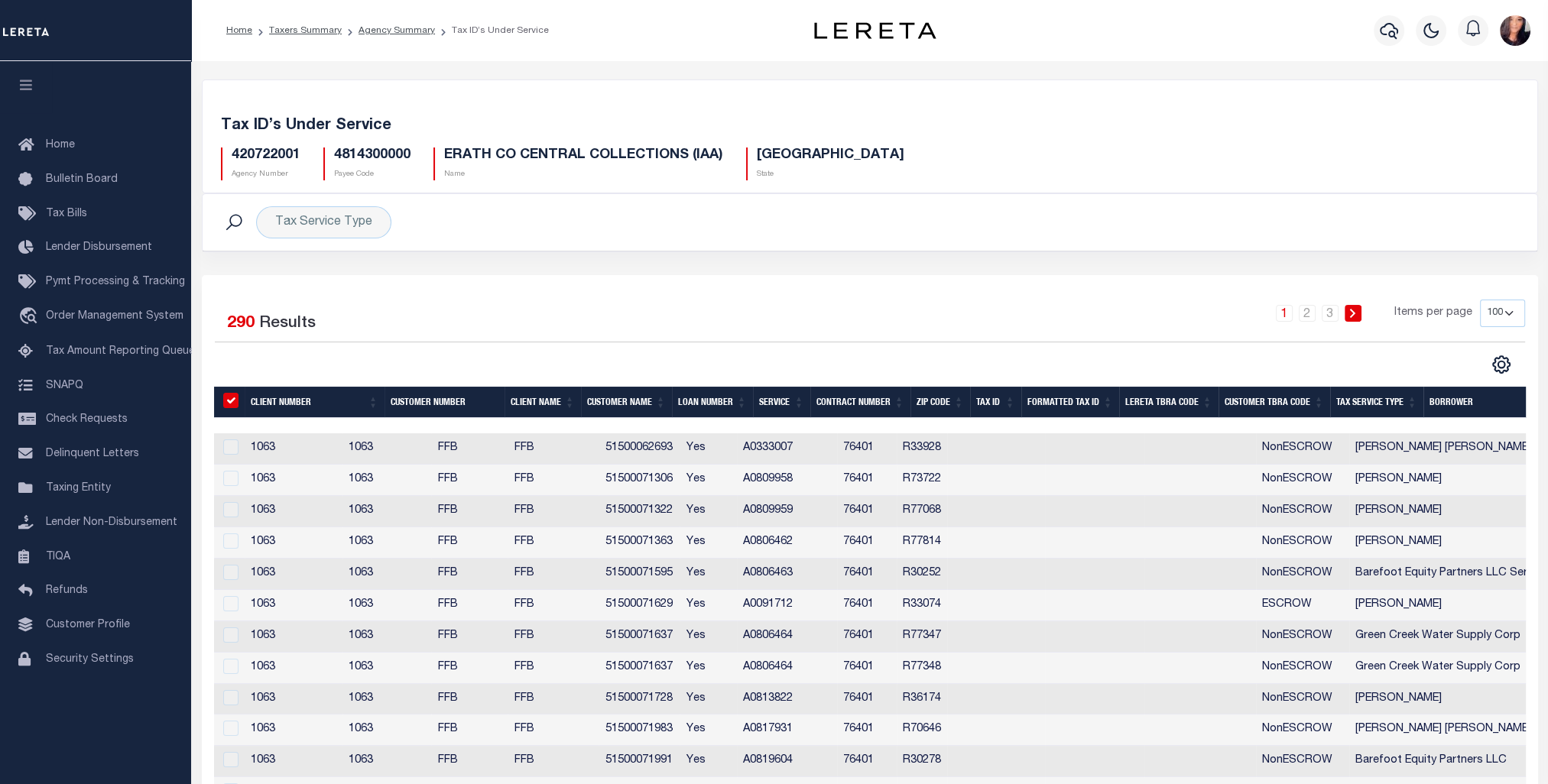
checkbox input "true"
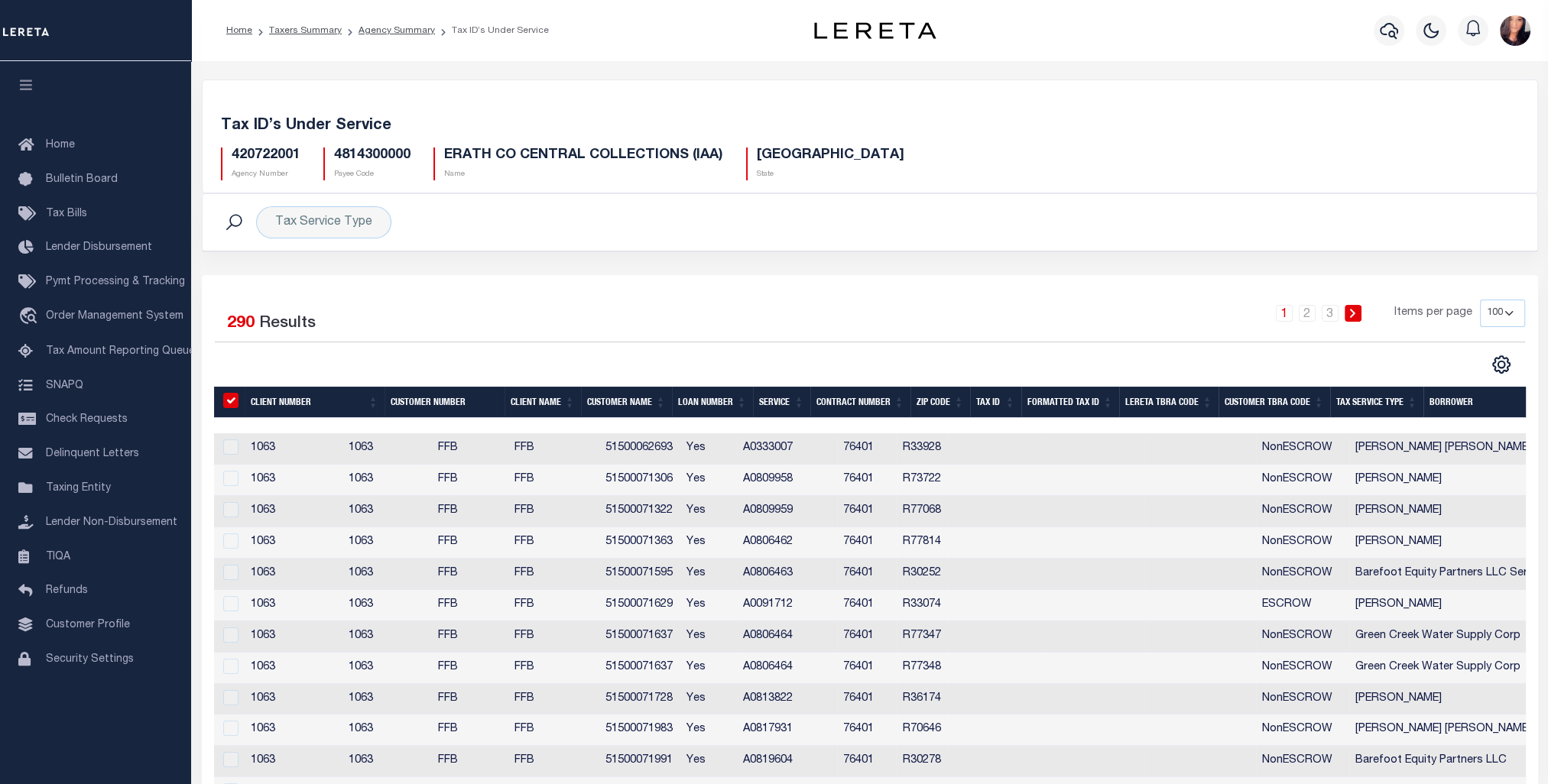
checkbox input "true"
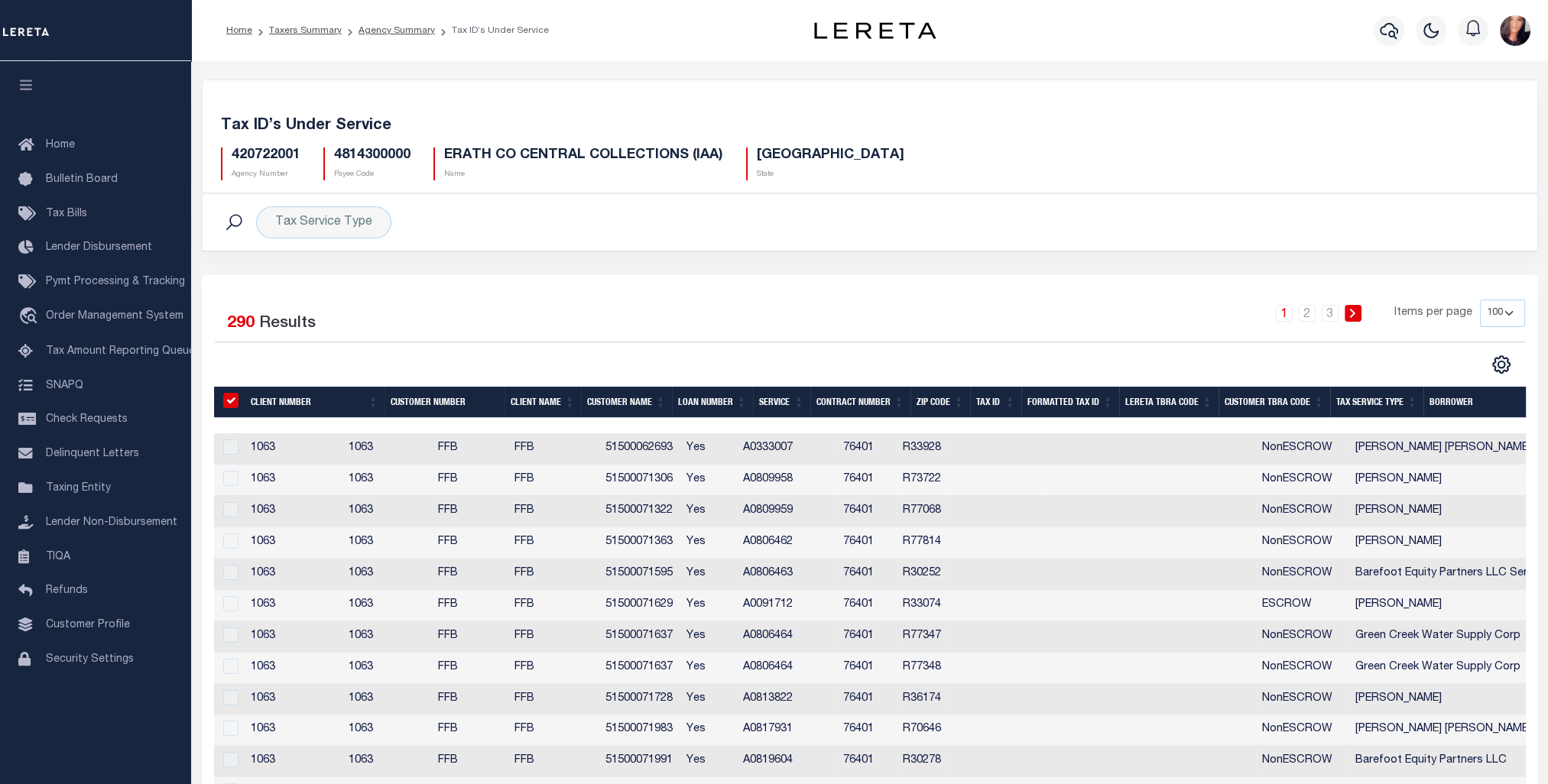
checkbox input "true"
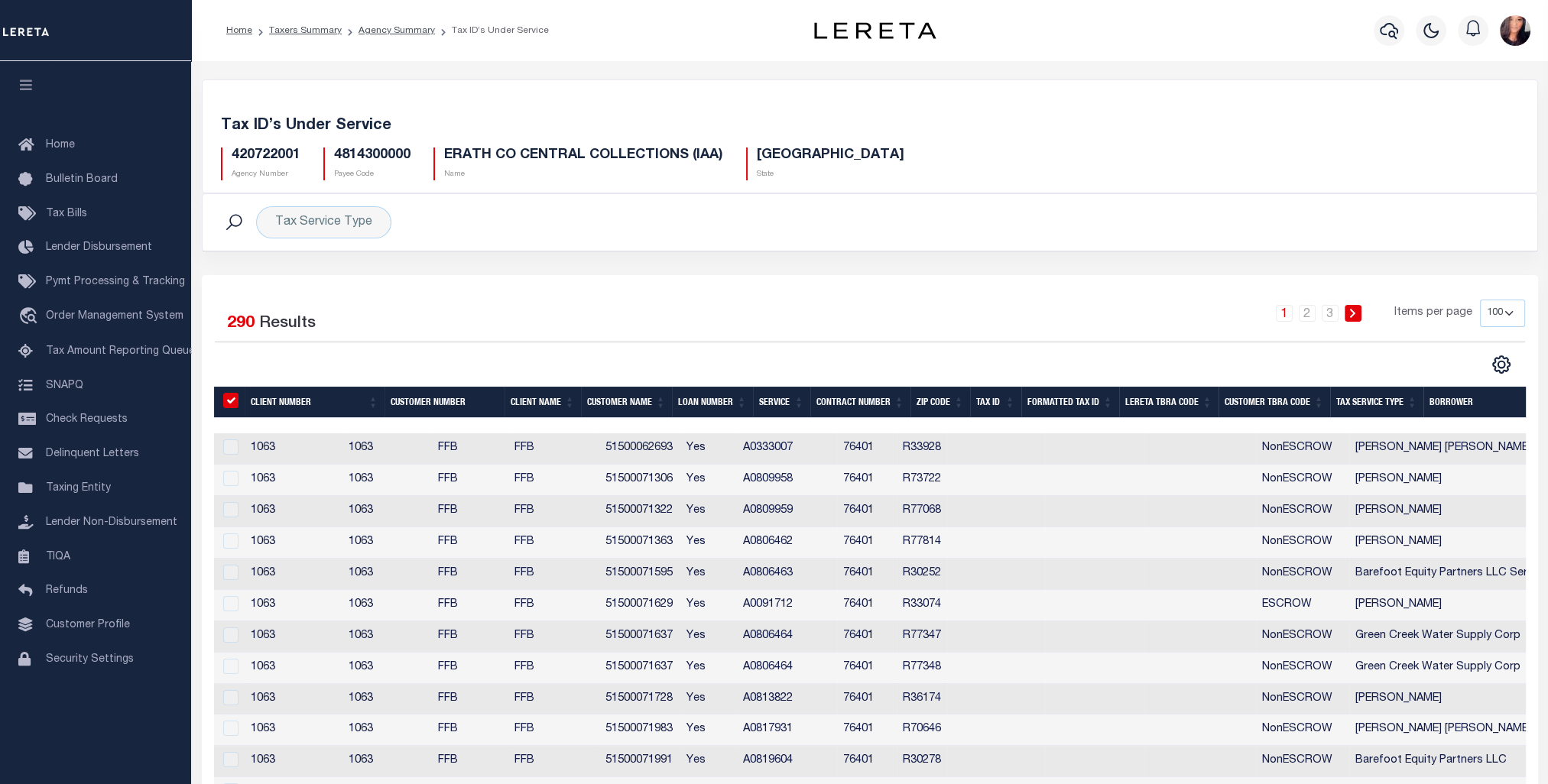
checkbox input "true"
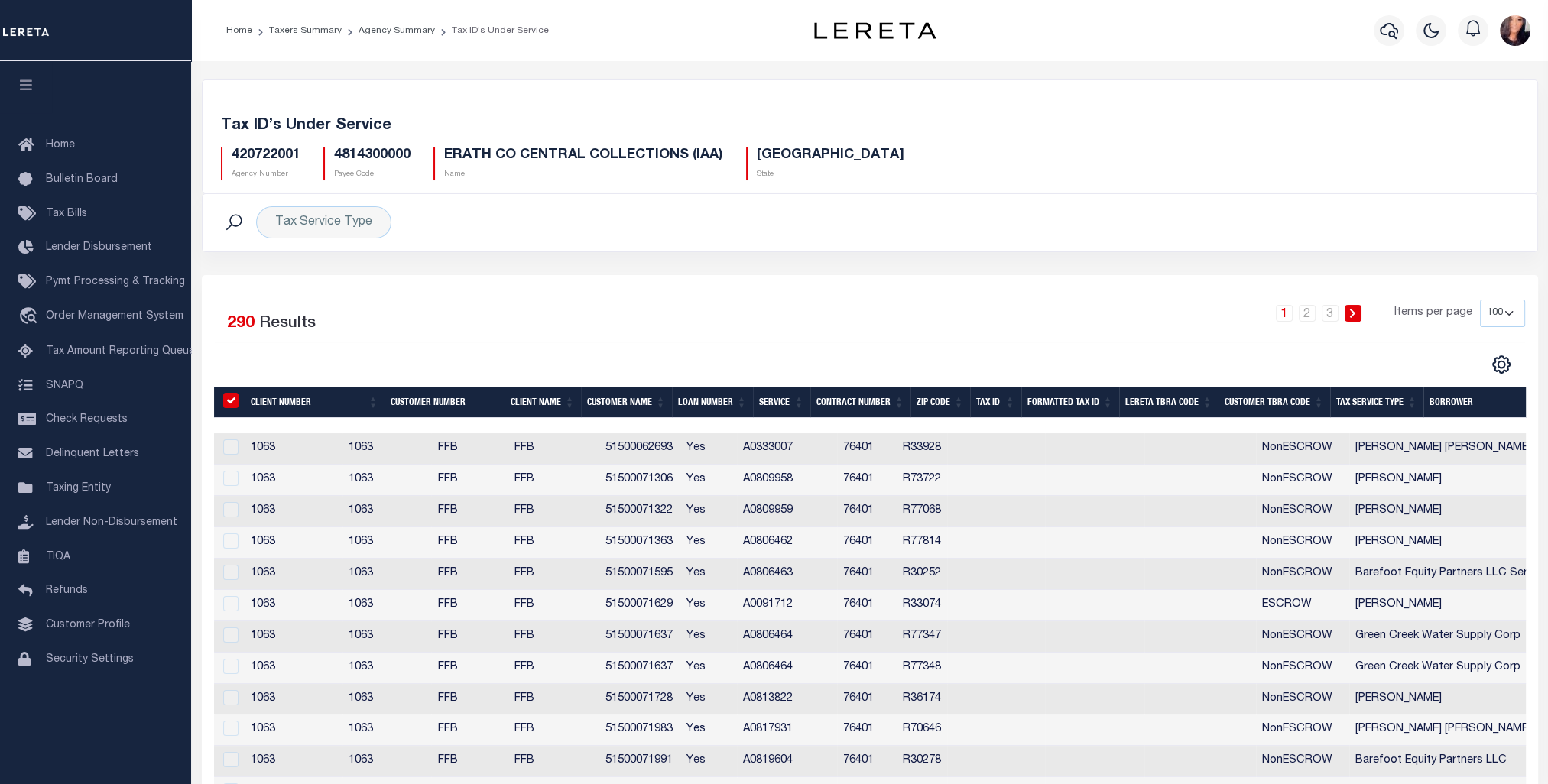
checkbox input "true"
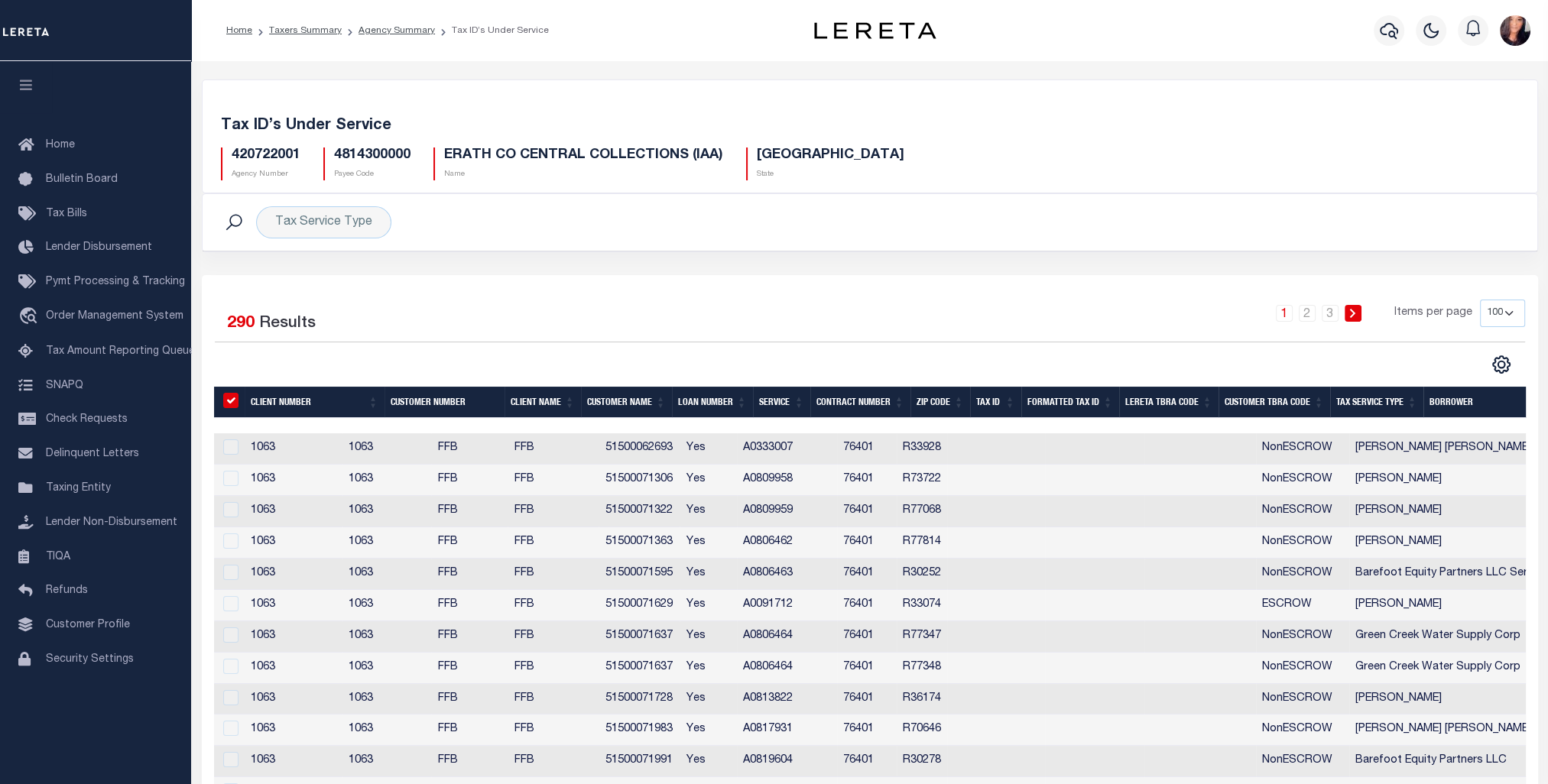
checkbox input "true"
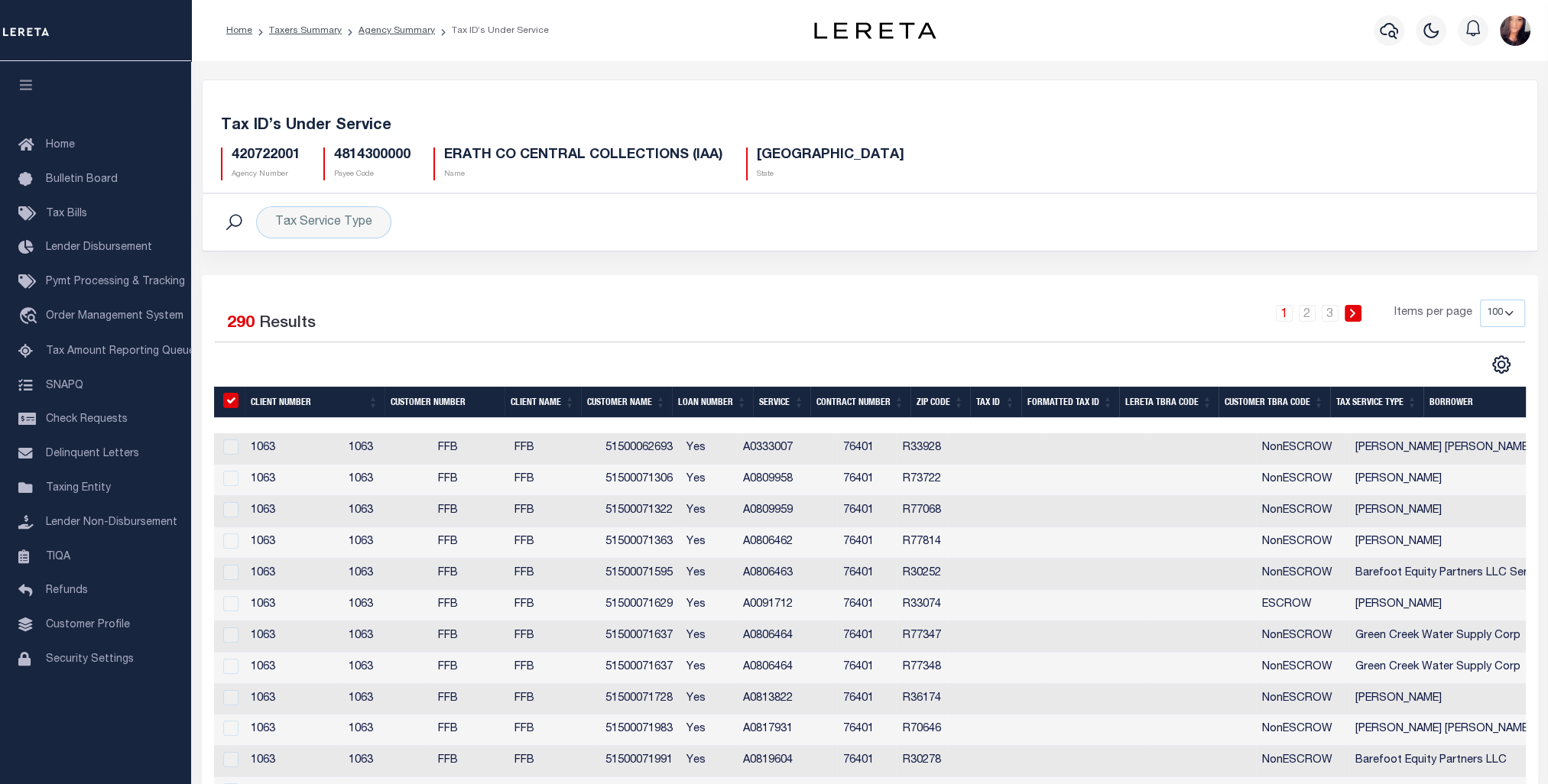
checkbox input "true"
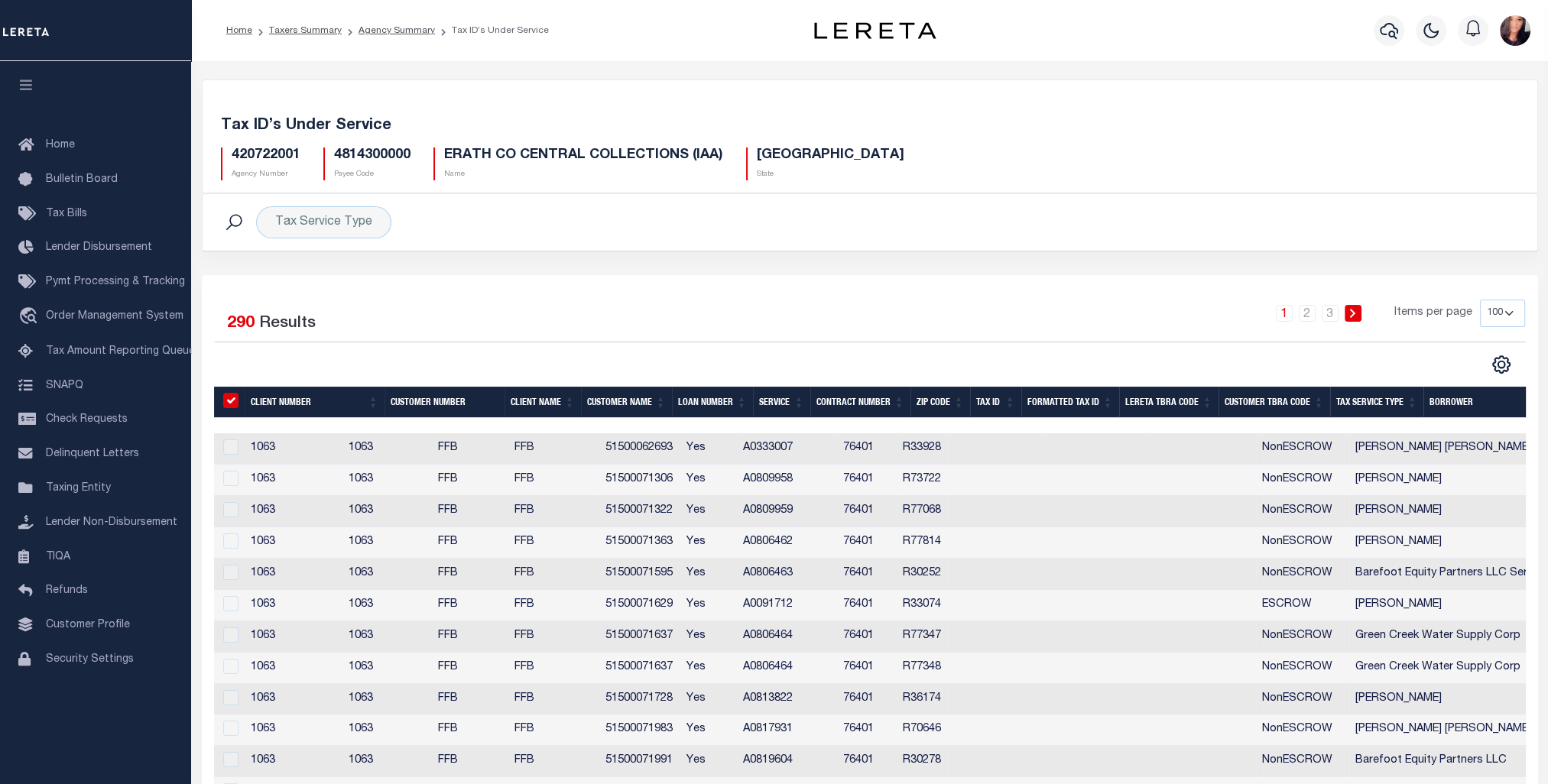
checkbox input "true"
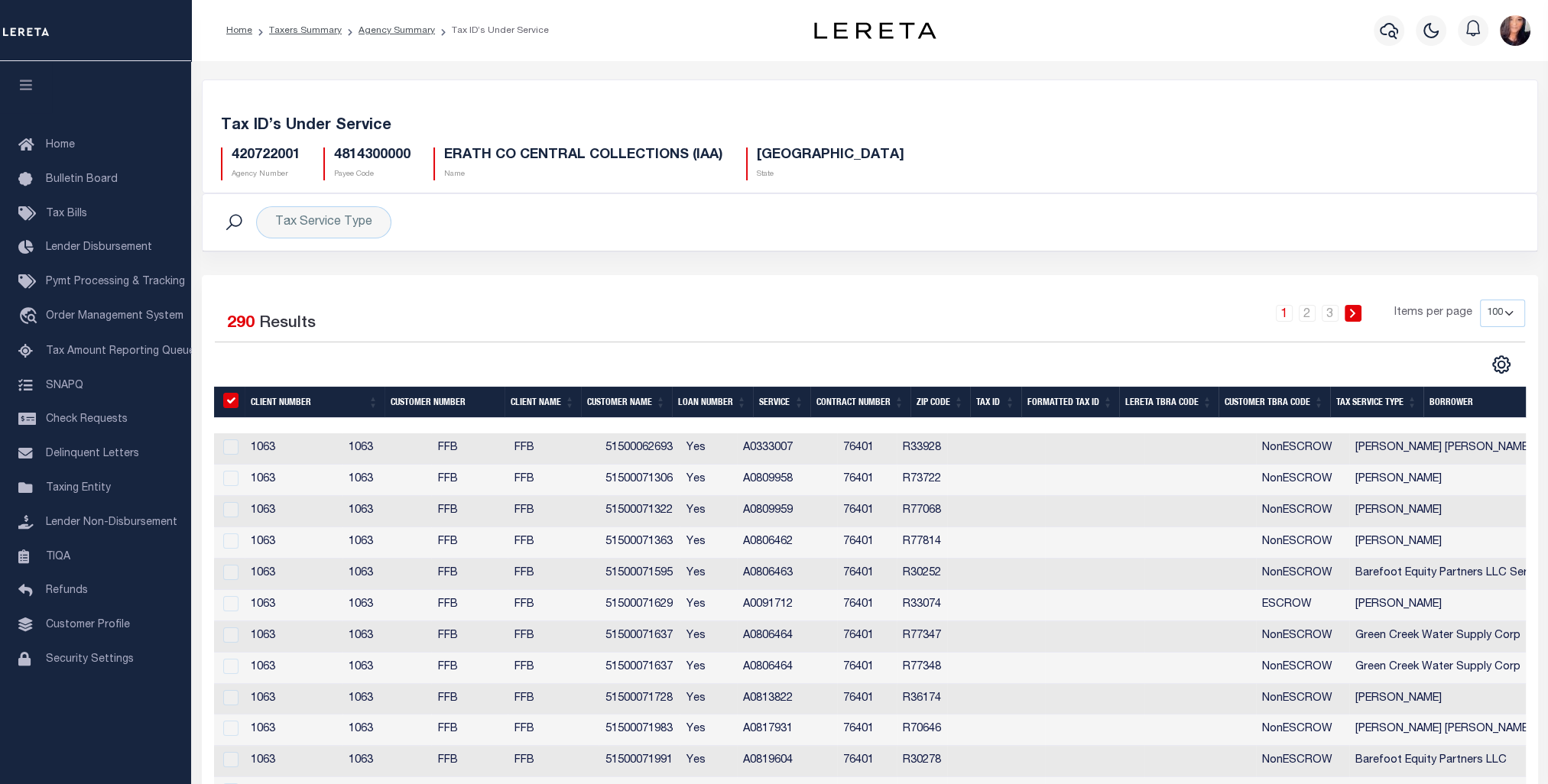
checkbox input "true"
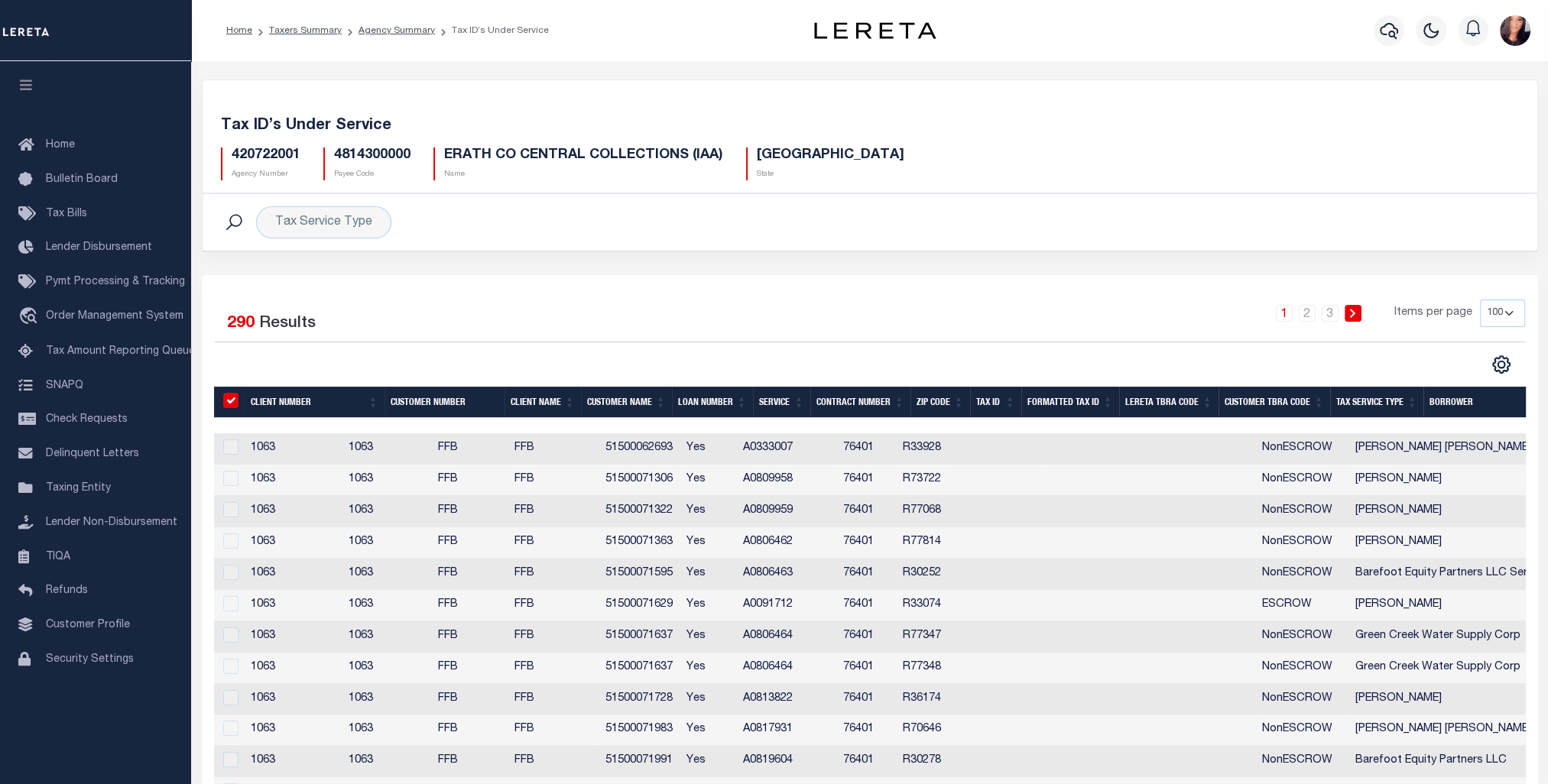
checkbox input "true"
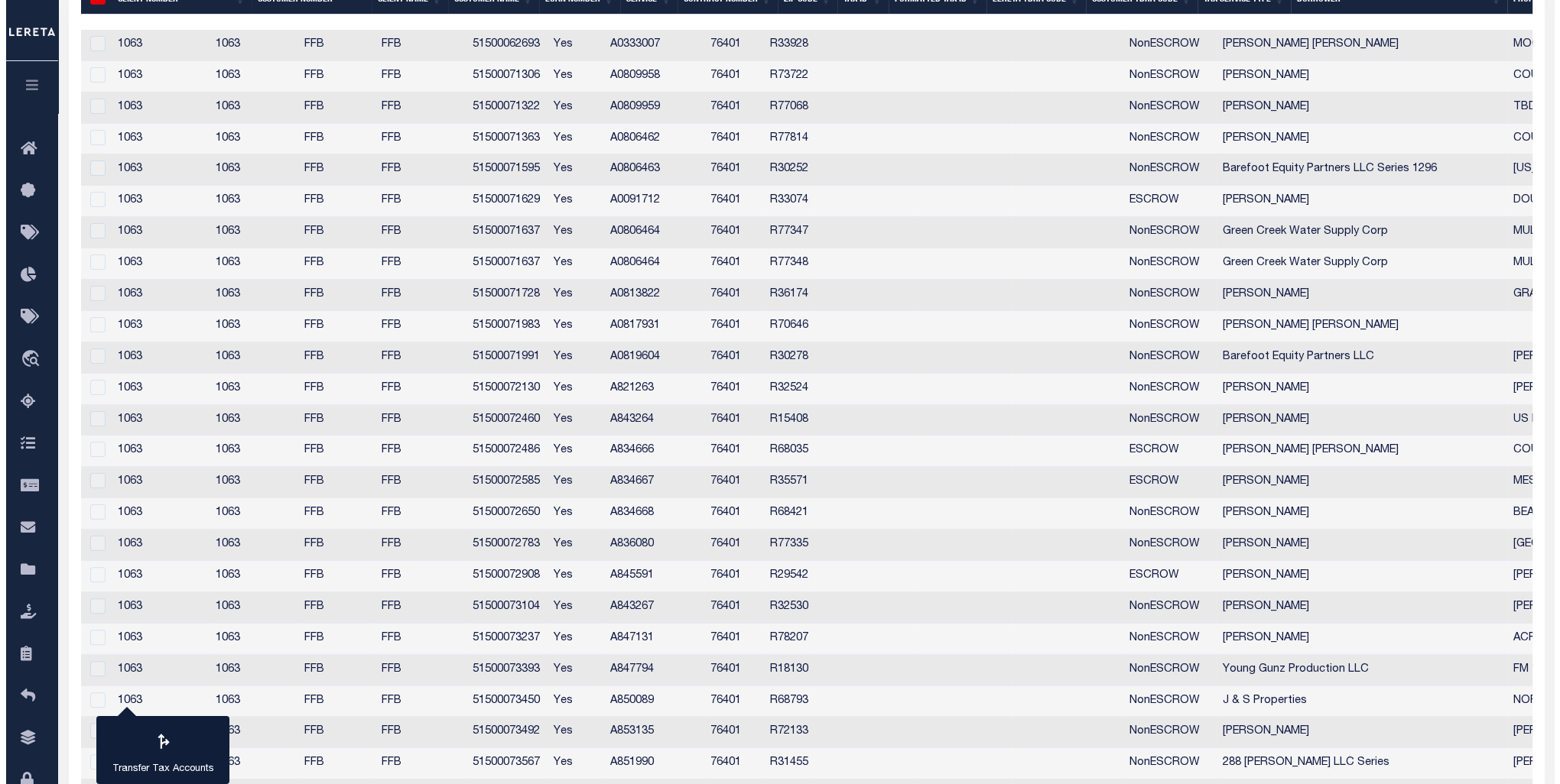
scroll to position [76, 0]
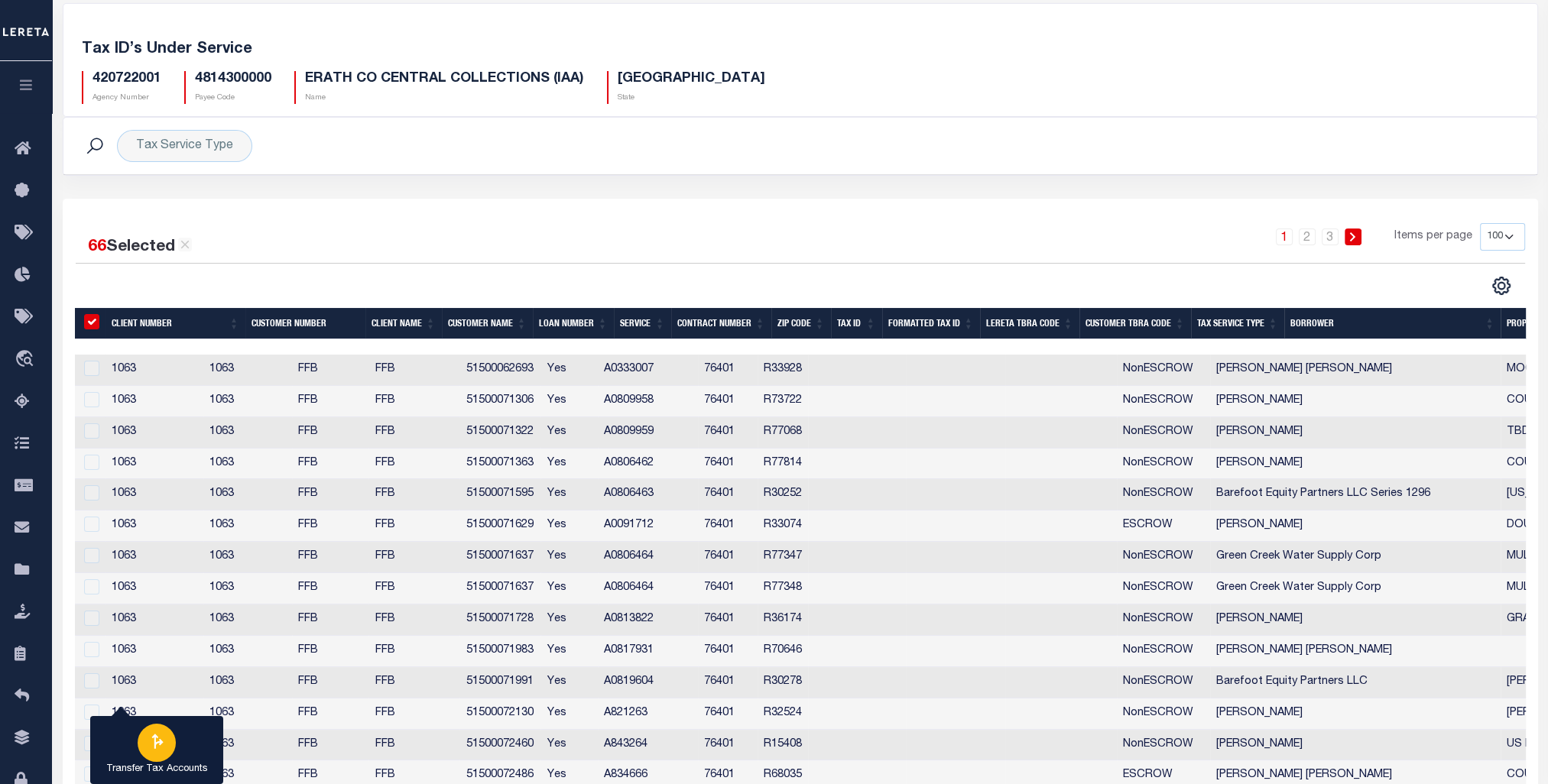
click at [160, 747] on icon "button" at bounding box center [157, 741] width 19 height 19
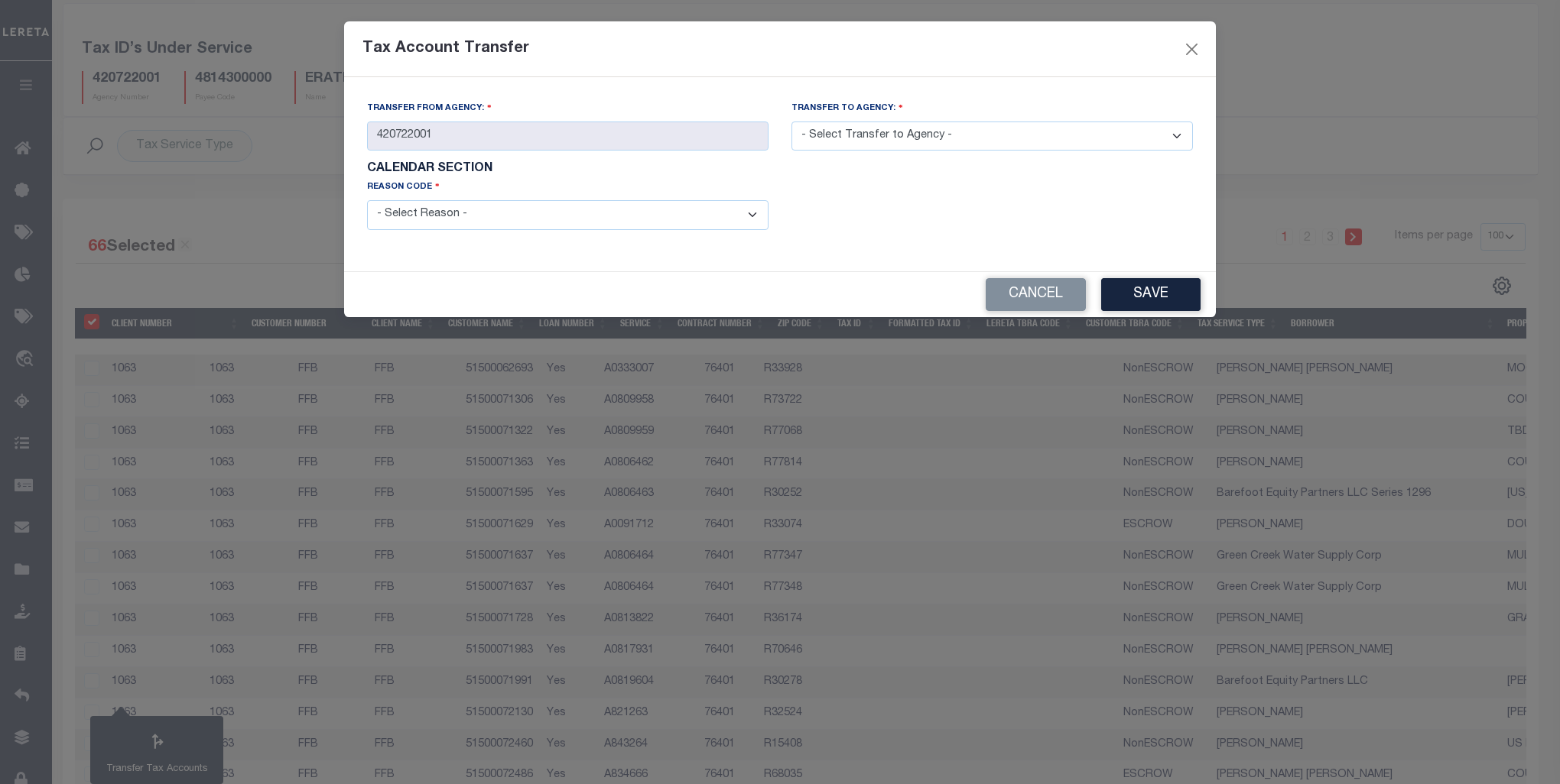
click at [608, 223] on select "- Select Reason - 099 - Other (Provide additional detail) ACT - Agency Changed …" at bounding box center [567, 215] width 402 height 30
select select "099"
click at [367, 202] on select "- Select Reason - 099 - Other (Provide additional detail) ACT - Agency Changed …" at bounding box center [567, 215] width 402 height 30
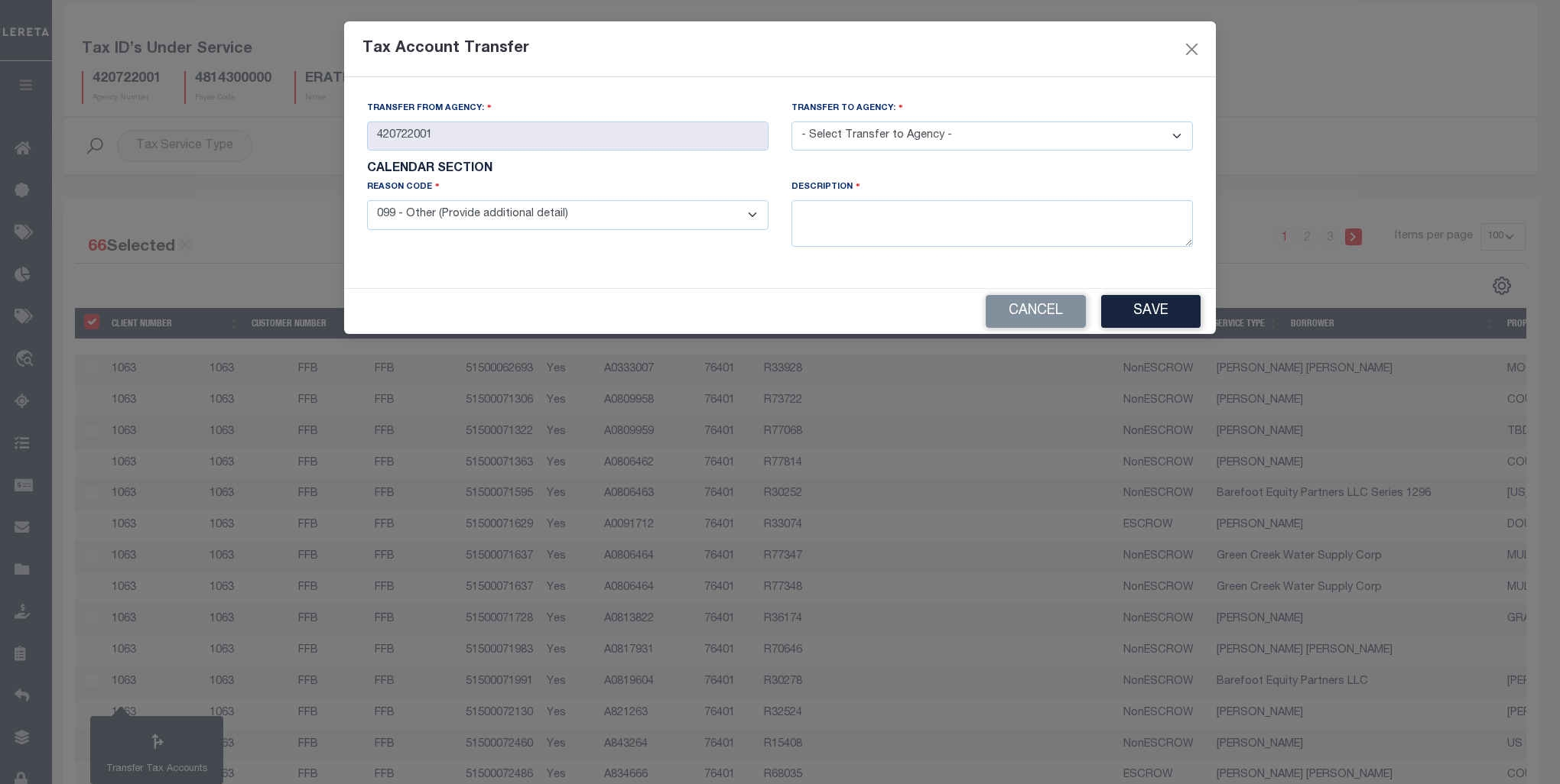
click at [943, 128] on select "- Select Transfer to Agency - 420180000 420252001 420300000 420470000 420478801…" at bounding box center [992, 136] width 402 height 30
select select "420720000"
click at [792, 122] on select "- Select Transfer to Agency - 420180000 420252001 420300000 420470000 420478801…" at bounding box center [992, 136] width 402 height 30
click at [909, 230] on textarea at bounding box center [992, 223] width 402 height 47
type textarea "Taxes are colletced by the County, not the CAD."
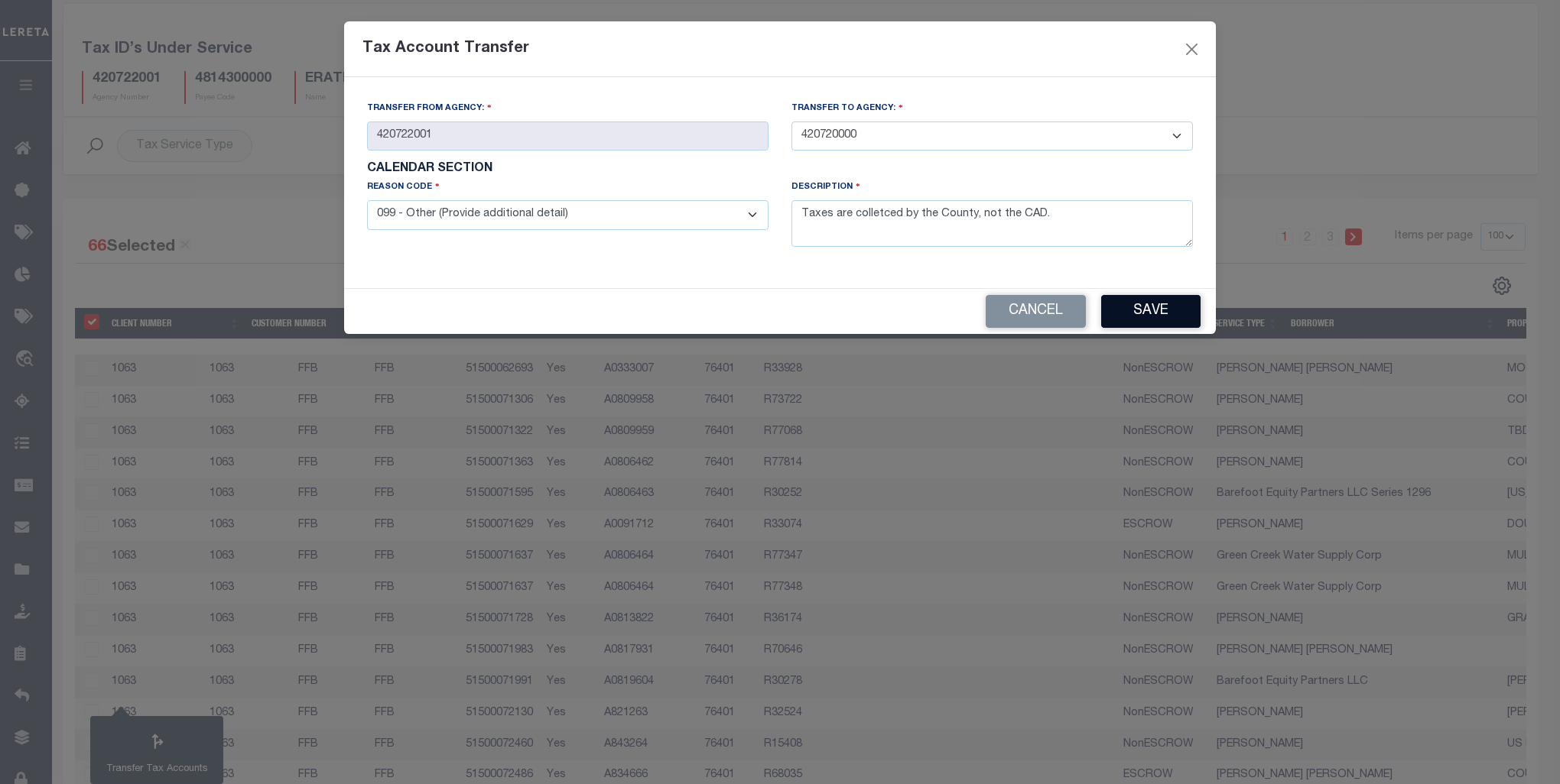
click at [1166, 310] on button "Save" at bounding box center [1150, 311] width 99 height 33
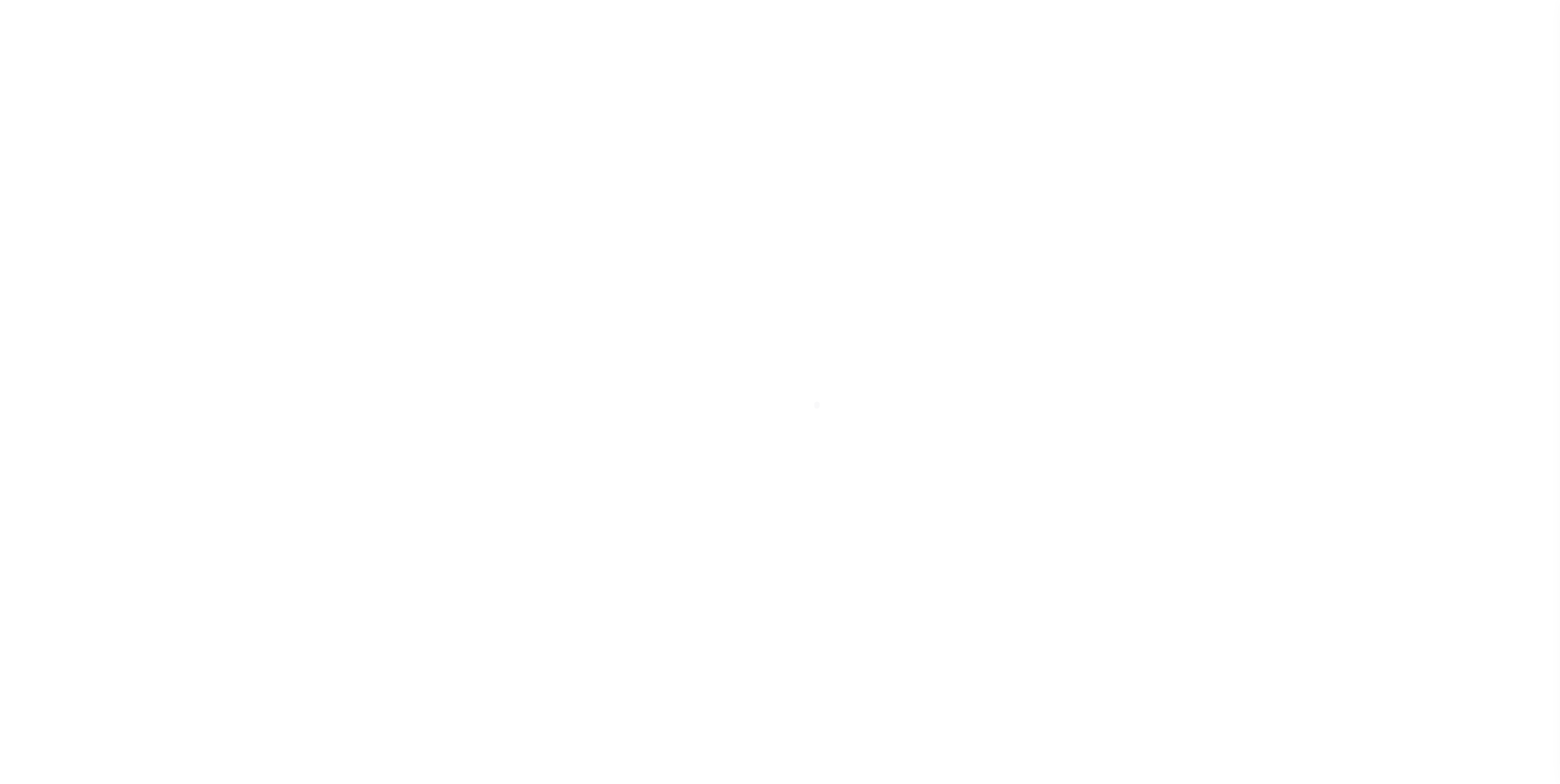
select select "100"
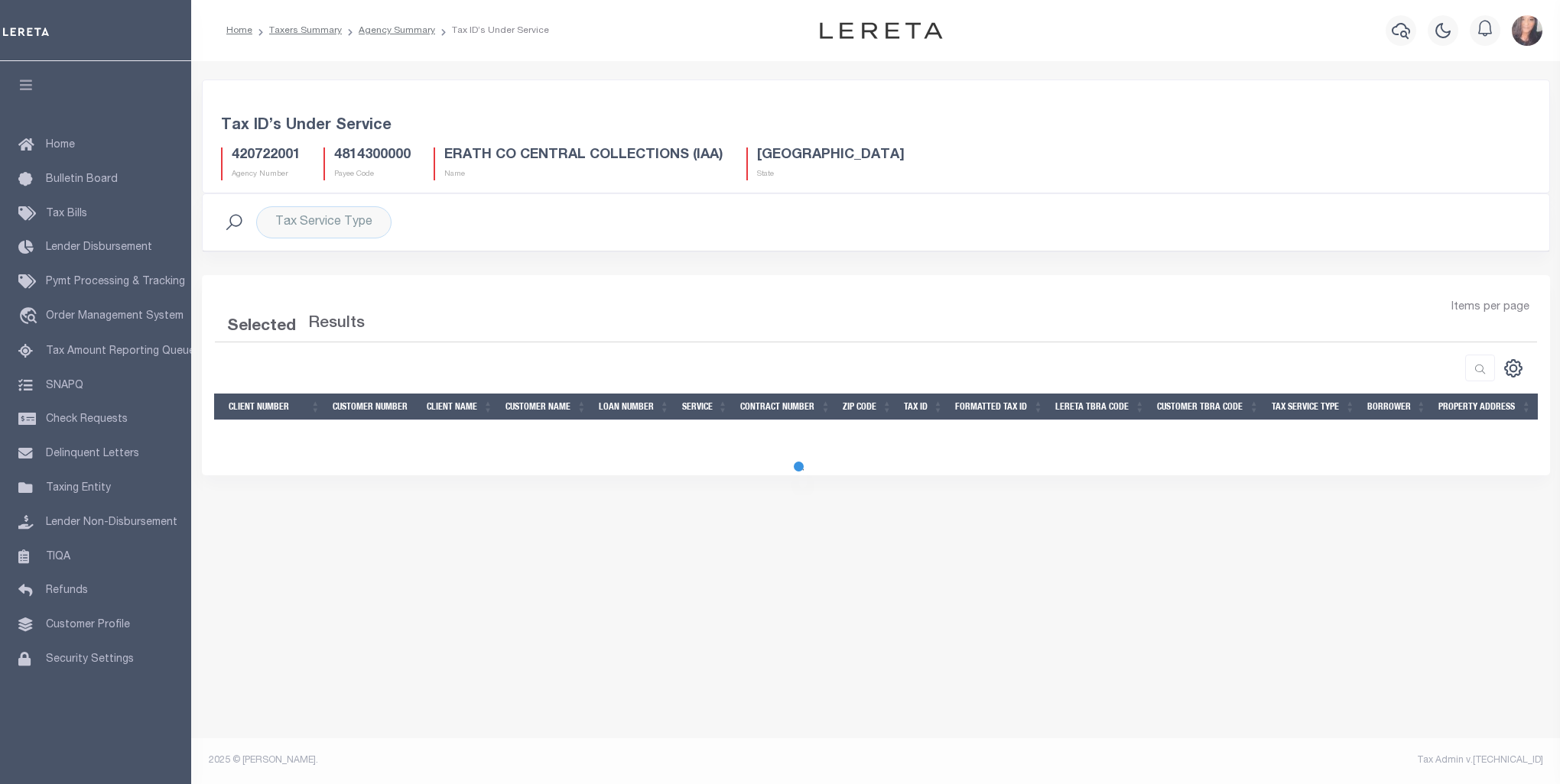
select select "100"
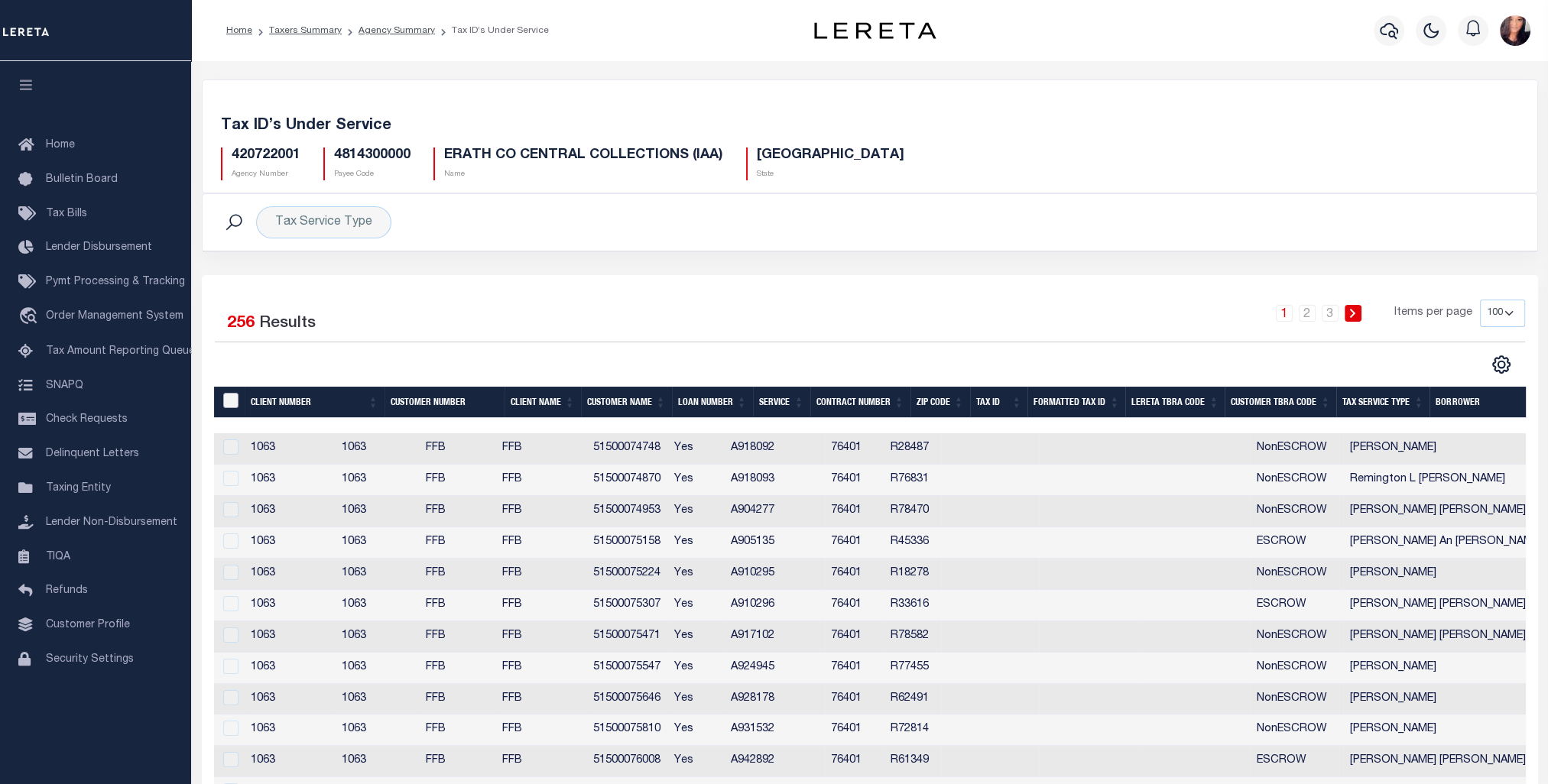
click at [230, 396] on input "&nbsp;" at bounding box center [230, 400] width 15 height 15
checkbox input "true"
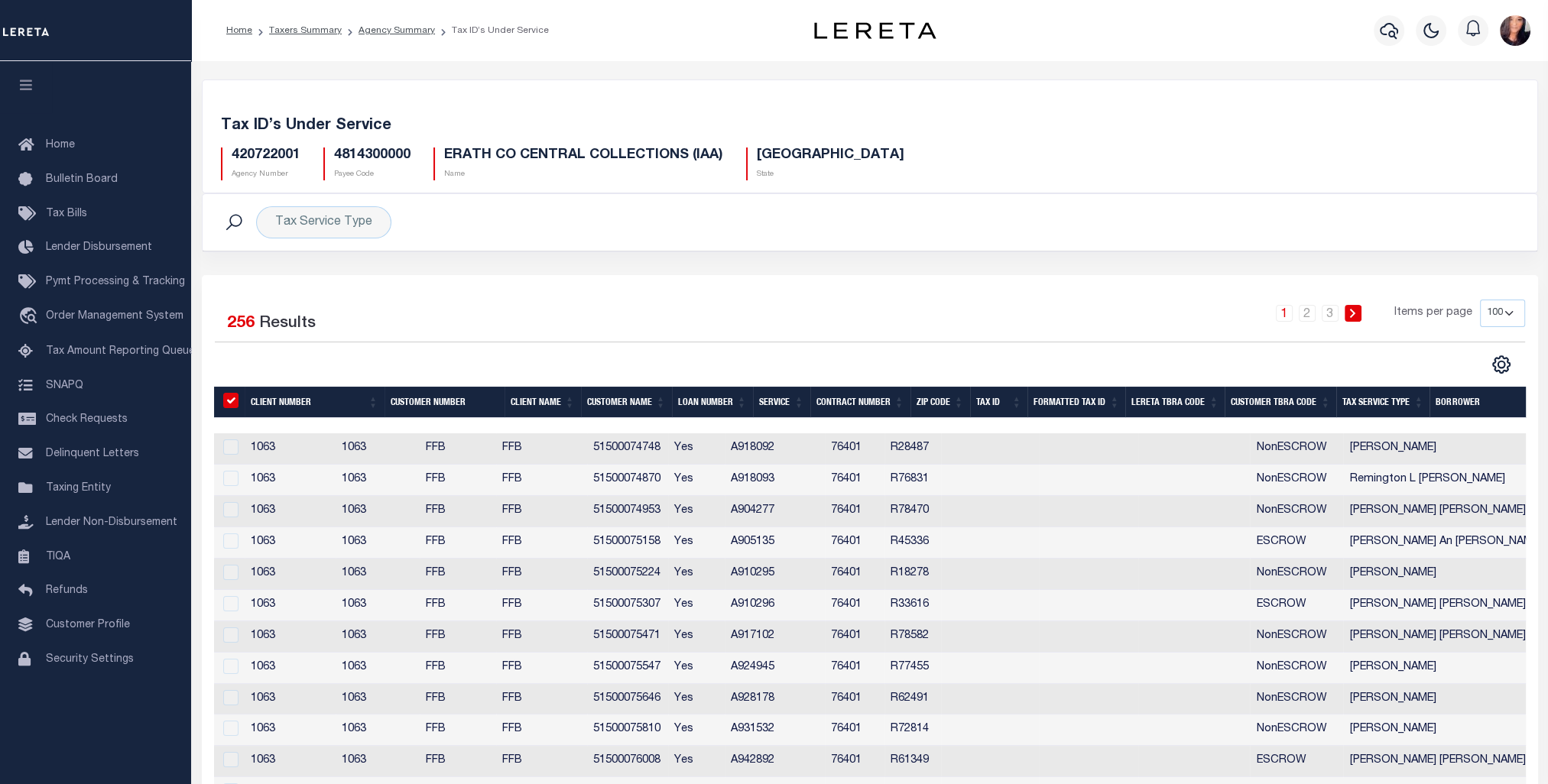
checkbox input "true"
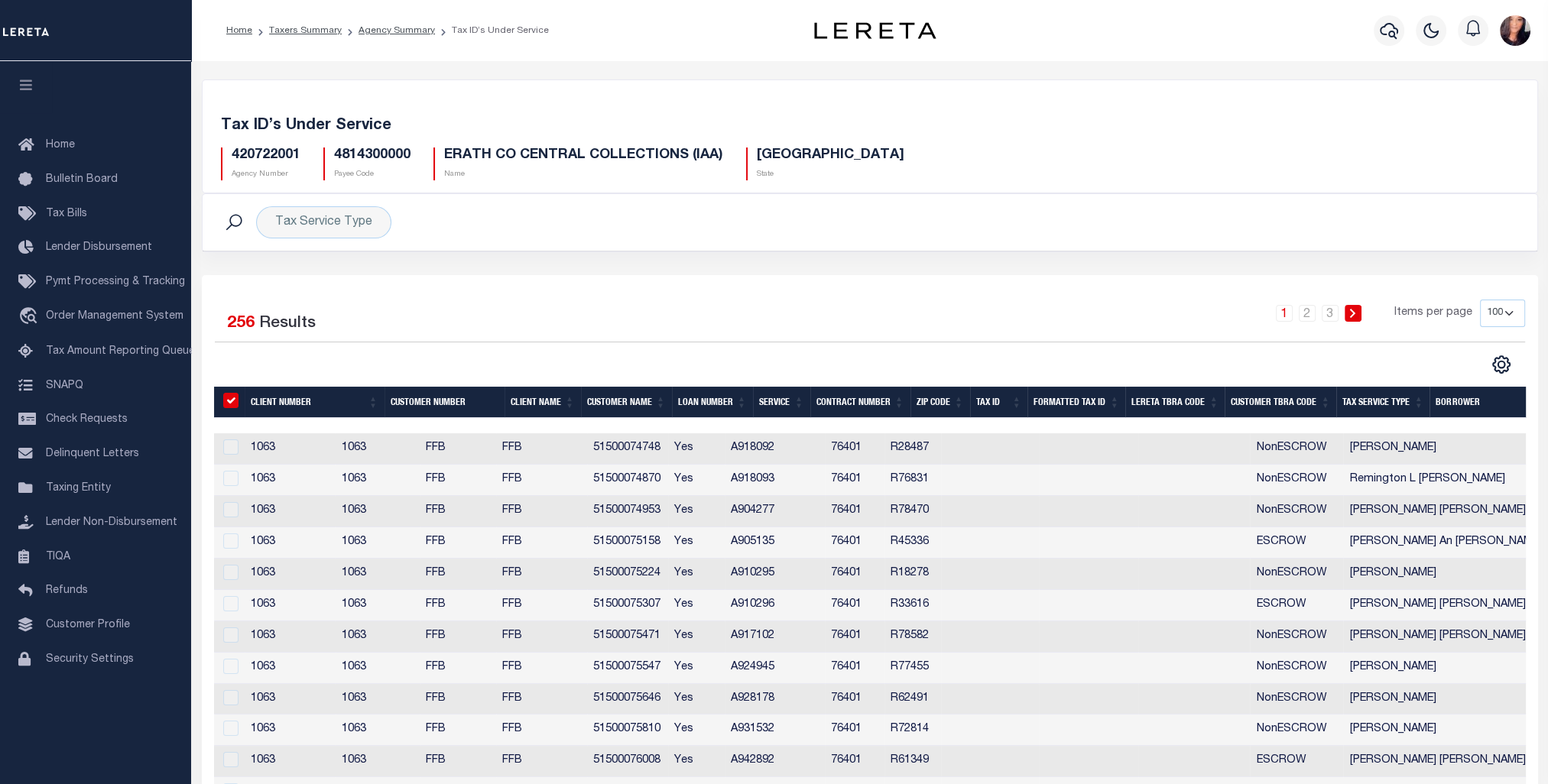
checkbox input "true"
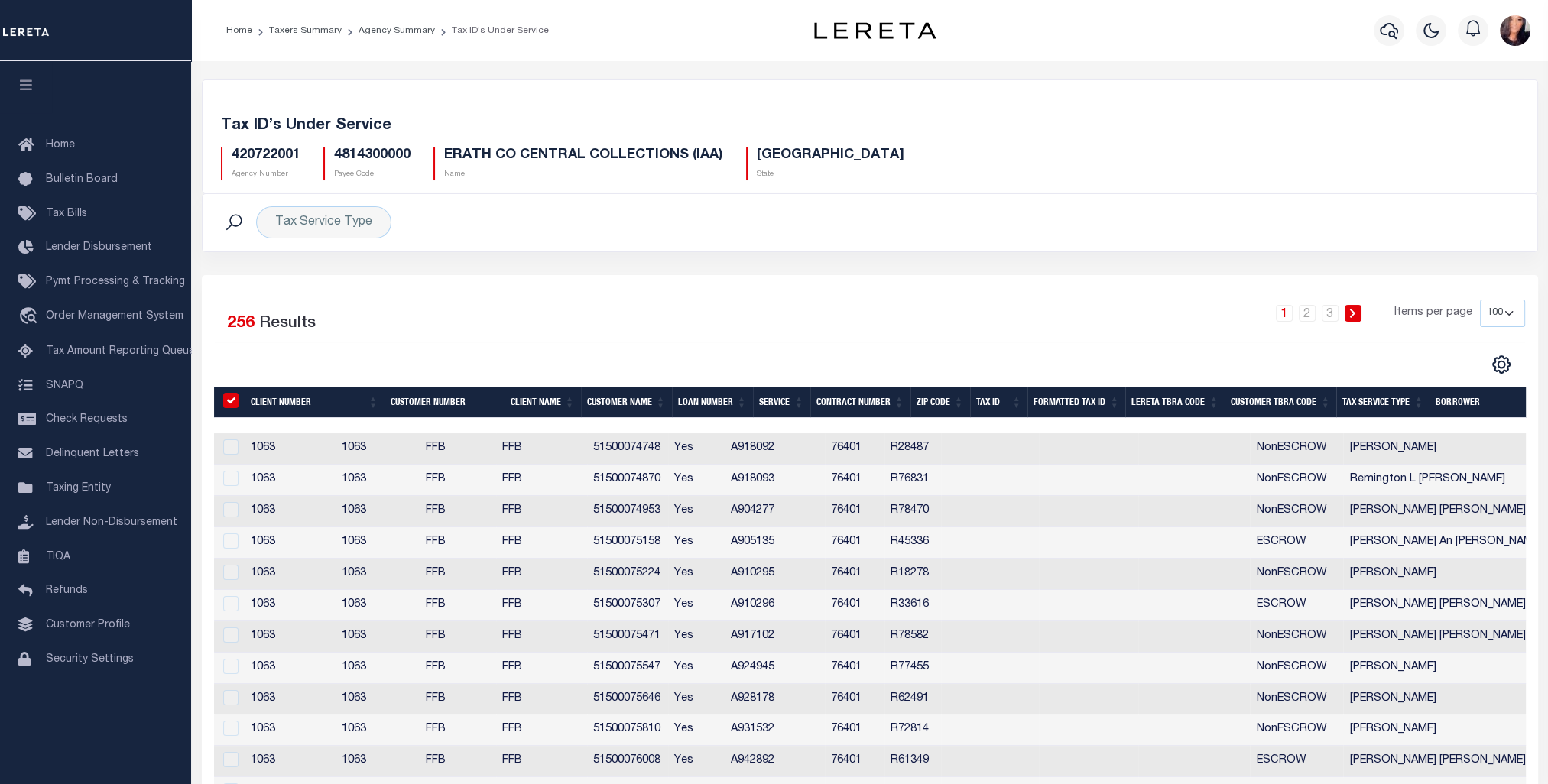
checkbox input "true"
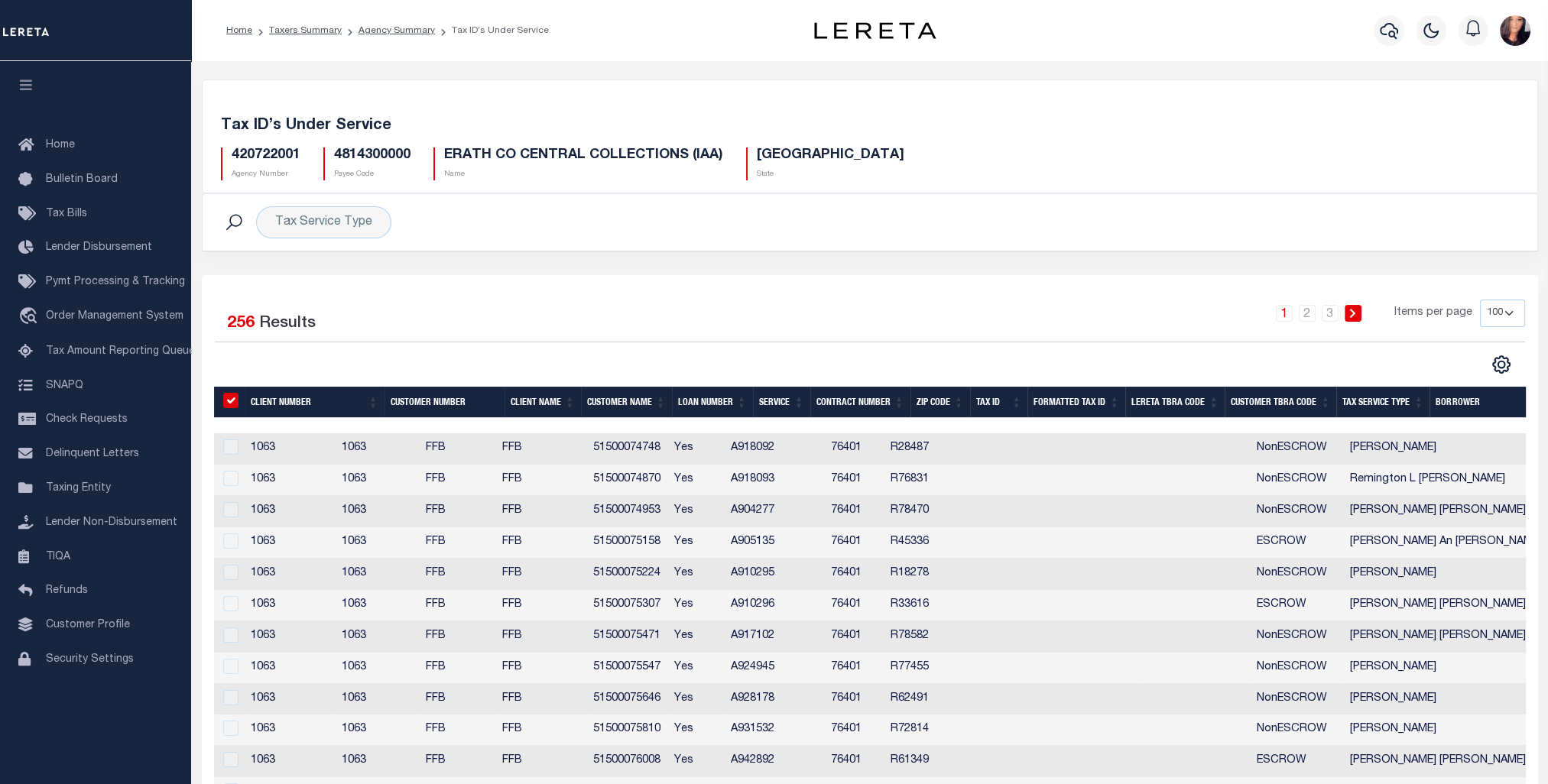
checkbox input "true"
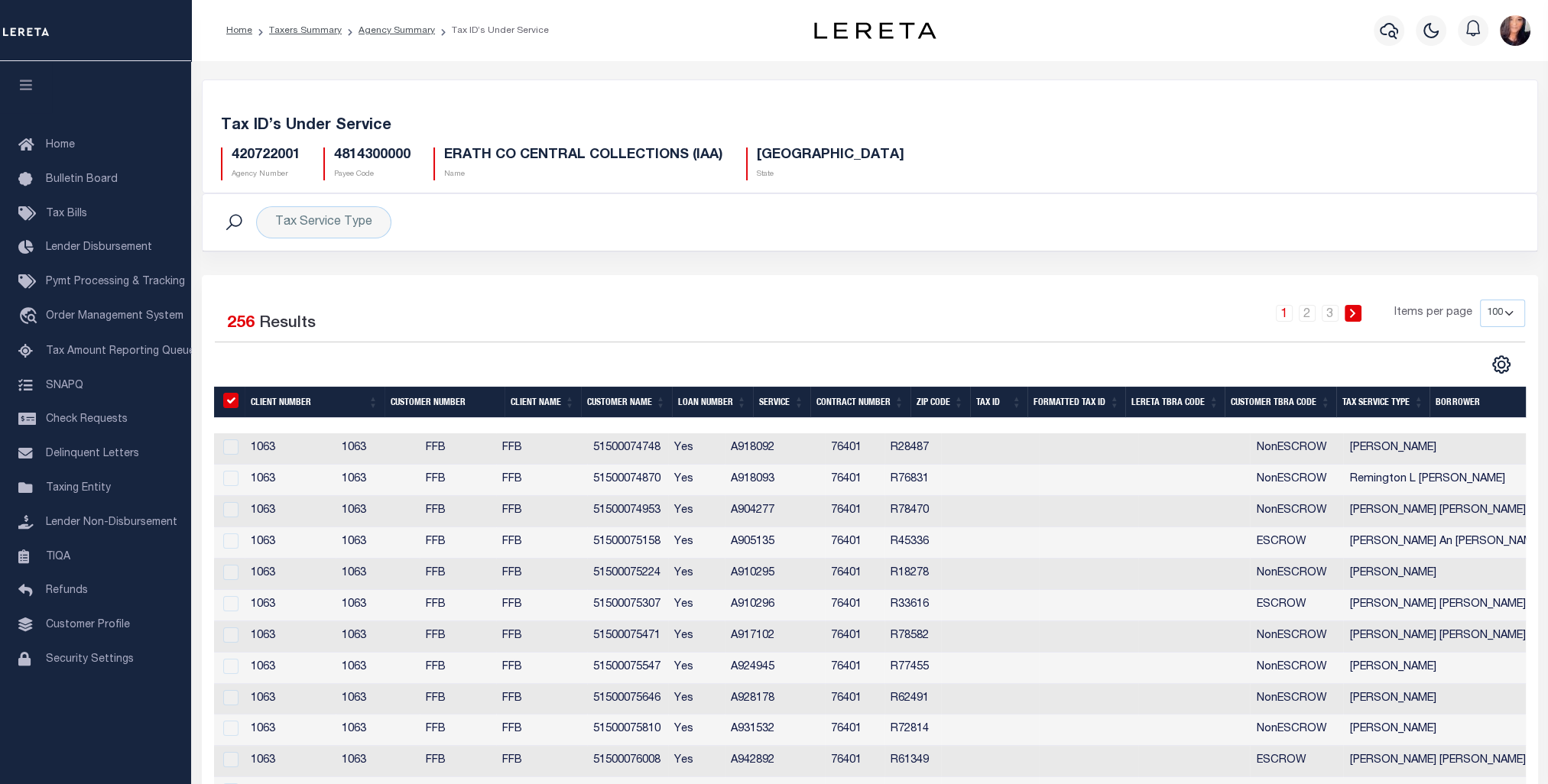
checkbox input "true"
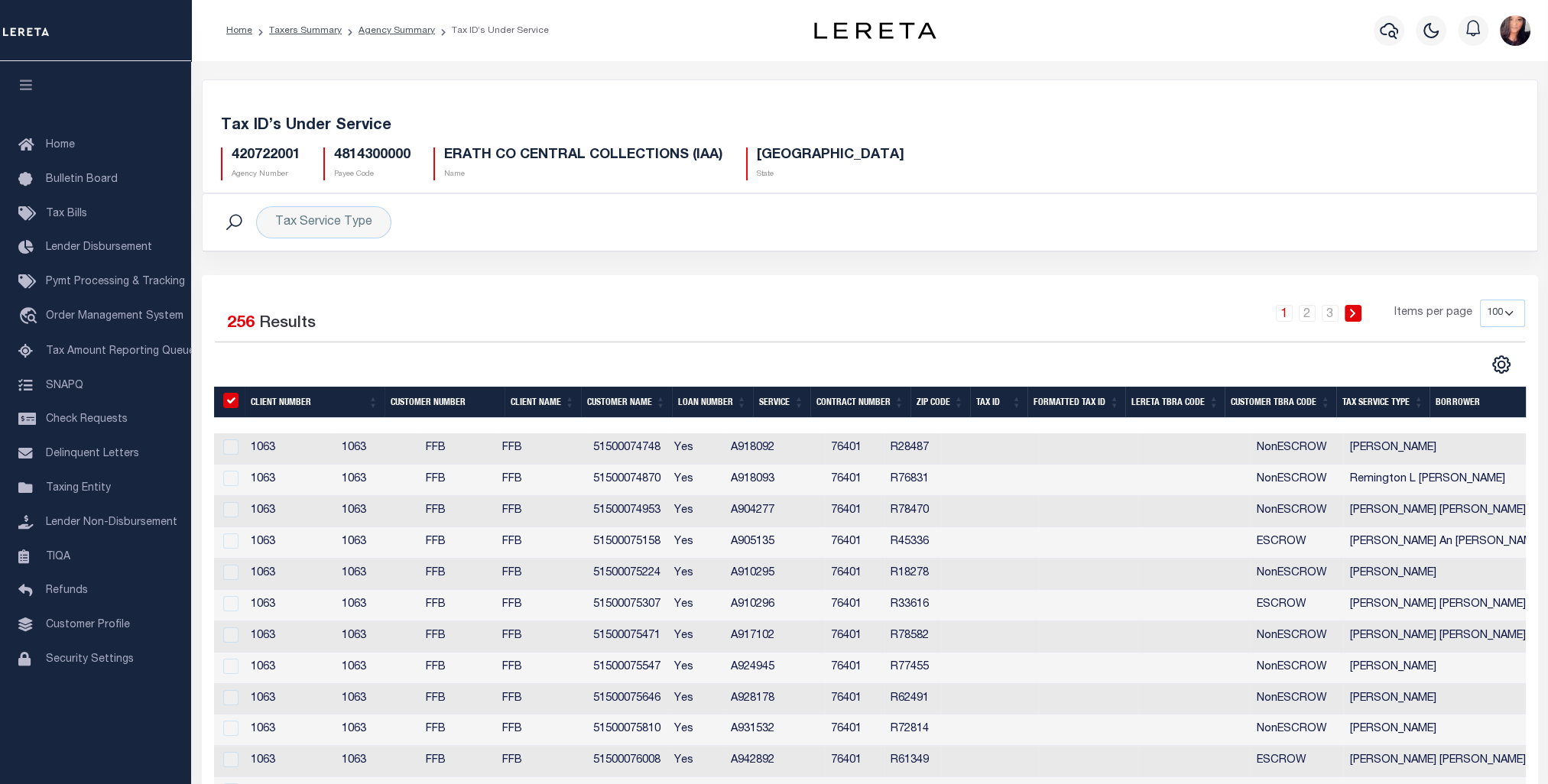
checkbox input "true"
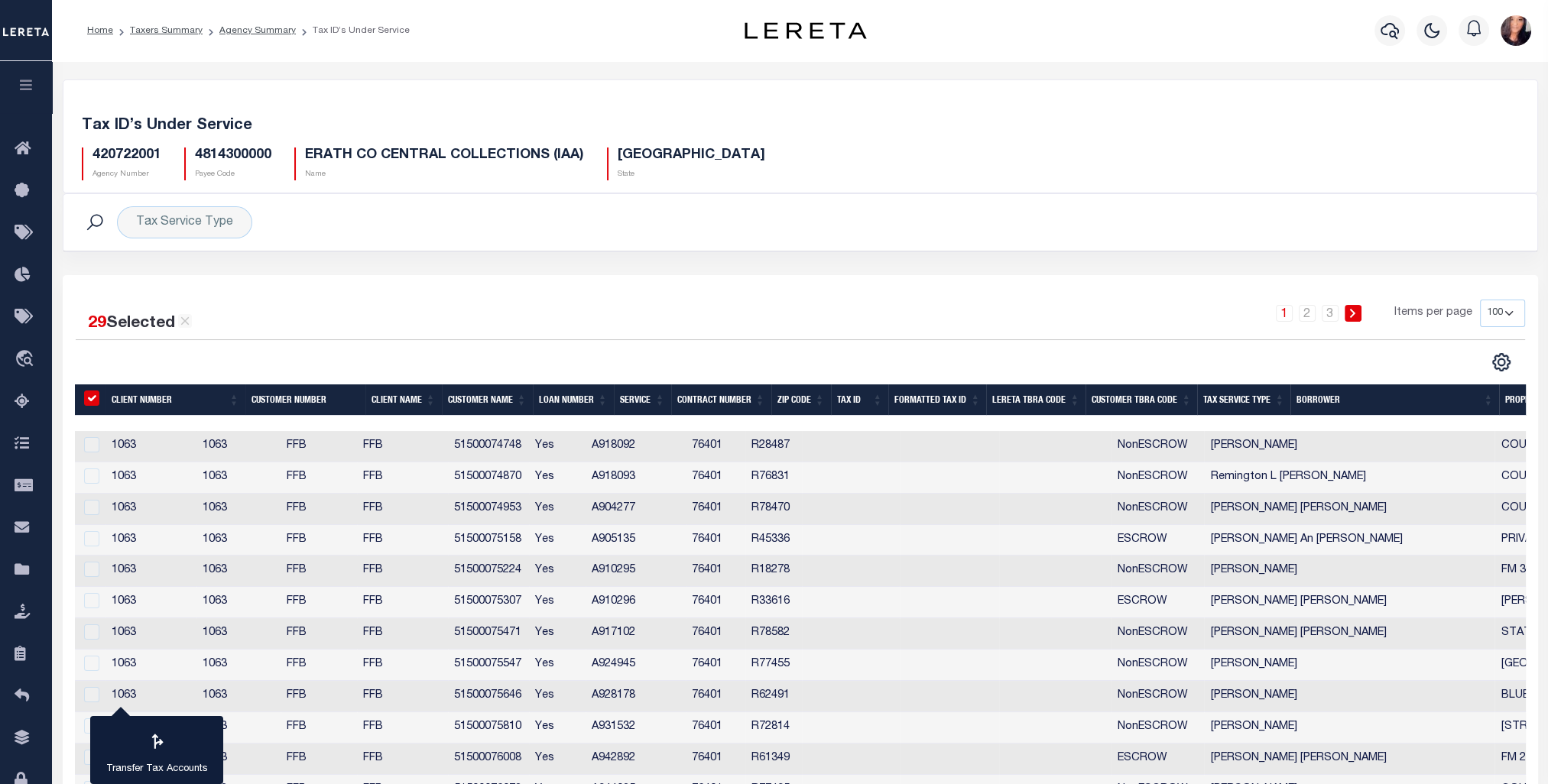
click at [1356, 314] on icon at bounding box center [1353, 314] width 7 height 9
click at [1292, 313] on link "1" at bounding box center [1284, 313] width 17 height 17
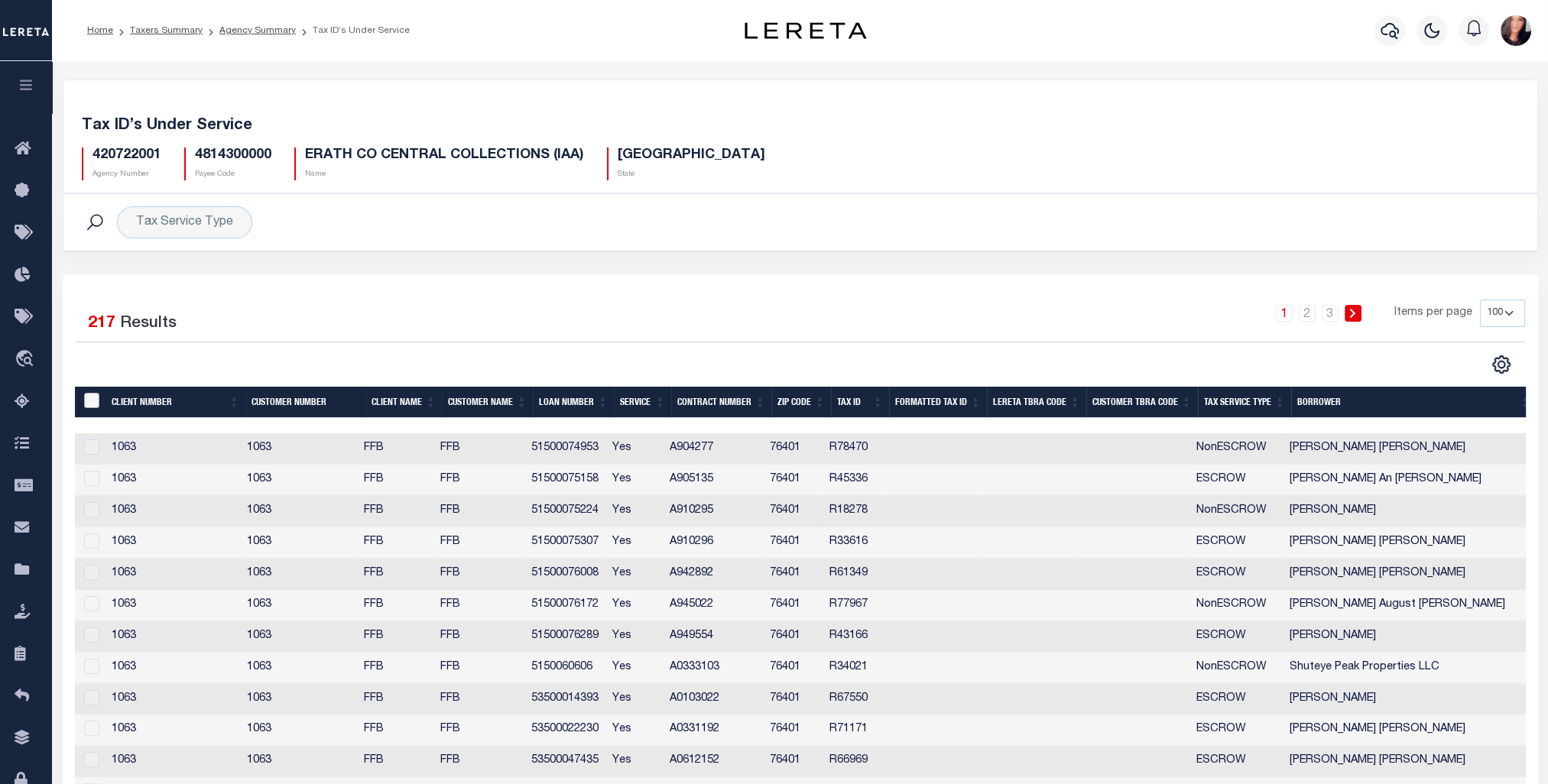
click at [95, 398] on input "&nbsp;" at bounding box center [91, 400] width 15 height 15
checkbox input "true"
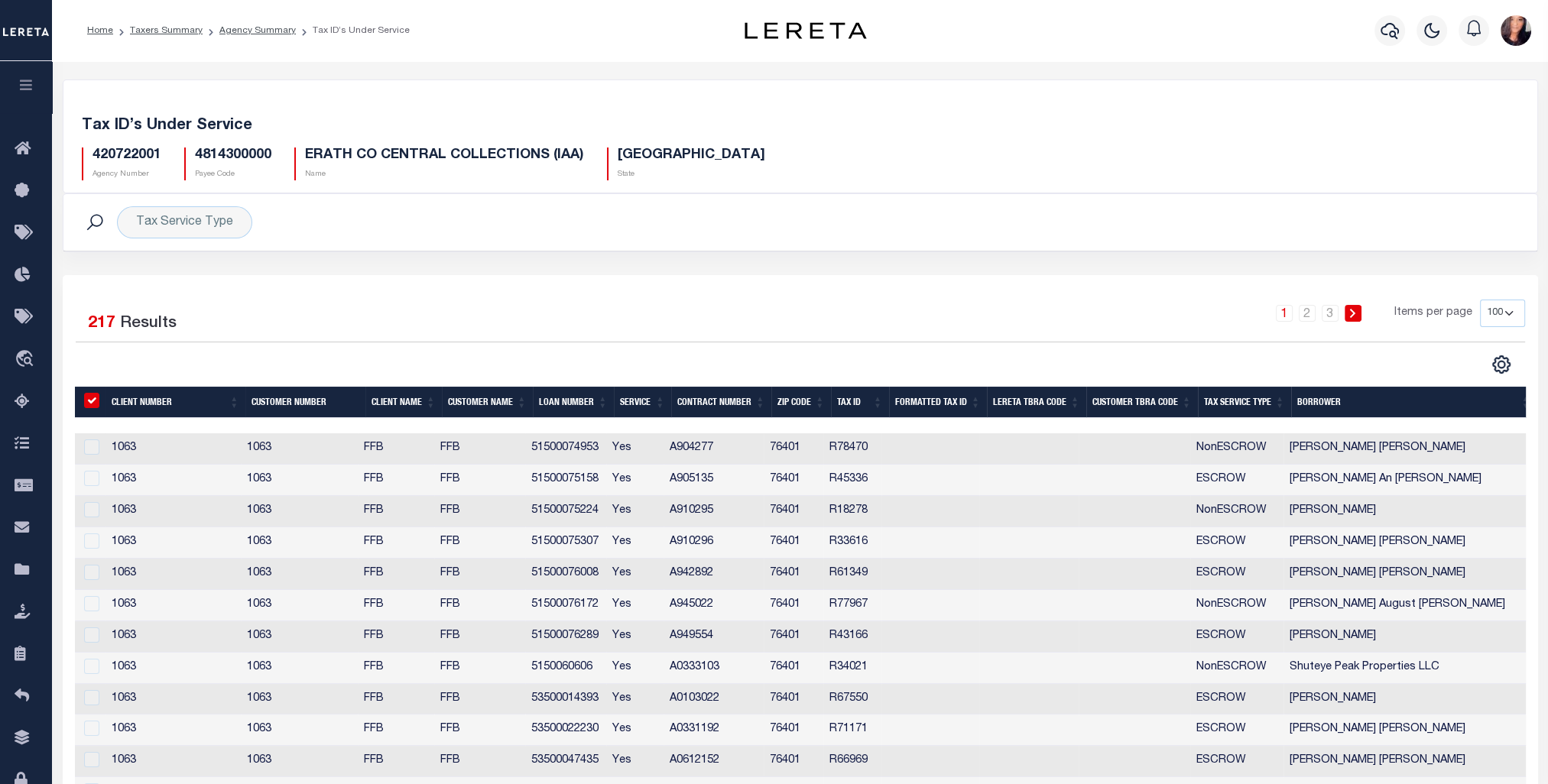
checkbox input "true"
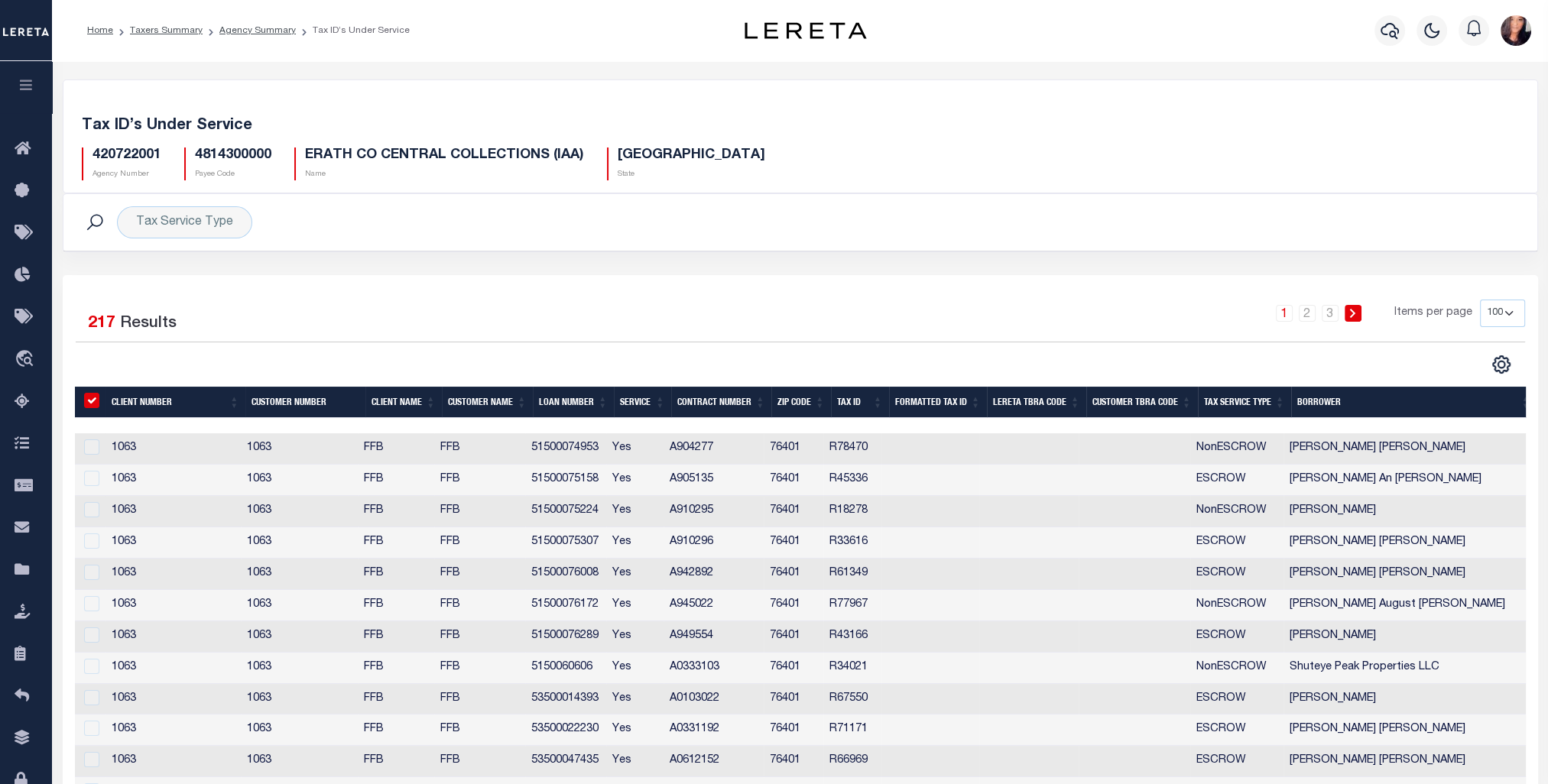
checkbox input "true"
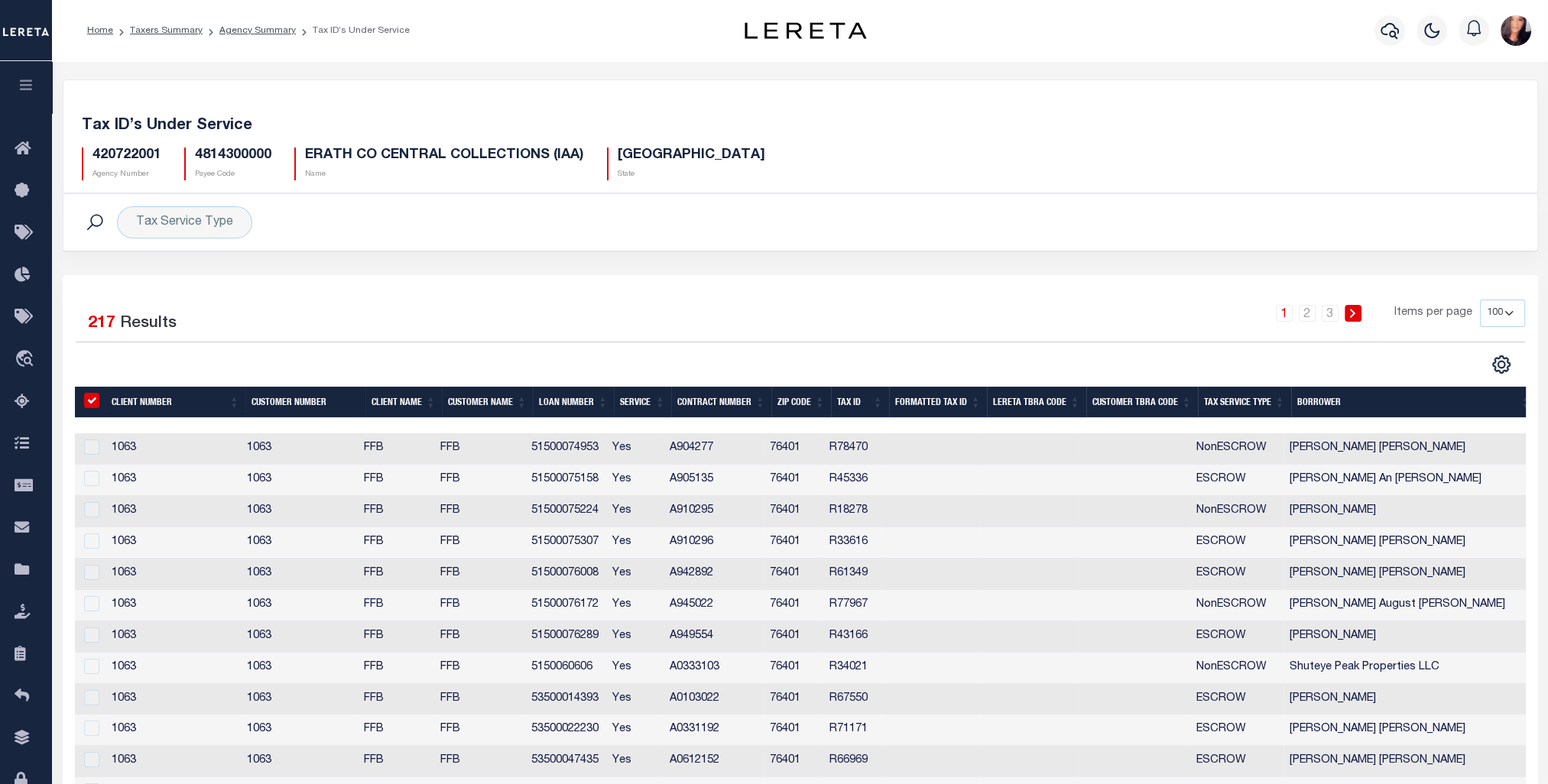
checkbox input "true"
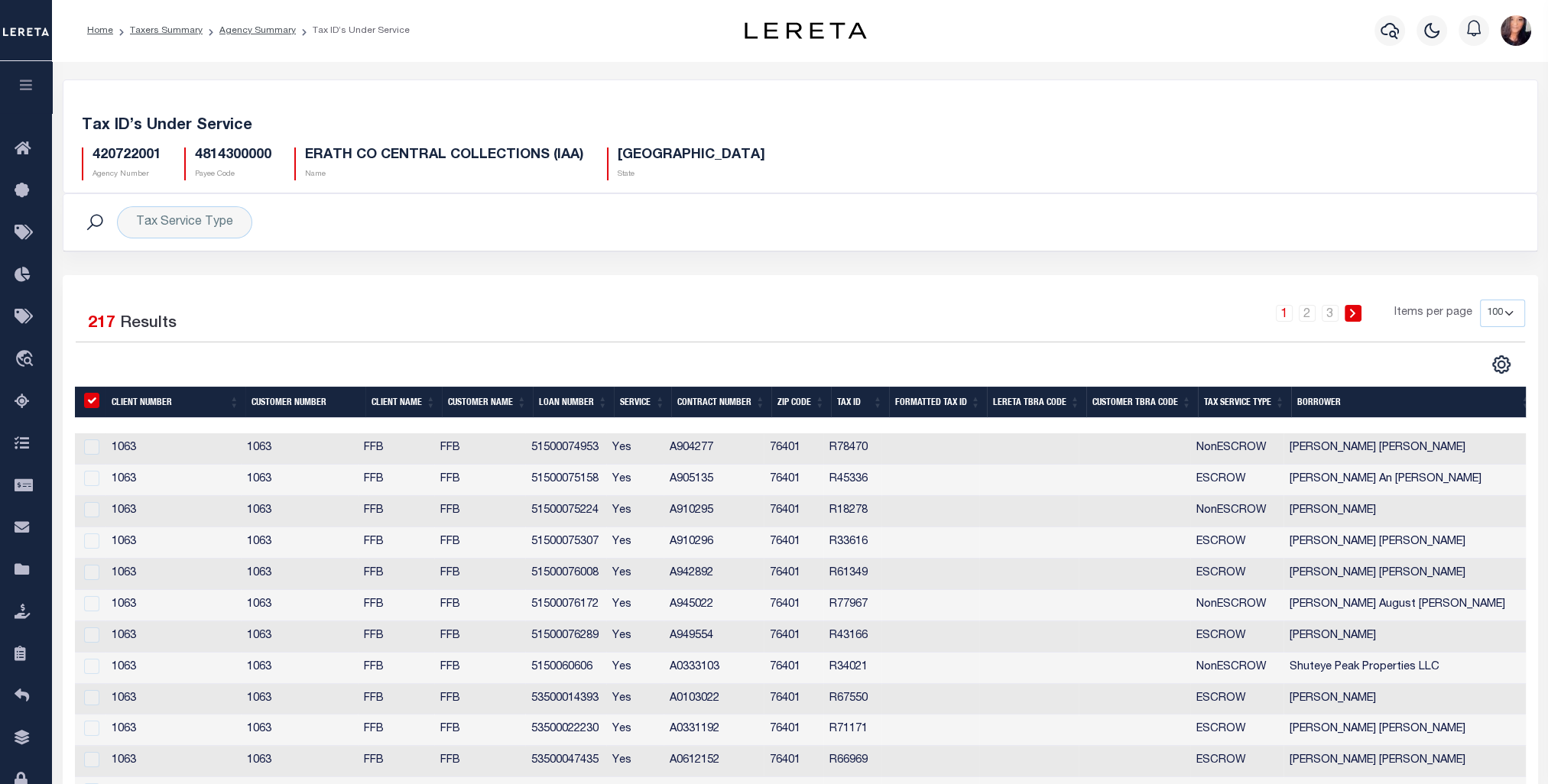
checkbox input "true"
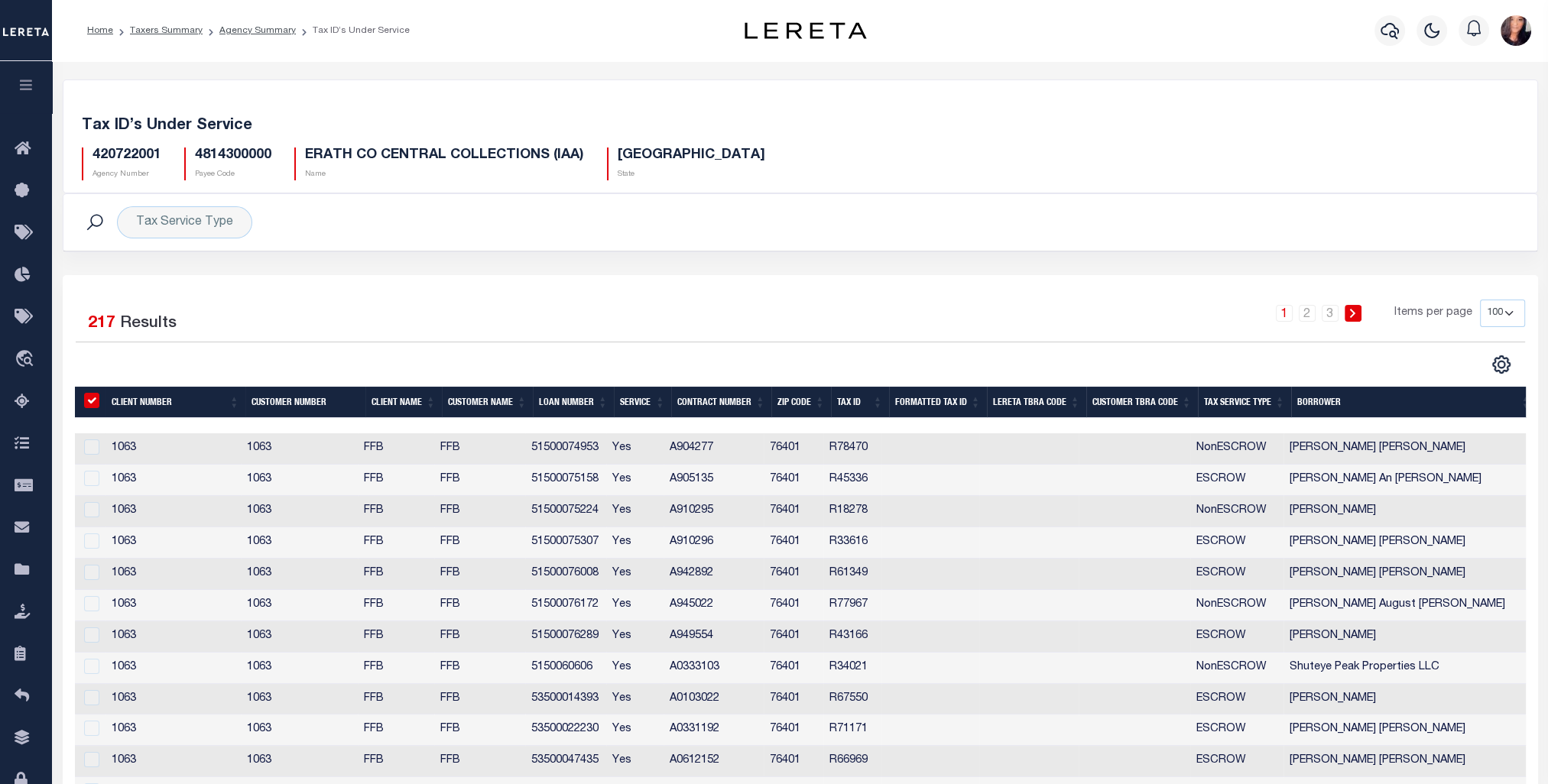
checkbox input "true"
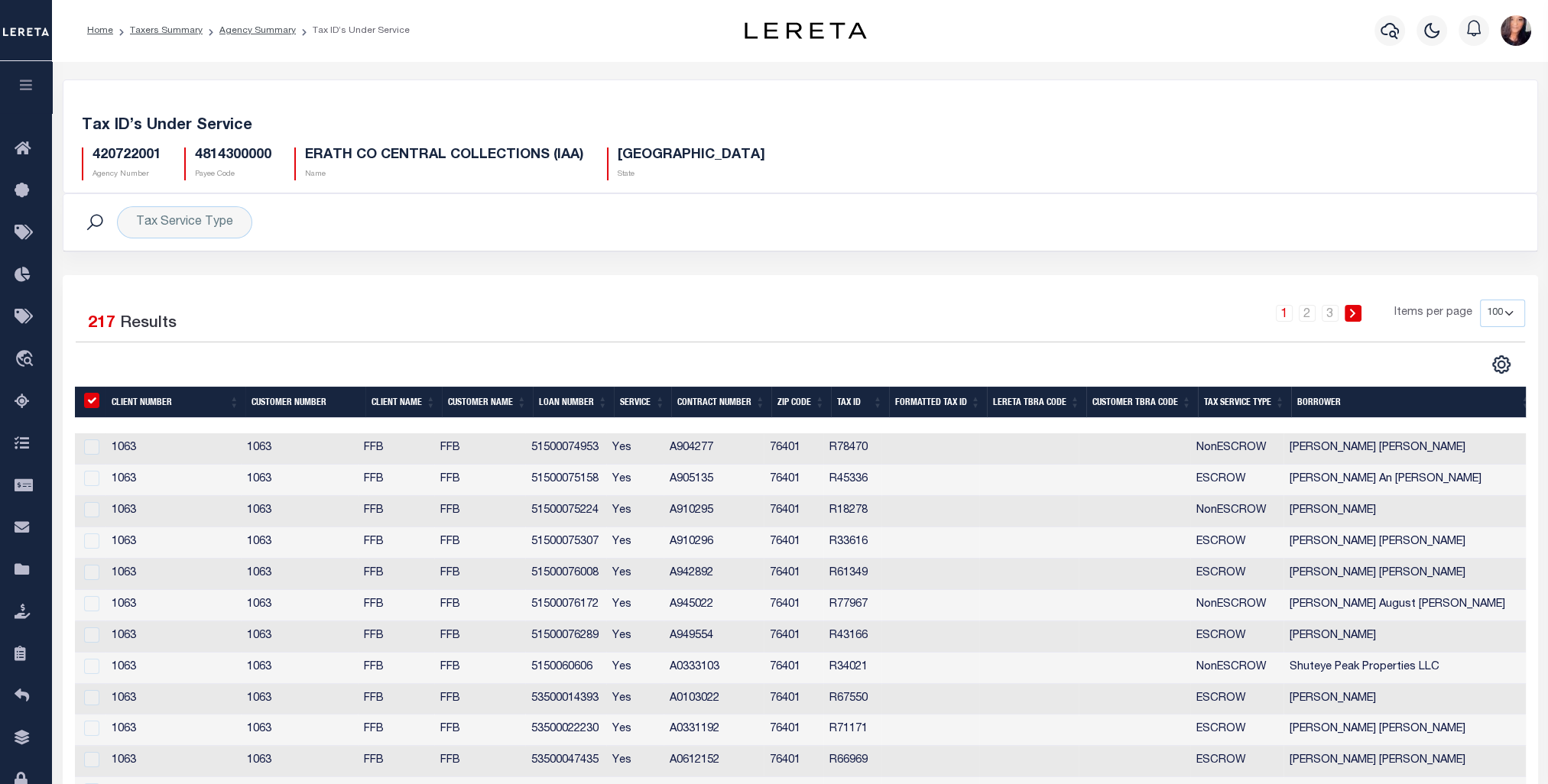
checkbox input "true"
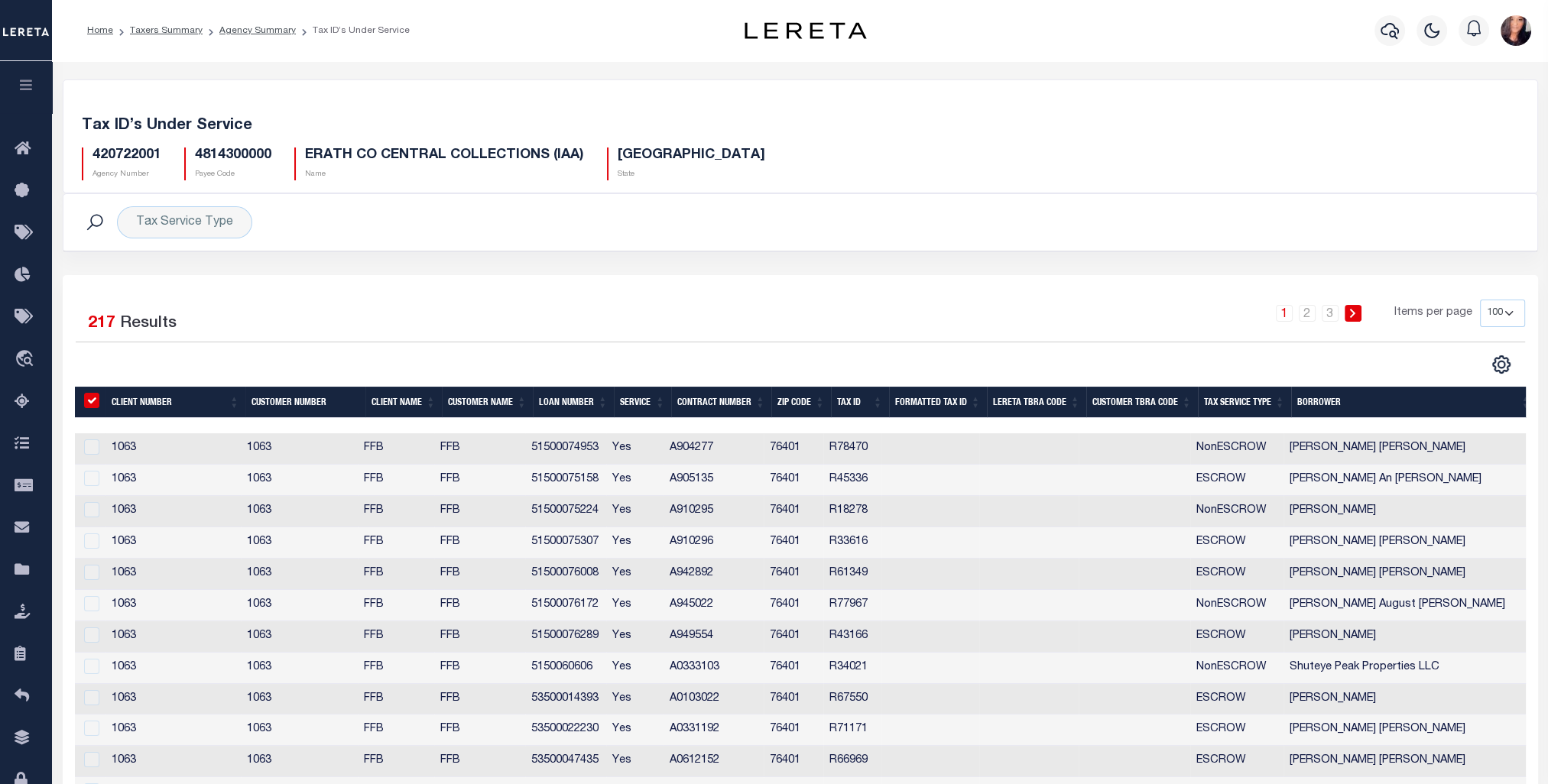
checkbox input "true"
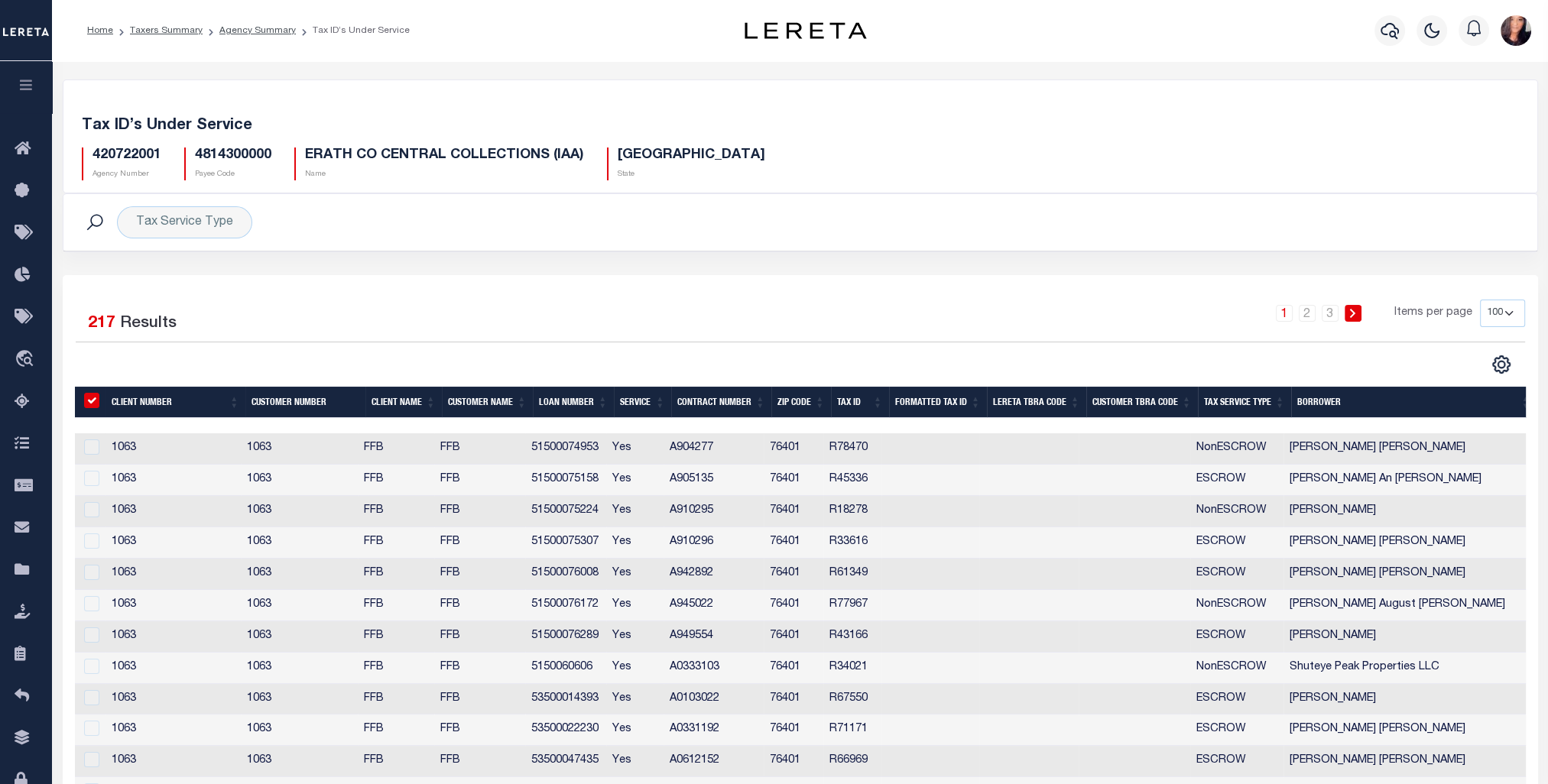
checkbox input "true"
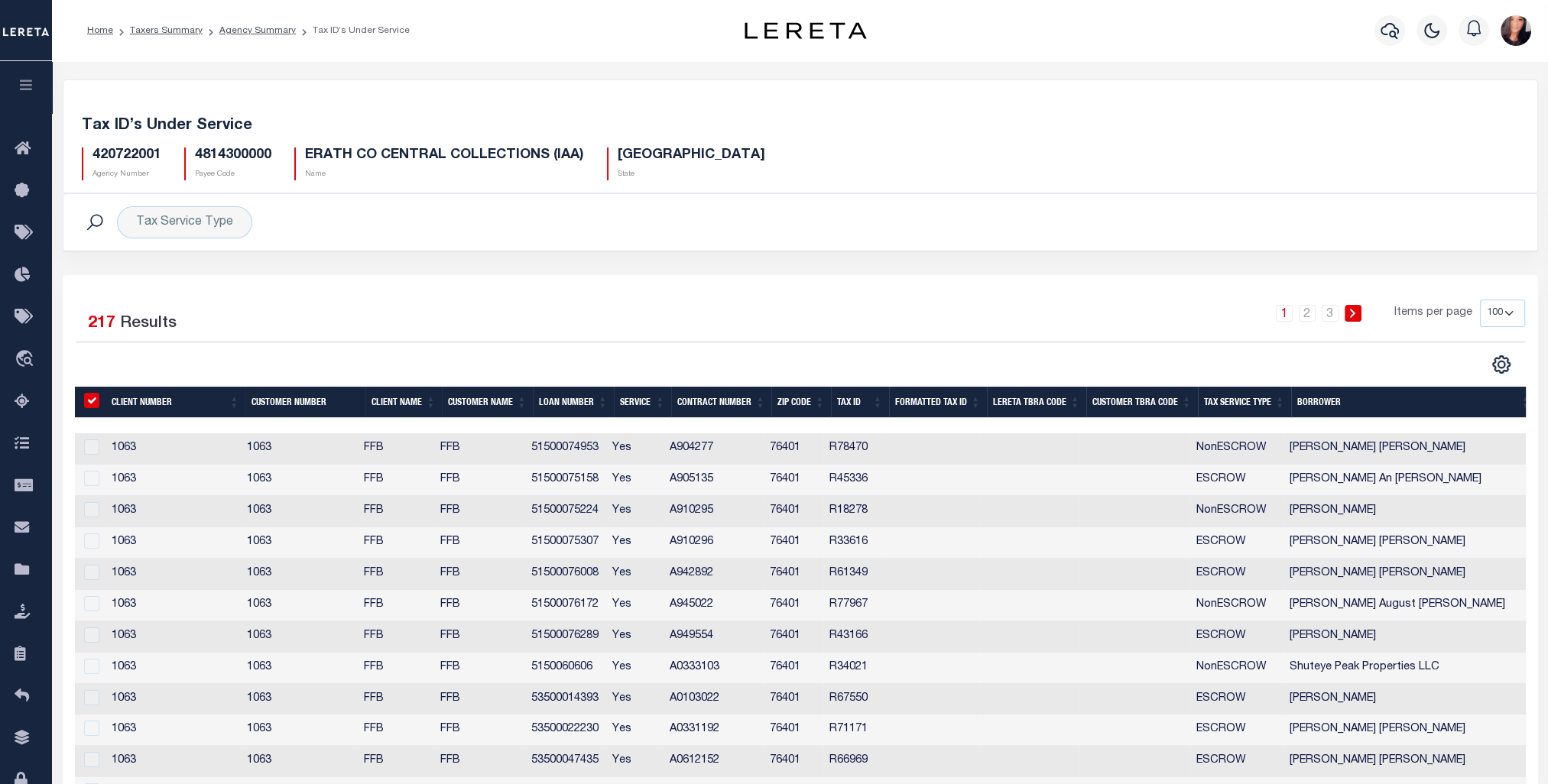
checkbox input "true"
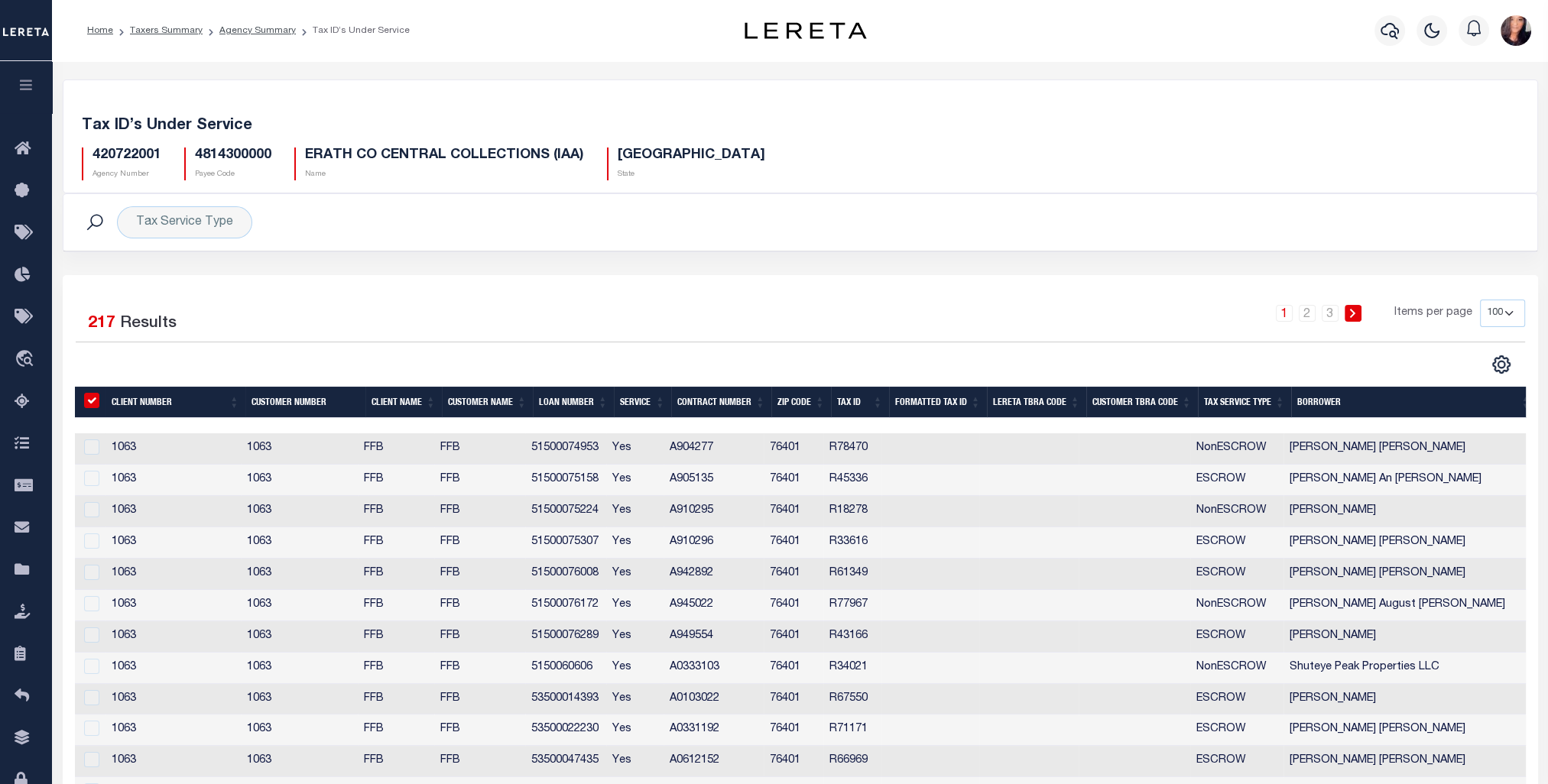
checkbox input "true"
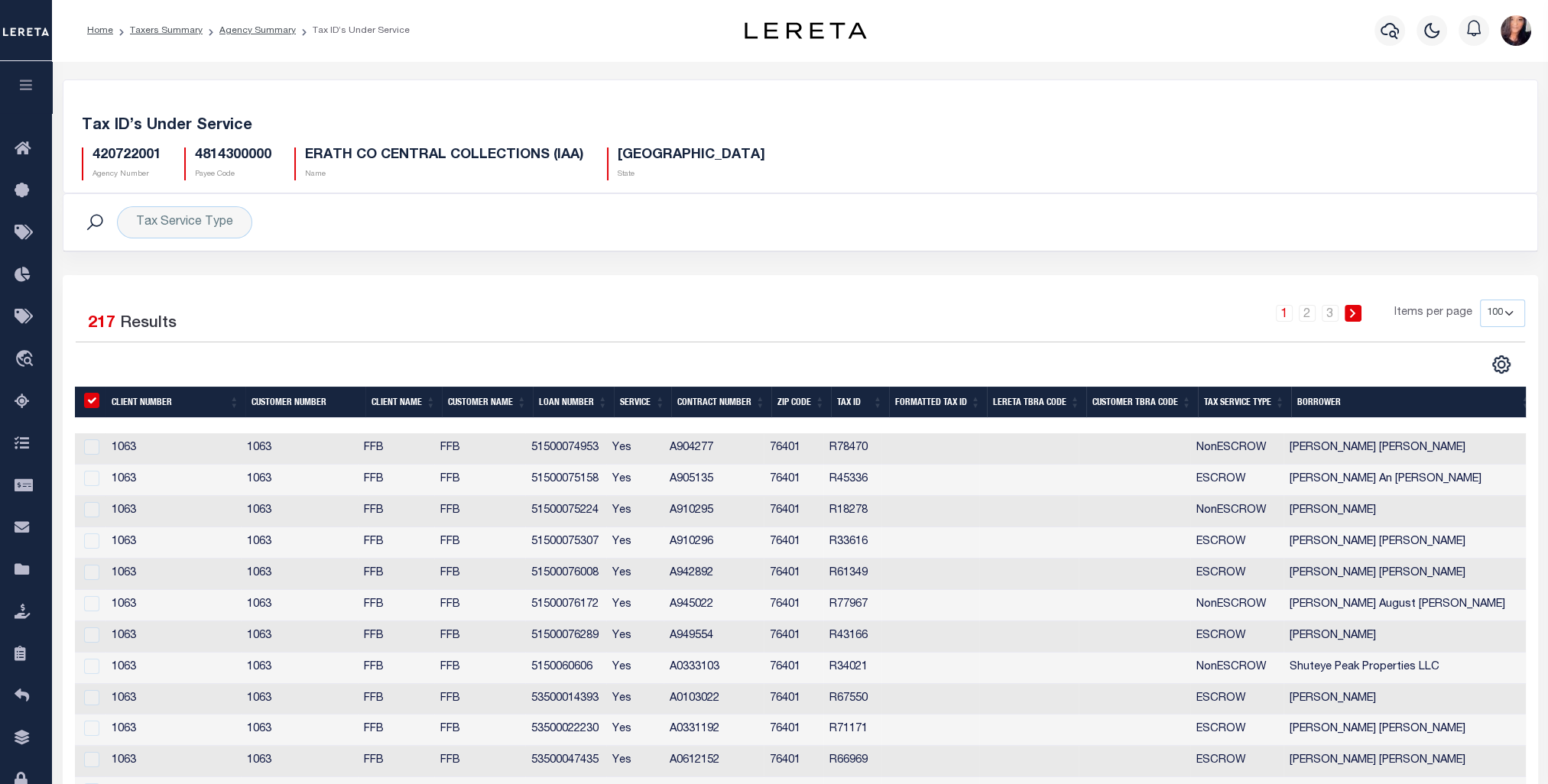
checkbox input "true"
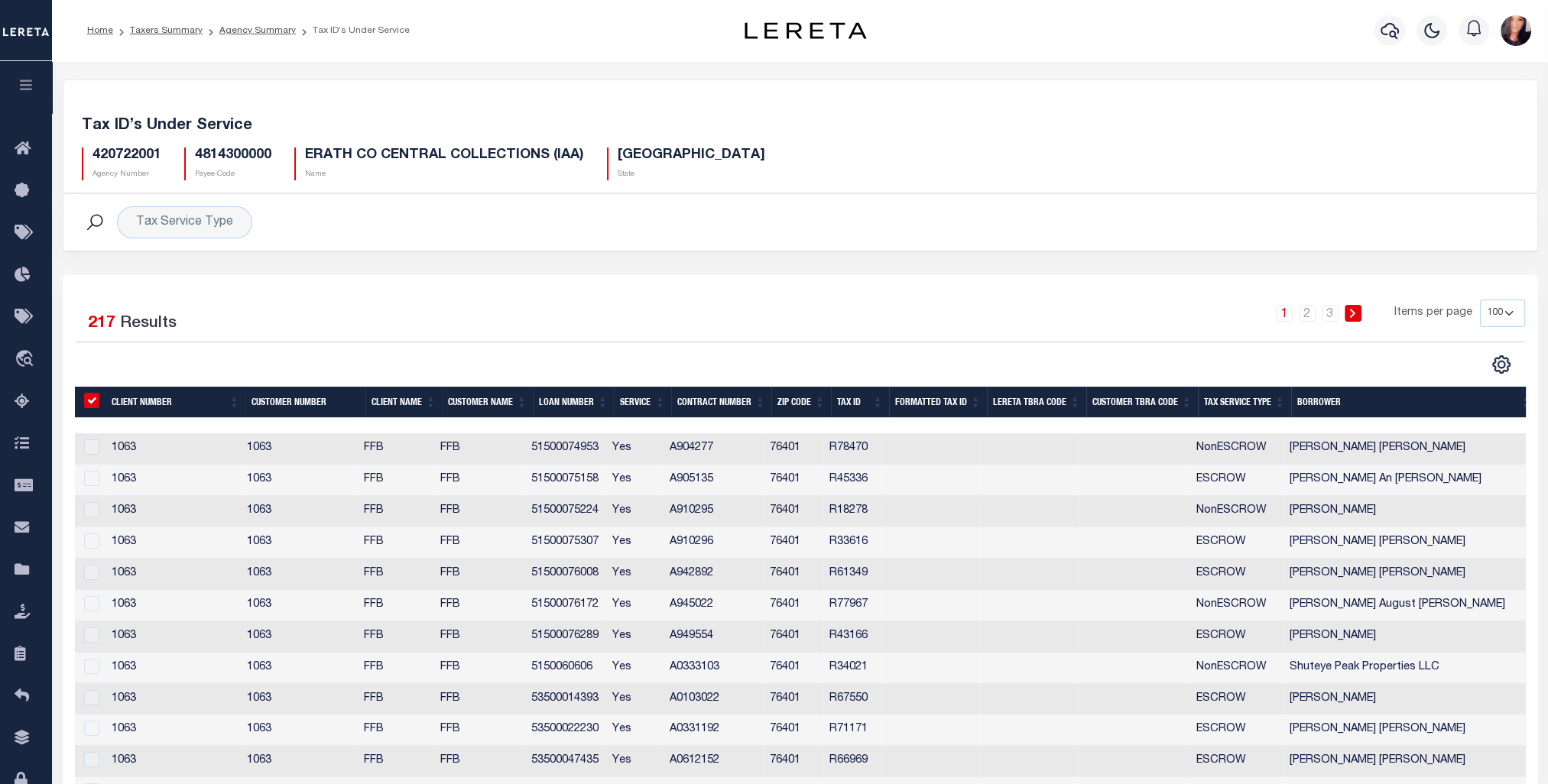
checkbox input "true"
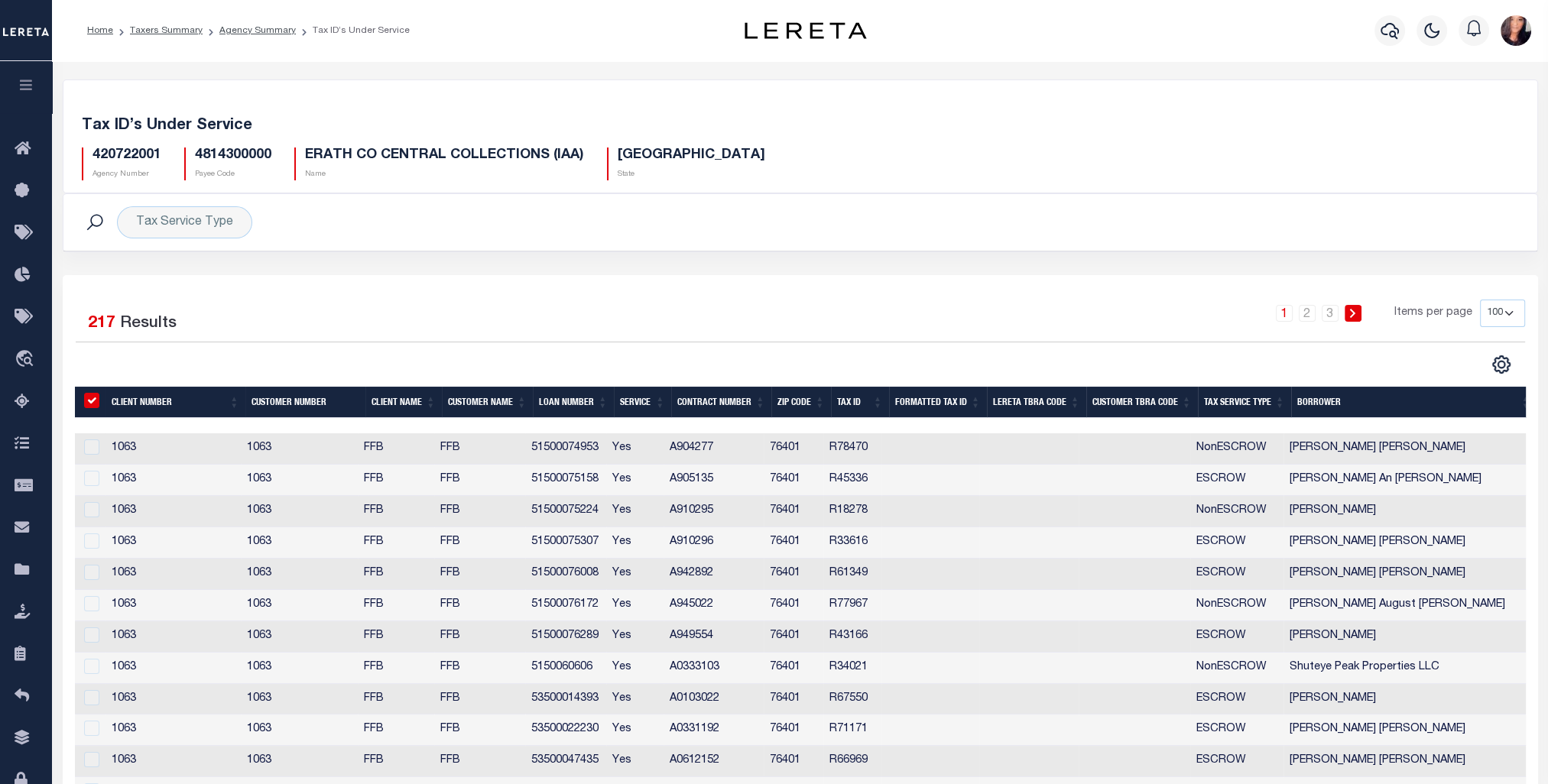
checkbox input "true"
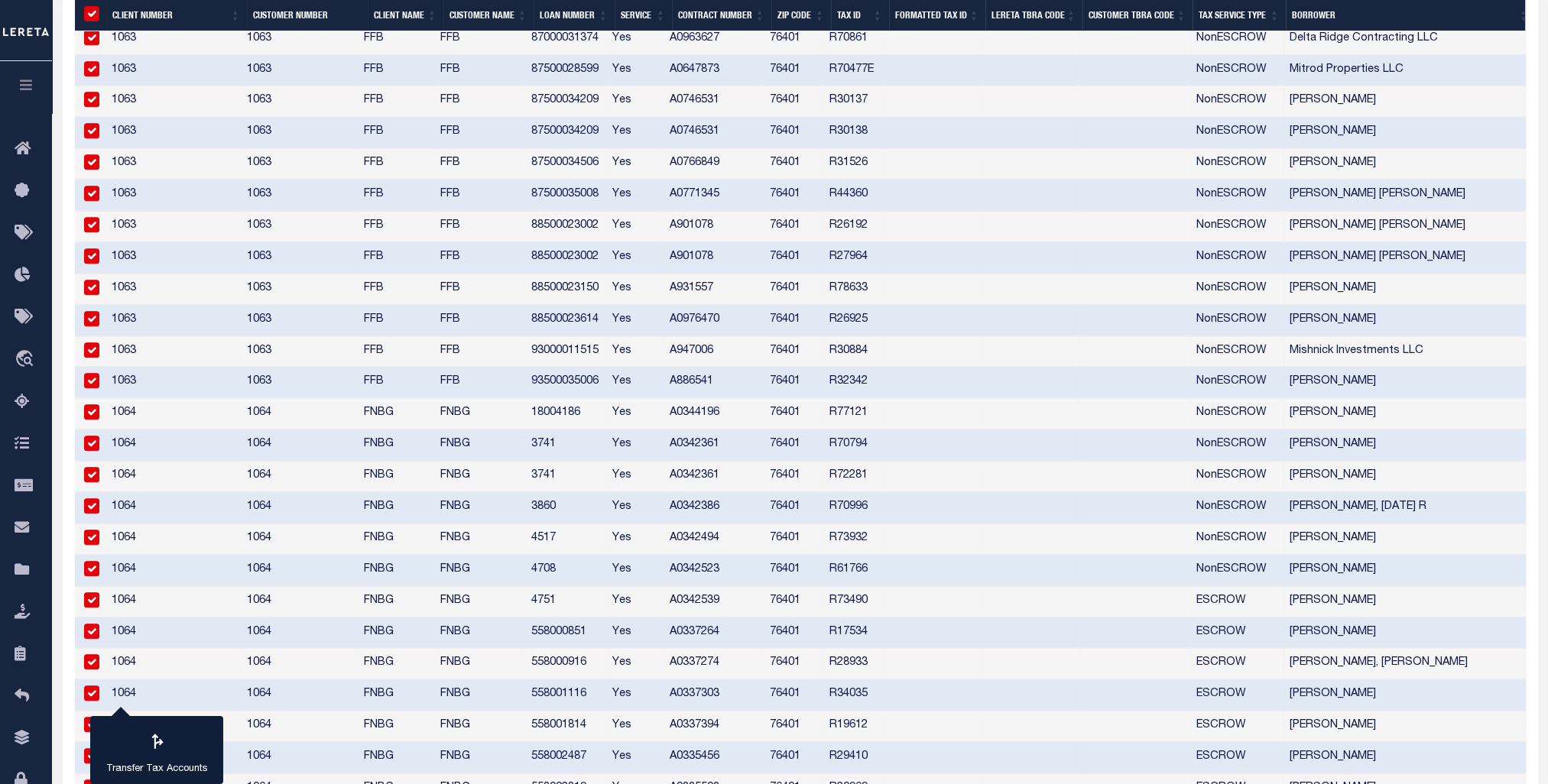
scroll to position [1510, 0]
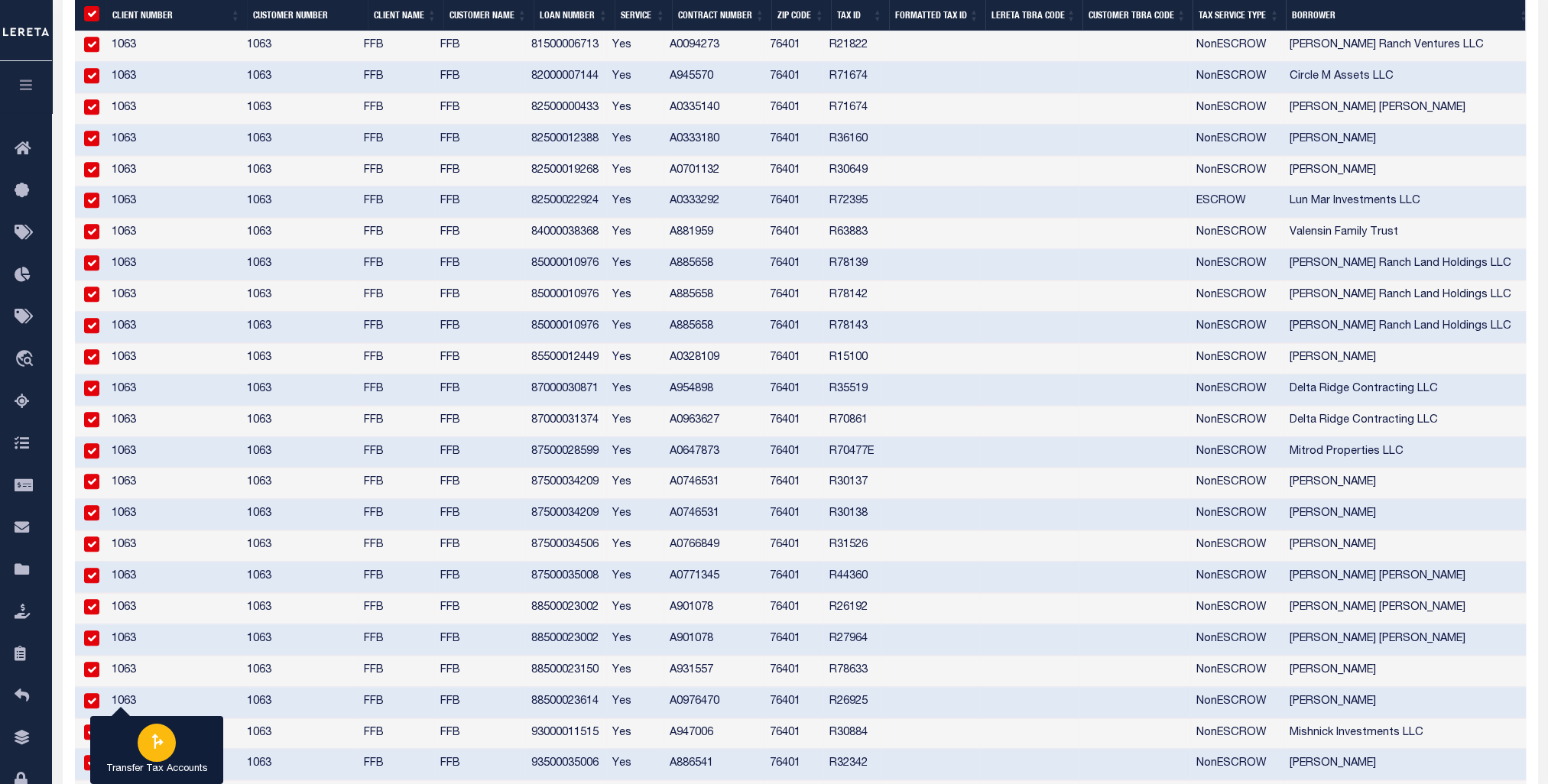
click at [152, 748] on icon "button" at bounding box center [157, 741] width 19 height 19
type input "420722001"
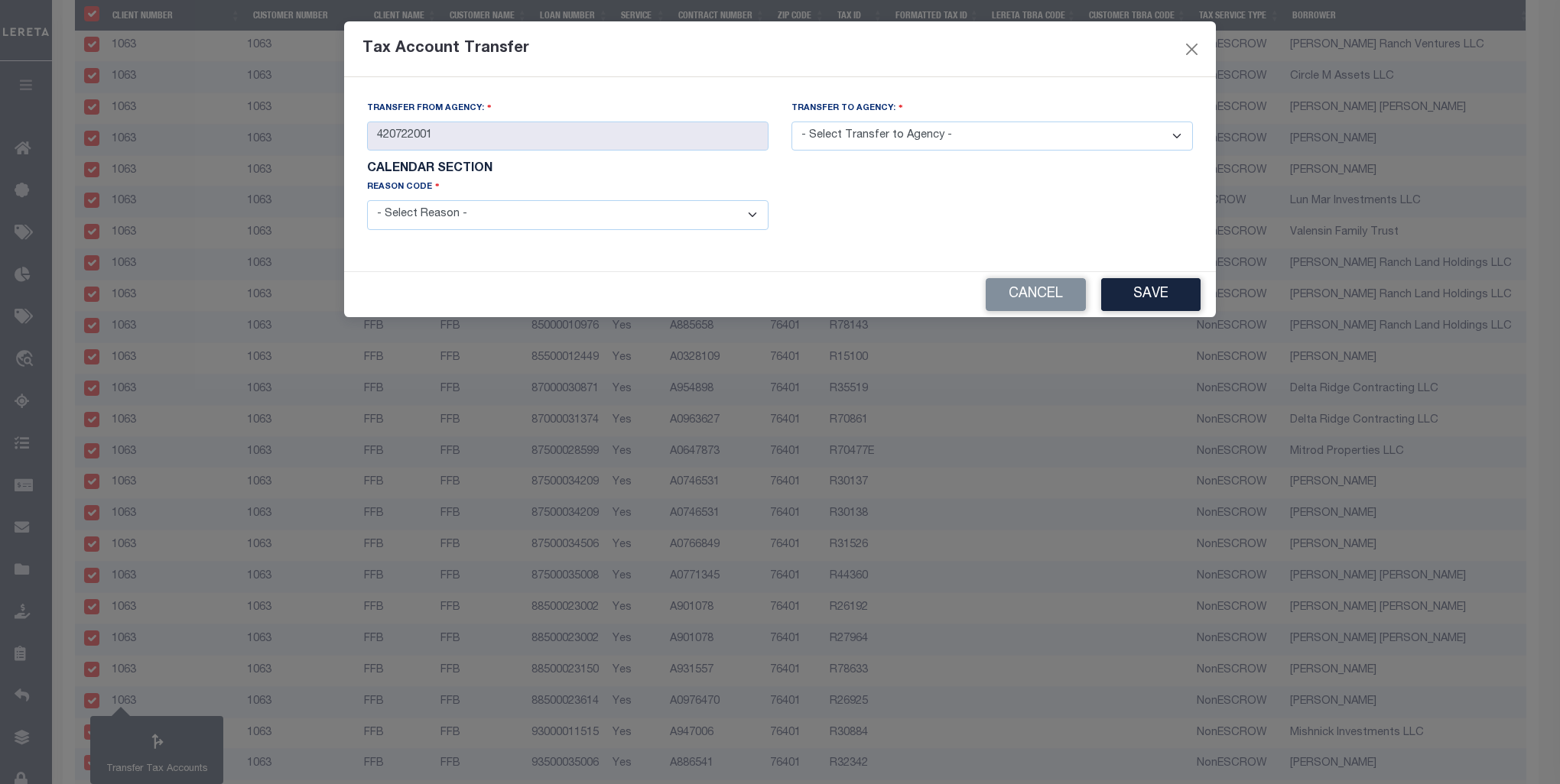
click at [1181, 132] on select "- Select Transfer to Agency - 420180000 420252001 420300000 420470000 420478801…" at bounding box center [992, 136] width 402 height 30
select select "420720000"
click at [792, 122] on select "- Select Transfer to Agency - 420180000 420252001 420300000 420470000 420478801…" at bounding box center [992, 136] width 402 height 30
click at [749, 225] on select "- Select Reason - 099 - Other (Provide additional detail) ACT - Agency Changed …" at bounding box center [567, 215] width 402 height 30
select select "099"
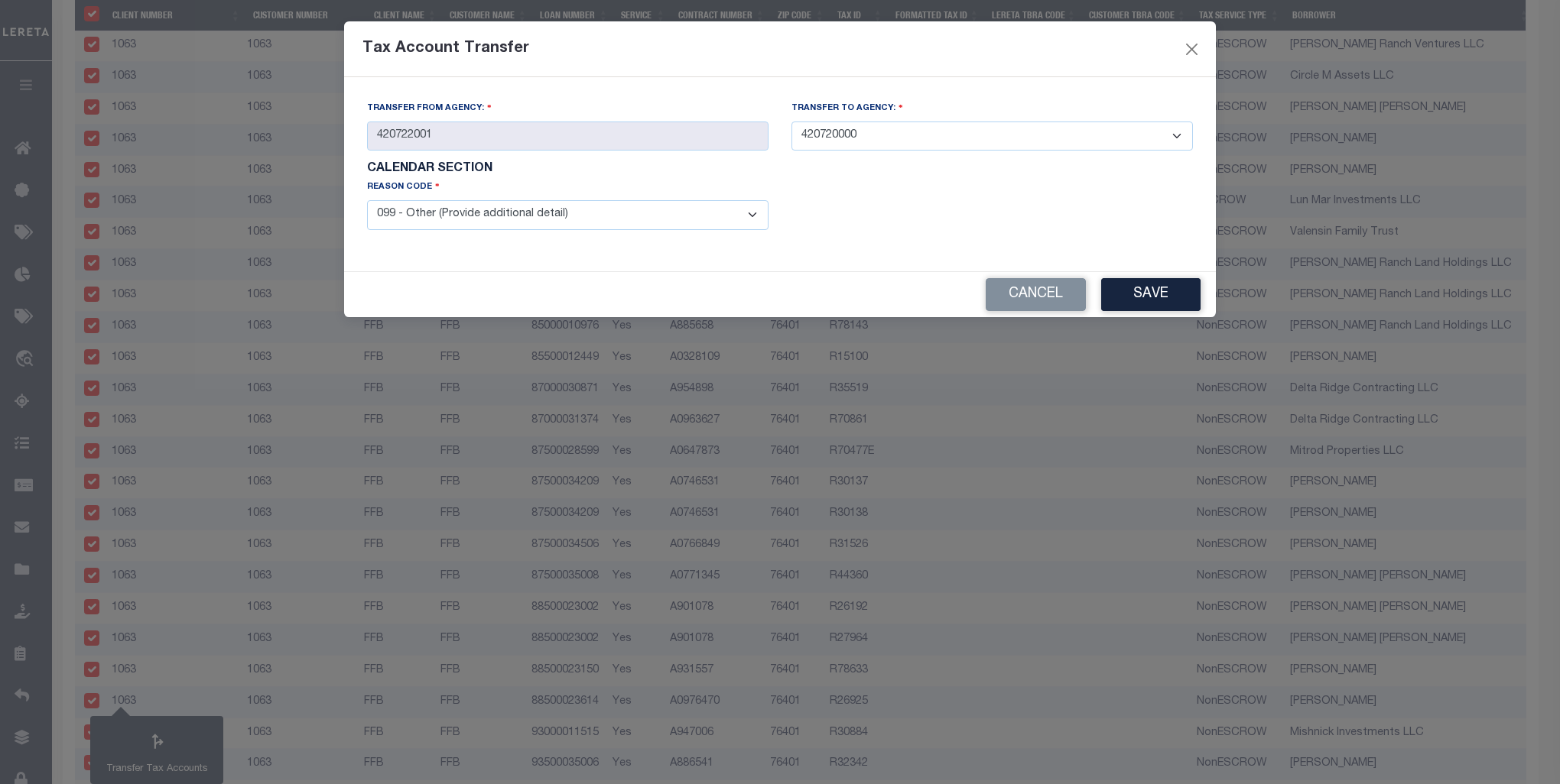
click at [367, 202] on select "- Select Reason - 099 - Other (Provide additional detail) ACT - Agency Changed …" at bounding box center [567, 215] width 402 height 30
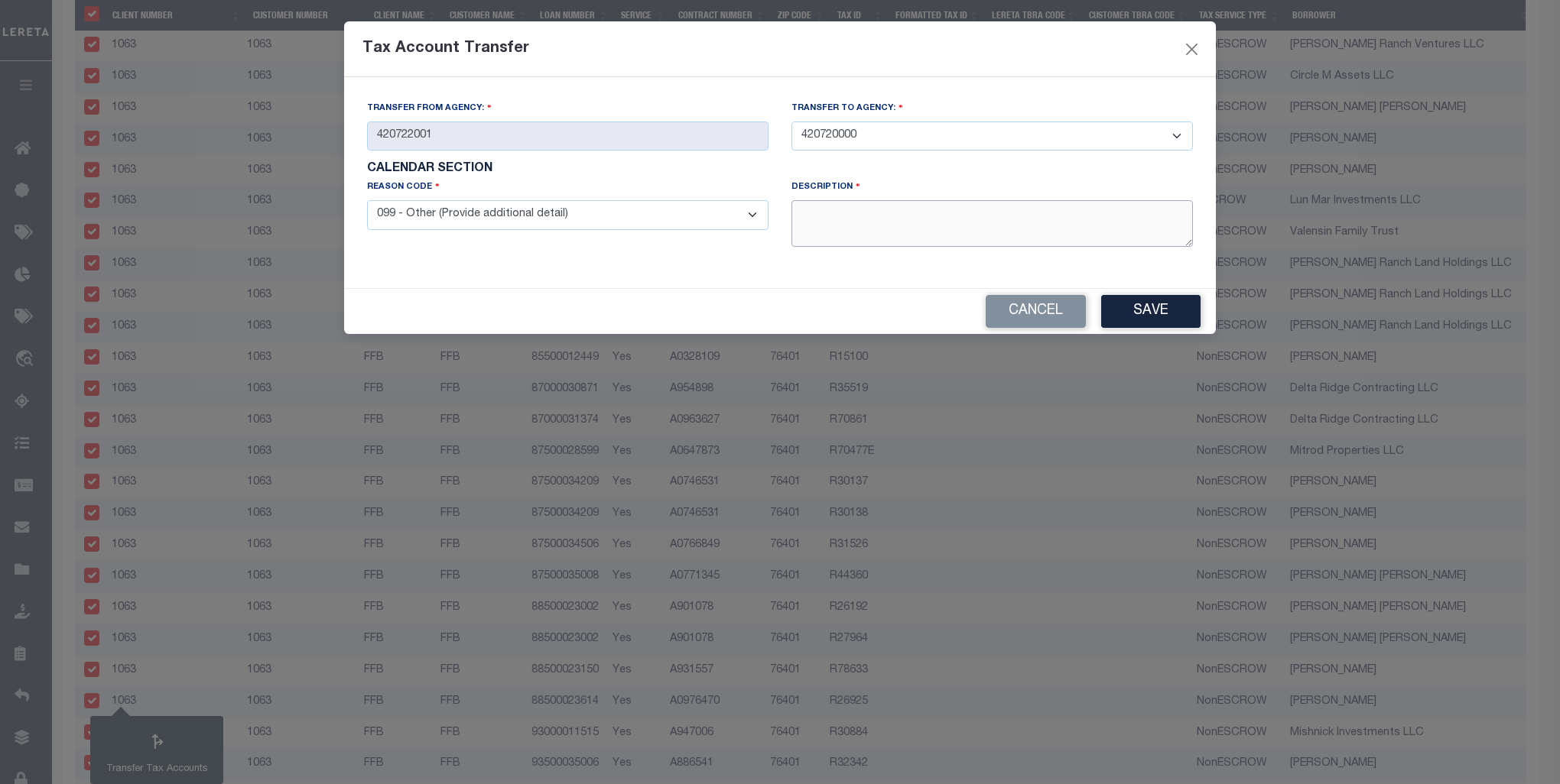
click at [878, 231] on textarea at bounding box center [992, 223] width 402 height 47
type textarea "Taxes are collected by the County, not the CAD."
click at [1162, 303] on button "Save" at bounding box center [1150, 311] width 99 height 33
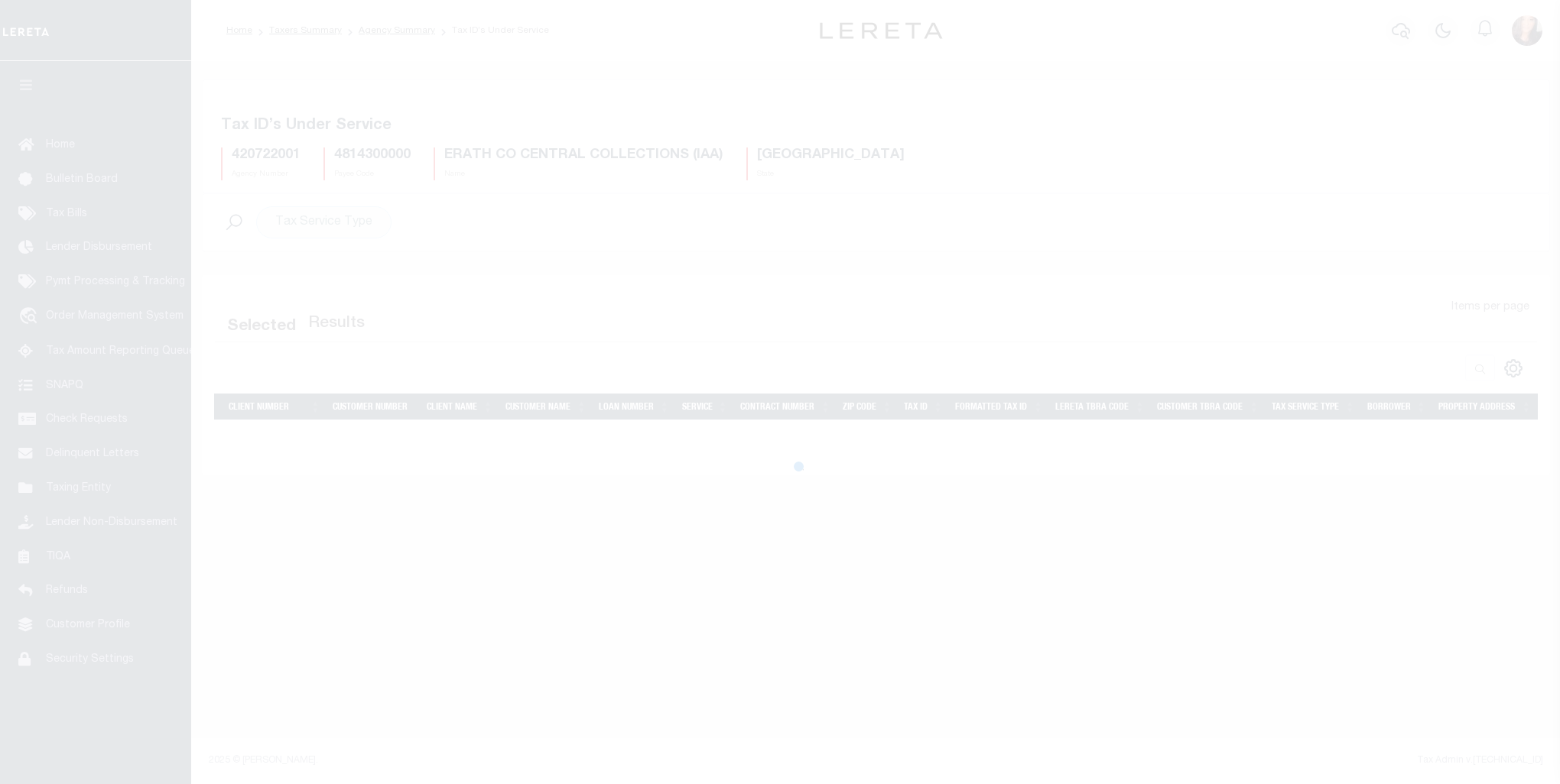
select select "100"
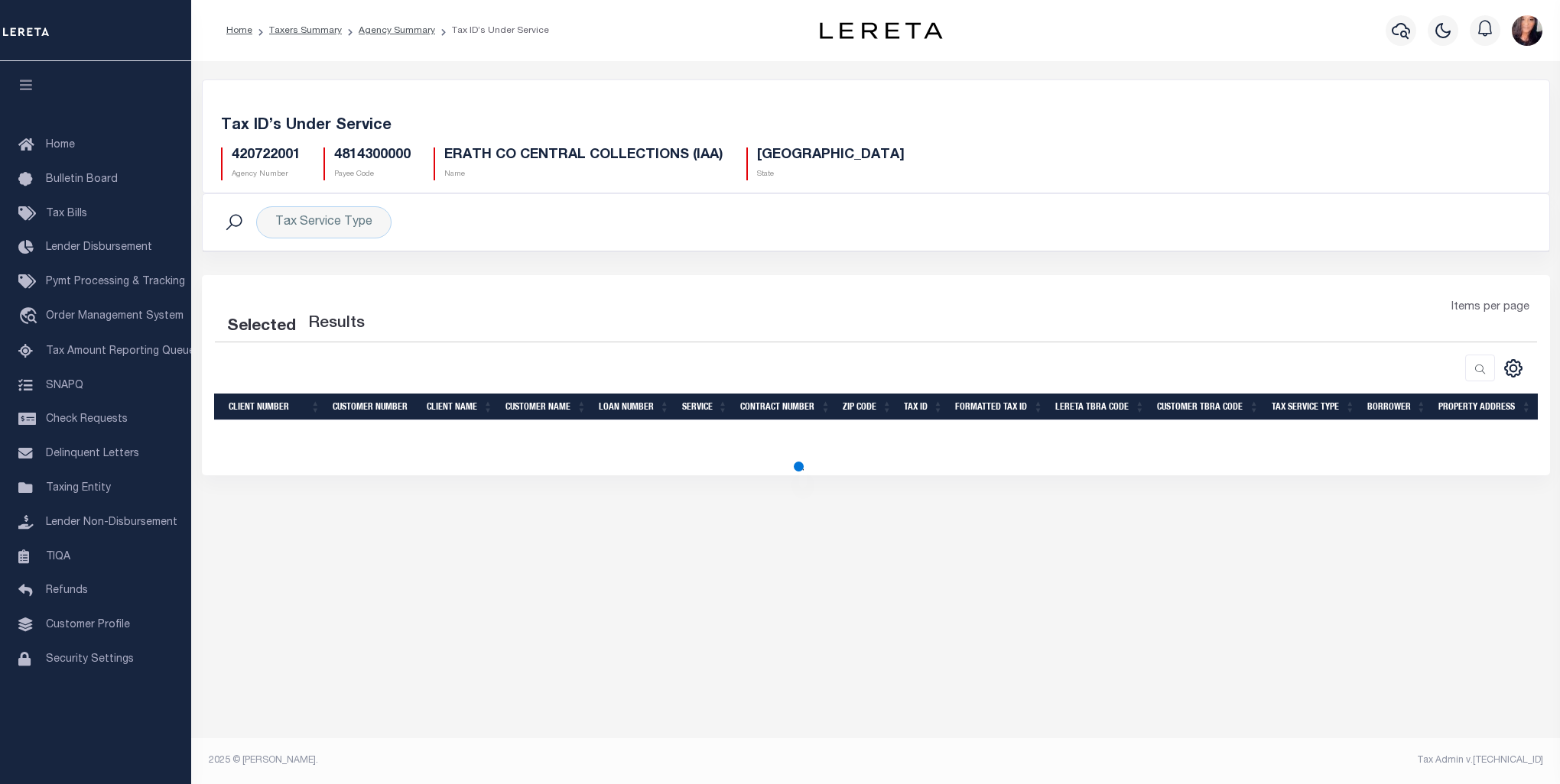
select select "100"
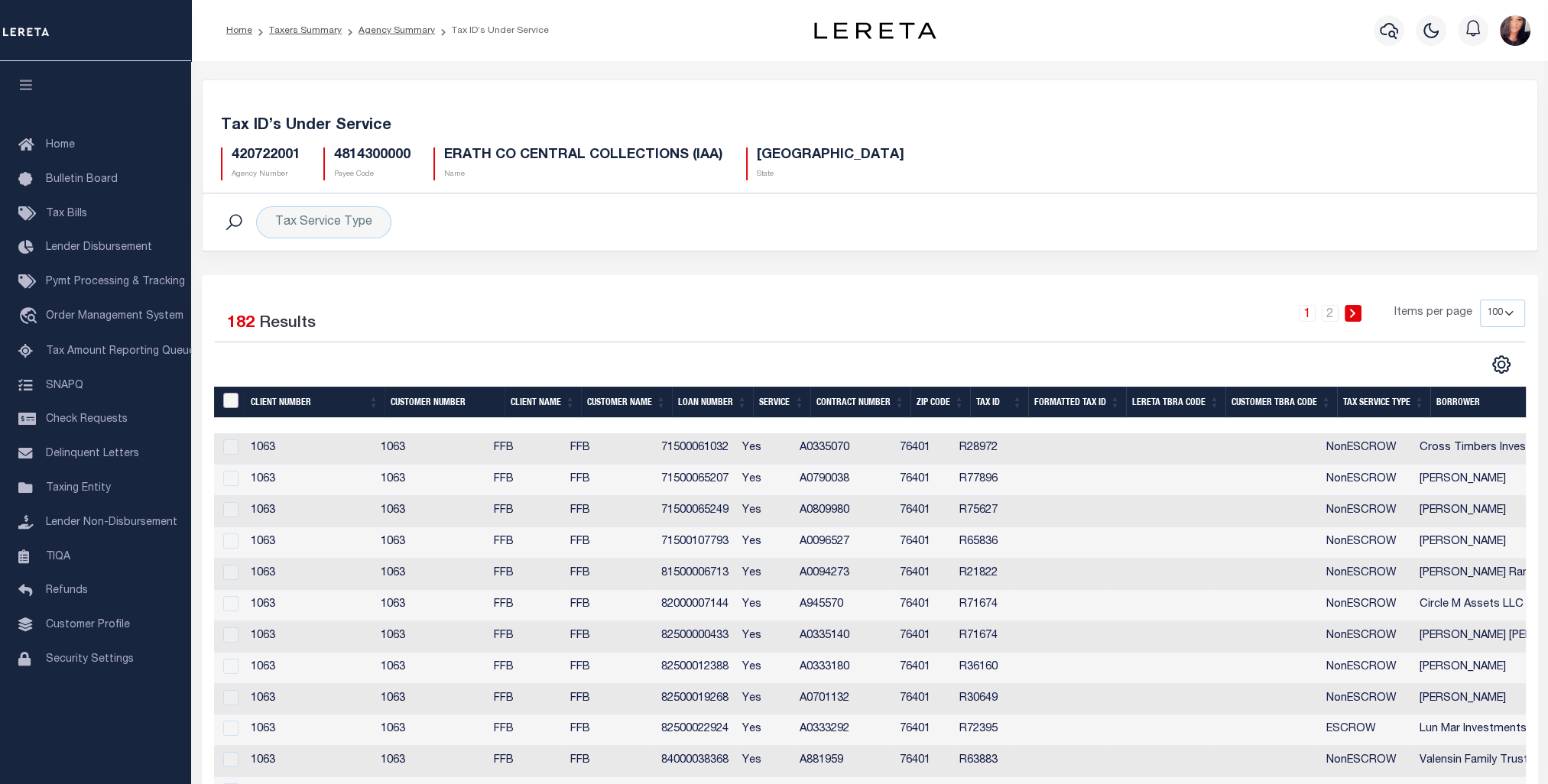
click at [229, 398] on input "&nbsp;" at bounding box center [230, 400] width 15 height 15
checkbox input "true"
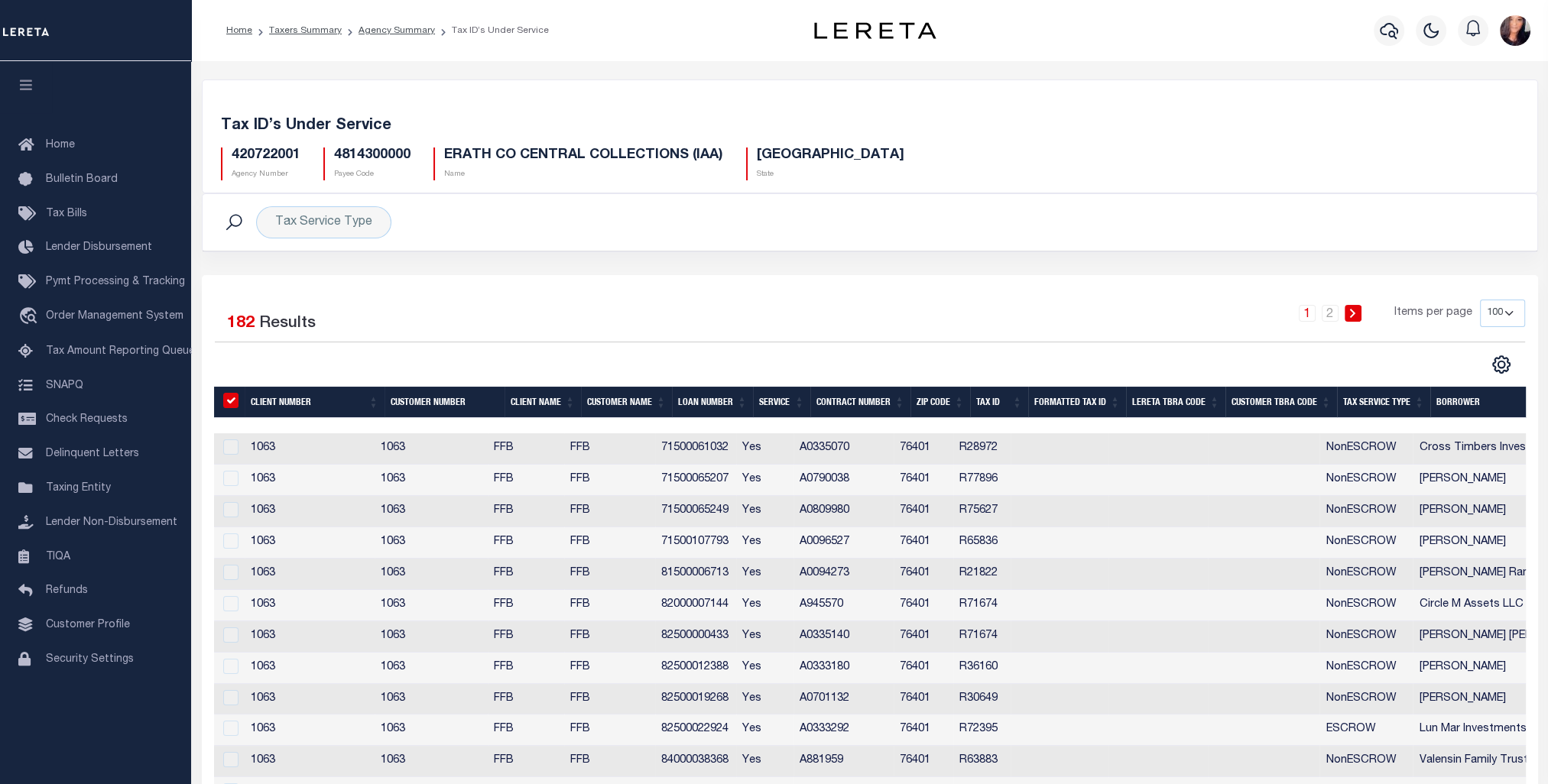
checkbox input "true"
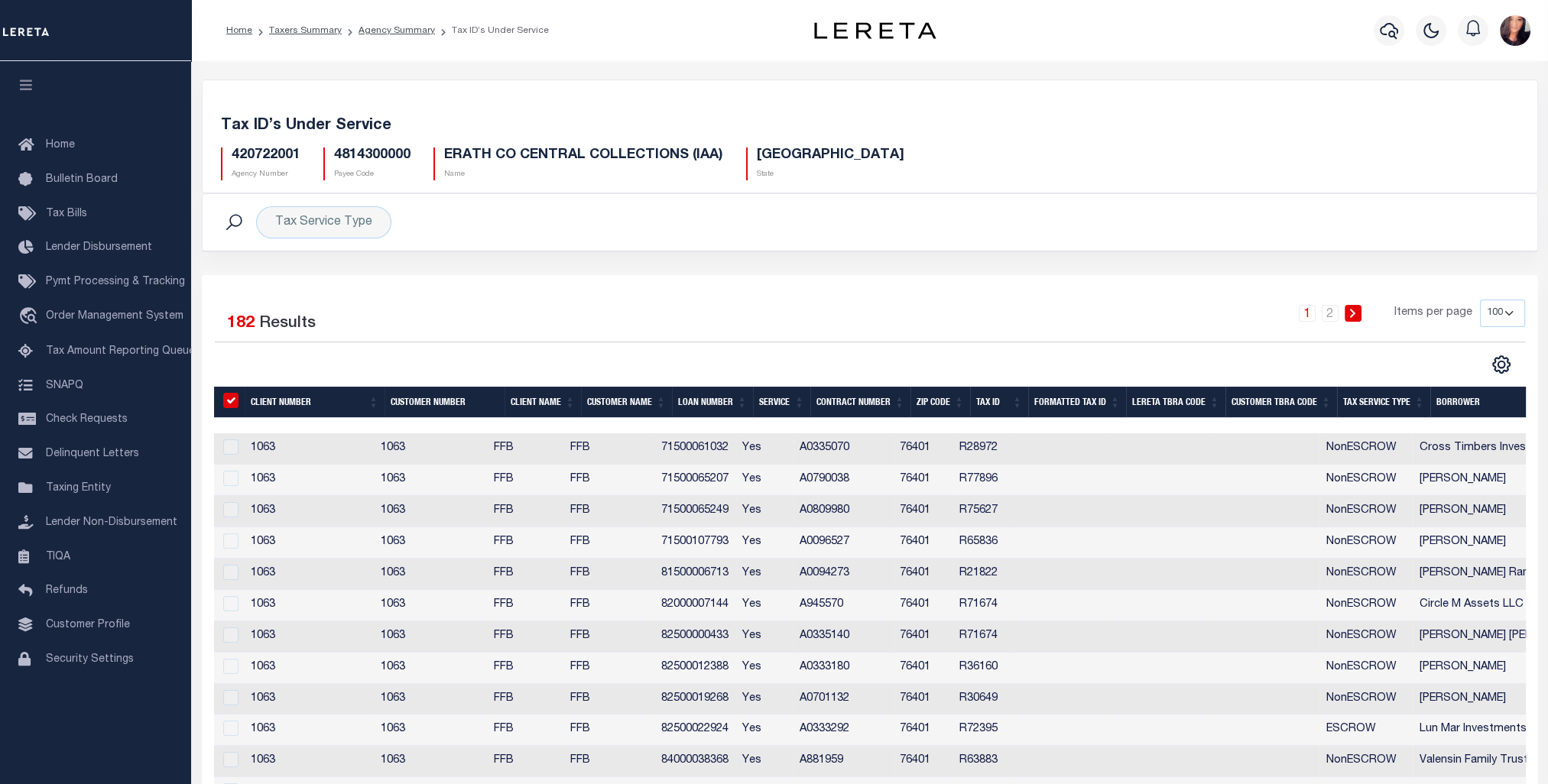
checkbox input "true"
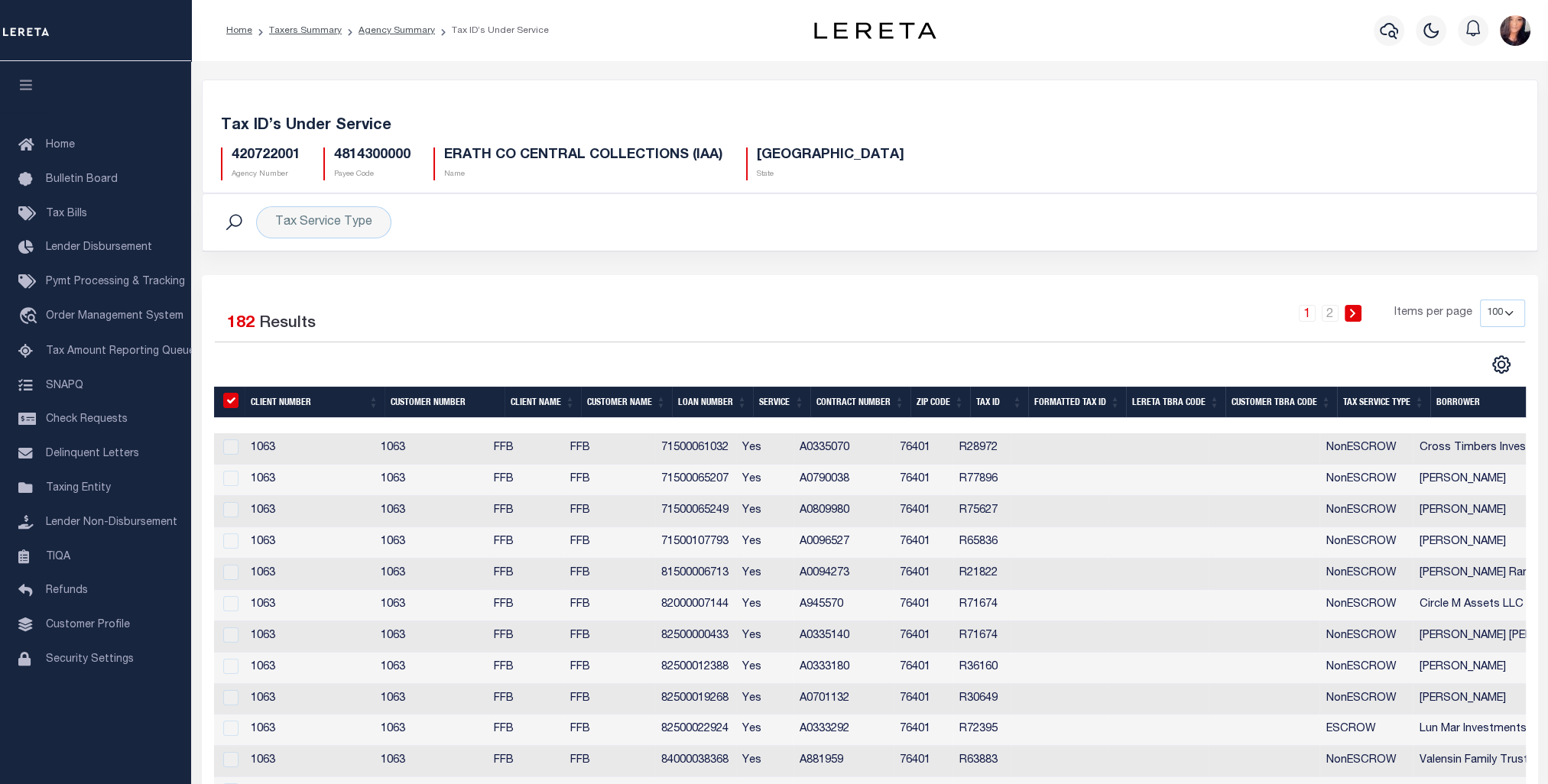
checkbox input "true"
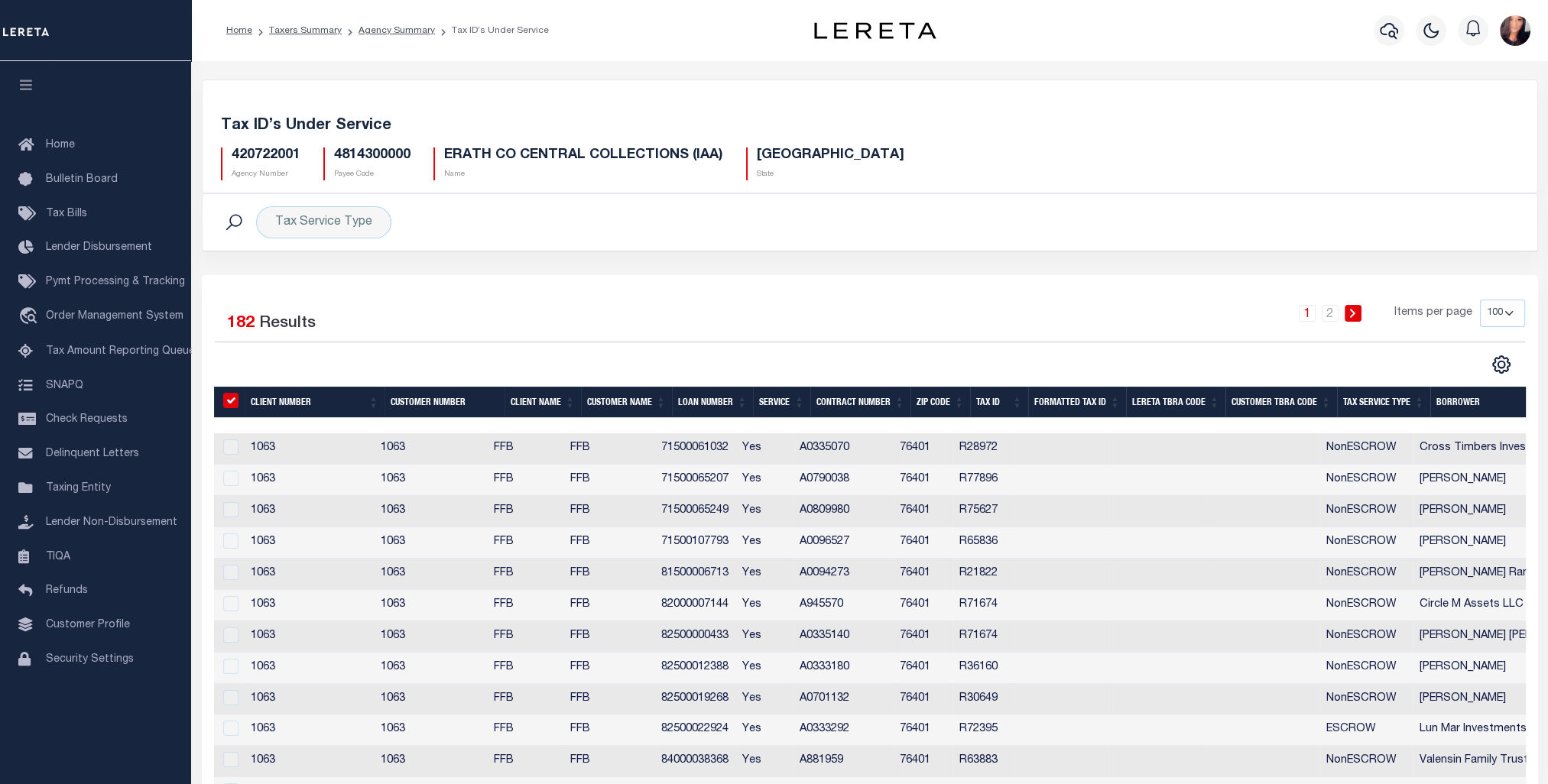
checkbox input "true"
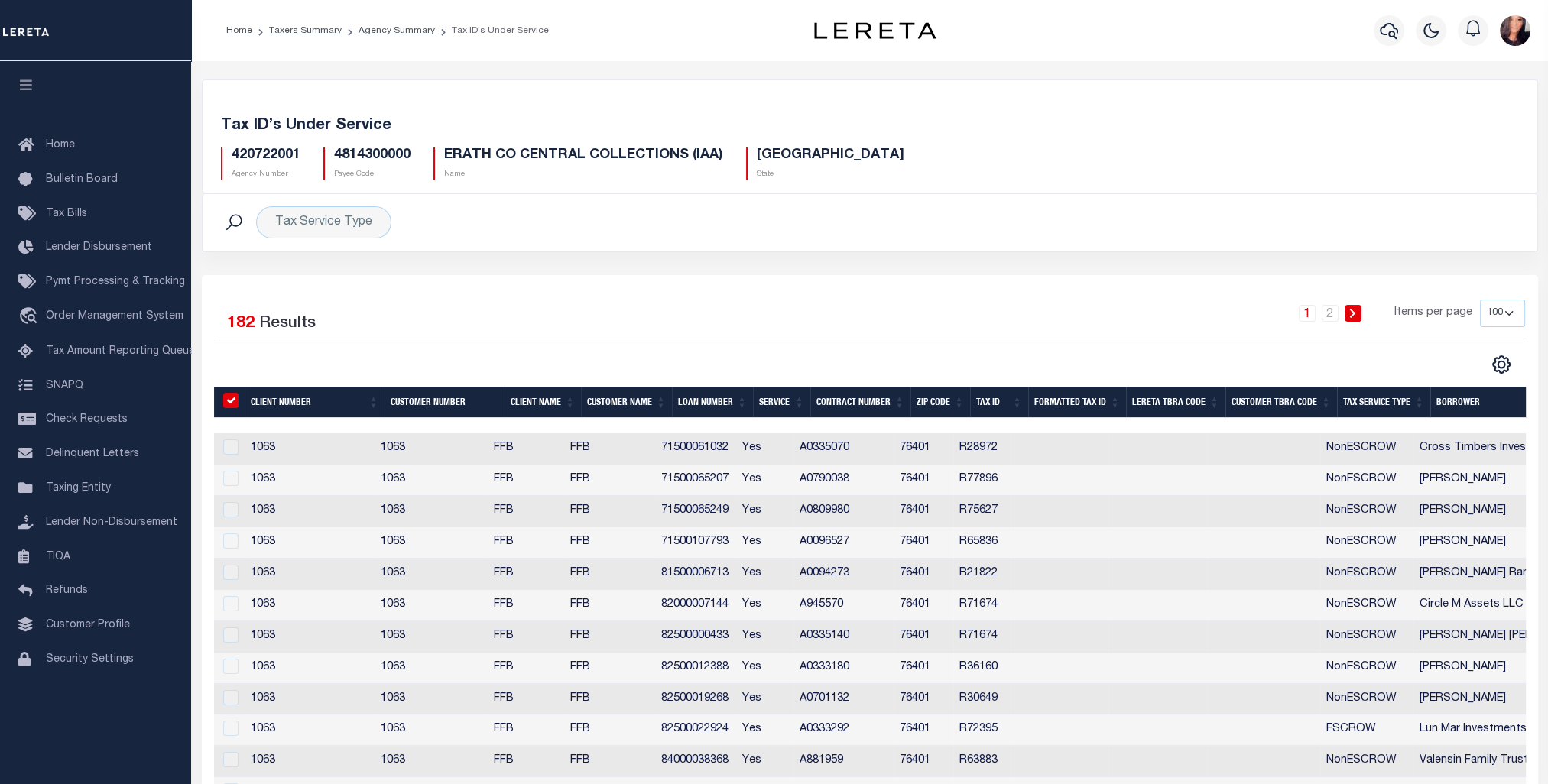
checkbox input "true"
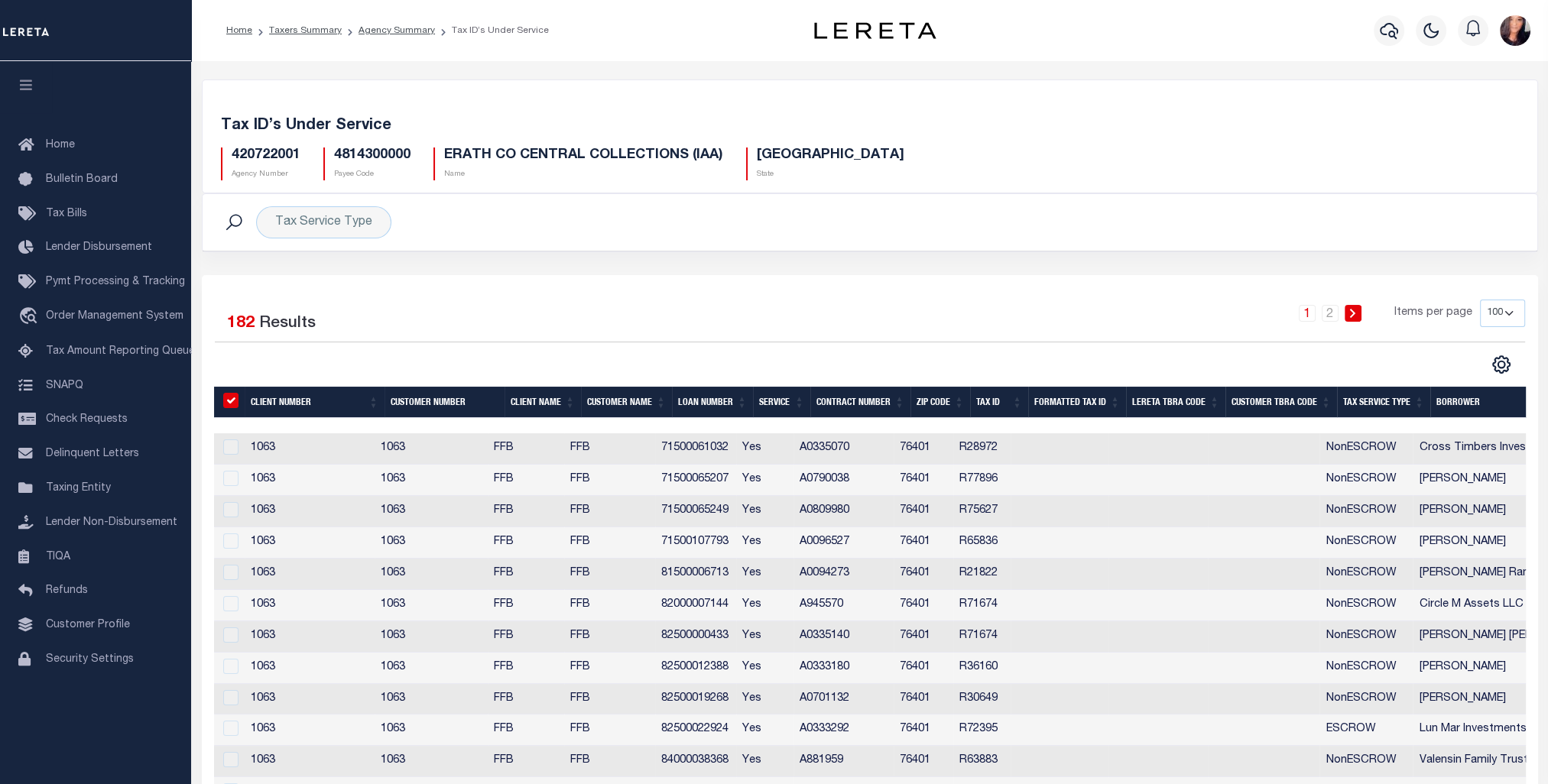
checkbox input "true"
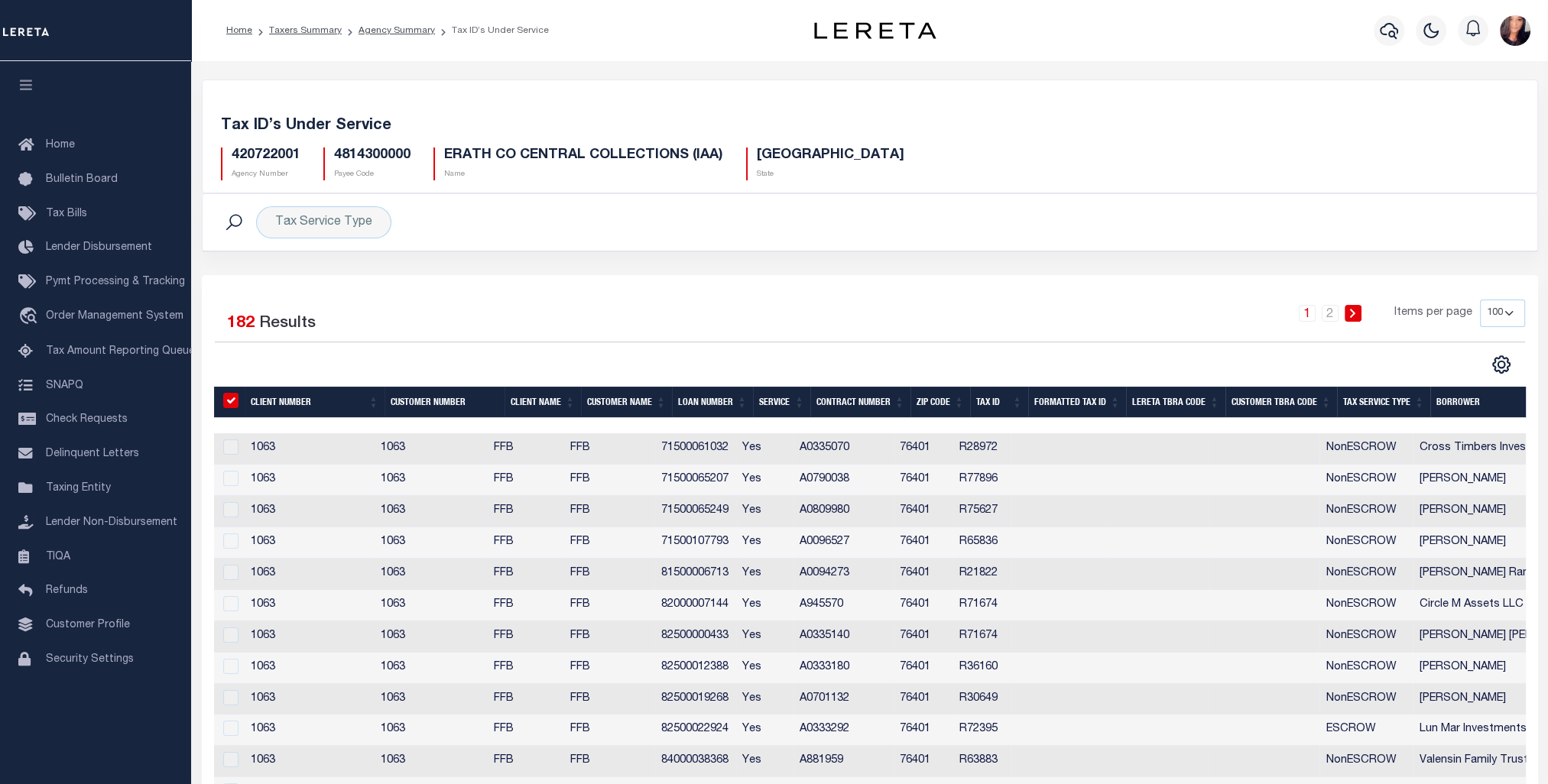
checkbox input "true"
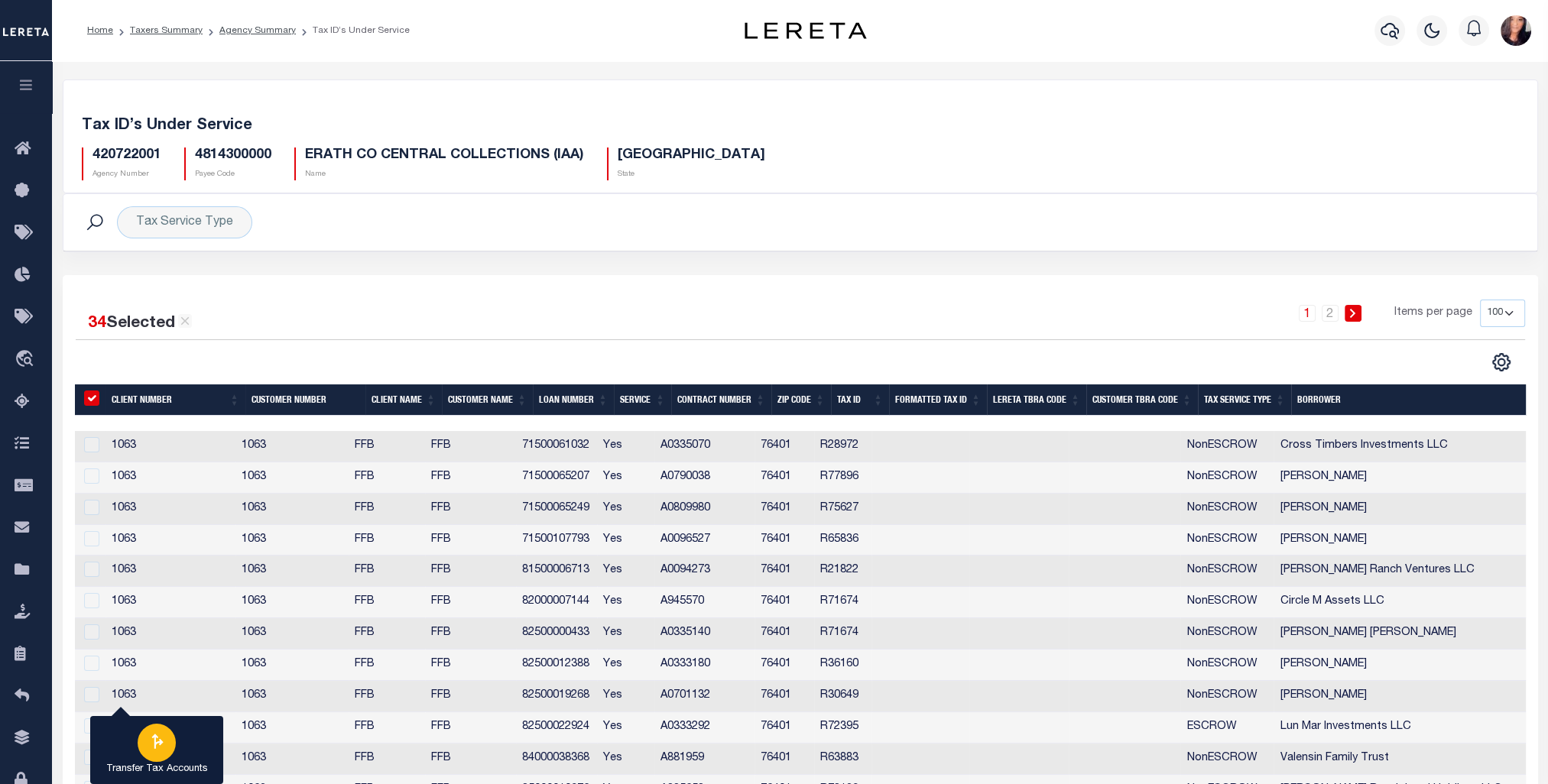
click at [153, 743] on icon "button" at bounding box center [158, 741] width 12 height 15
type input "420722001"
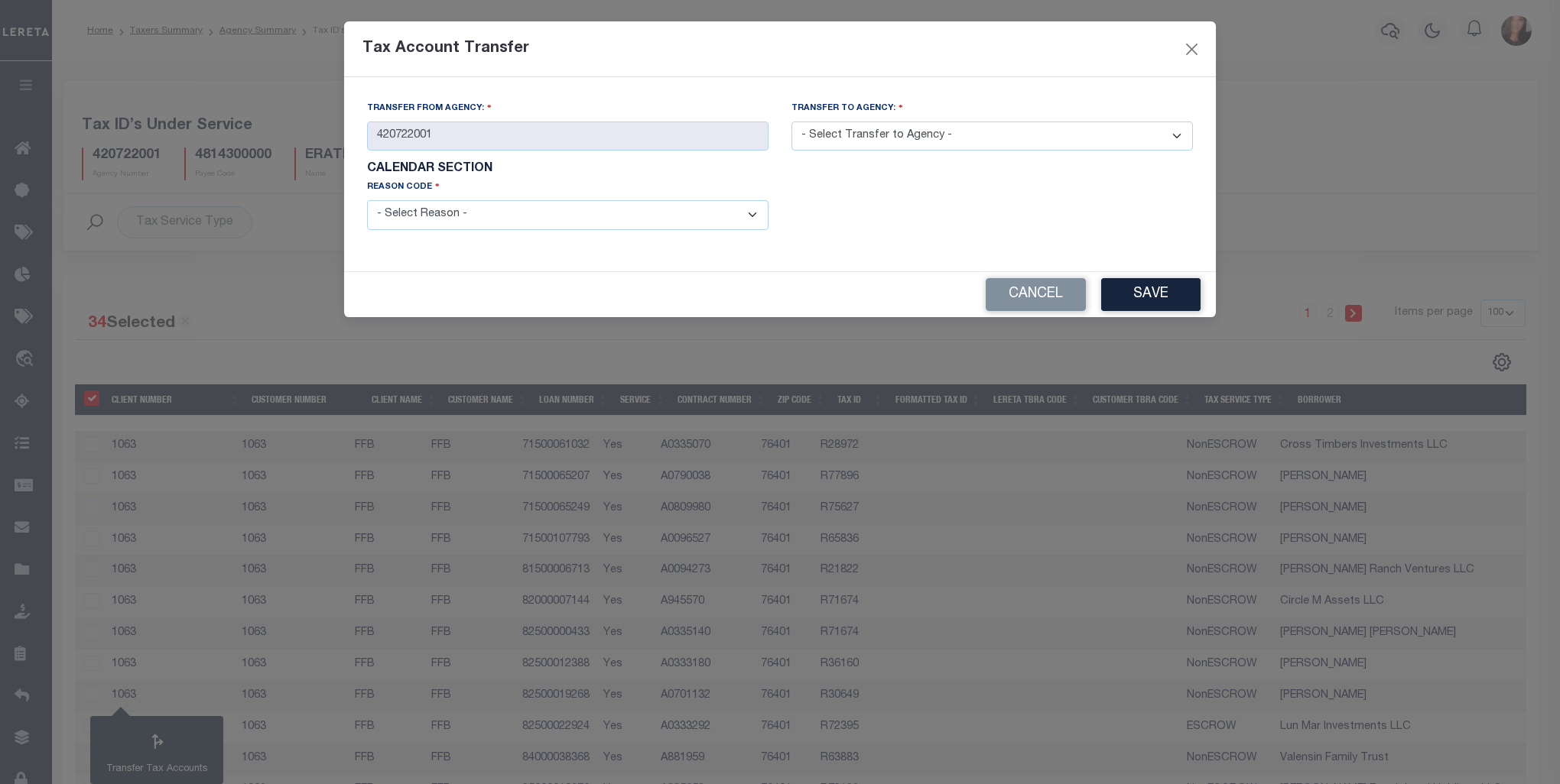
click at [753, 217] on select "- Select Reason - 099 - Other (Provide additional detail) ACT - Agency Changed …" at bounding box center [567, 215] width 402 height 30
select select "099"
click at [367, 202] on select "- Select Reason - 099 - Other (Provide additional detail) ACT - Agency Changed …" at bounding box center [567, 215] width 402 height 30
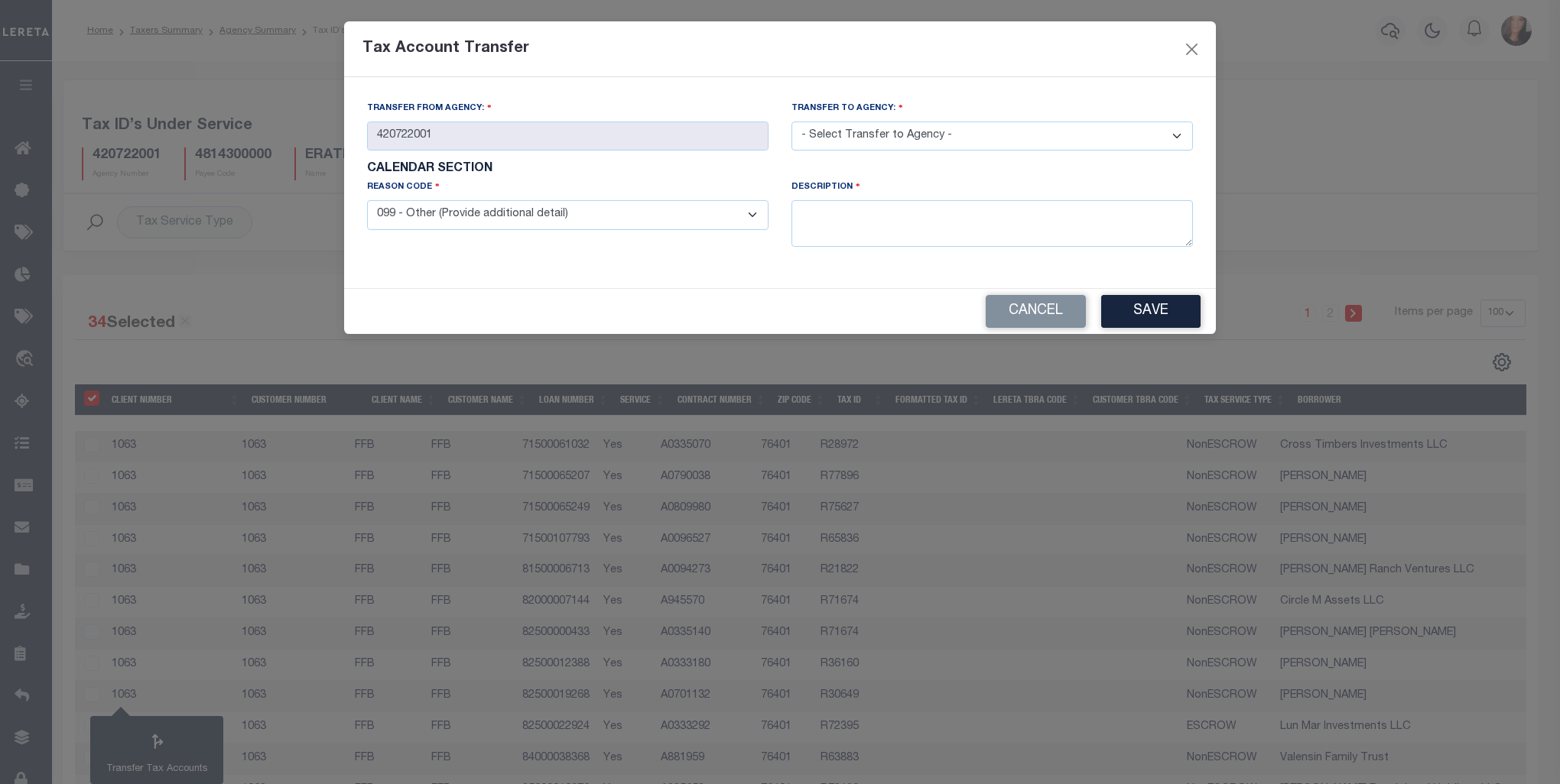
click at [1177, 133] on select "- Select Transfer to Agency - 420180000 420252001 420300000 420470000 420478801…" at bounding box center [992, 136] width 402 height 30
select select "420720000"
click at [792, 122] on select "- Select Transfer to Agency - 420180000 420252001 420300000 420470000 420478801…" at bounding box center [992, 136] width 402 height 30
click at [869, 242] on textarea at bounding box center [992, 223] width 402 height 47
type textarea "Taxes are collected by the County not the CAD."
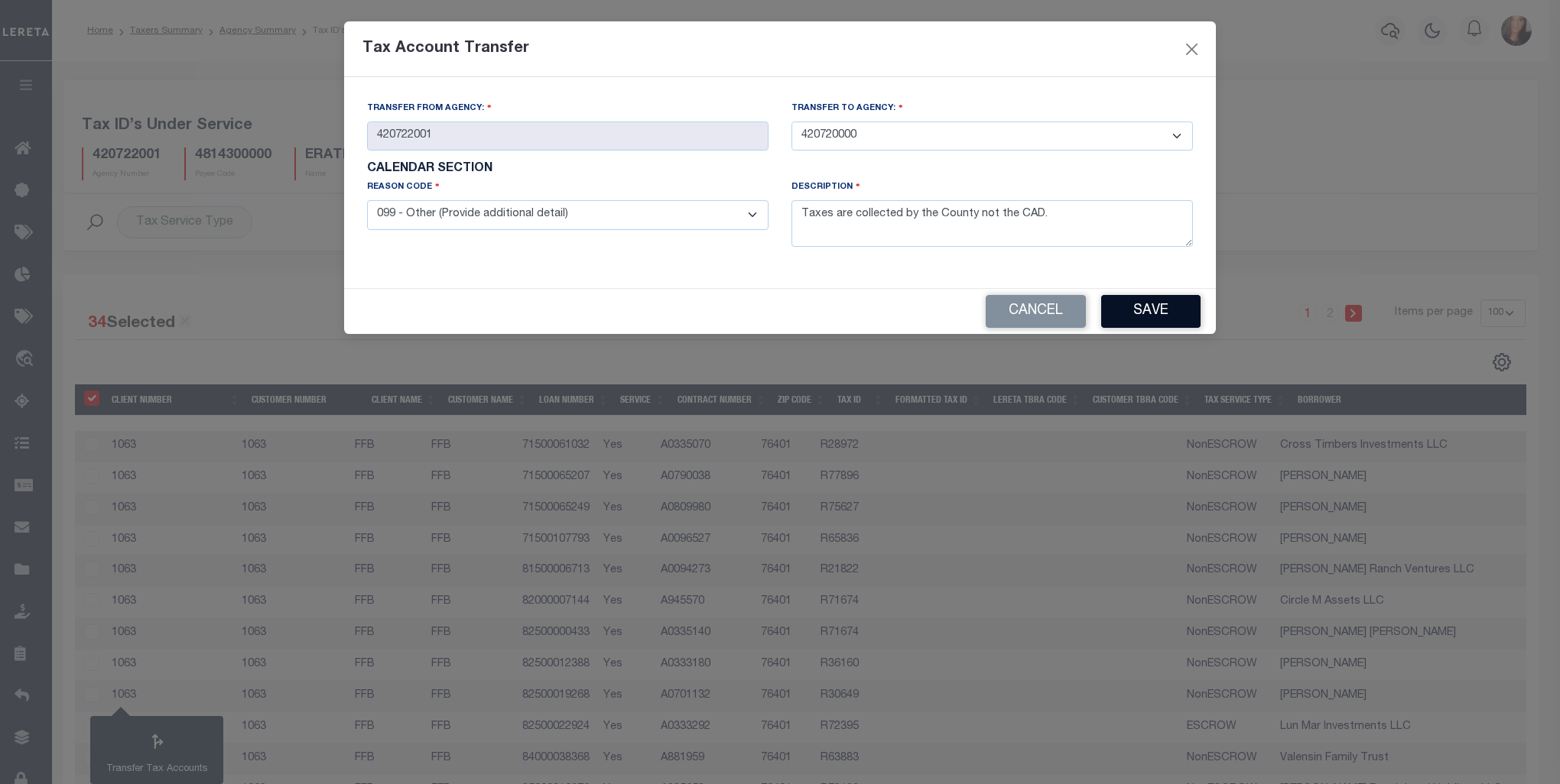
click at [1175, 307] on button "Save" at bounding box center [1150, 311] width 99 height 33
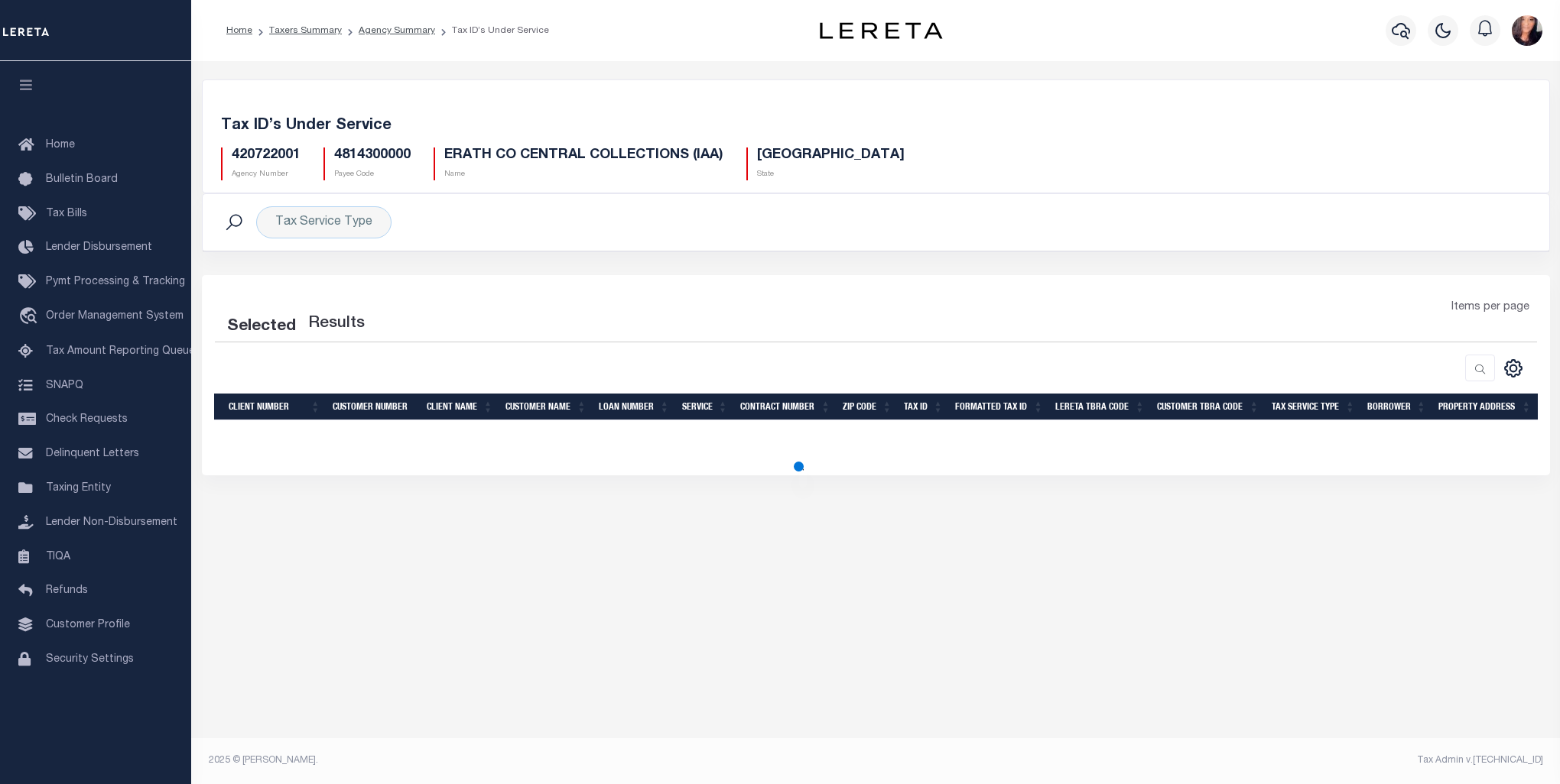
select select "100"
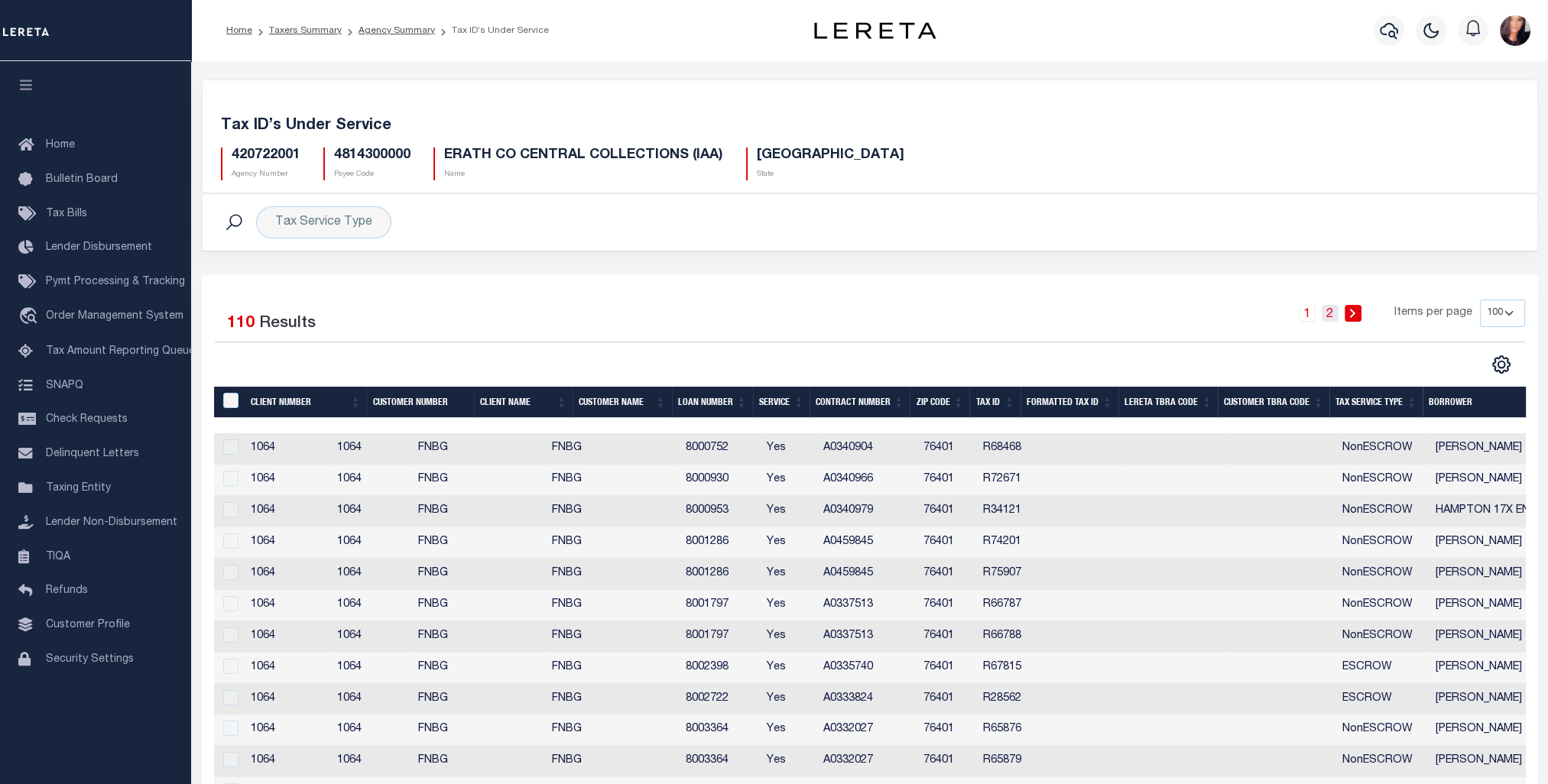
click at [1328, 312] on link "2" at bounding box center [1330, 313] width 17 height 17
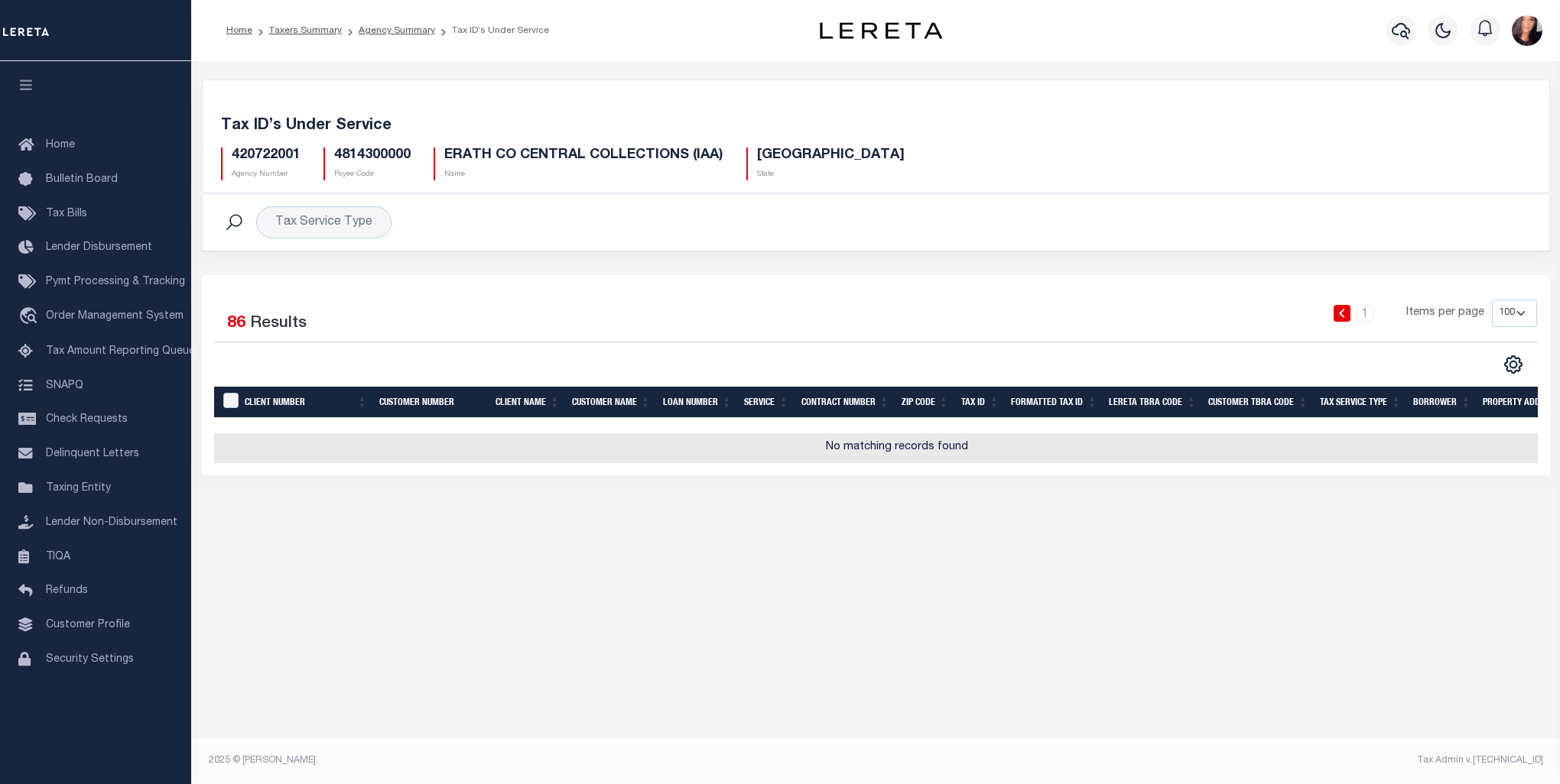
click at [1343, 310] on icon at bounding box center [1342, 314] width 5 height 9
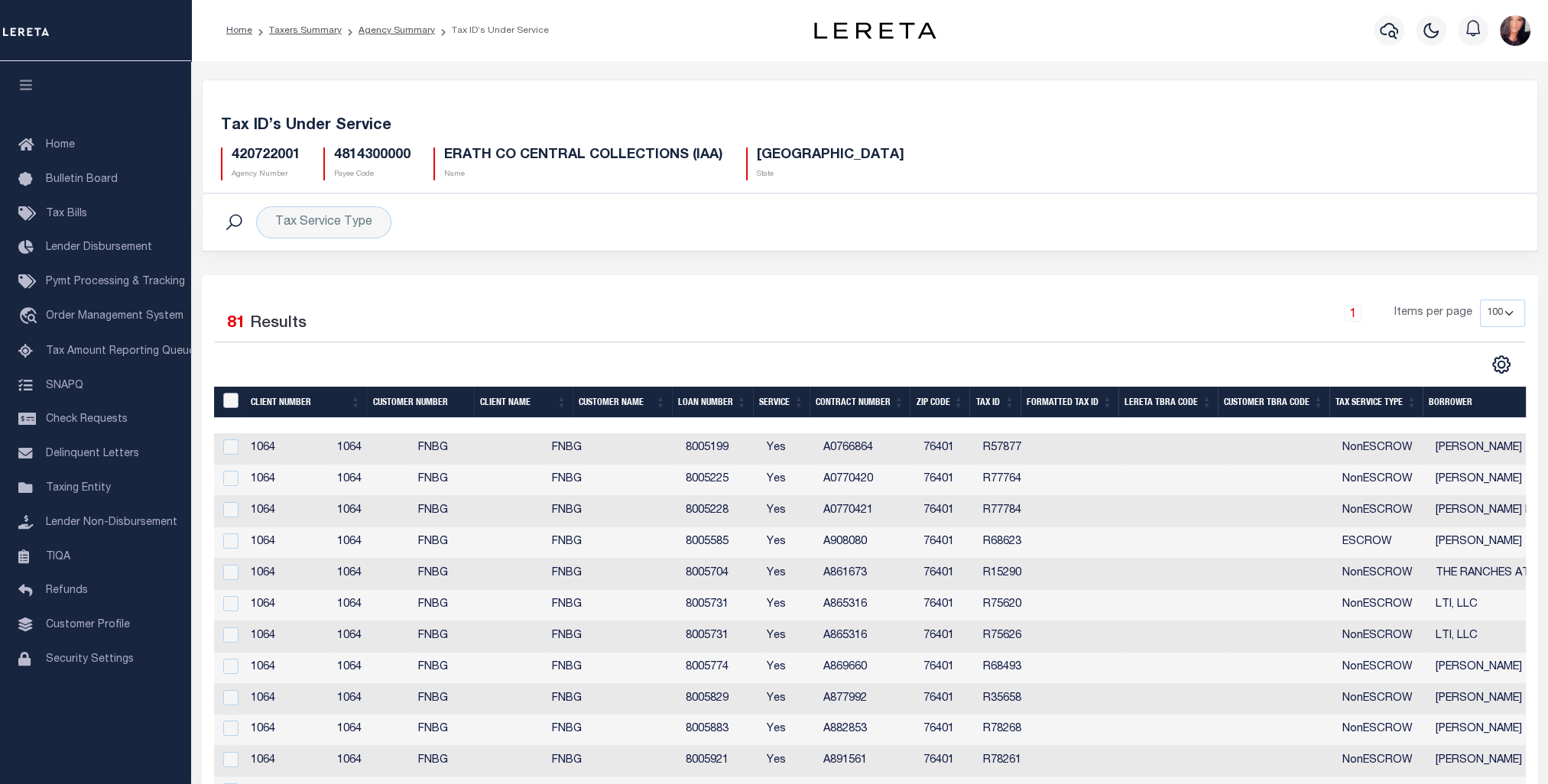
click at [230, 396] on input "&nbsp;" at bounding box center [230, 400] width 15 height 15
checkbox input "true"
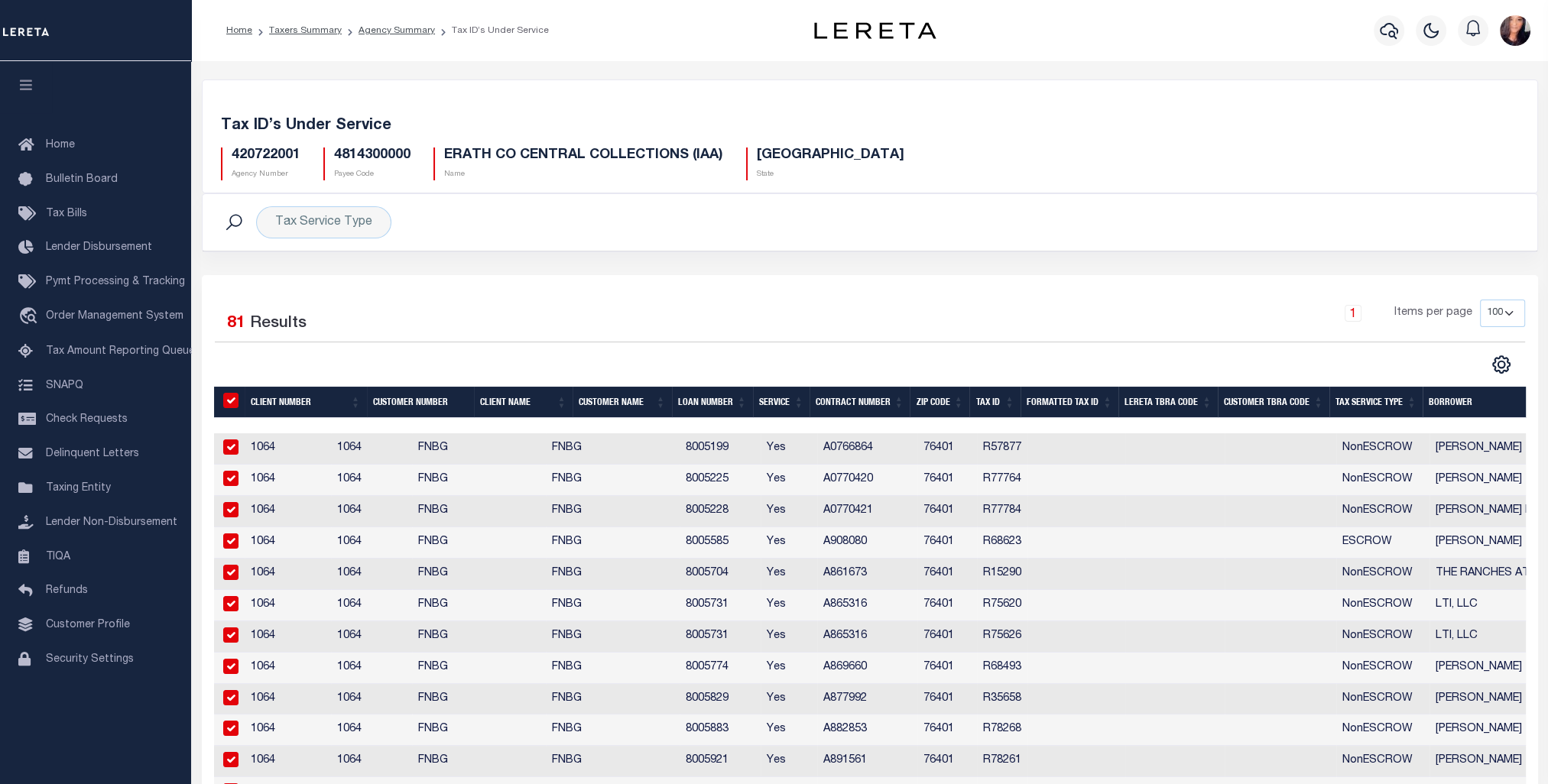
checkbox input "true"
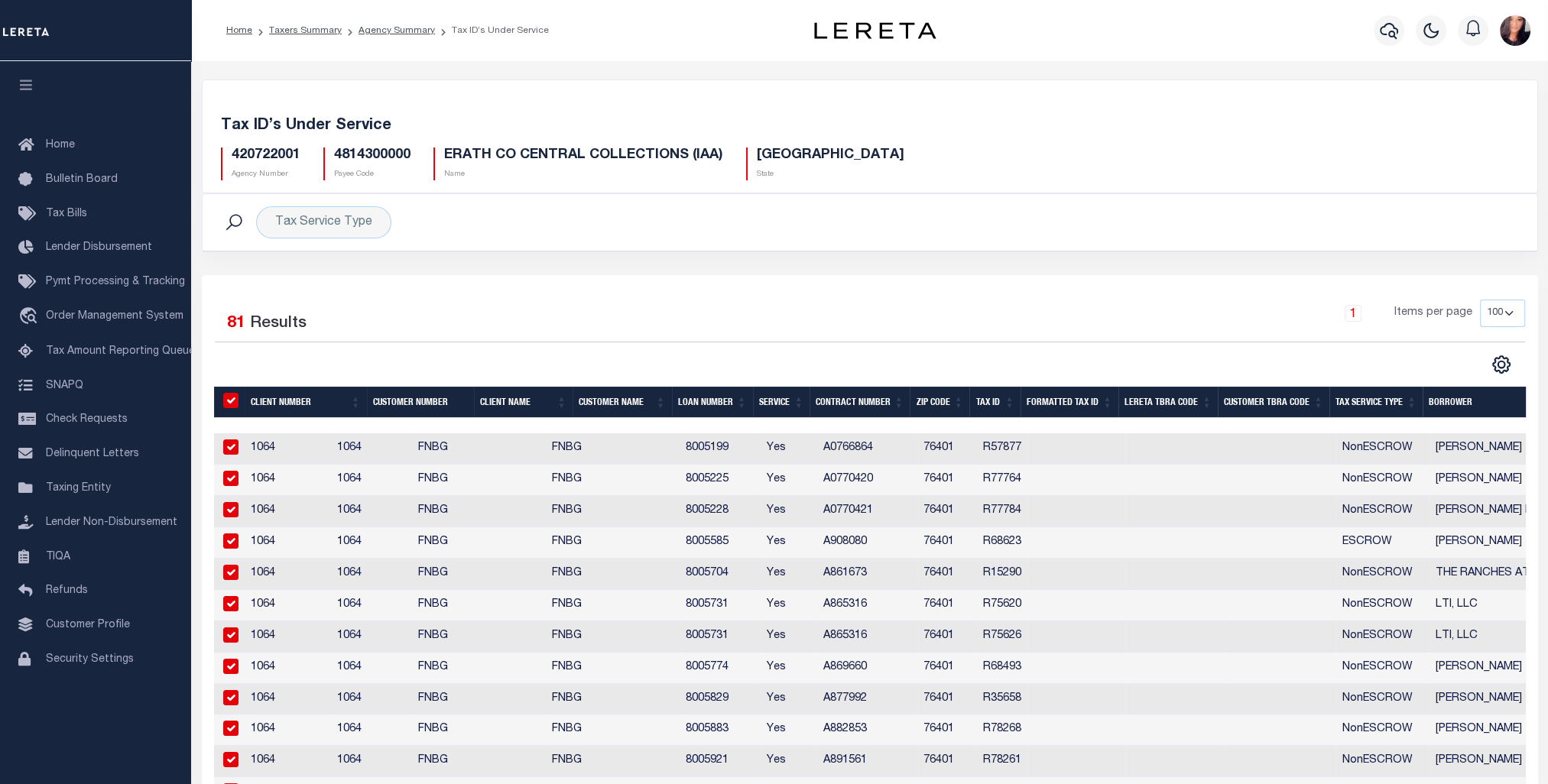
checkbox input "true"
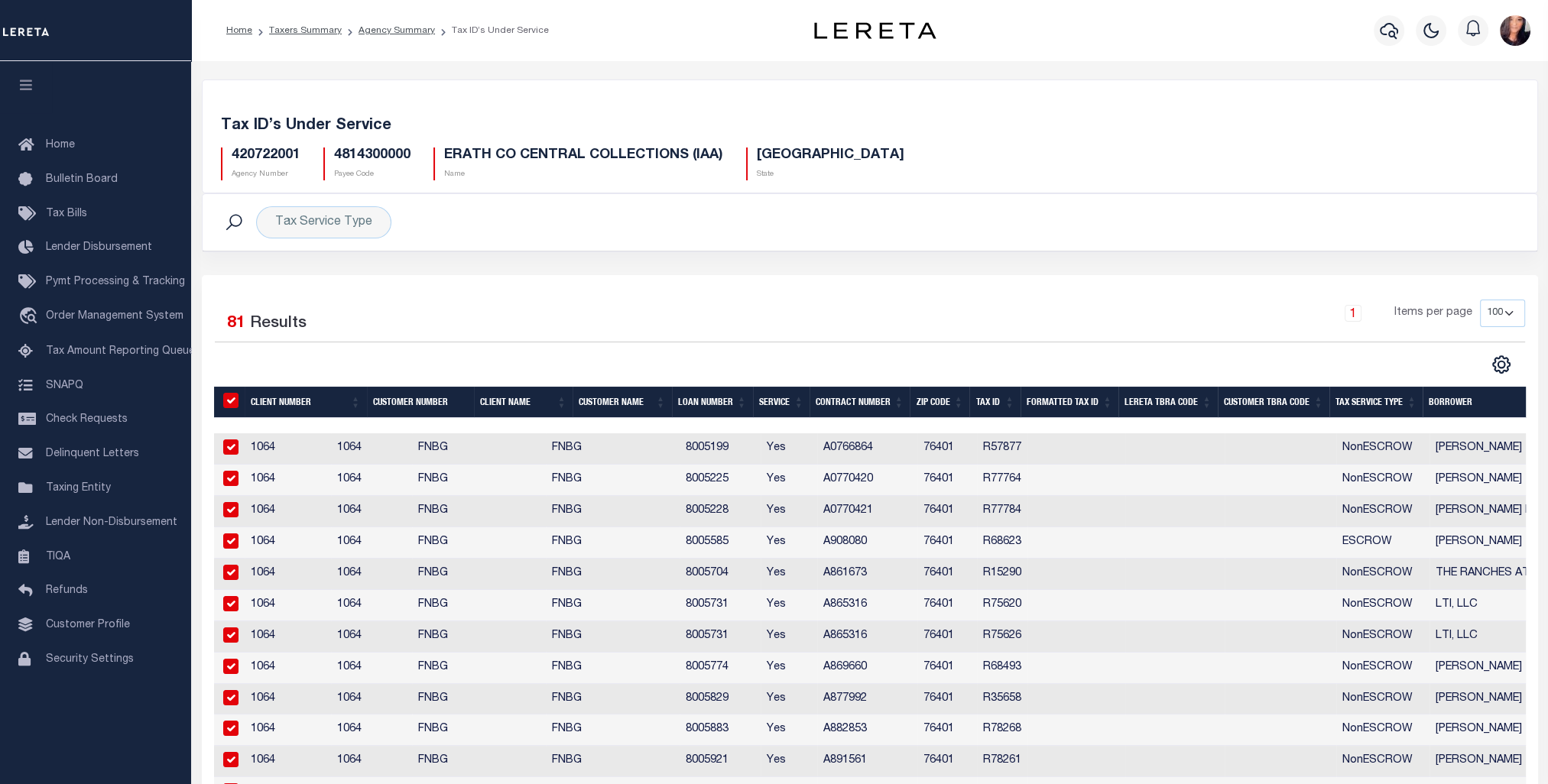
checkbox input "true"
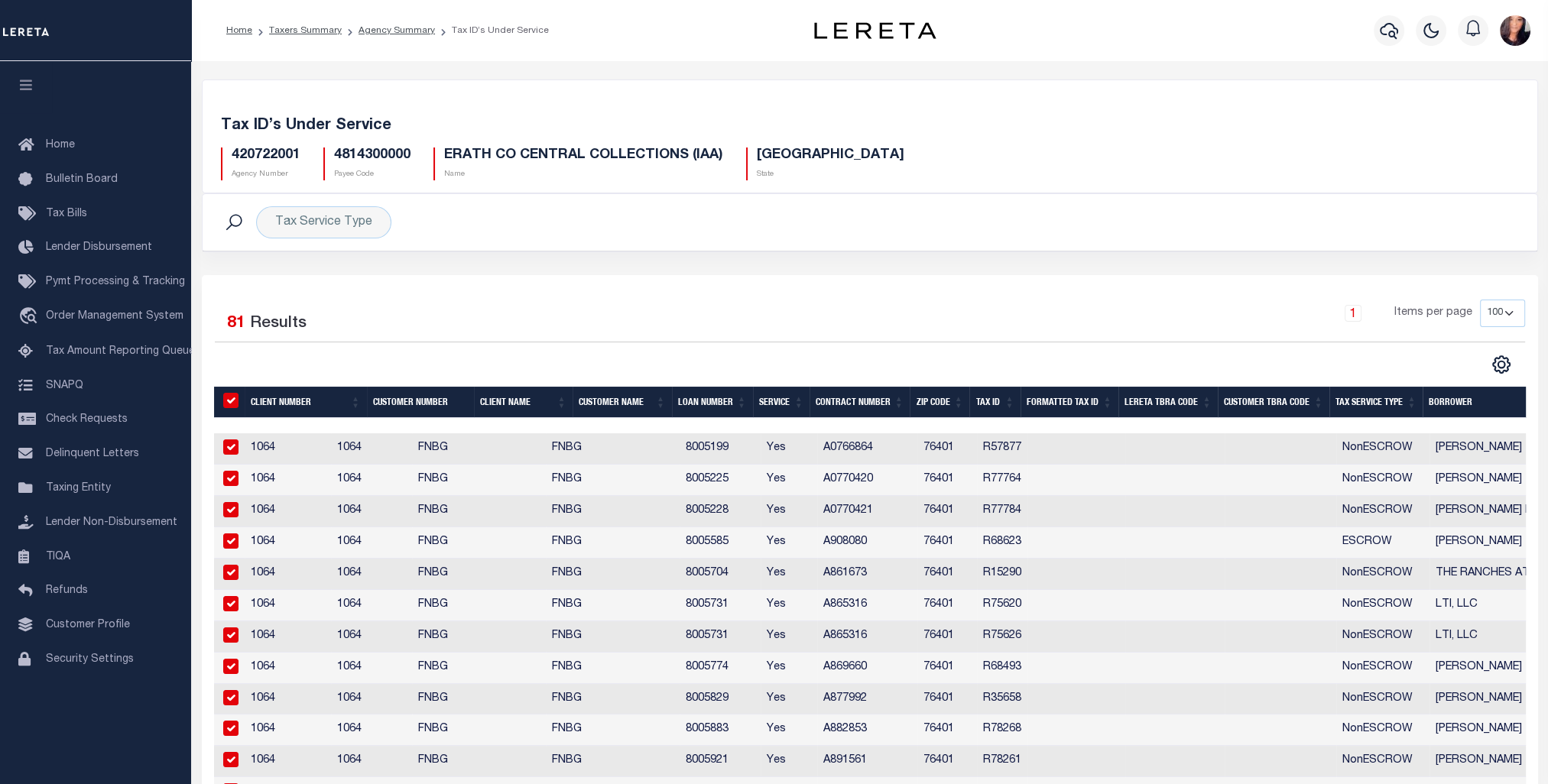
checkbox input "true"
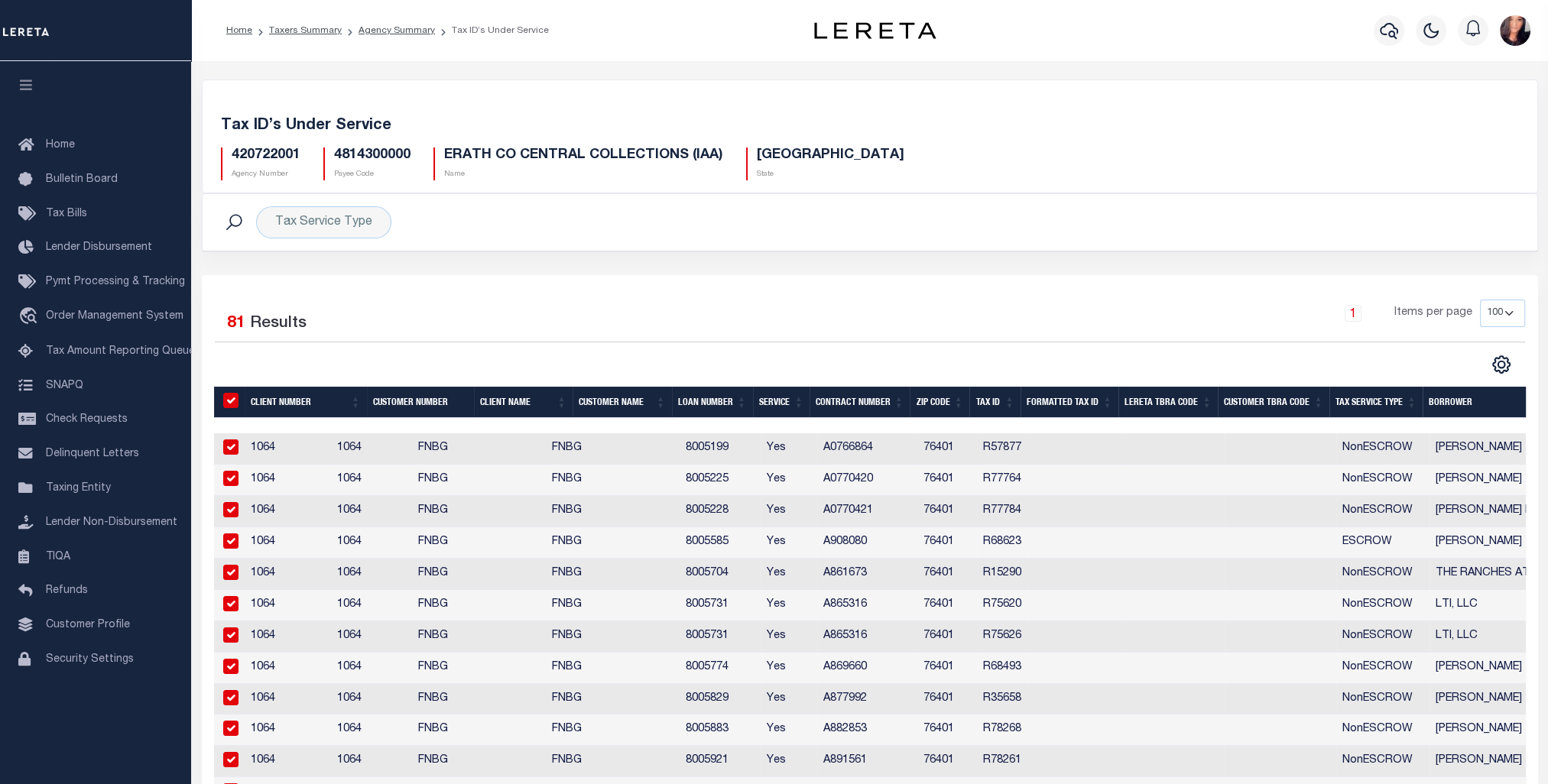
checkbox input "true"
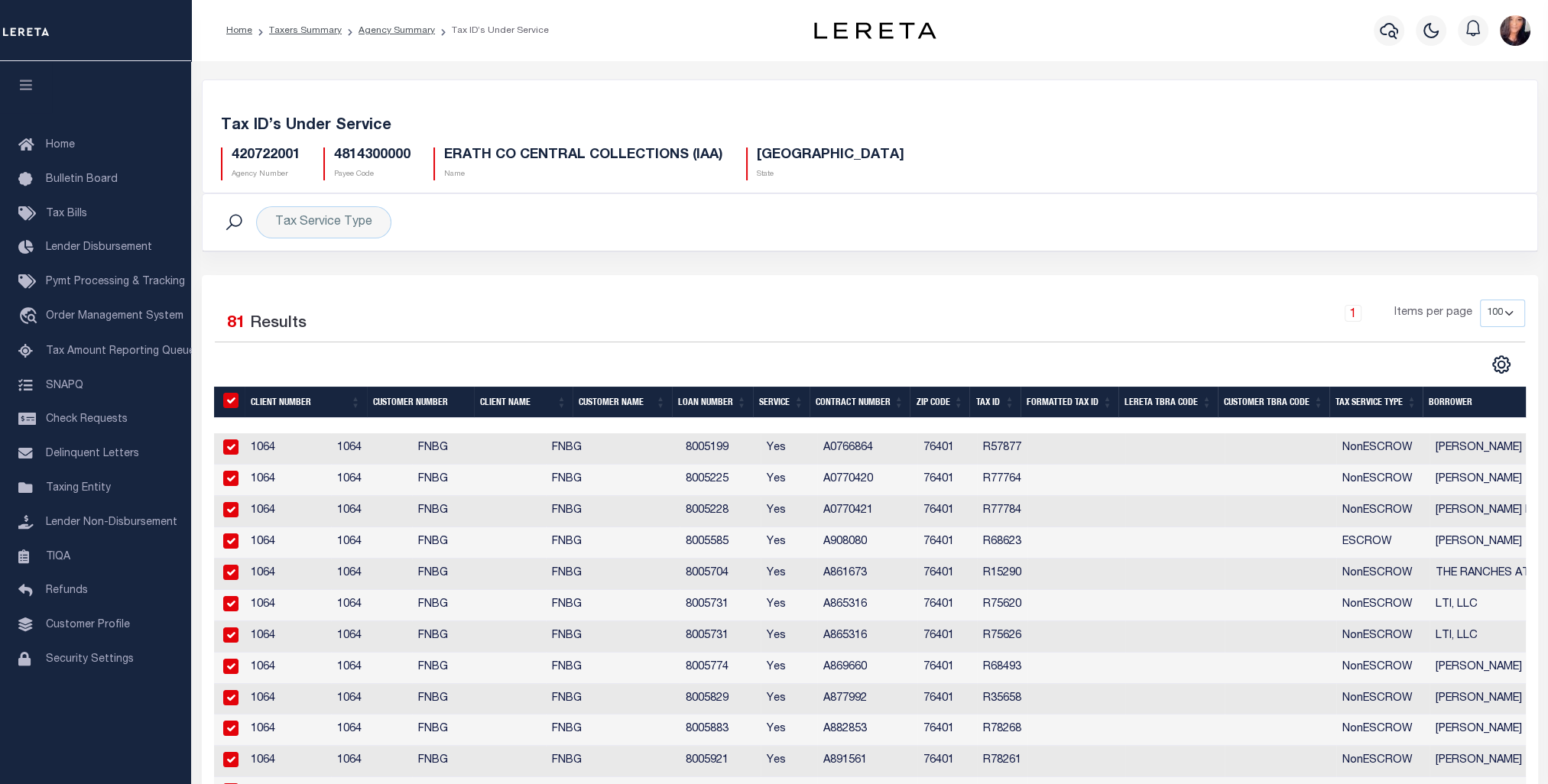
checkbox input "true"
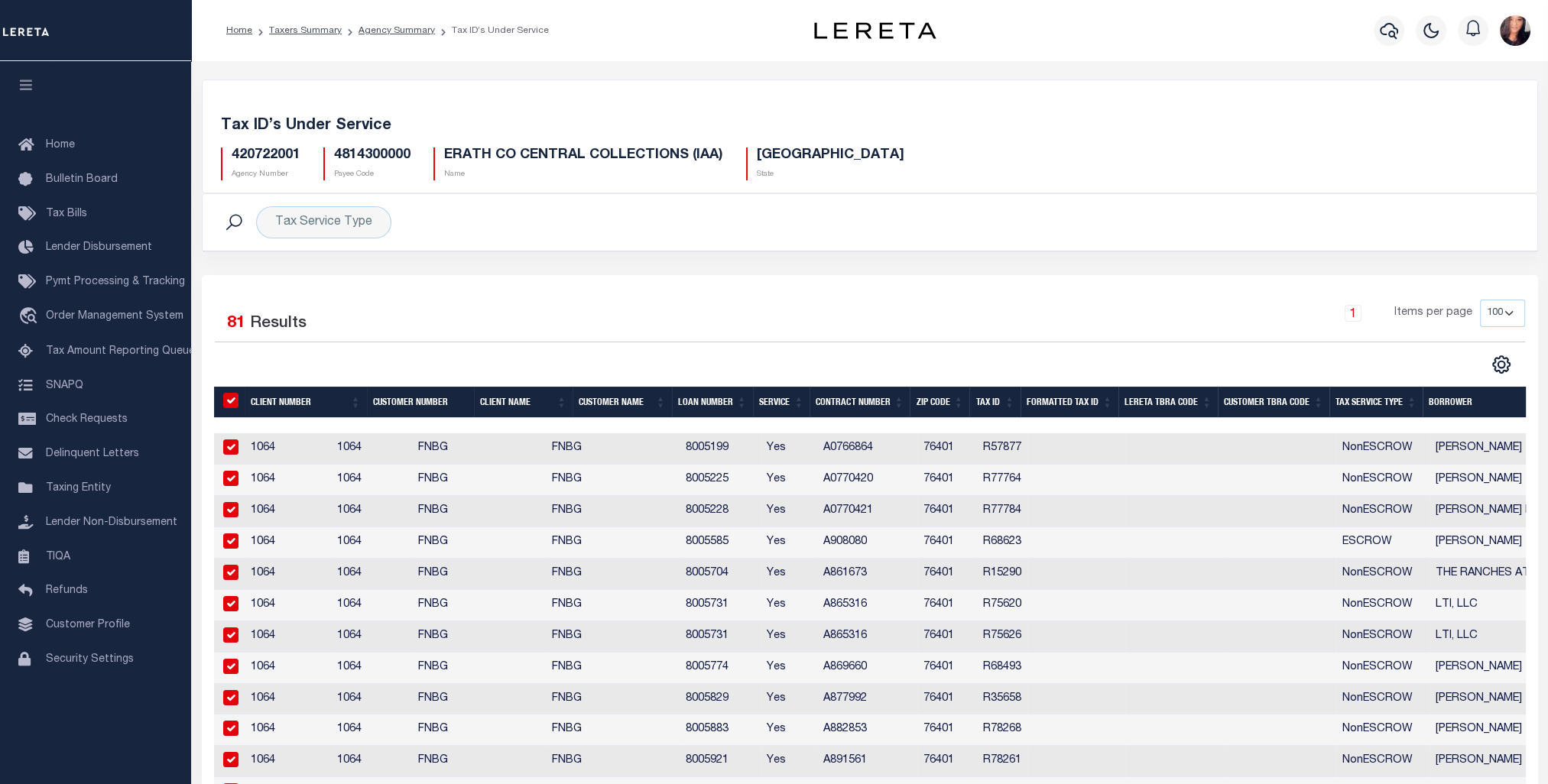
checkbox input "true"
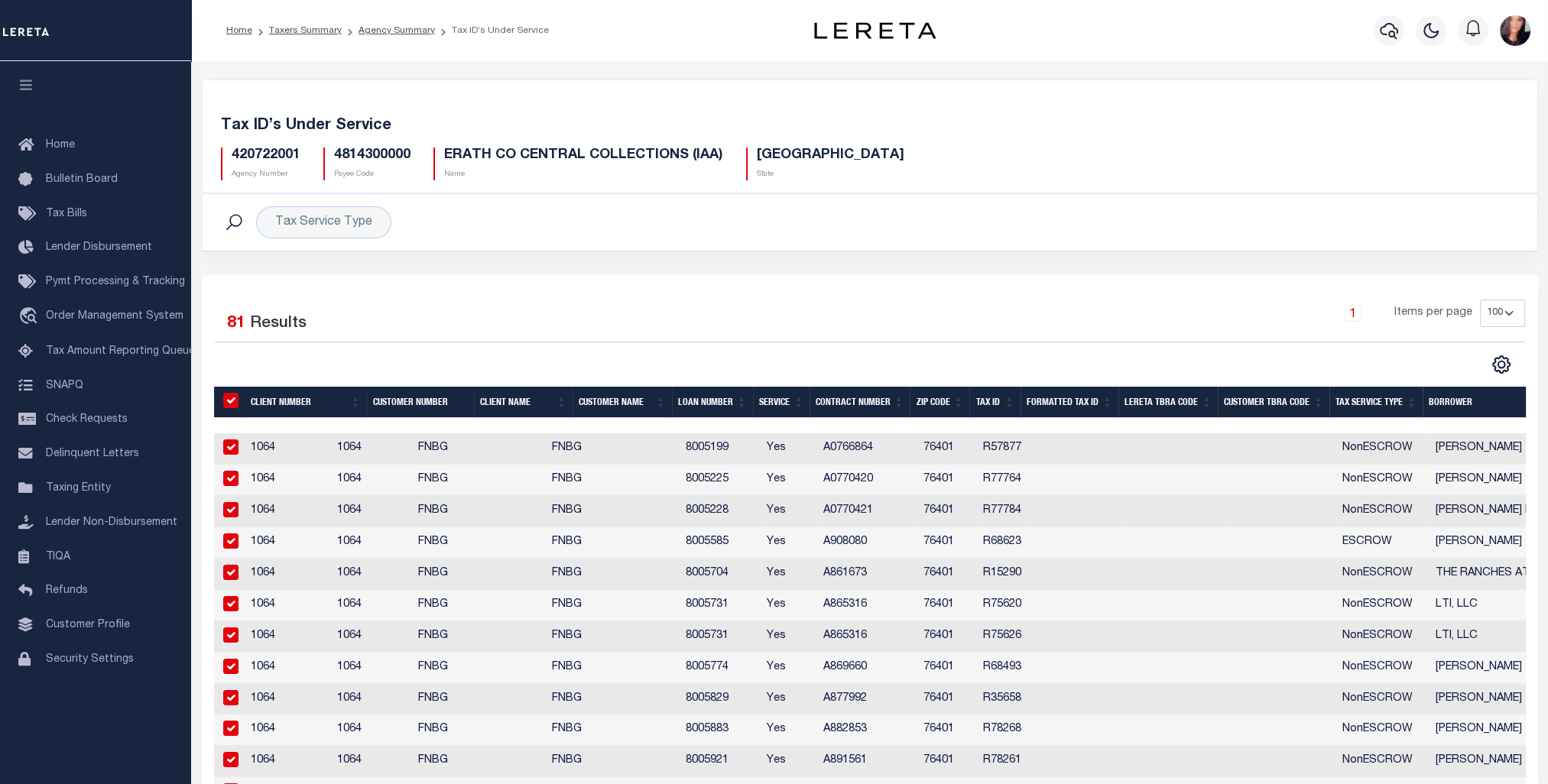
checkbox input "true"
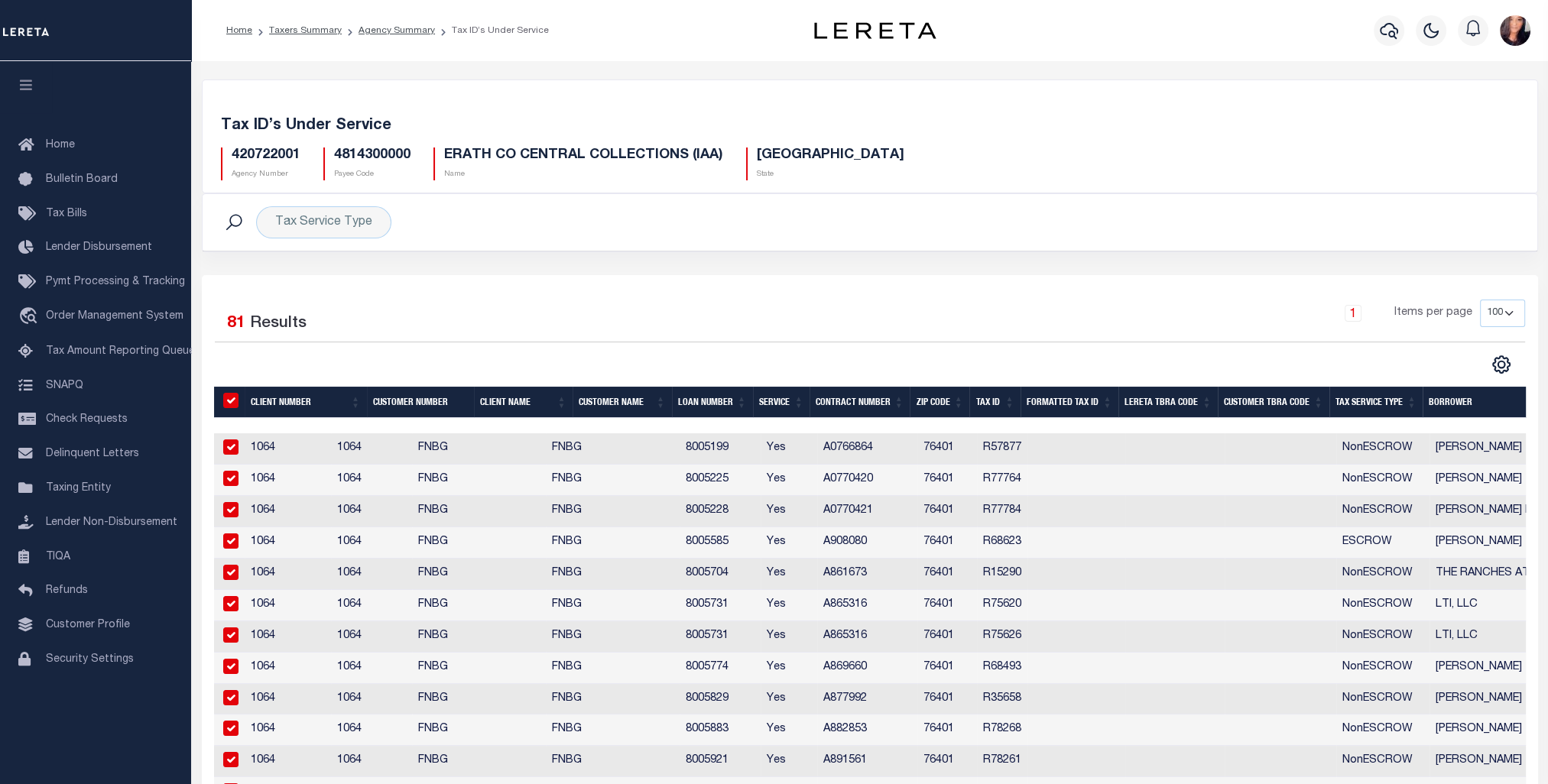
checkbox input "true"
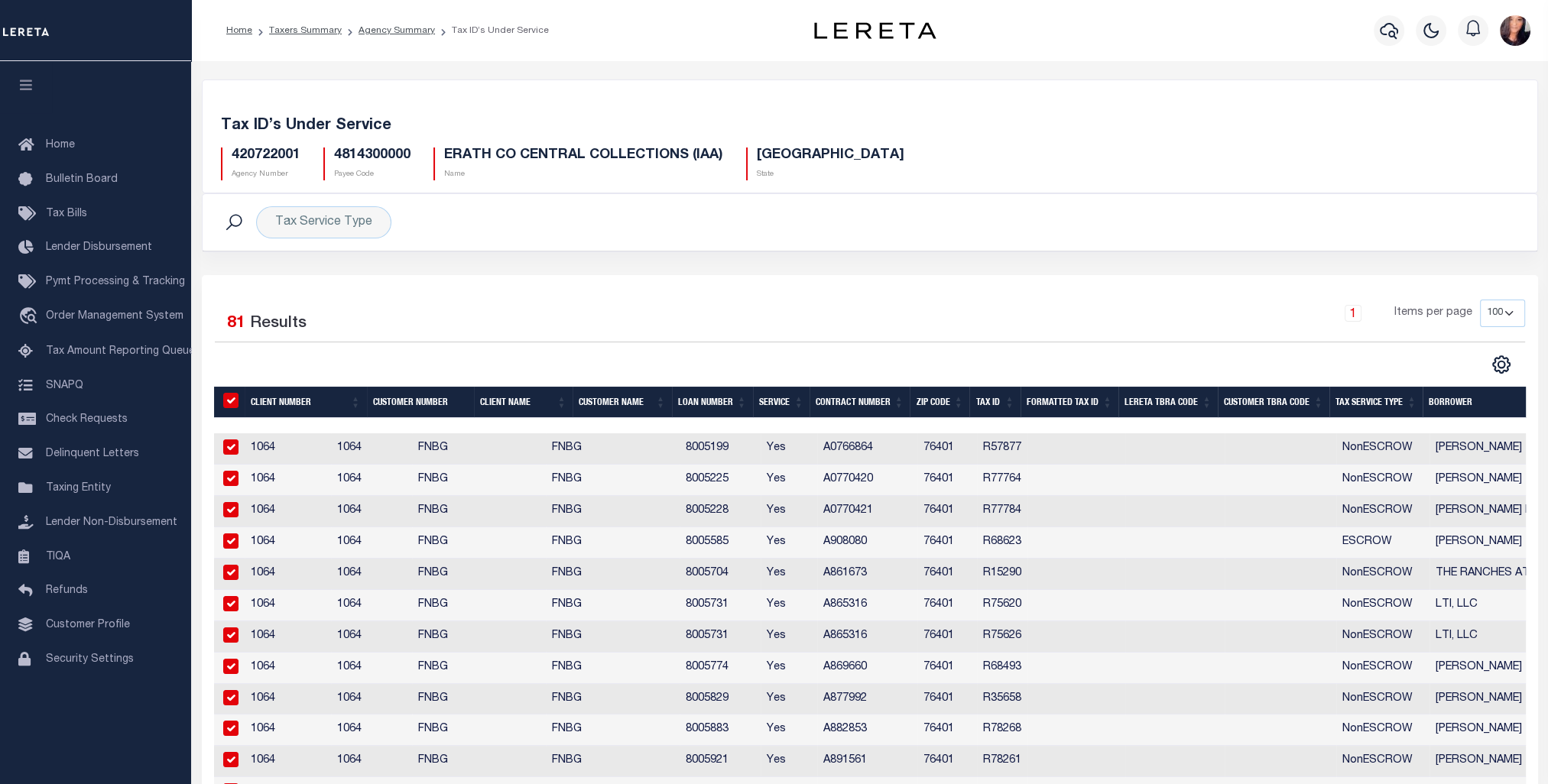
checkbox input "true"
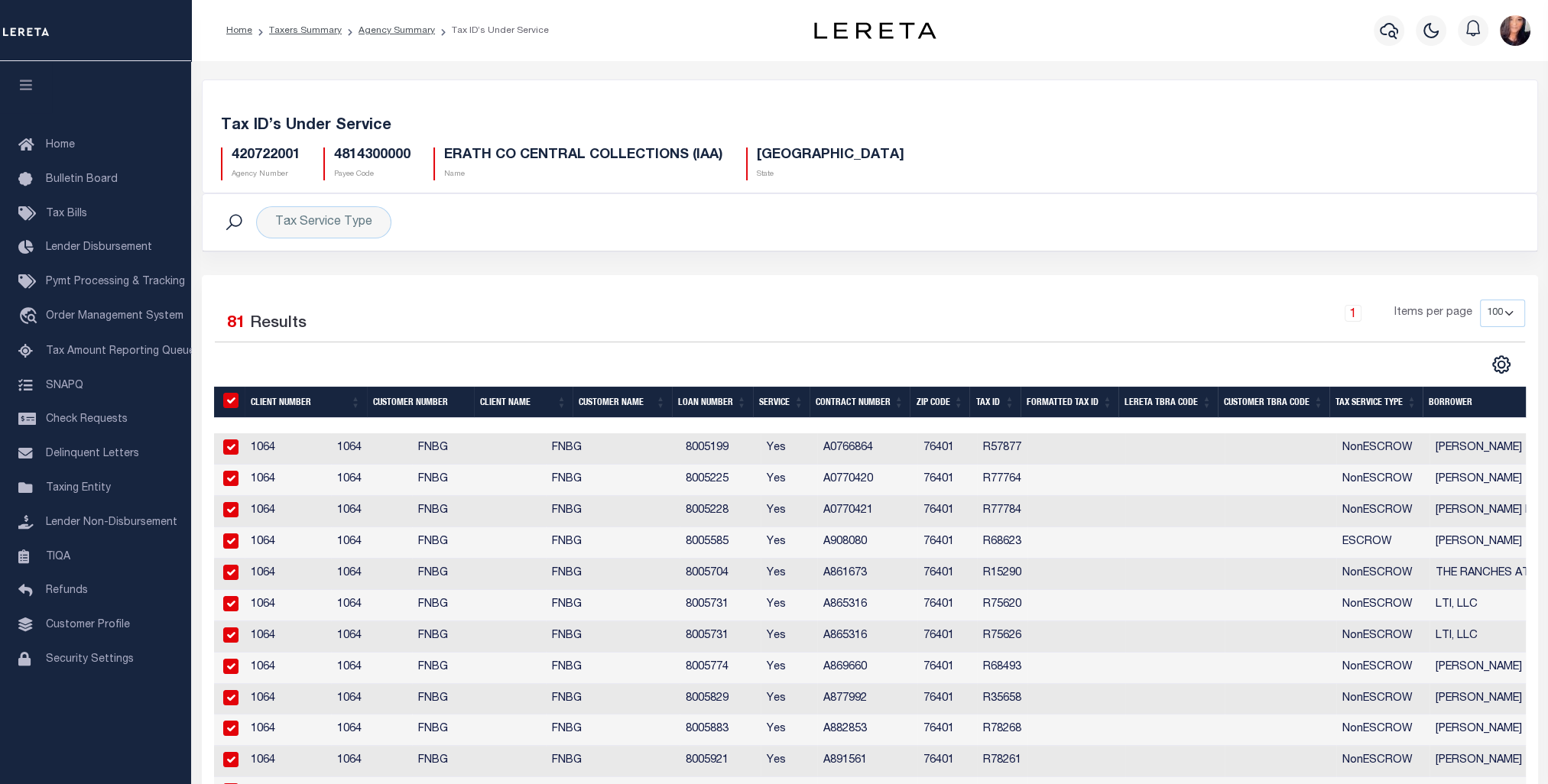
checkbox input "true"
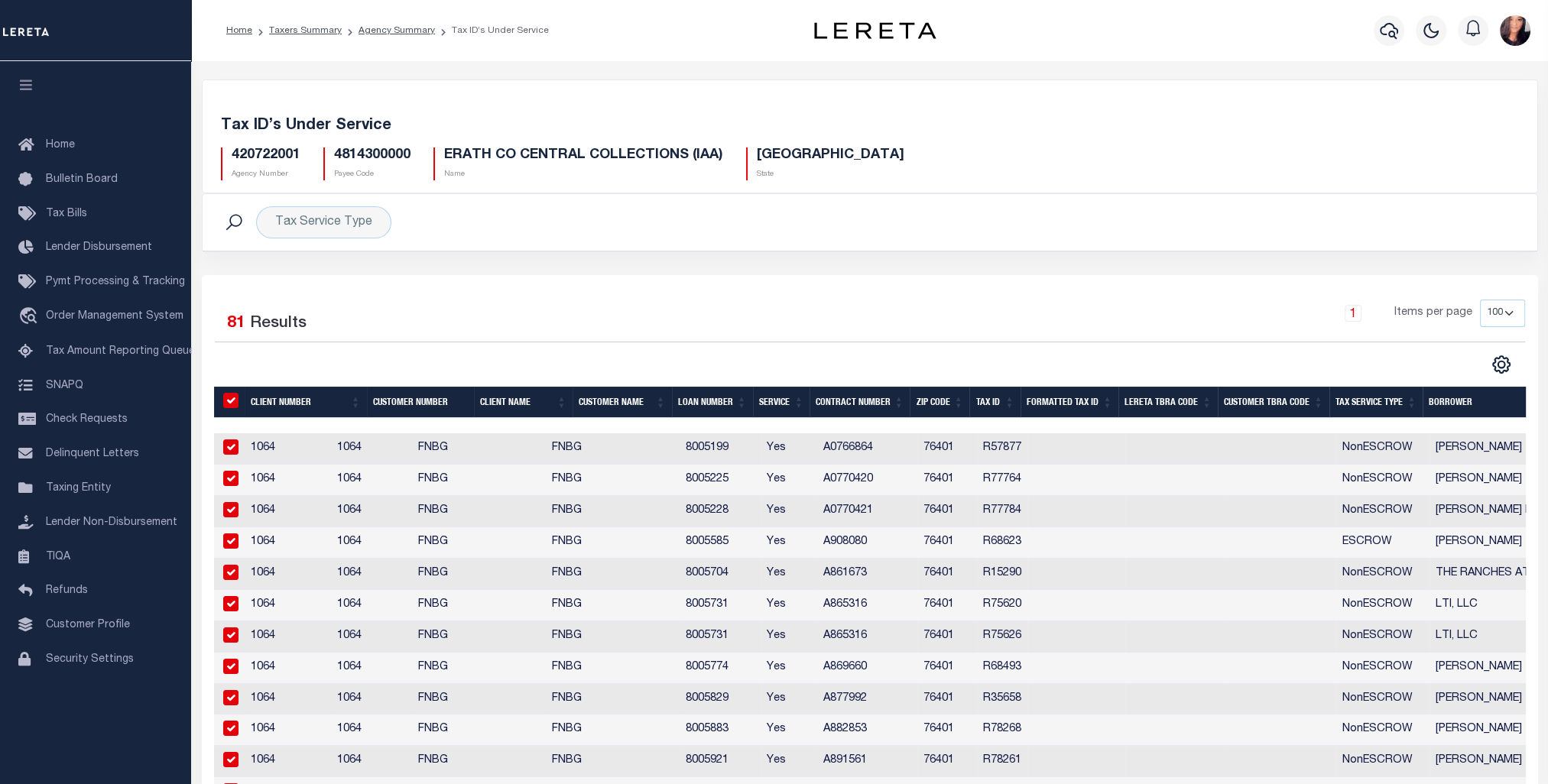
checkbox input "true"
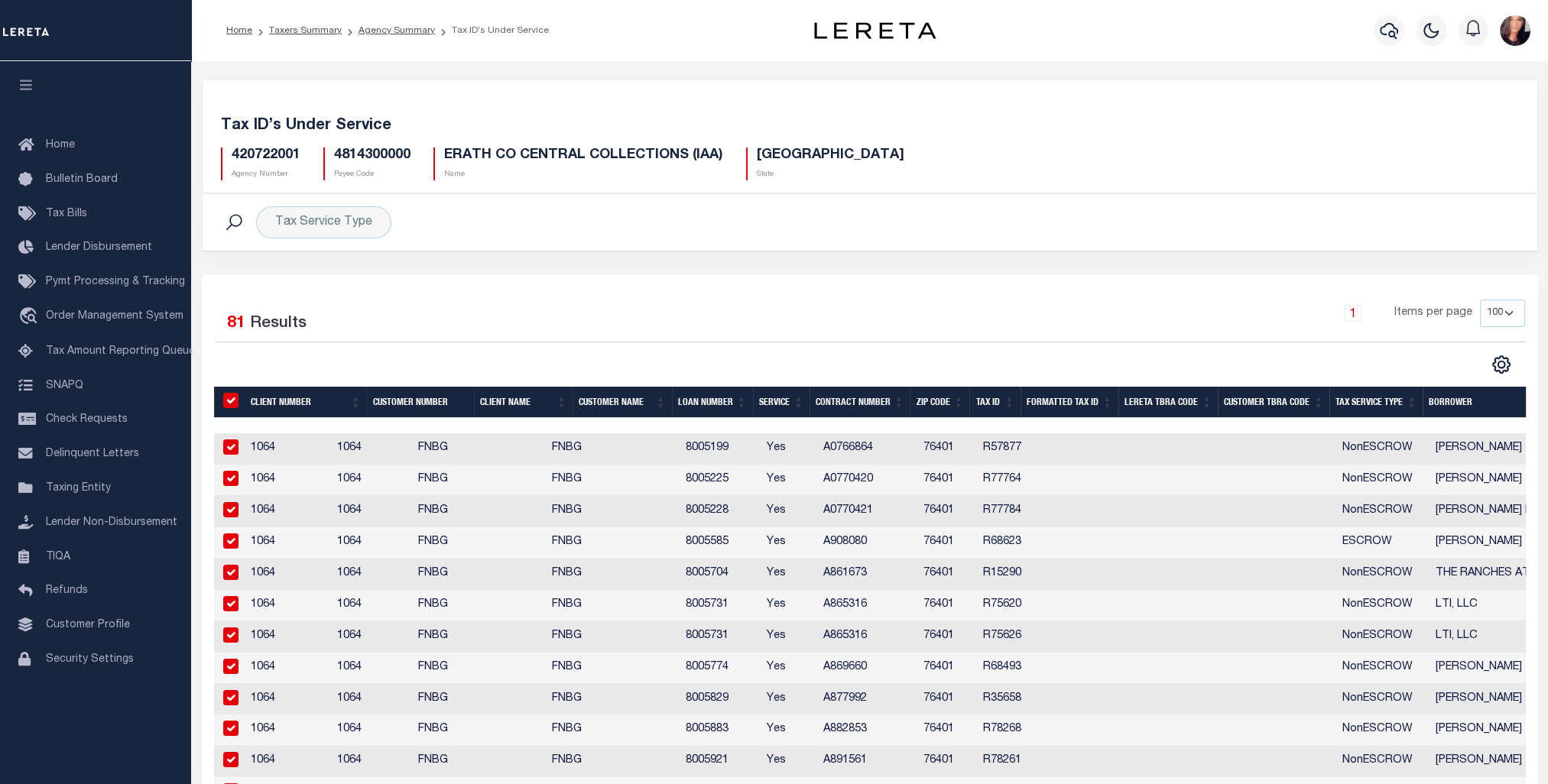
checkbox input "true"
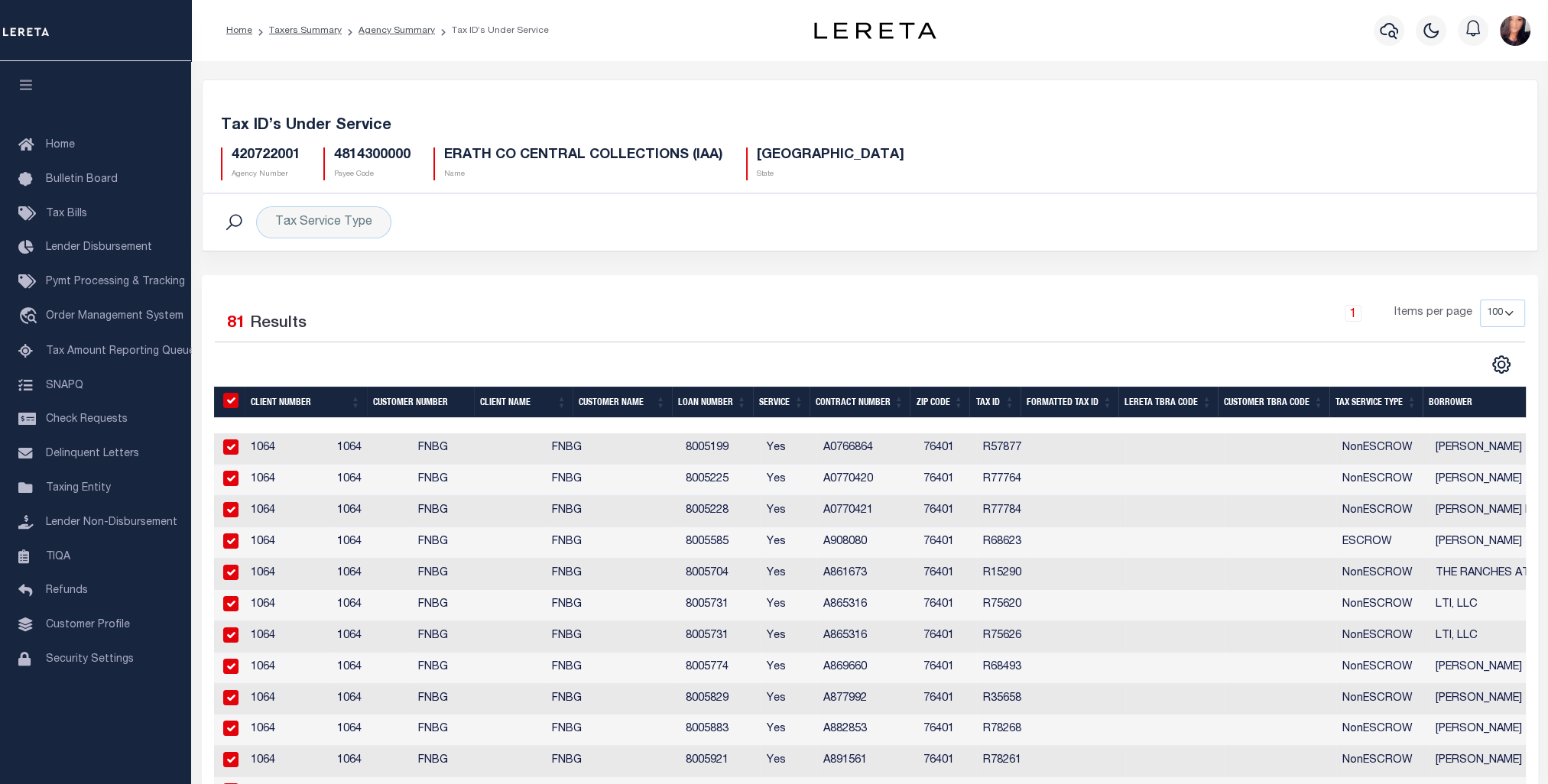
checkbox input "true"
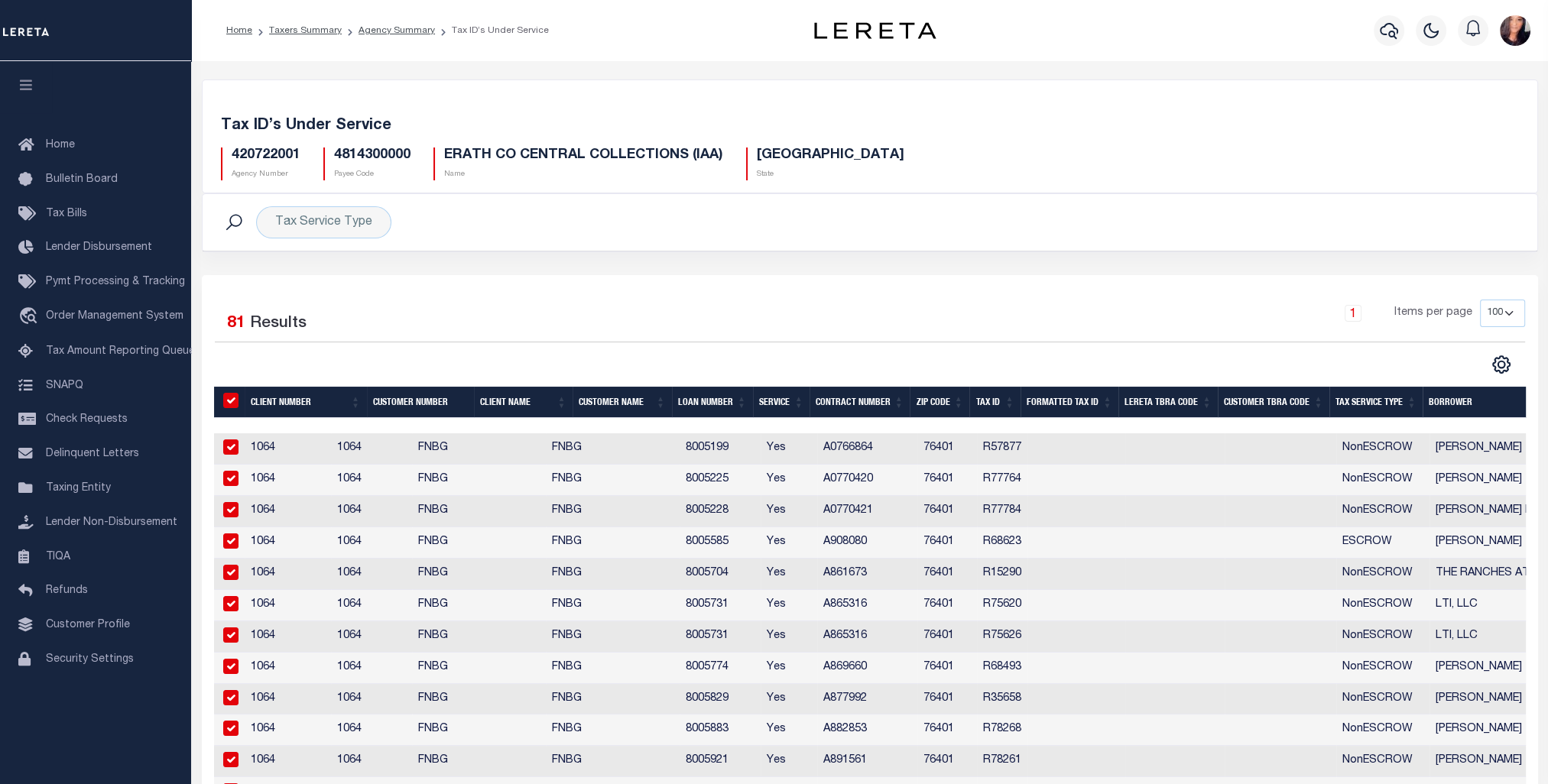
checkbox input "true"
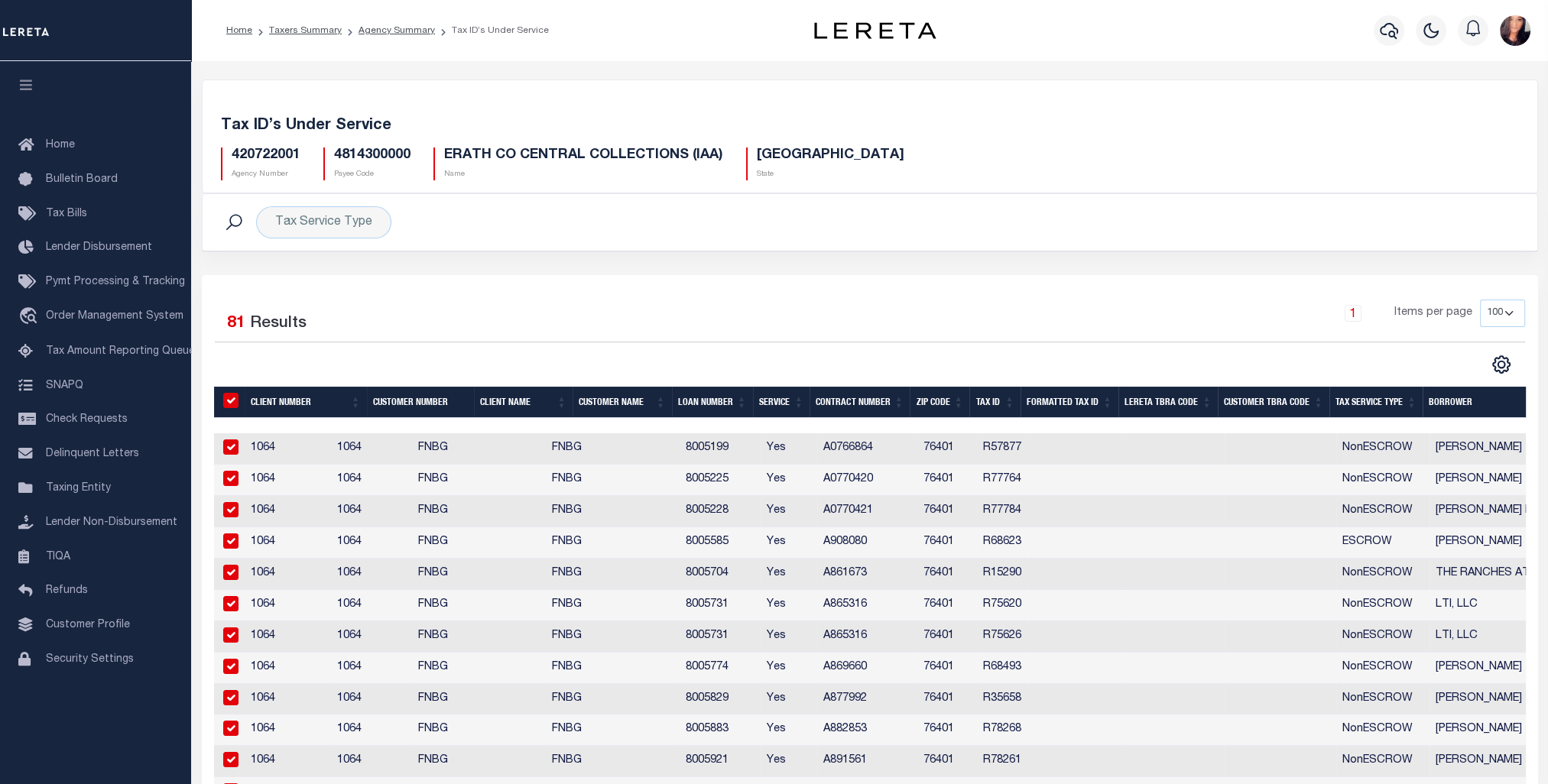
checkbox input "true"
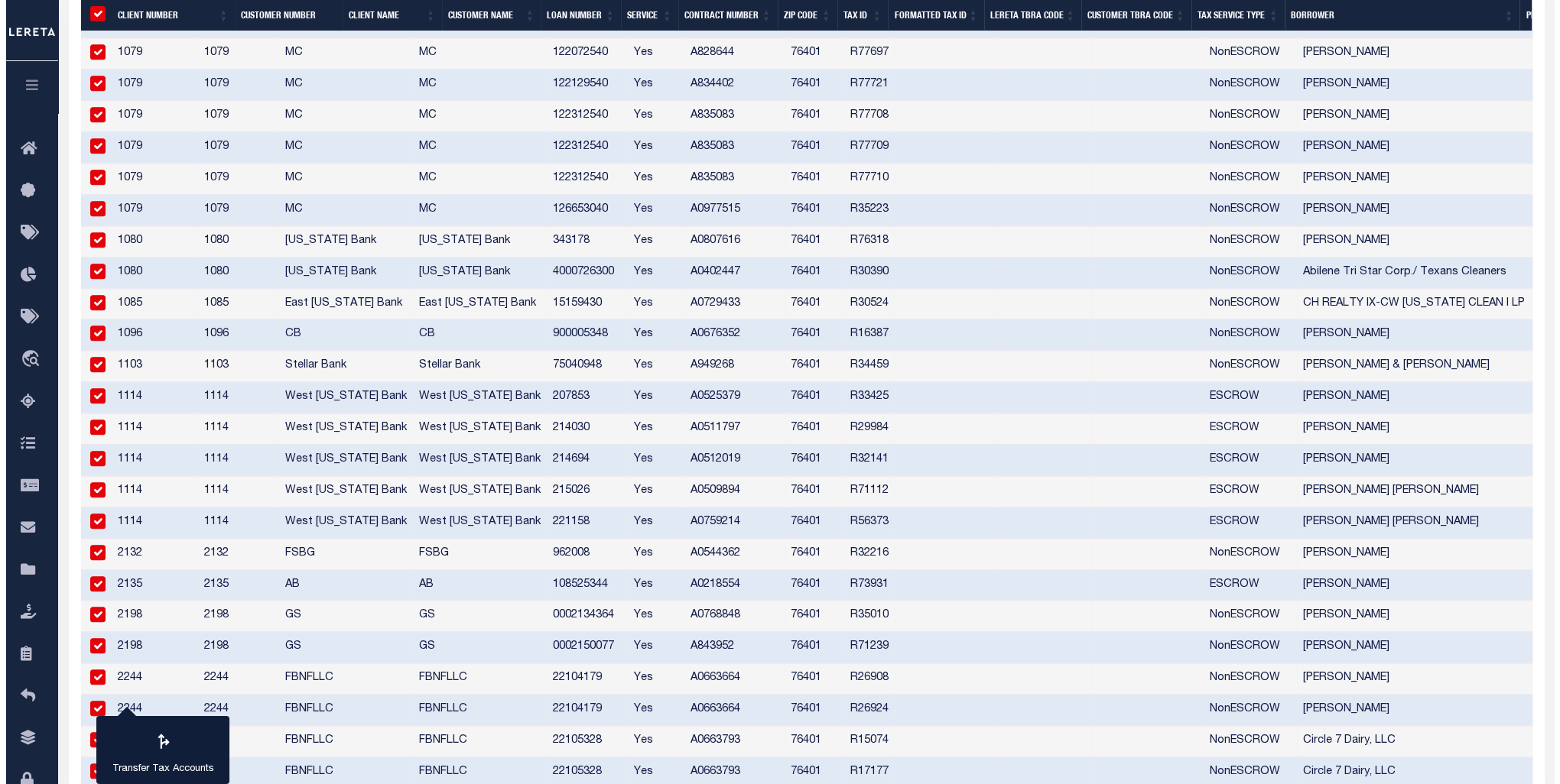
scroll to position [995, 0]
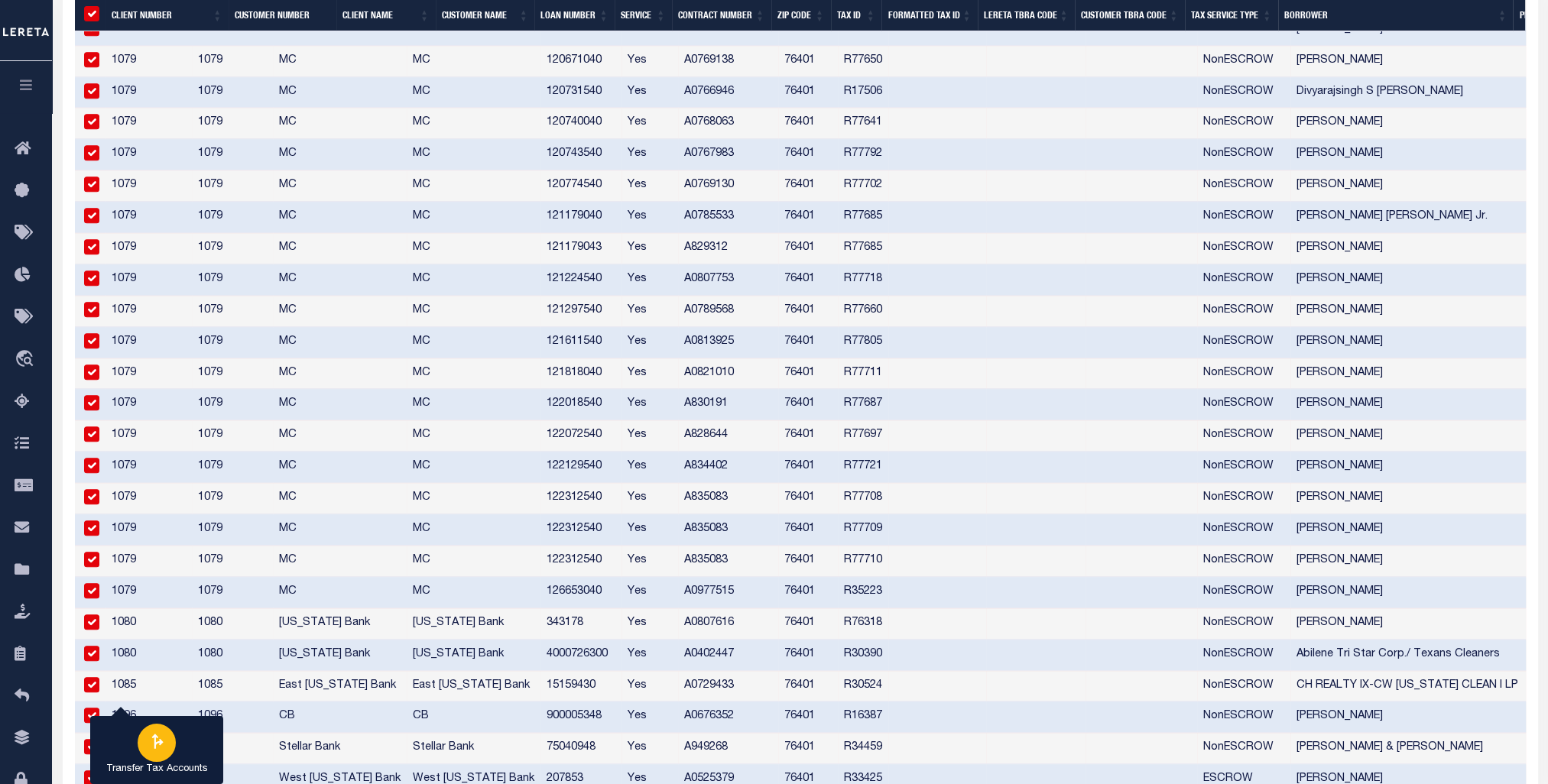
click at [142, 745] on div "button" at bounding box center [156, 742] width 38 height 38
type input "420722001"
checkbox input "false"
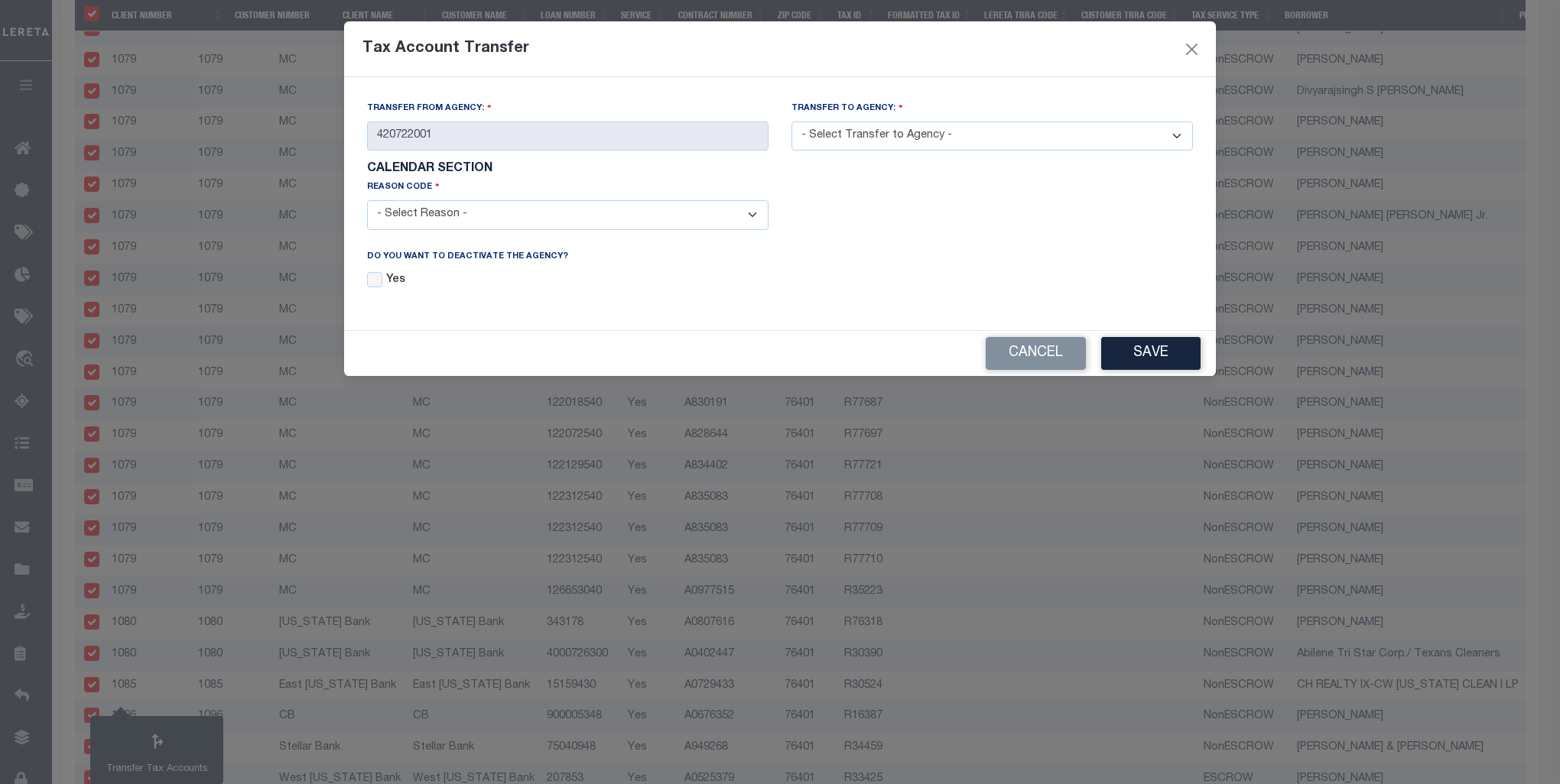
click at [753, 215] on select "- Select Reason - 099 - Other (Provide additional detail) ACT - Agency Changed …" at bounding box center [567, 215] width 402 height 30
select select "099"
click at [367, 202] on select "- Select Reason - 099 - Other (Provide additional detail) ACT - Agency Changed …" at bounding box center [567, 215] width 402 height 30
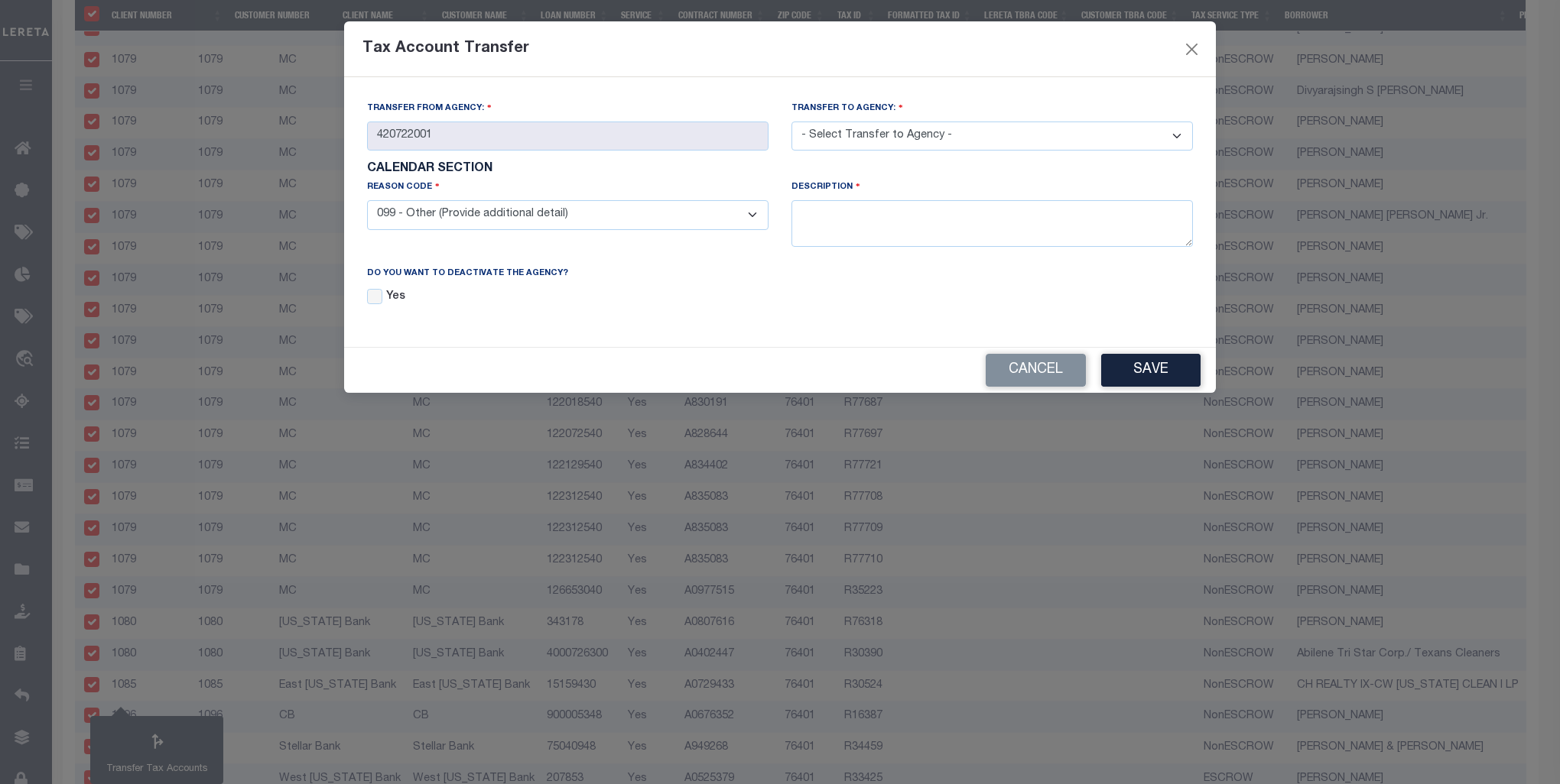
click at [886, 129] on select "- Select Transfer to Agency - 420180000 420252001 420300000 420470000 420478801…" at bounding box center [992, 136] width 402 height 30
select select "420720000"
click at [792, 122] on select "- Select Transfer to Agency - 420180000 420252001 420300000 420470000 420478801…" at bounding box center [992, 136] width 402 height 30
click at [847, 230] on textarea at bounding box center [992, 223] width 402 height 47
type textarea "Taxes are collected by the County not the CAD."
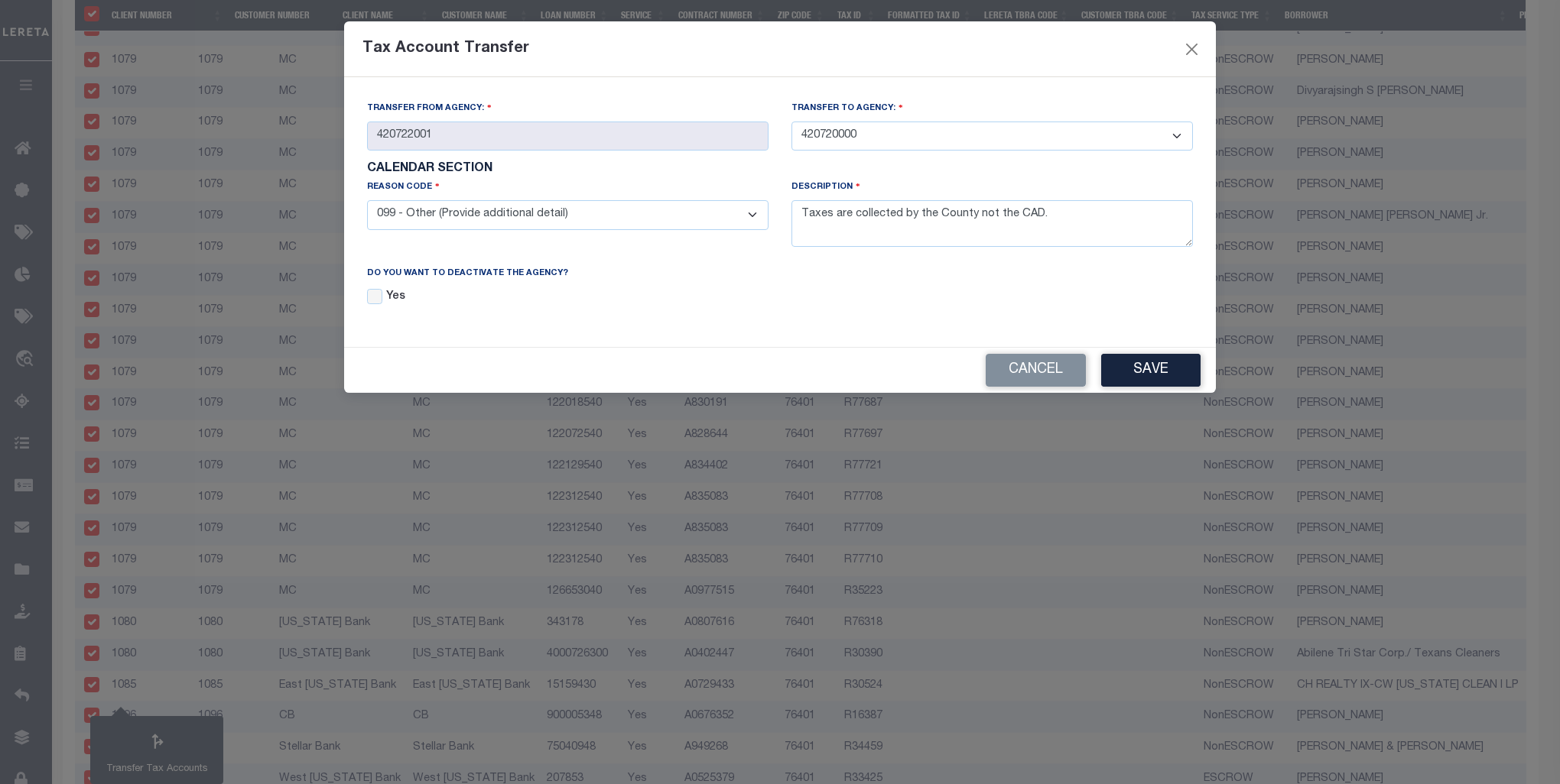
click at [1173, 377] on button "Save" at bounding box center [1150, 369] width 99 height 33
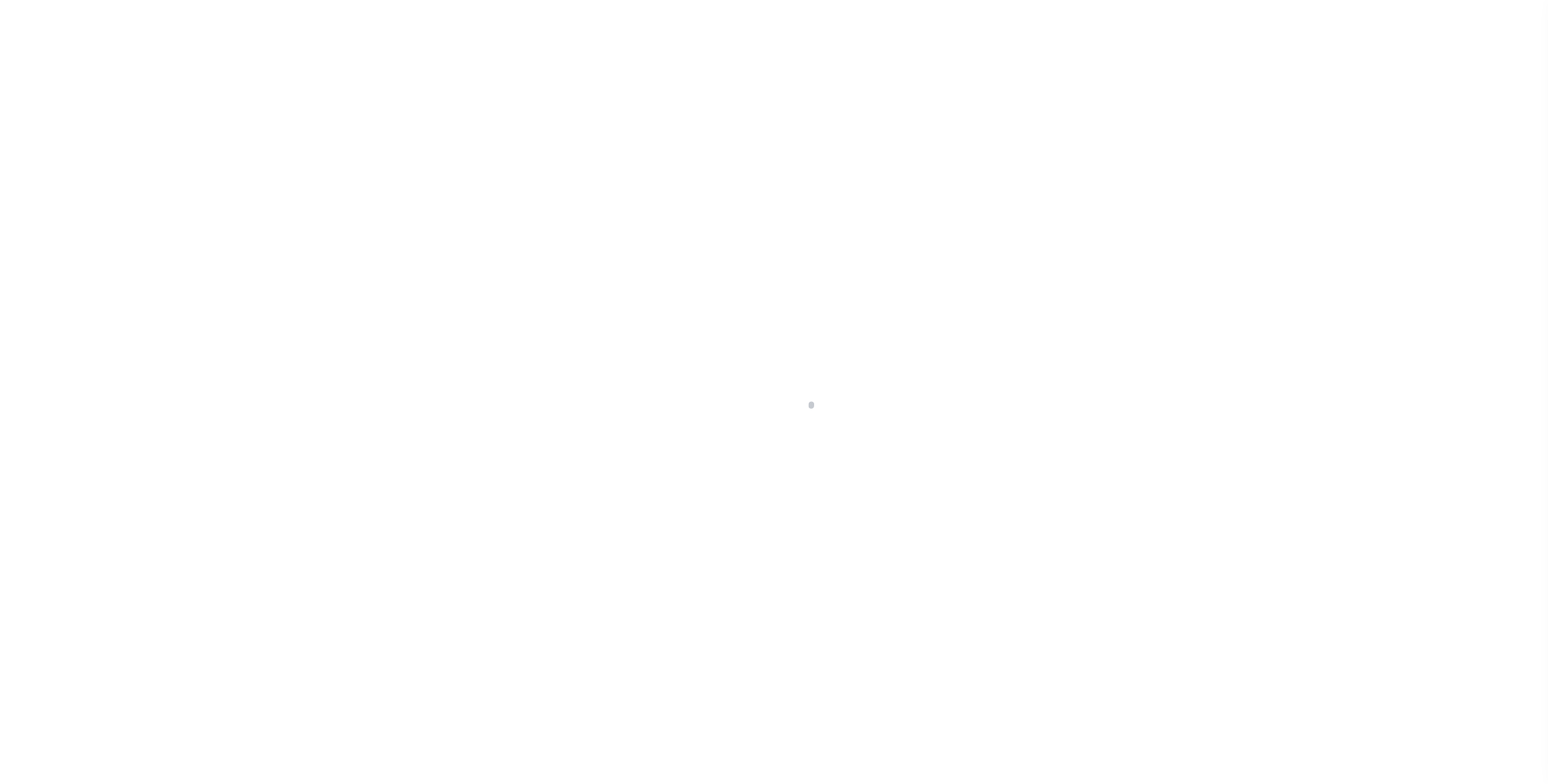
select select "100"
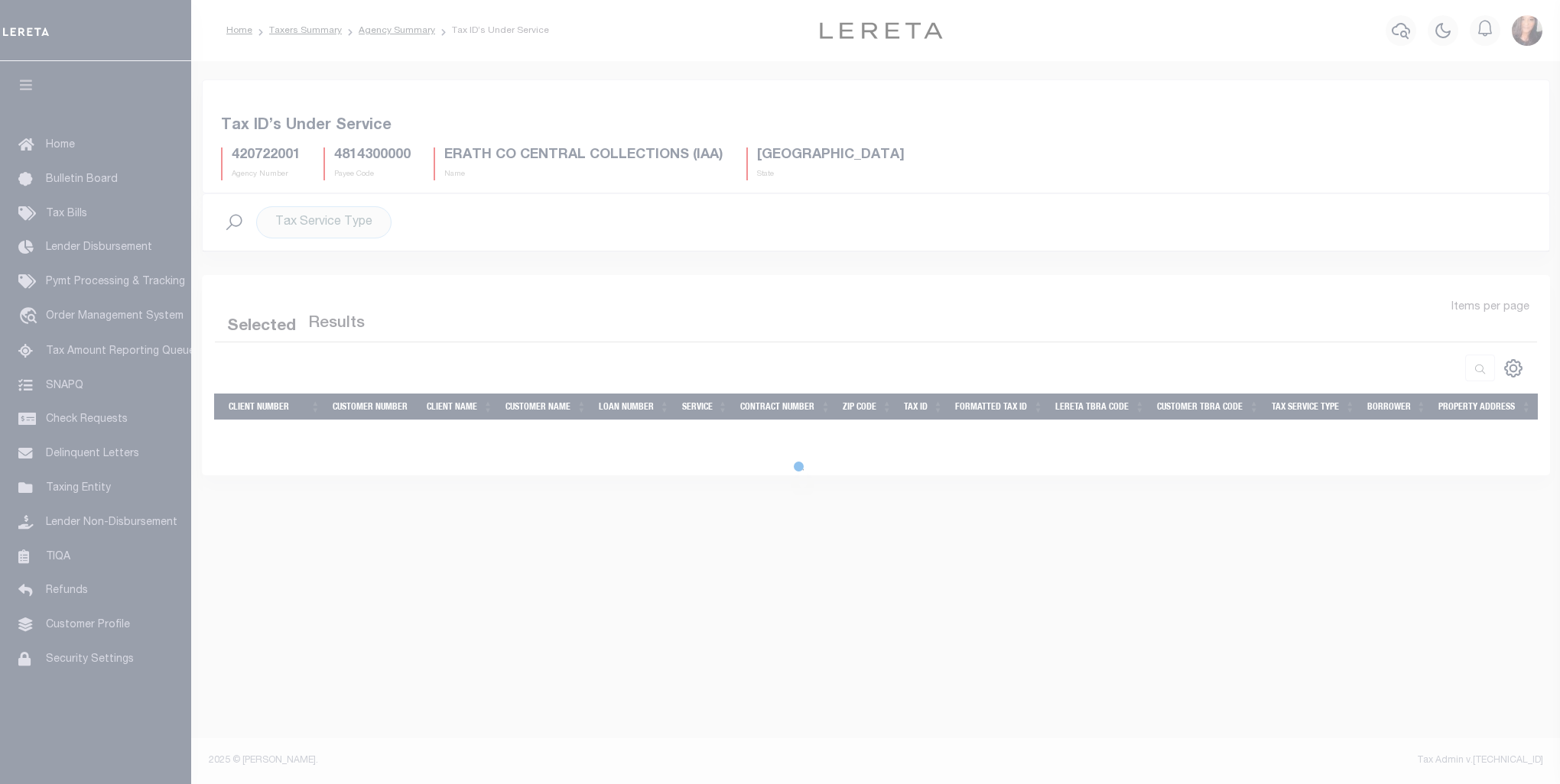
select select "100"
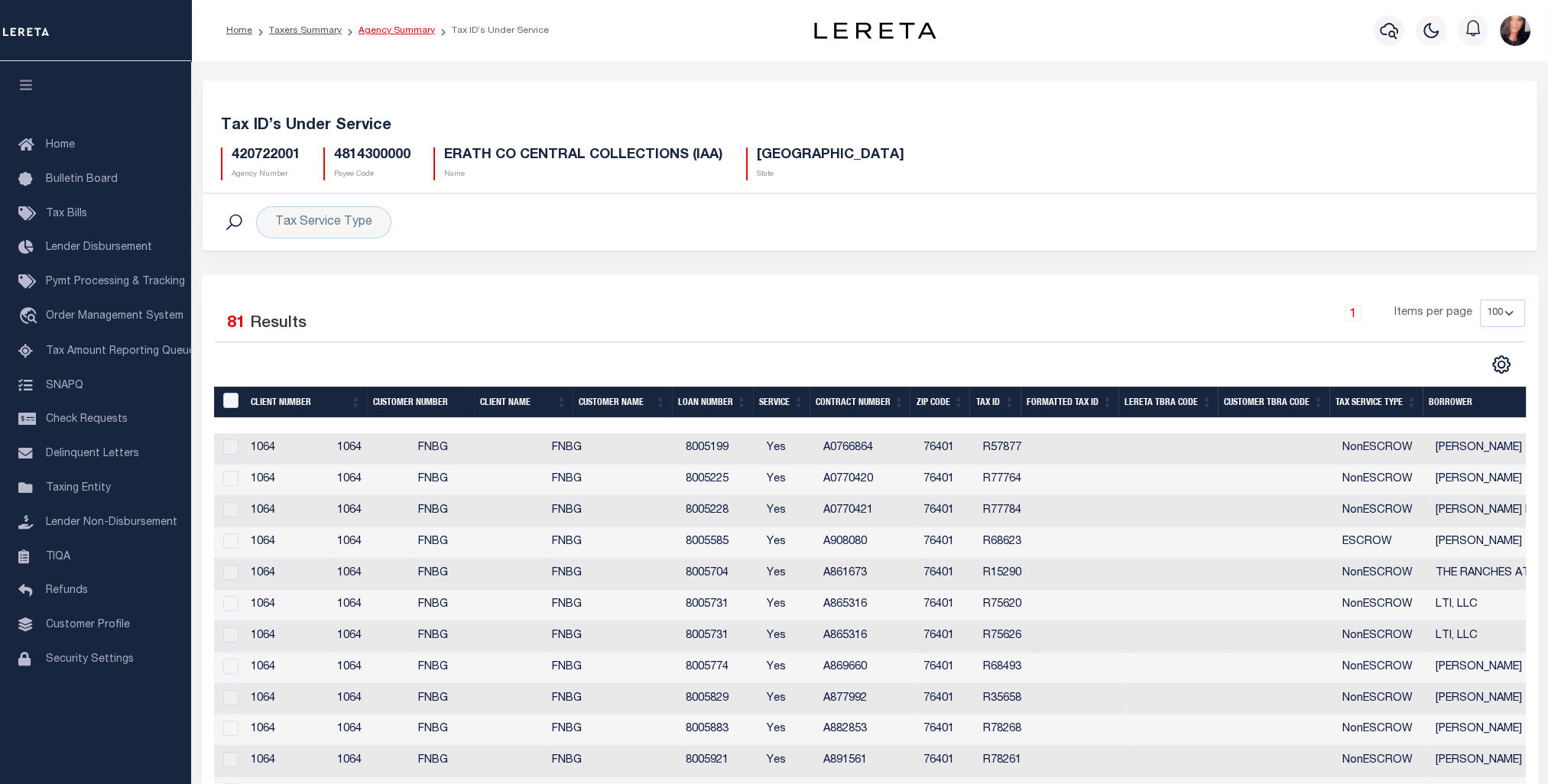
click at [392, 35] on link "Agency Summary" at bounding box center [397, 30] width 76 height 9
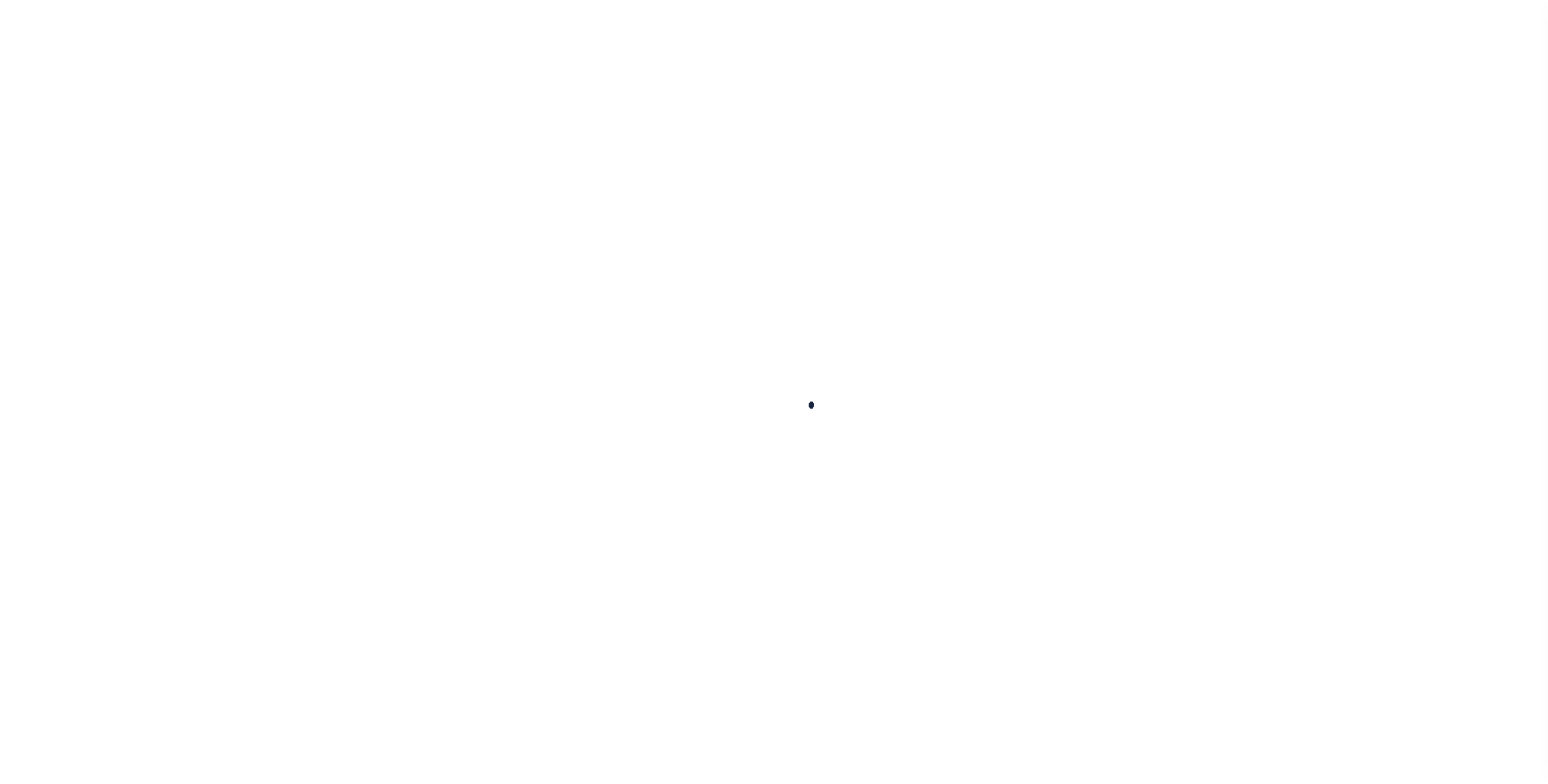
select select
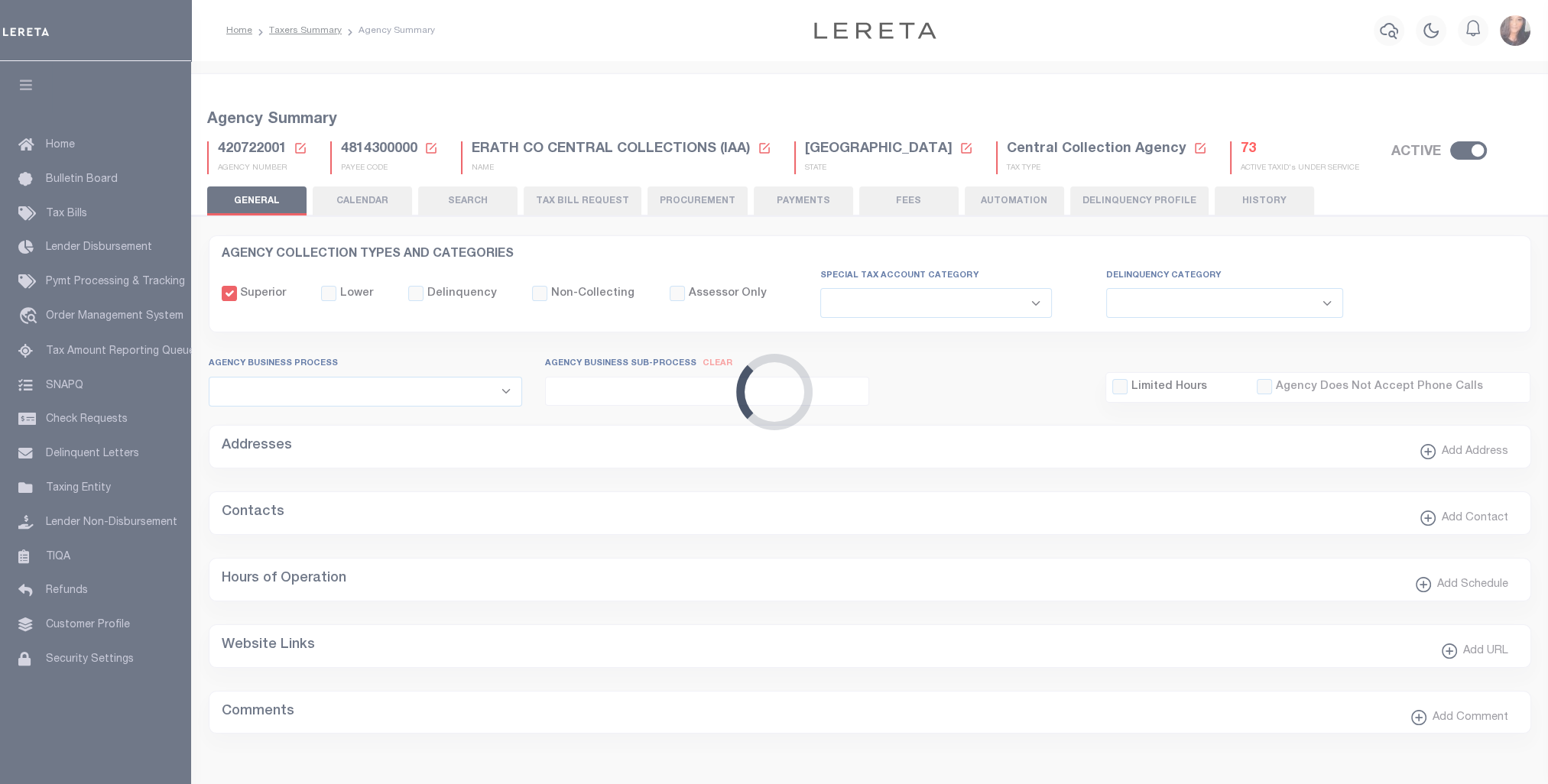
checkbox input "false"
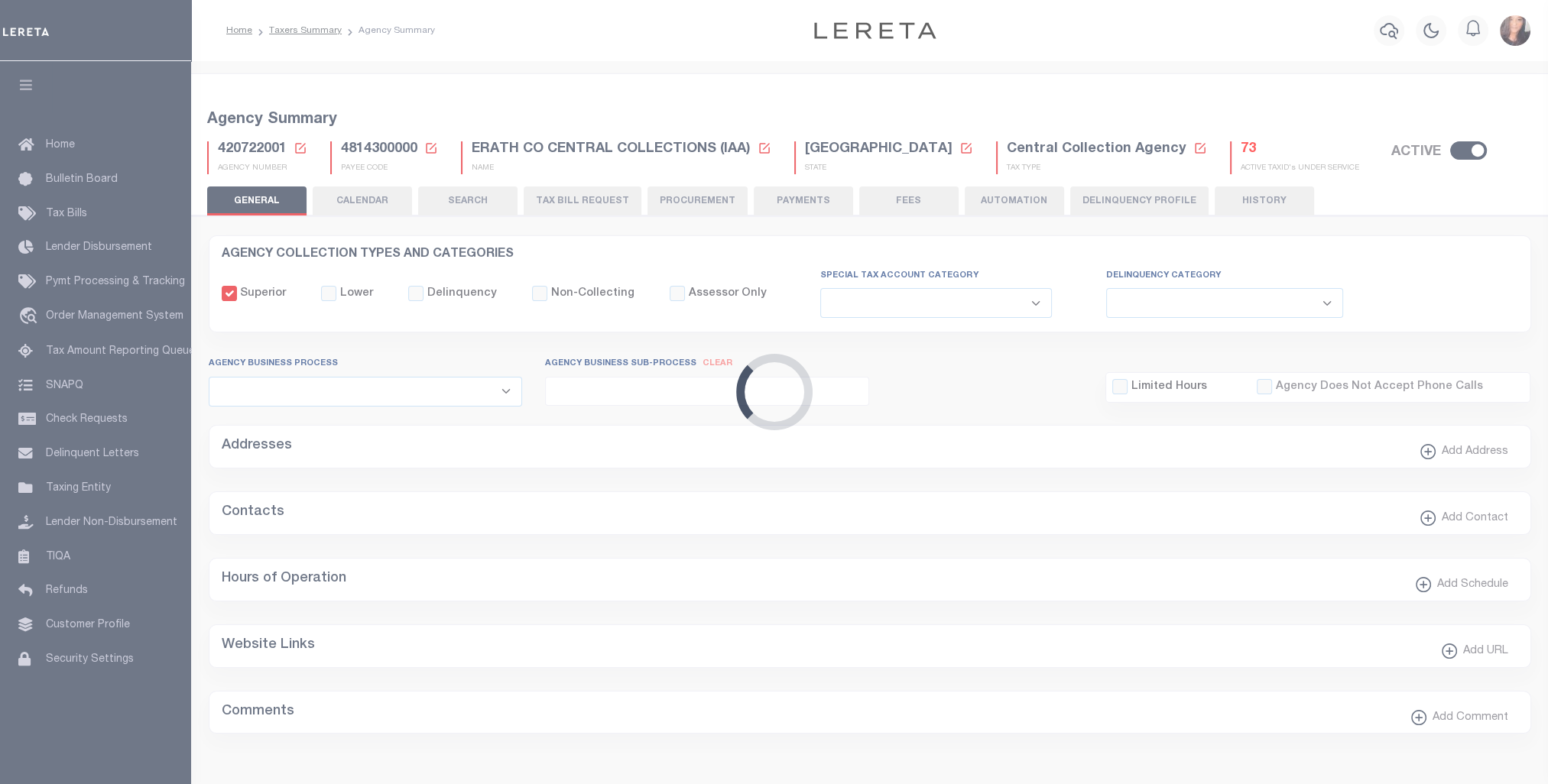
type input "4814300000"
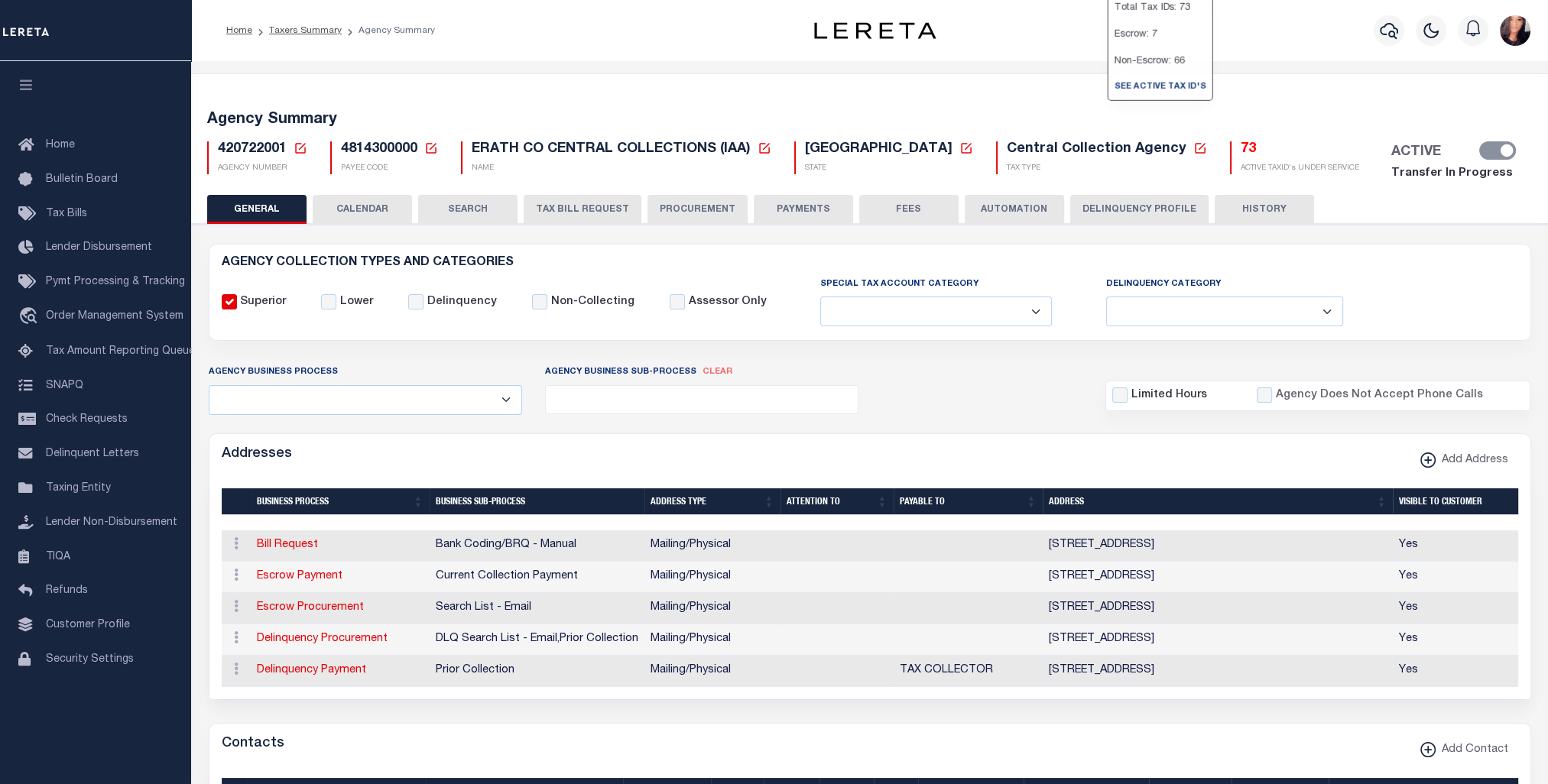
click at [1241, 146] on h5 "73" at bounding box center [1300, 150] width 119 height 17
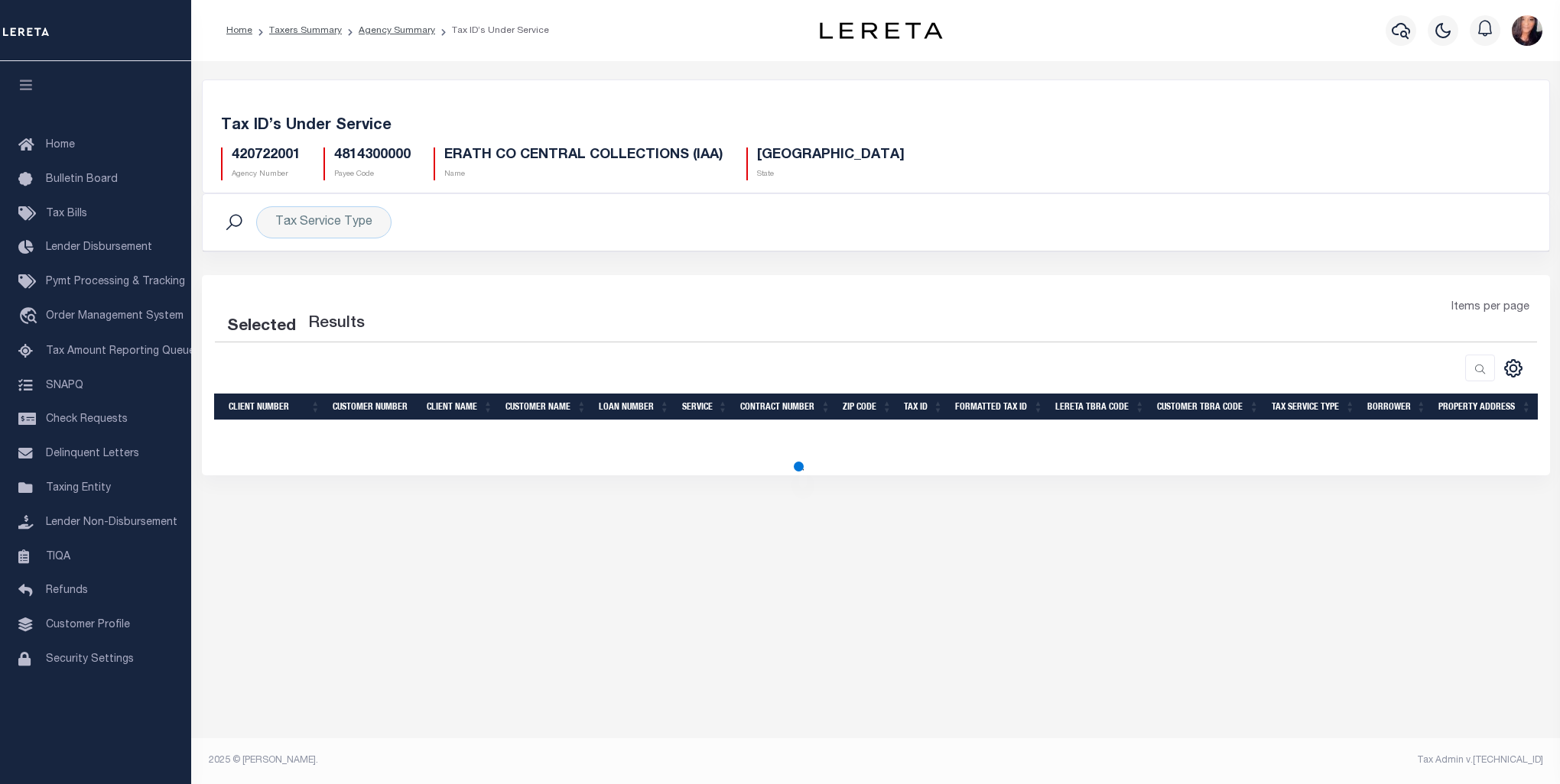
select select "100"
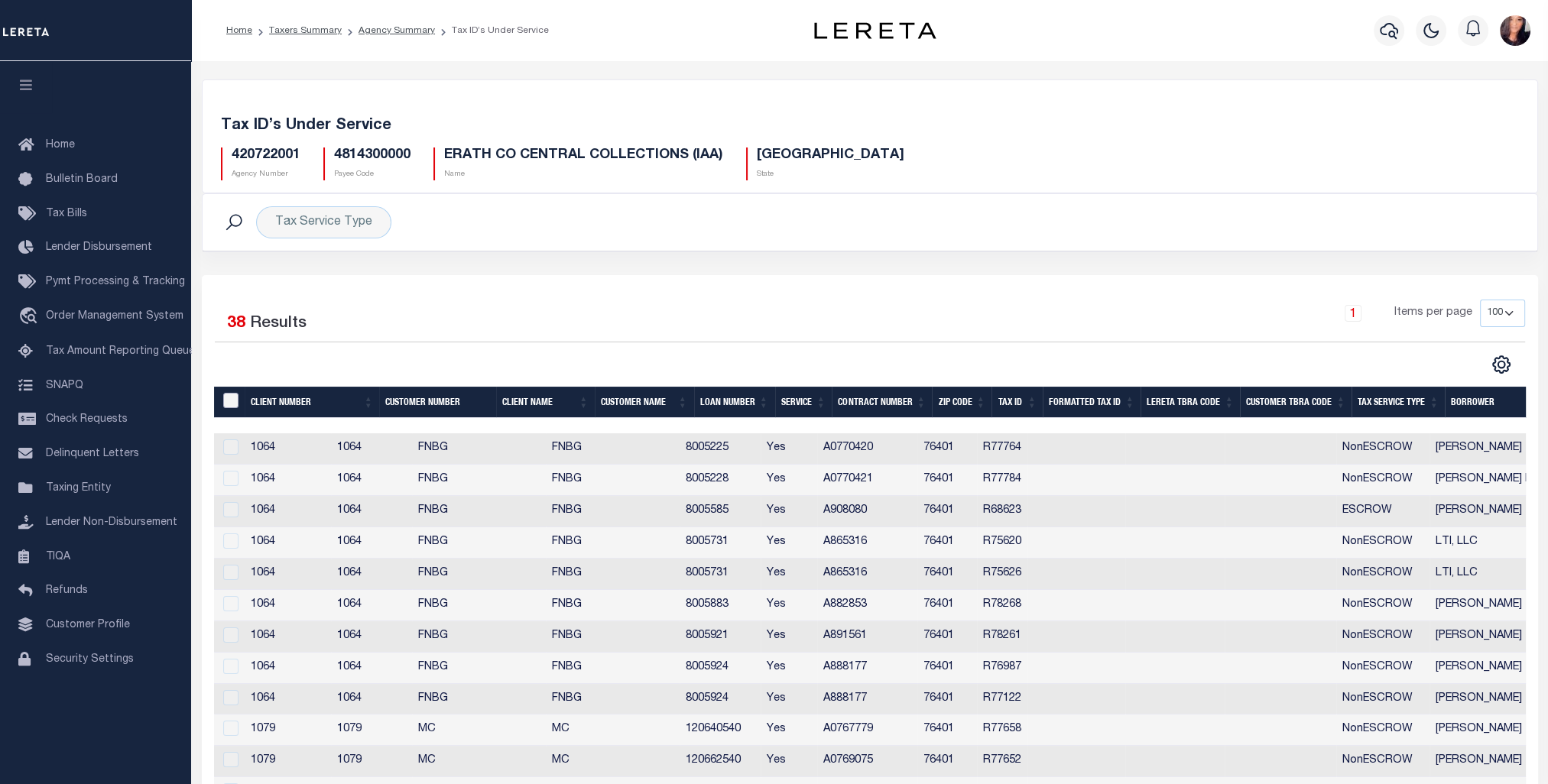
click at [231, 402] on input "&nbsp;" at bounding box center [230, 400] width 15 height 15
checkbox input "true"
click at [238, 446] on td at bounding box center [229, 448] width 31 height 31
drag, startPoint x: 231, startPoint y: 396, endPoint x: 245, endPoint y: 378, distance: 22.8
click at [231, 396] on input "&nbsp;" at bounding box center [230, 400] width 15 height 15
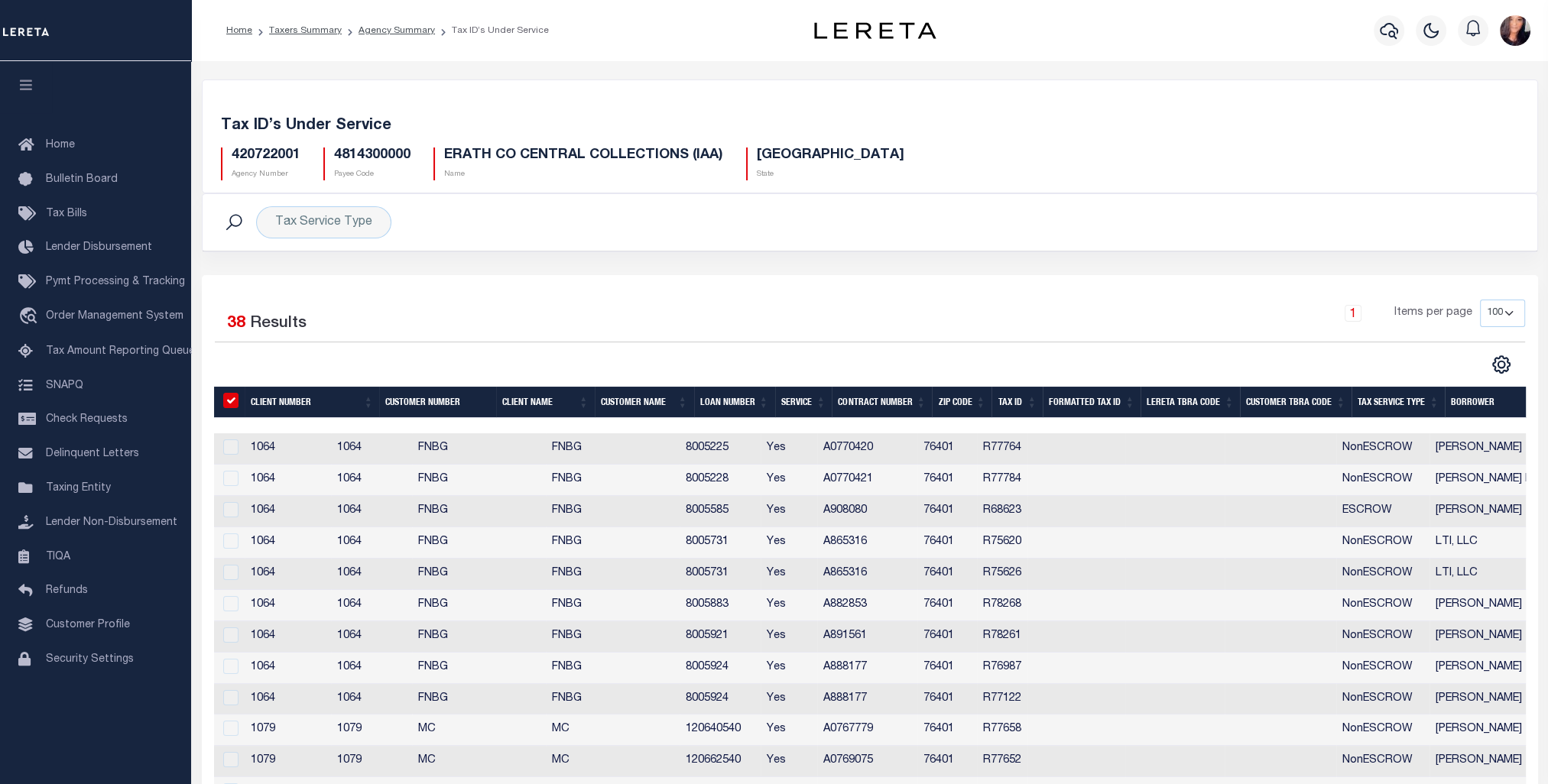
checkbox input "false"
click at [229, 446] on div at bounding box center [229, 447] width 19 height 17
click at [236, 481] on div at bounding box center [229, 478] width 19 height 17
click at [235, 500] on td at bounding box center [229, 511] width 31 height 31
click at [235, 402] on input "&nbsp;" at bounding box center [230, 400] width 15 height 15
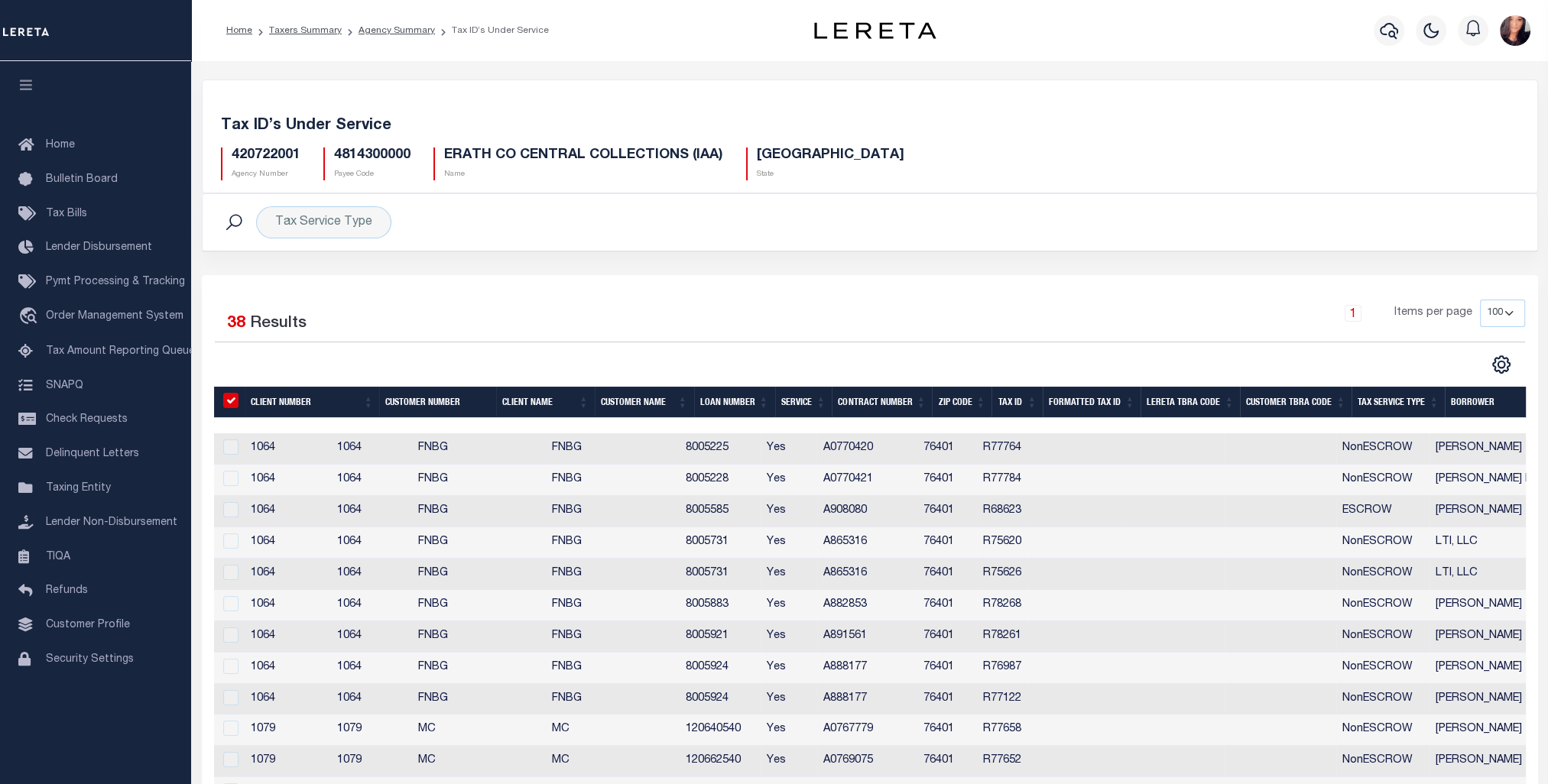
click at [280, 718] on td "1079" at bounding box center [287, 730] width 86 height 31
click at [226, 400] on input "&nbsp;" at bounding box center [230, 400] width 15 height 15
checkbox input "false"
click at [401, 31] on link "Agency Summary" at bounding box center [397, 30] width 76 height 9
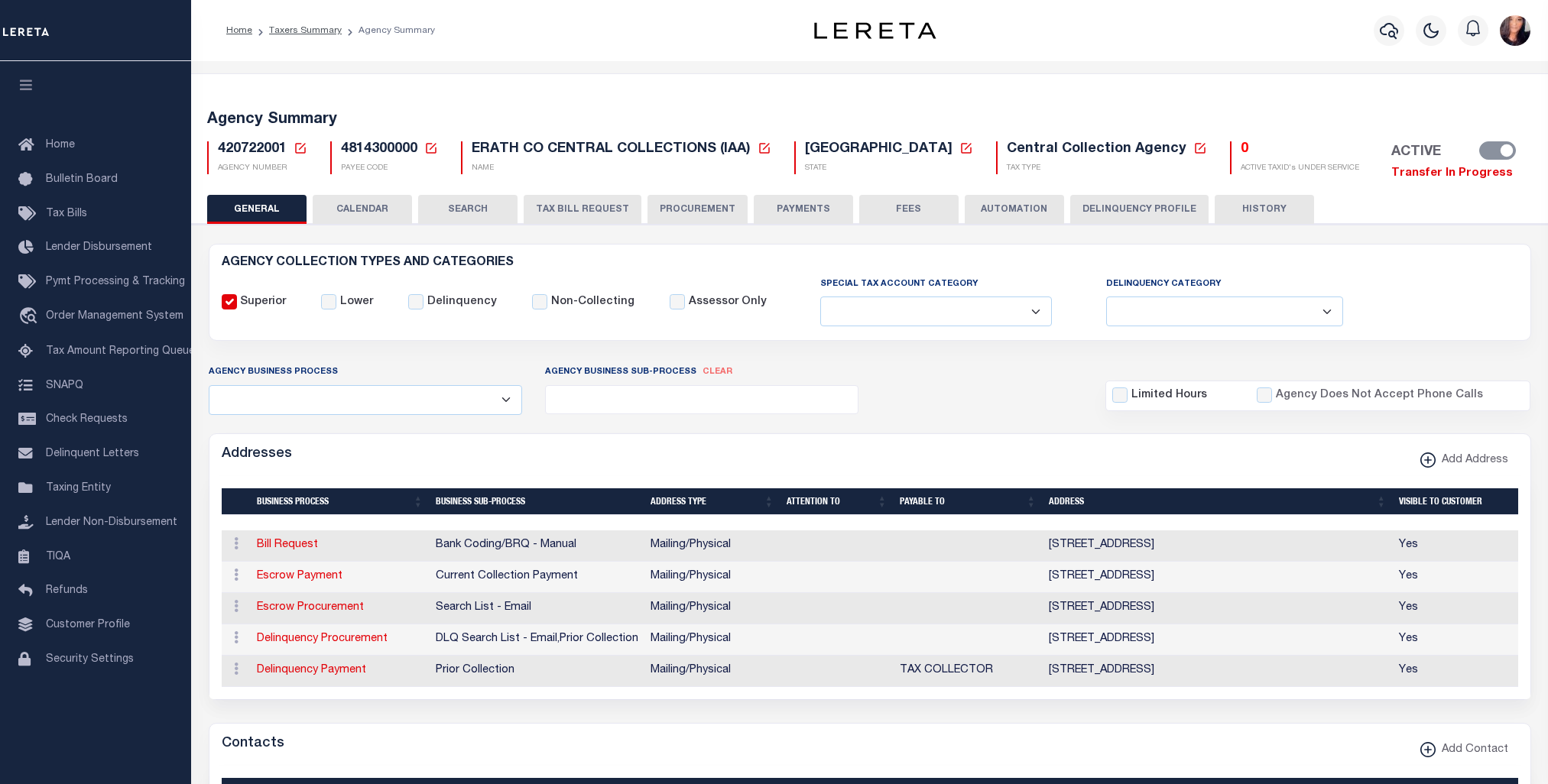
select select
click at [1241, 150] on h5 "0" at bounding box center [1300, 150] width 119 height 17
click at [1241, 167] on p "ACTIVE TAXID's UNDER SERVICE" at bounding box center [1300, 168] width 119 height 12
click at [1241, 149] on h5 "0" at bounding box center [1300, 150] width 119 height 17
click at [1241, 147] on h5 "0" at bounding box center [1300, 150] width 119 height 17
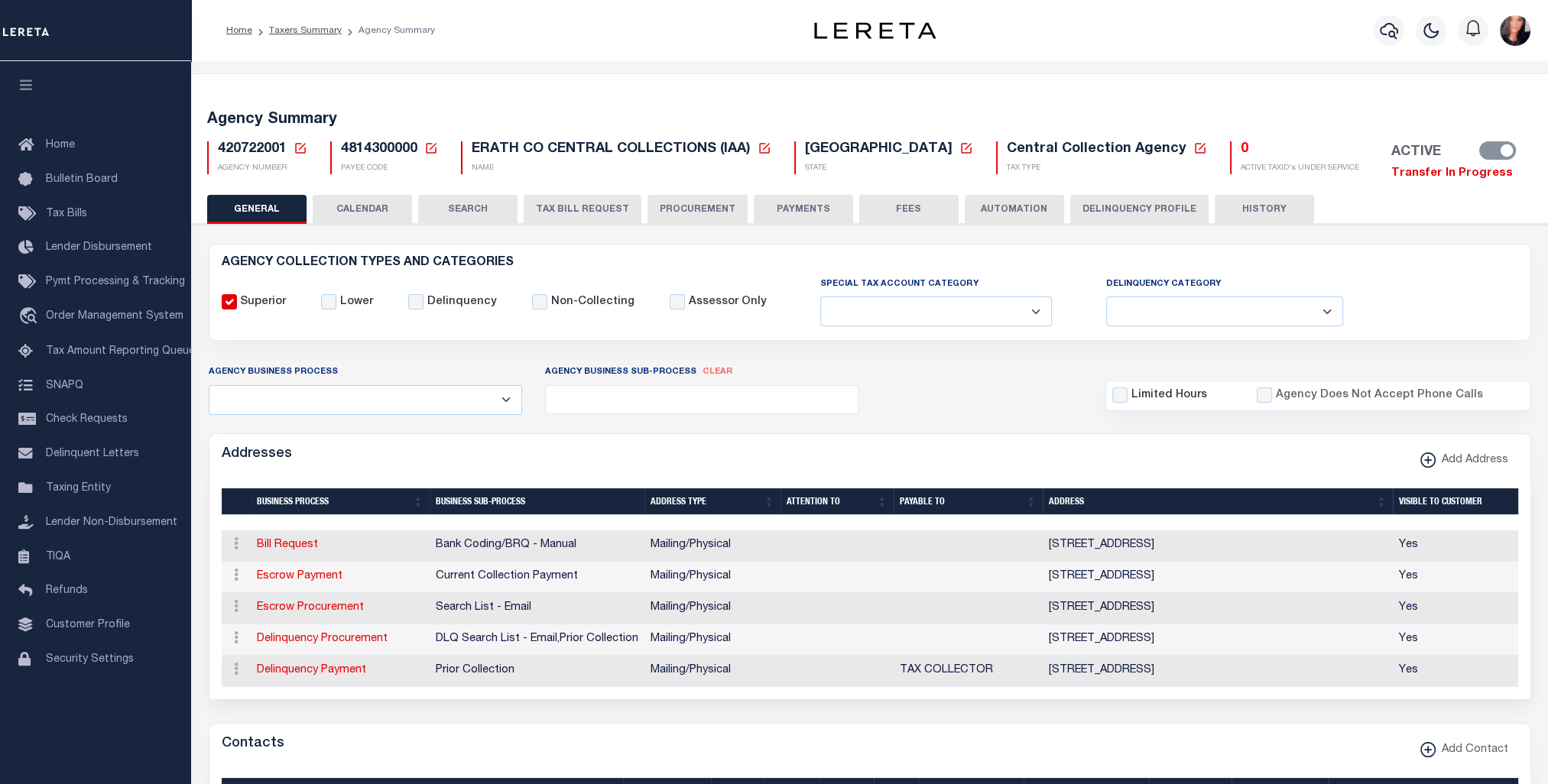
click at [1241, 203] on button "HISTORY" at bounding box center [1264, 209] width 99 height 29
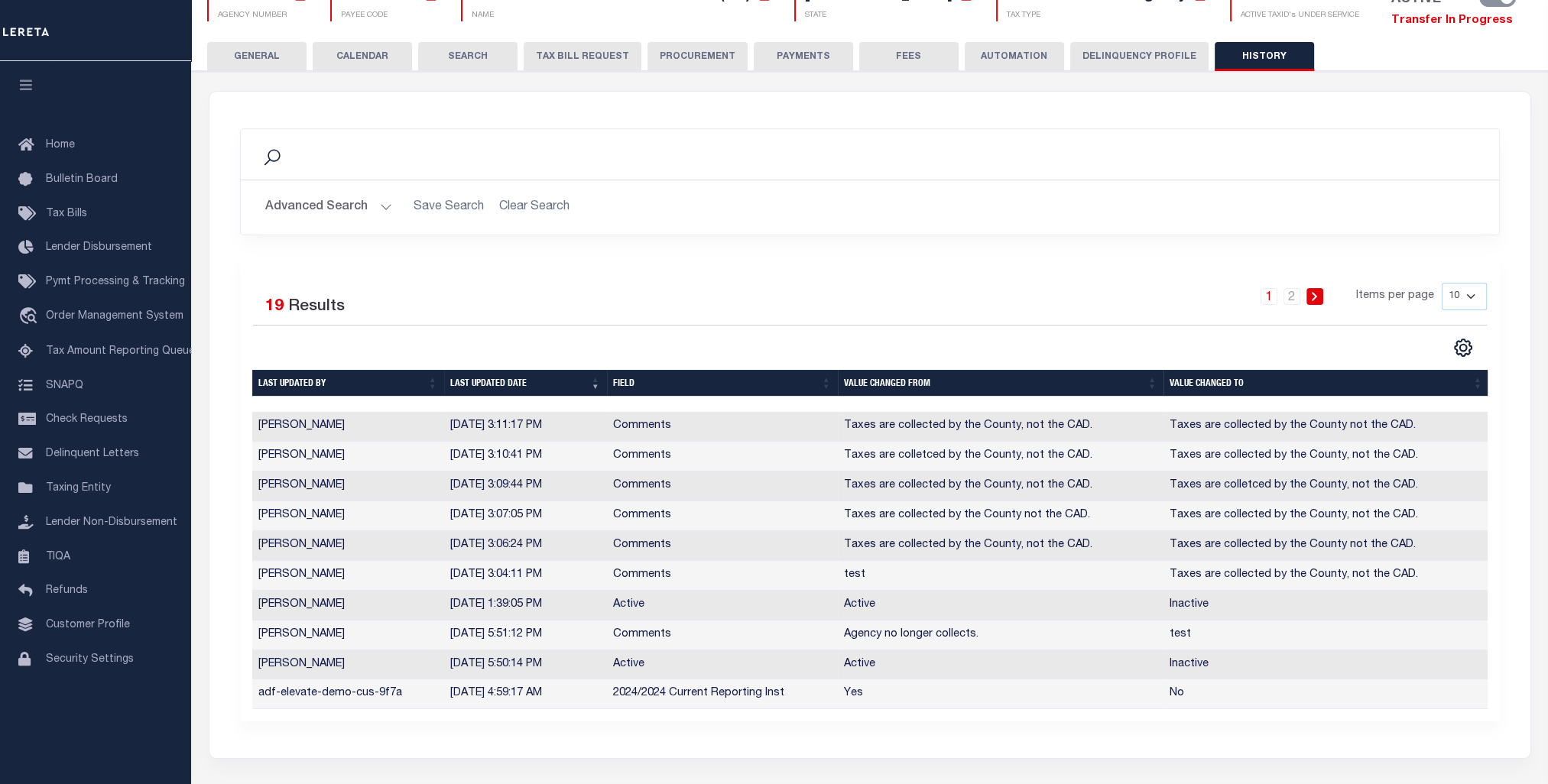
scroll to position [229, 0]
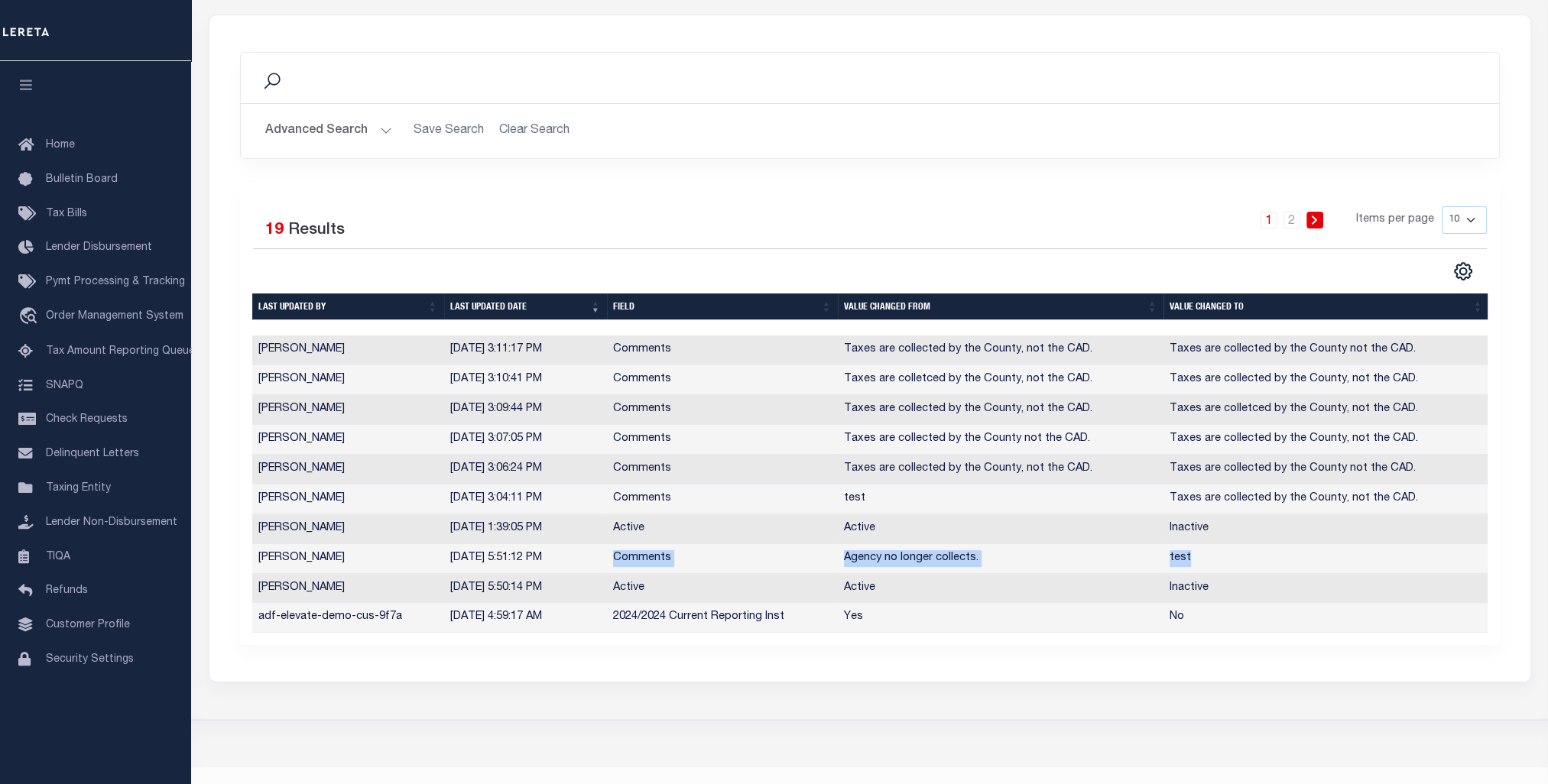
drag, startPoint x: 605, startPoint y: 553, endPoint x: 1255, endPoint y: 556, distance: 650.0
click at [1255, 556] on tr "Alberto Estrada 9/9/2025, 5:51:12 PM Comments Agency no longer collects. test" at bounding box center [871, 559] width 1237 height 30
click at [1207, 559] on td "test" at bounding box center [1326, 559] width 325 height 30
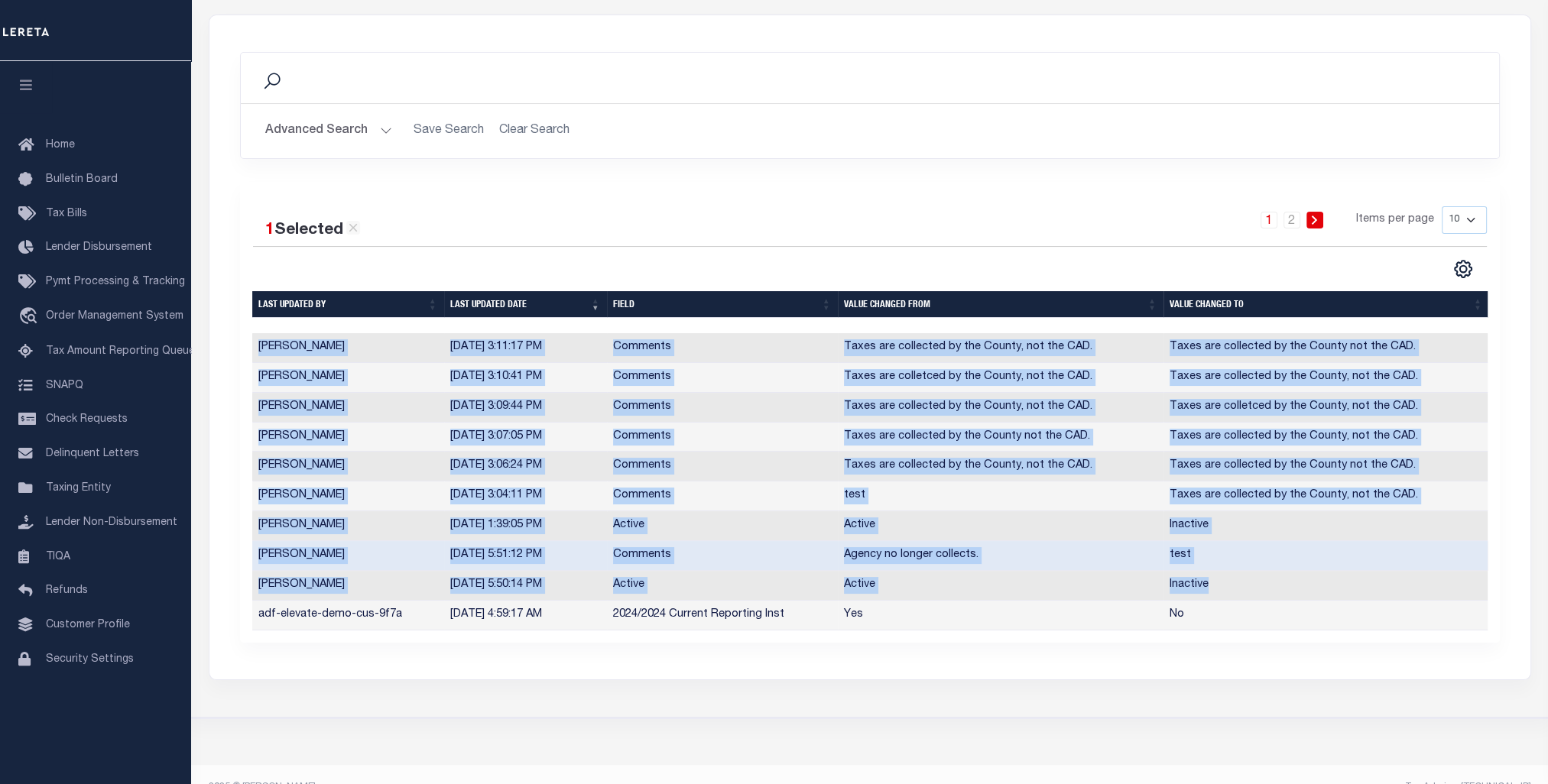
drag, startPoint x: 1266, startPoint y: 588, endPoint x: 243, endPoint y: 561, distance: 1023.4
click at [243, 561] on div "1 Selected 19 Results 1 2 Items per page 10 25 50 100" at bounding box center [870, 412] width 1260 height 461
click at [315, 567] on td "Alberto Estrada" at bounding box center [348, 556] width 192 height 30
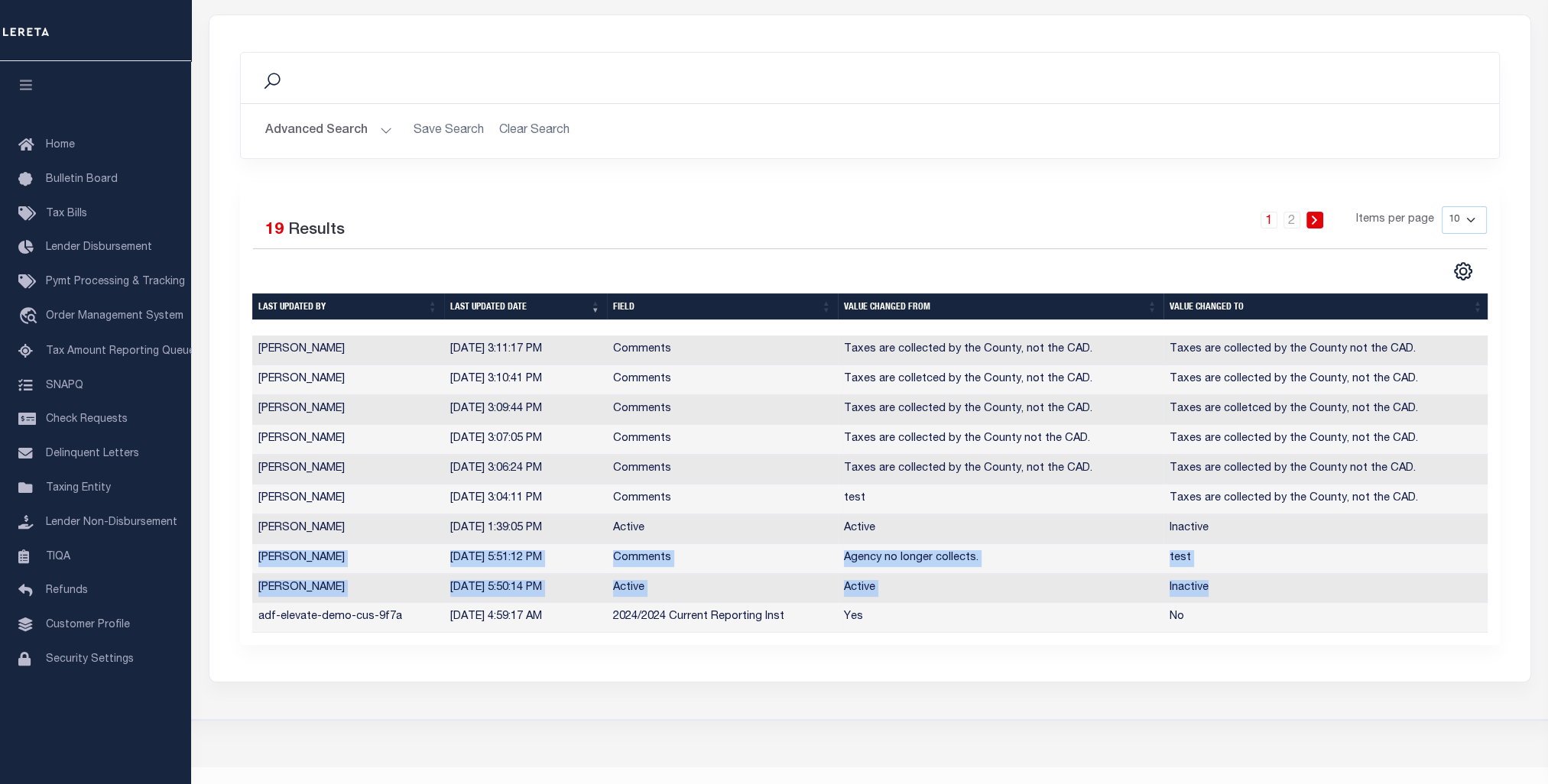
drag, startPoint x: 255, startPoint y: 558, endPoint x: 1227, endPoint y: 590, distance: 972.5
click at [1227, 590] on tbody "Fink, Melissa 9/11/2025, 3:11:17 PM Comments Taxes are collected by the County,…" at bounding box center [871, 485] width 1237 height 298
click at [1242, 593] on td "Inactive" at bounding box center [1326, 589] width 325 height 30
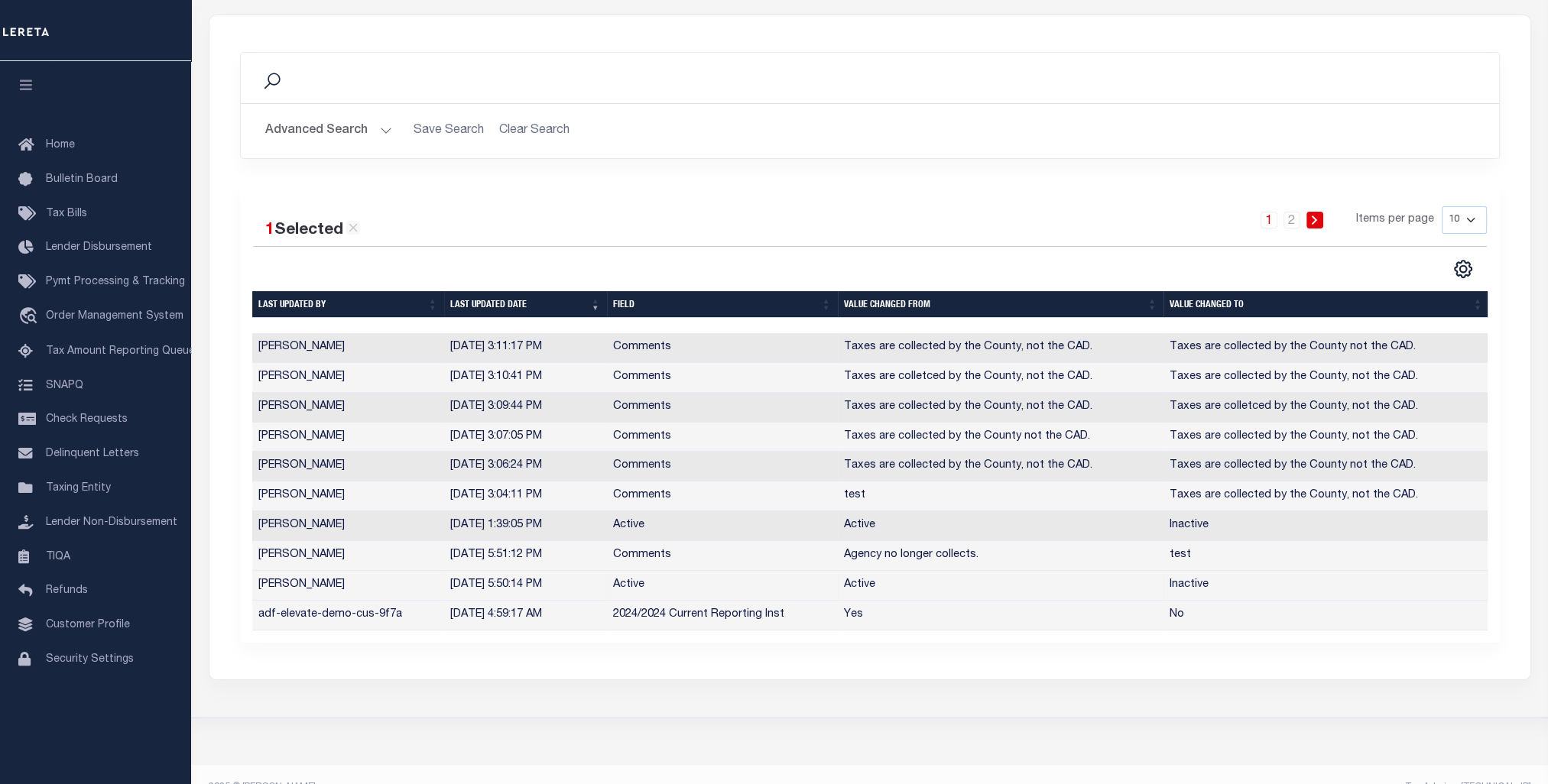
scroll to position [0, 0]
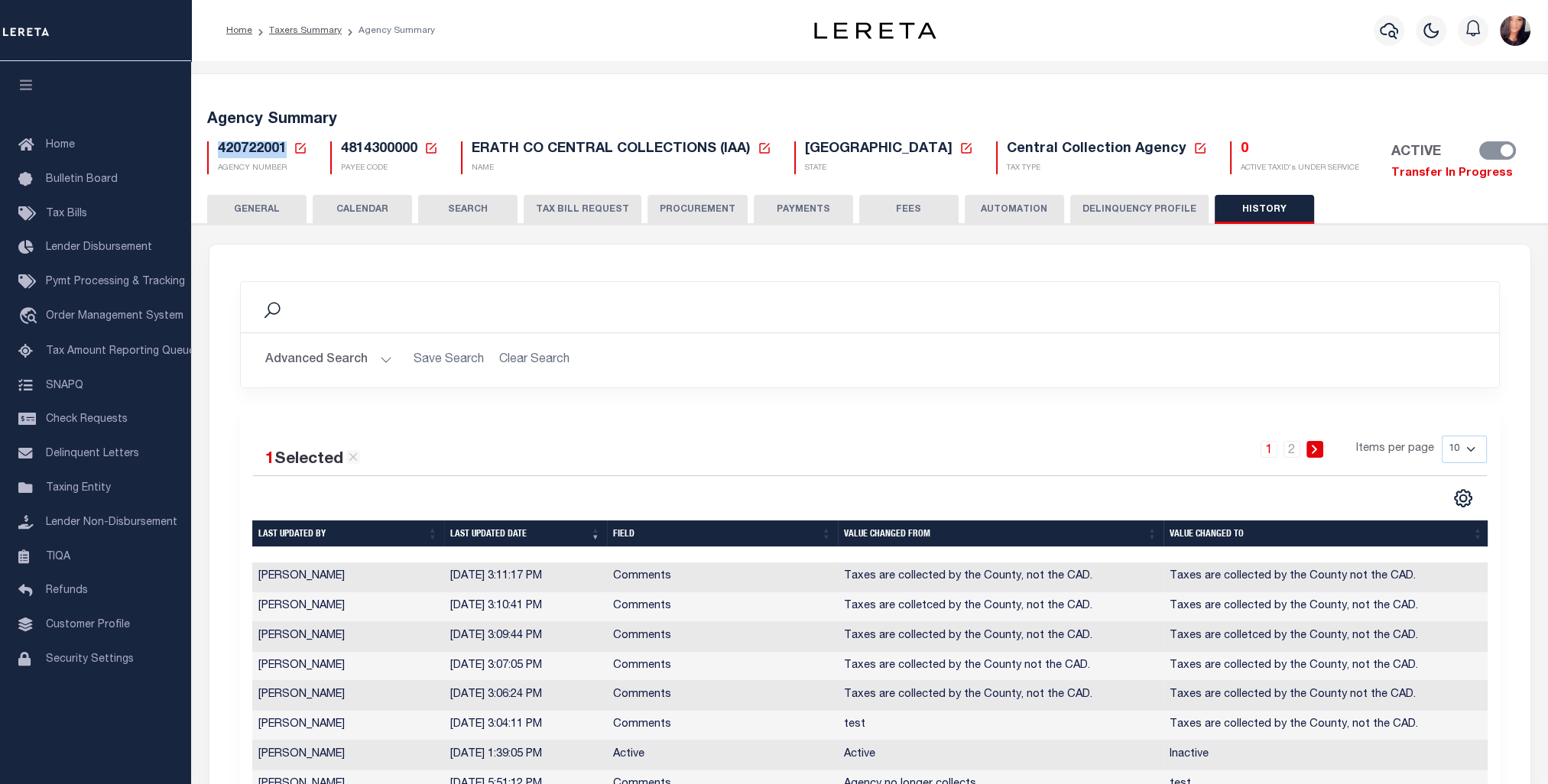
drag, startPoint x: 284, startPoint y: 142, endPoint x: 214, endPoint y: 153, distance: 70.9
click at [214, 153] on div "420722001 Agency Number Edit Cancel Ok New Agency Number Cancel Ok" at bounding box center [257, 158] width 100 height 33
copy span "420722001"
click at [74, 491] on span "Taxing Entity" at bounding box center [78, 488] width 65 height 11
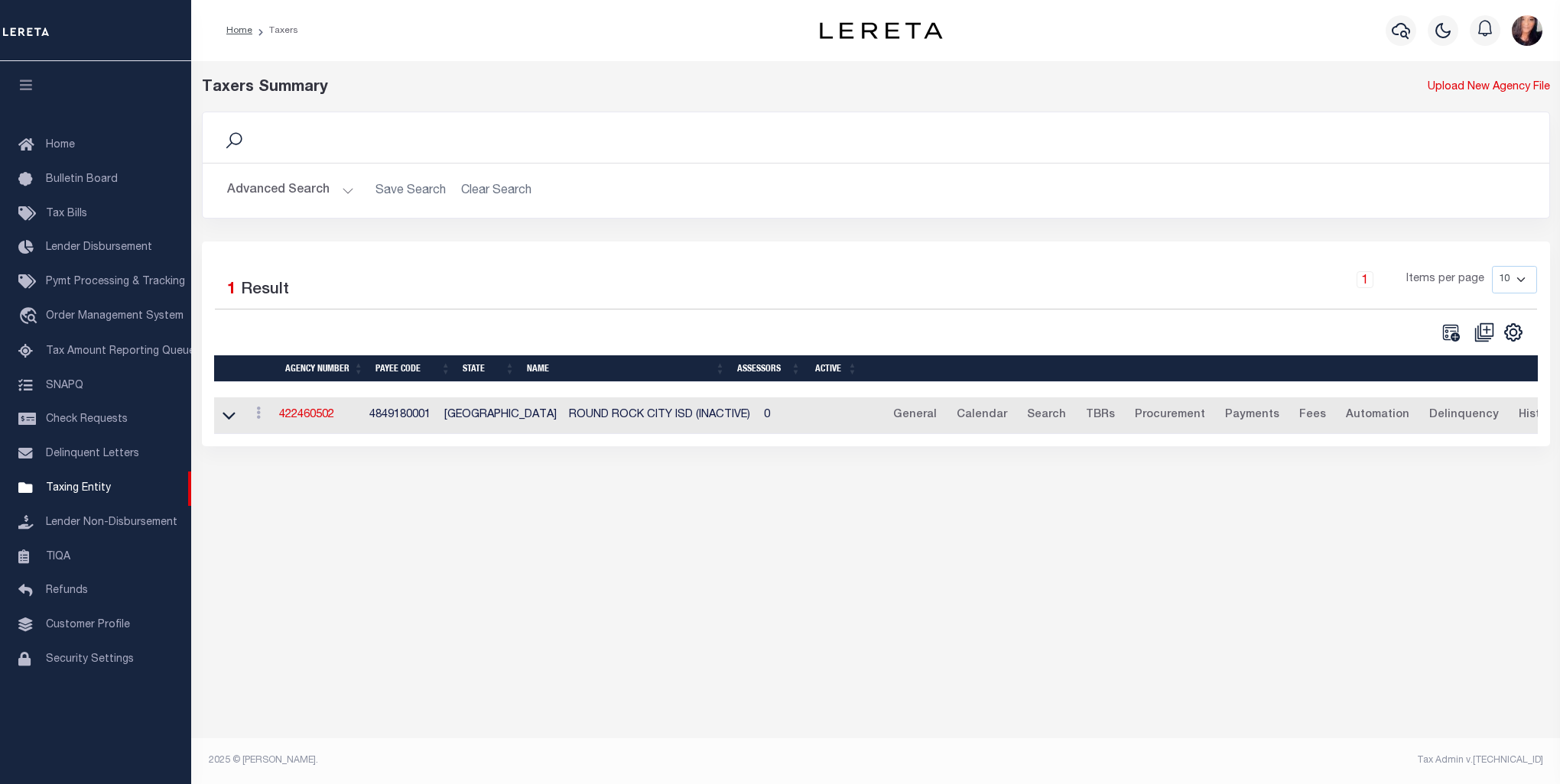
click at [300, 189] on button "Advanced Search" at bounding box center [290, 190] width 127 height 30
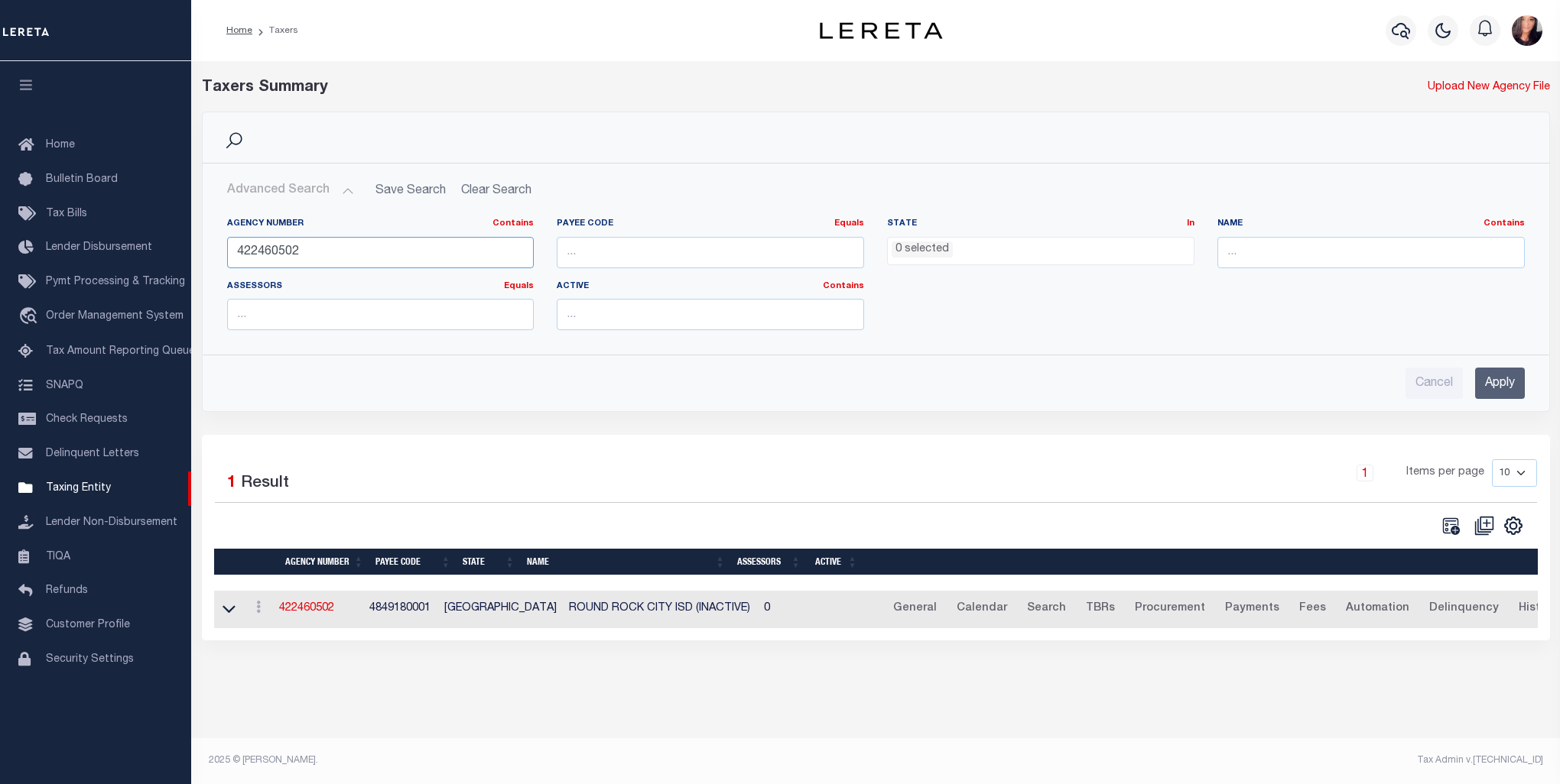
drag, startPoint x: 309, startPoint y: 252, endPoint x: 197, endPoint y: 249, distance: 112.0
click at [197, 249] on div "Search Advanced Search Save Search Clear Search tblPayees_dynamictable_____Defa…" at bounding box center [876, 273] width 1371 height 323
paste input "0722001"
type input "420722001"
click at [1495, 383] on input "Apply" at bounding box center [1500, 383] width 50 height 31
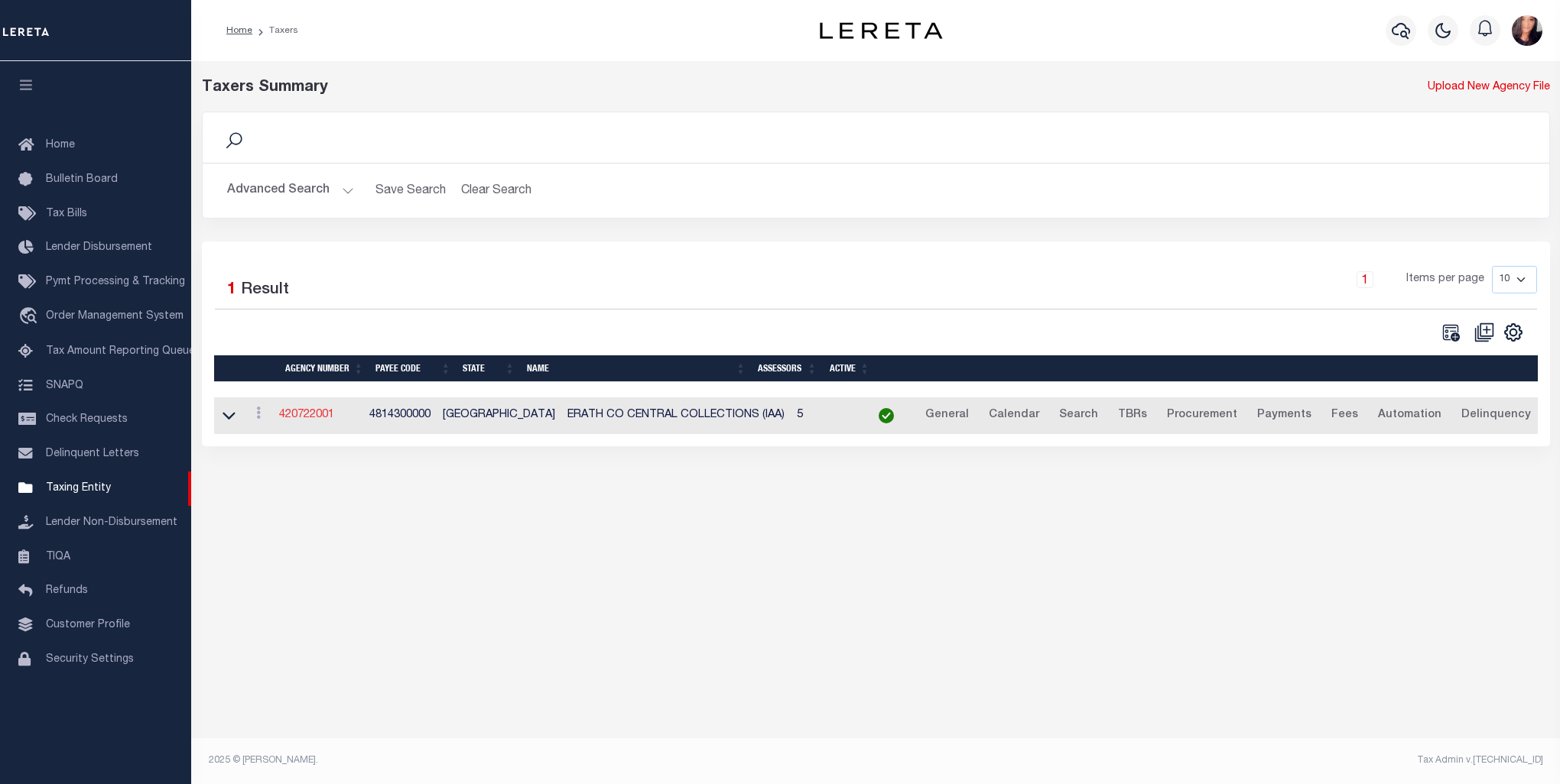
click at [312, 415] on link "420722001" at bounding box center [307, 415] width 55 height 11
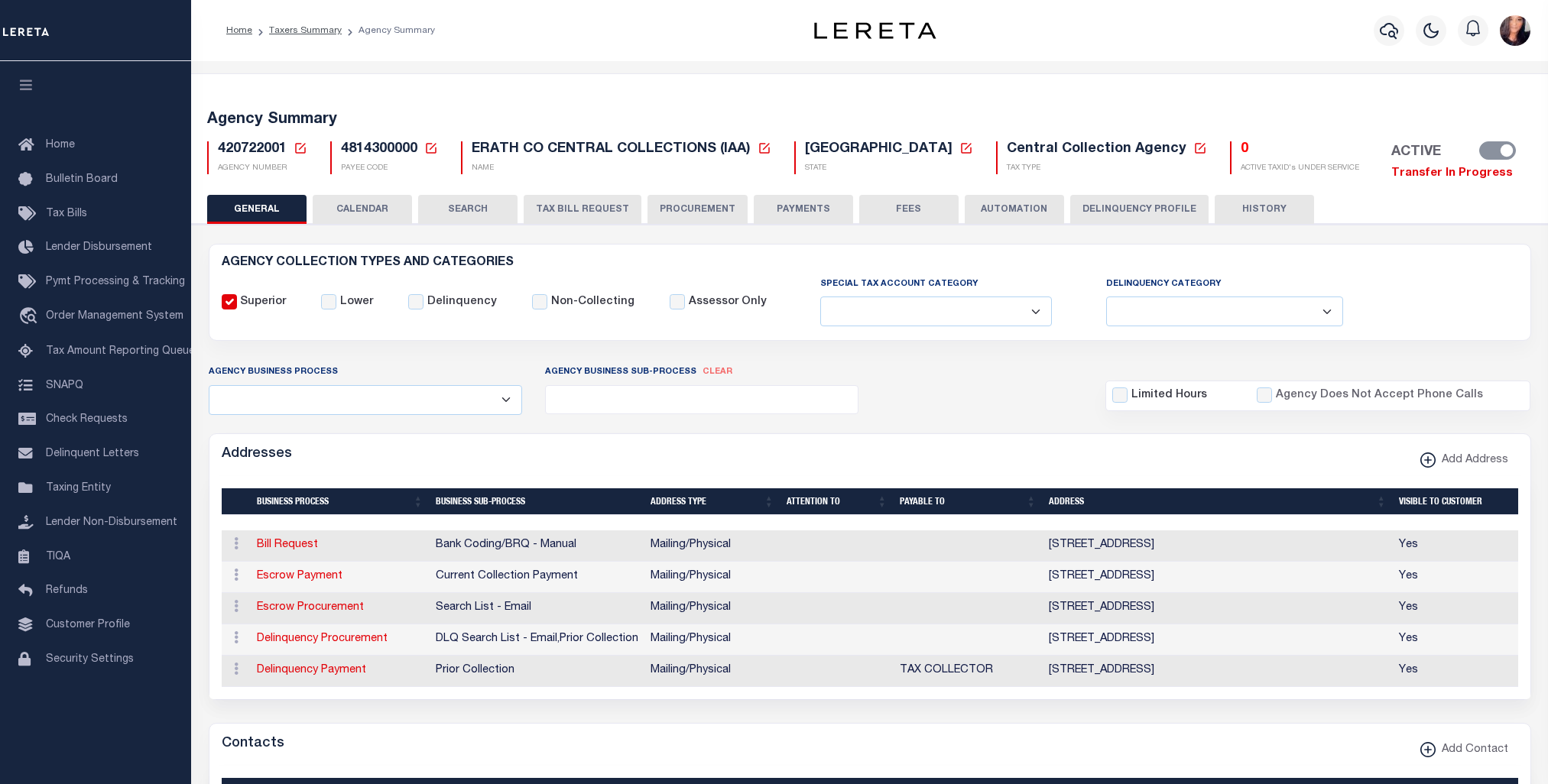
select select
